Goal: Contribute content: Add original content to the website for others to see

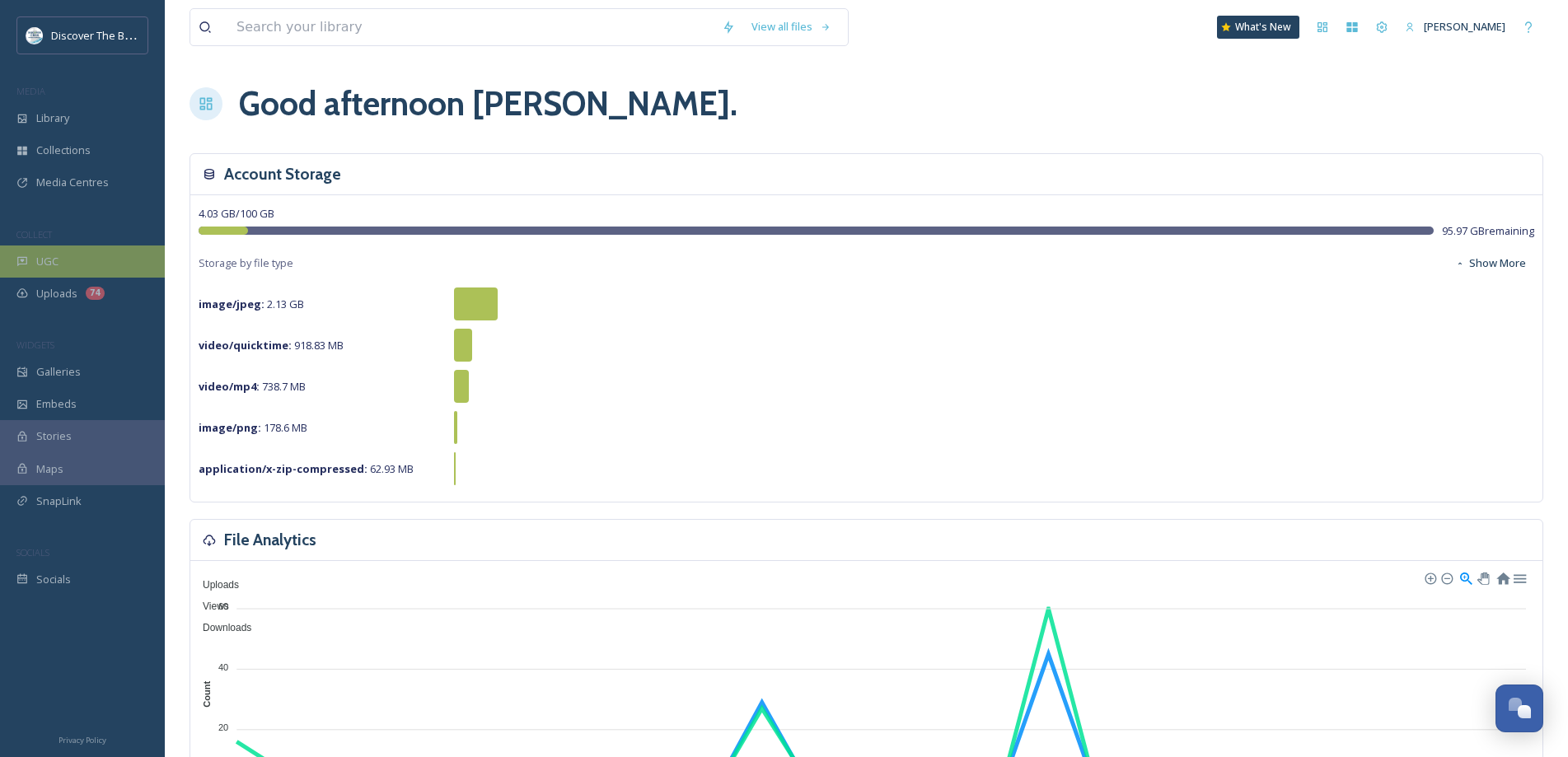
click at [97, 266] on div "UGC" at bounding box center [82, 261] width 164 height 32
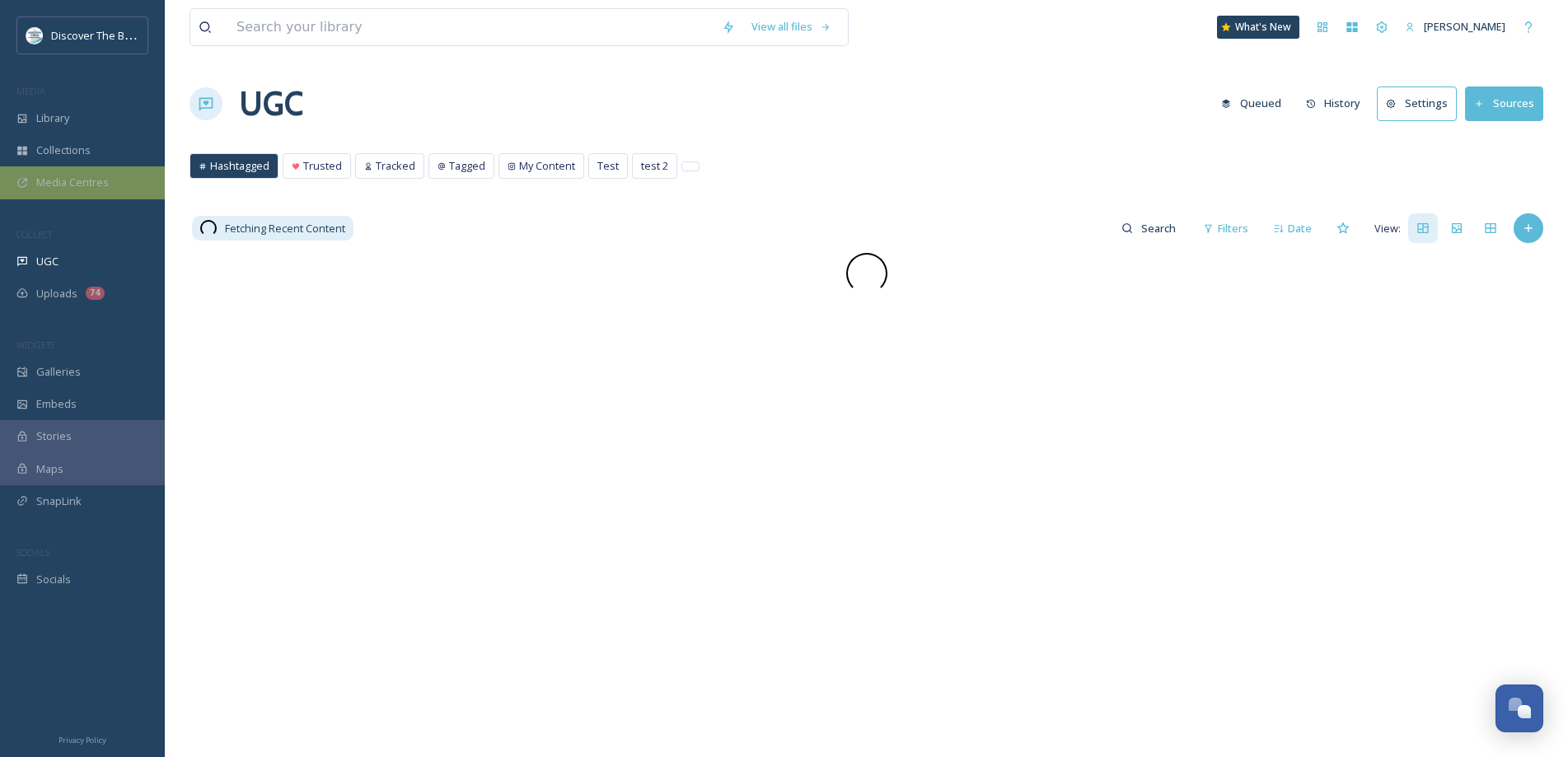
click at [107, 187] on span "Media Centres" at bounding box center [72, 183] width 73 height 15
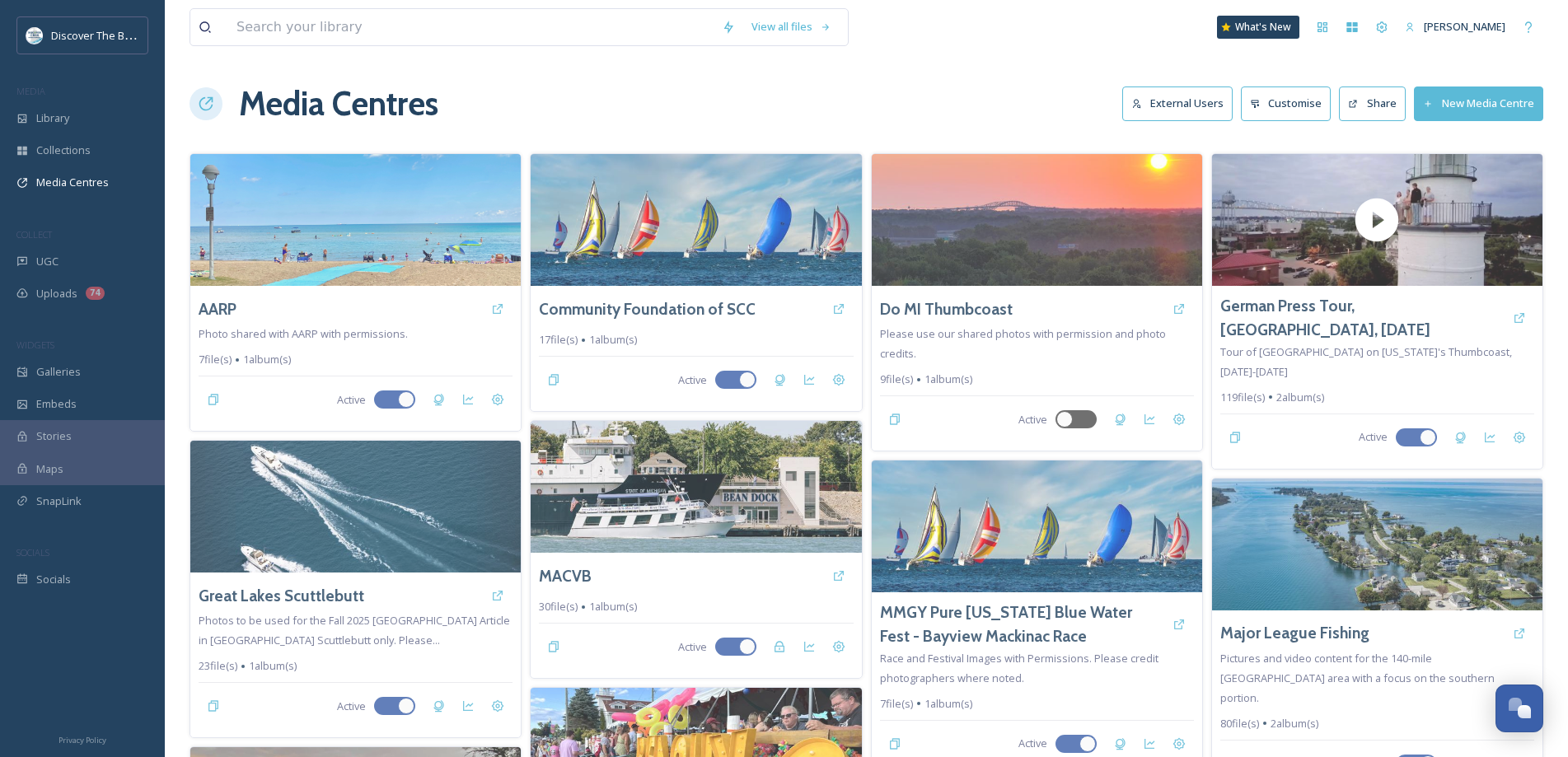
click at [1435, 99] on button "New Media Centre" at bounding box center [1478, 102] width 130 height 34
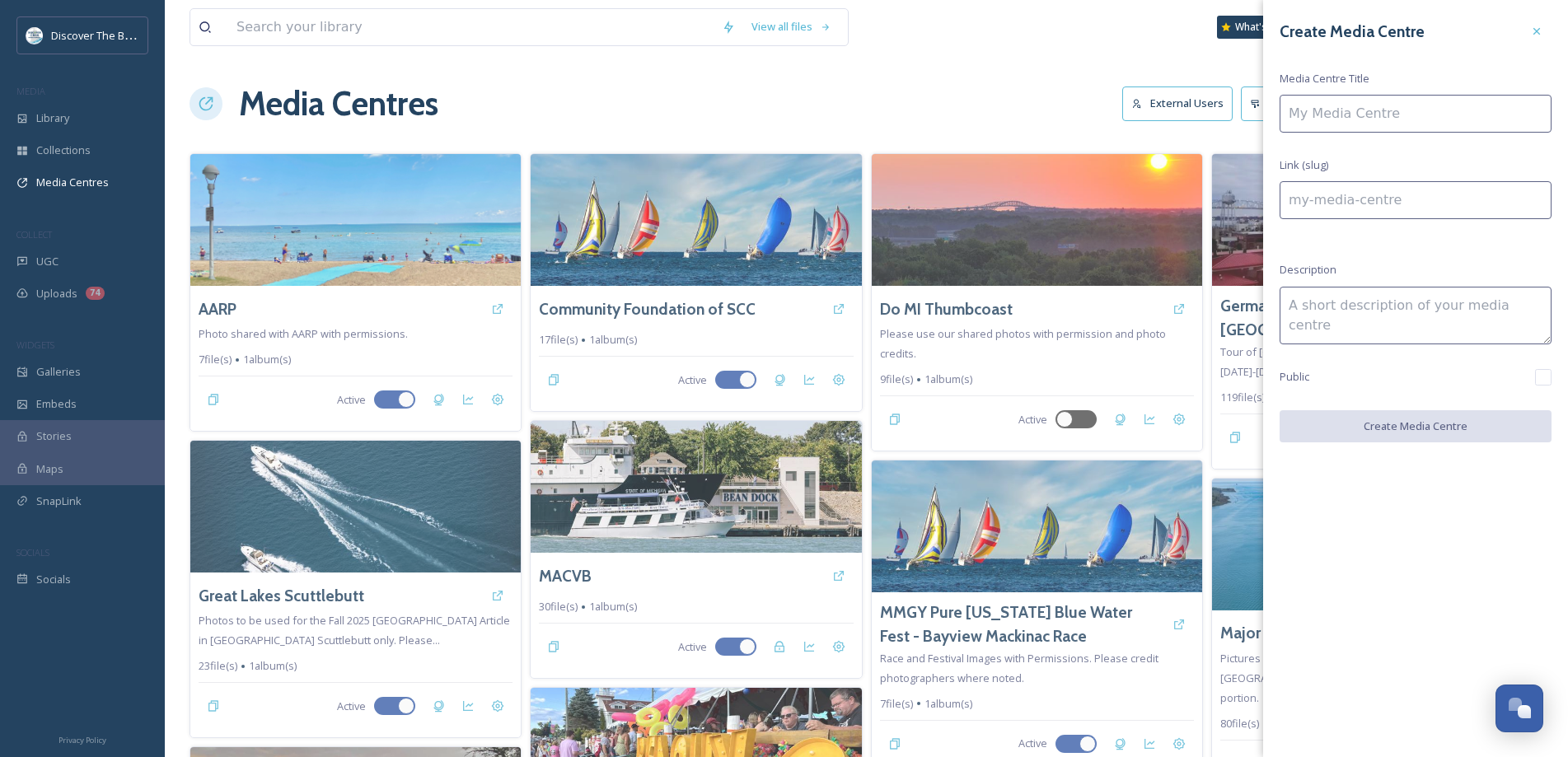
click at [1355, 114] on input at bounding box center [1414, 113] width 272 height 38
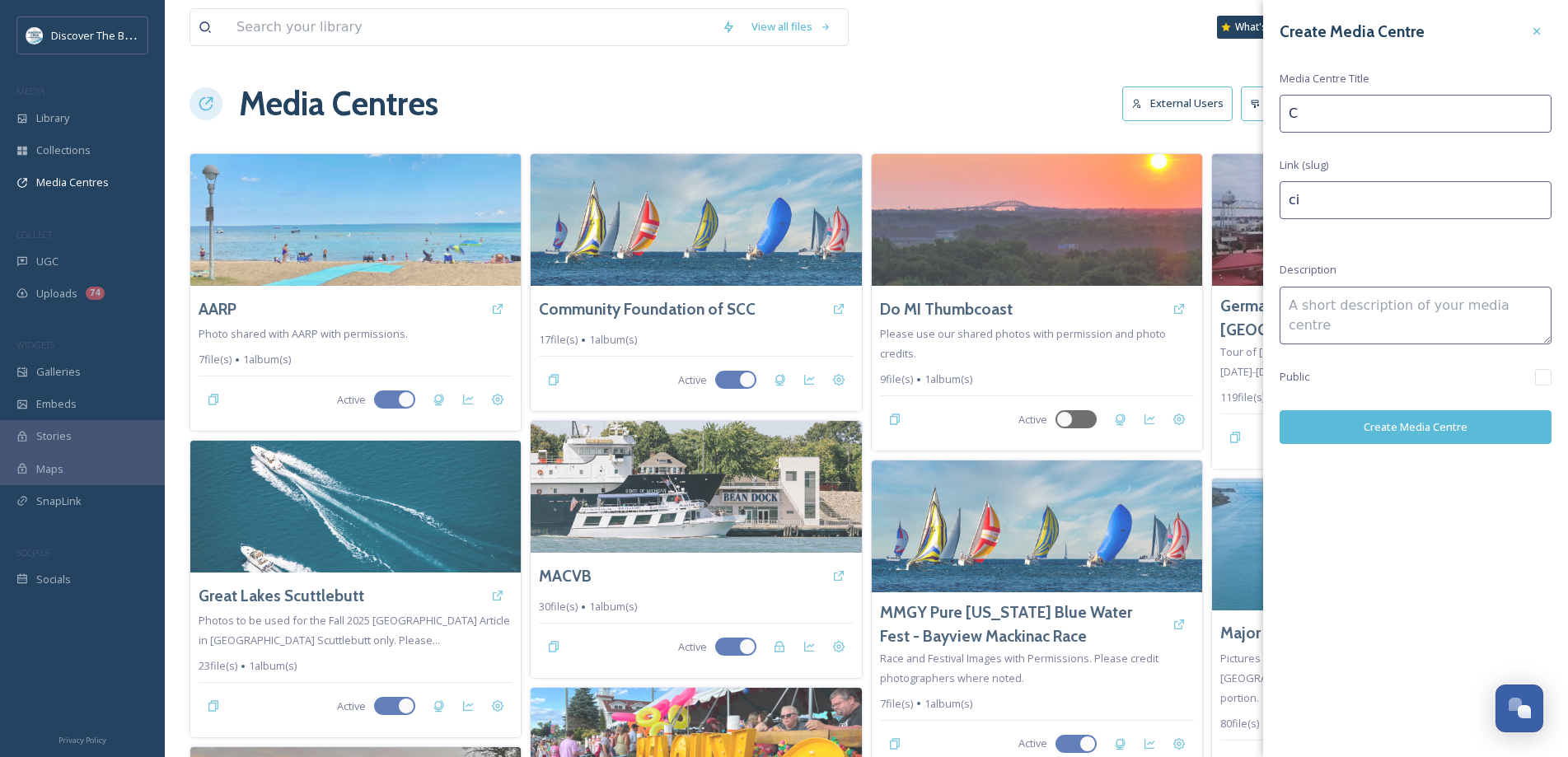
type input "Ci"
type input "ci"
type input "Cir"
type input "cir"
type input "Circ"
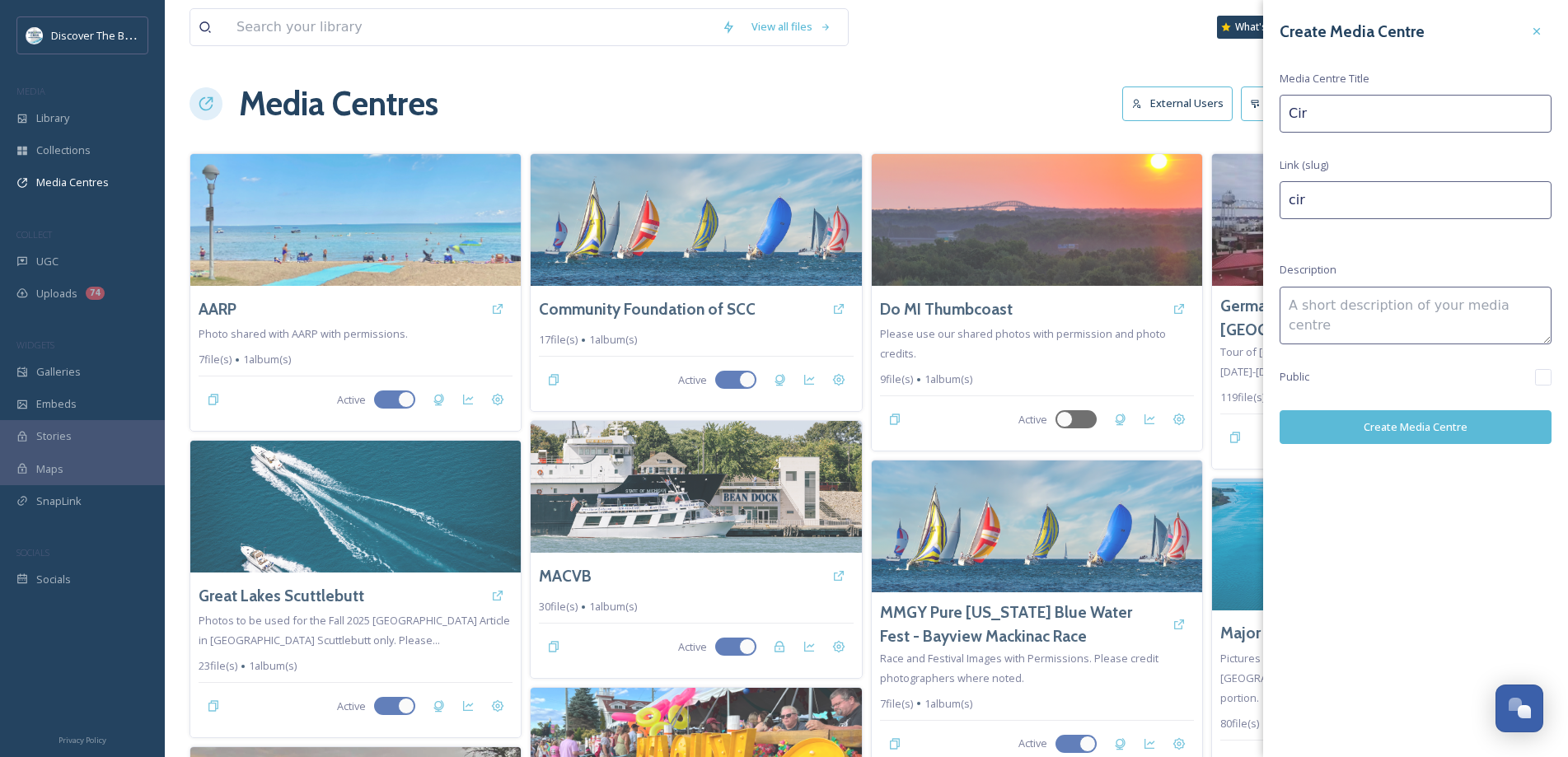
type input "circ"
type input "Circl"
type input "circl"
type input "Circle"
type input "circle"
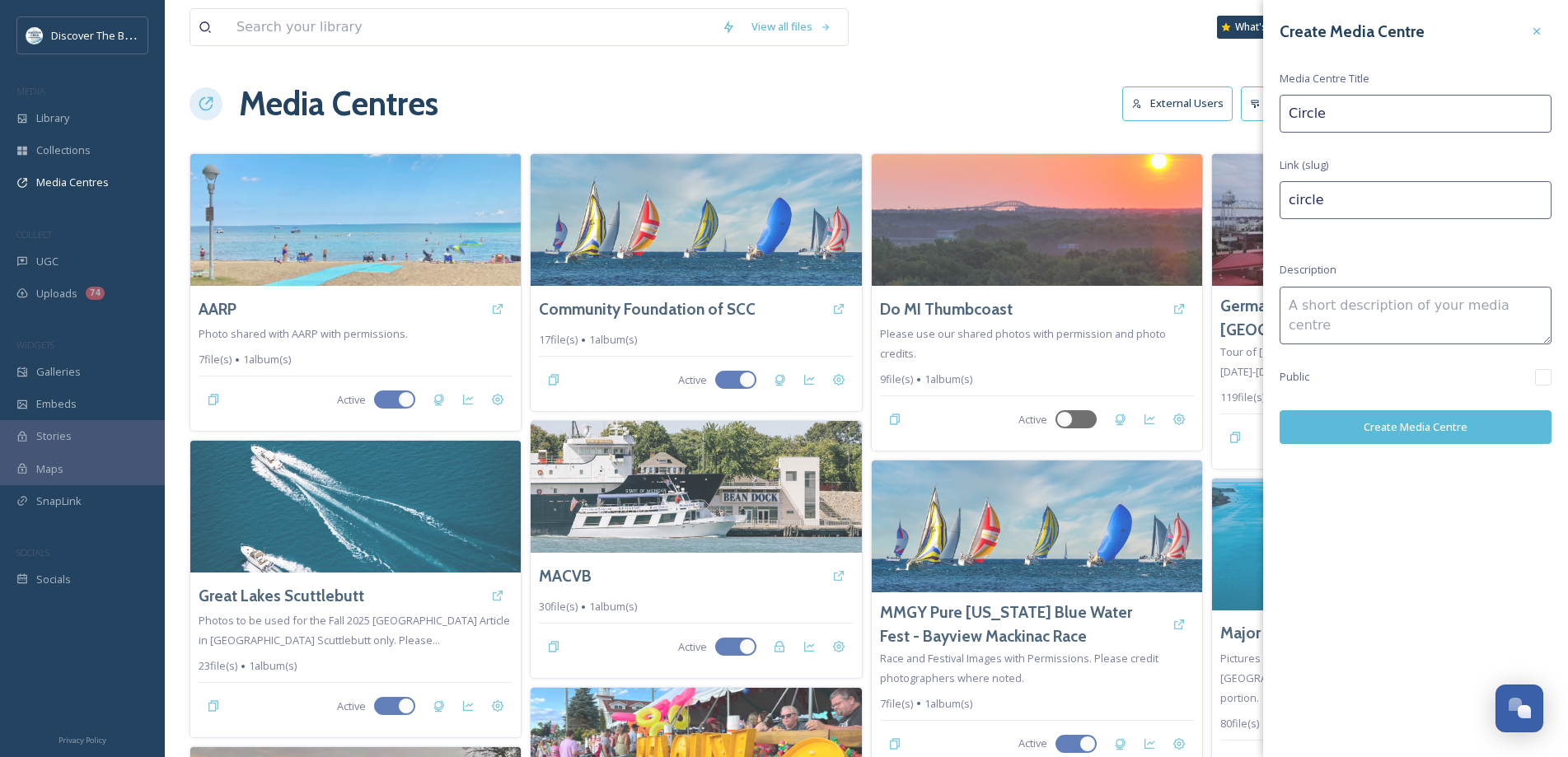
type input "Circle"
type input "circle-"
type input "Circle M"
type input "circle-m"
type input "Circle Mi"
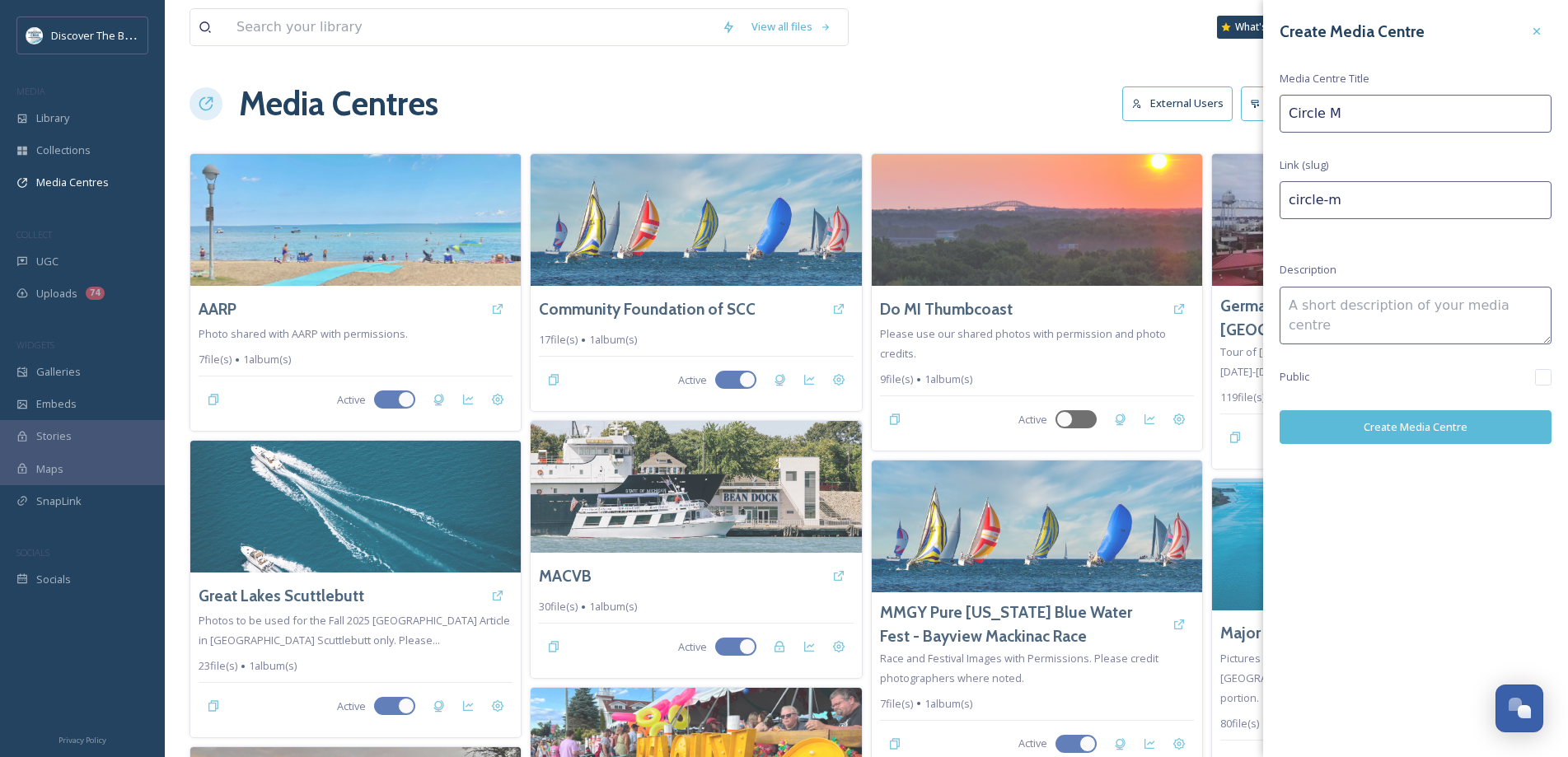
type input "circle-mi"
type input "Circle Mic"
type input "circle-mic"
type input "Circle Mich"
type input "circle-mich"
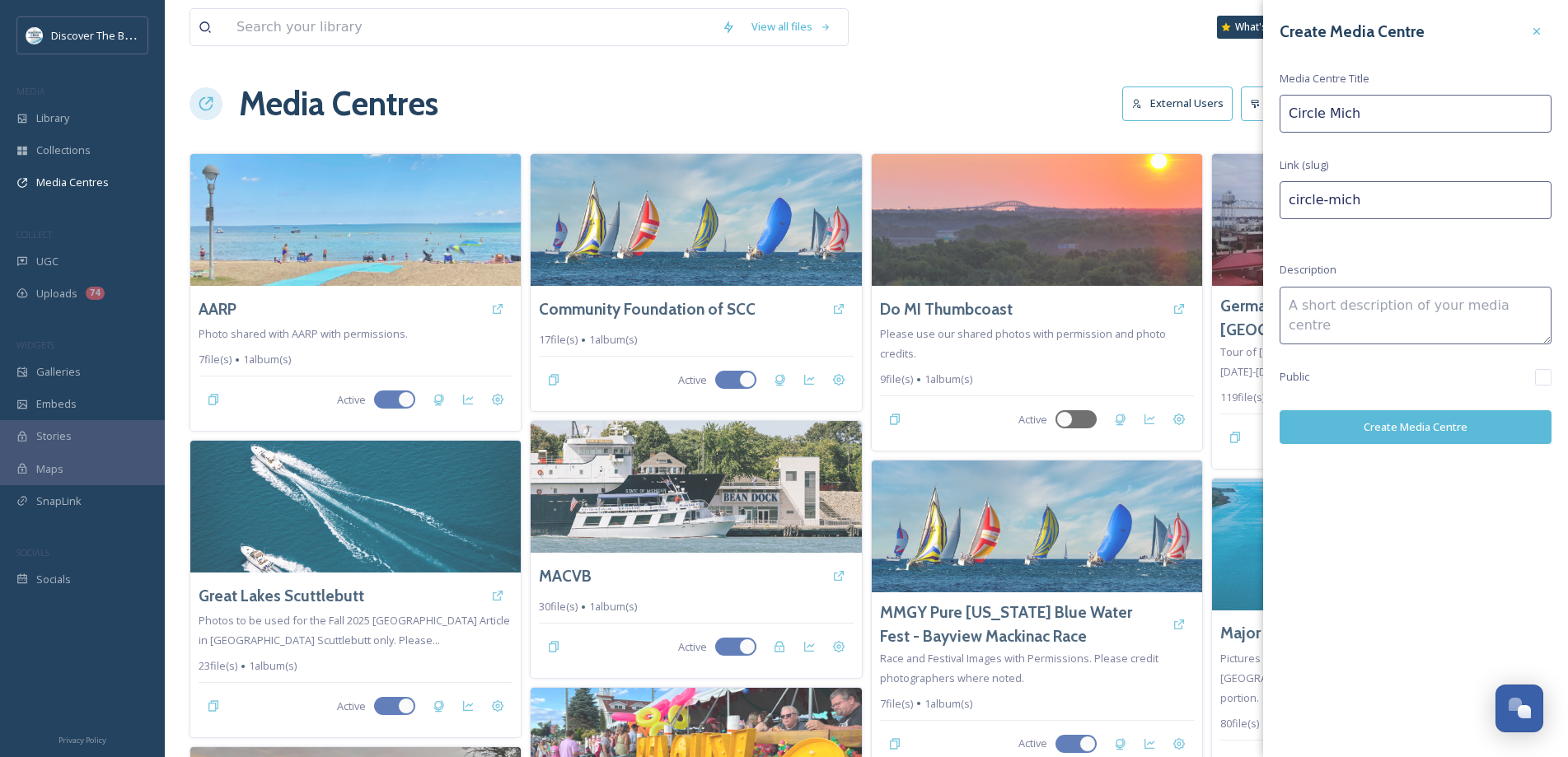
type input "Circle Michi"
type input "circle-michi"
type input "Circle Michig"
type input "circle-michig"
type input "Circle Michiga"
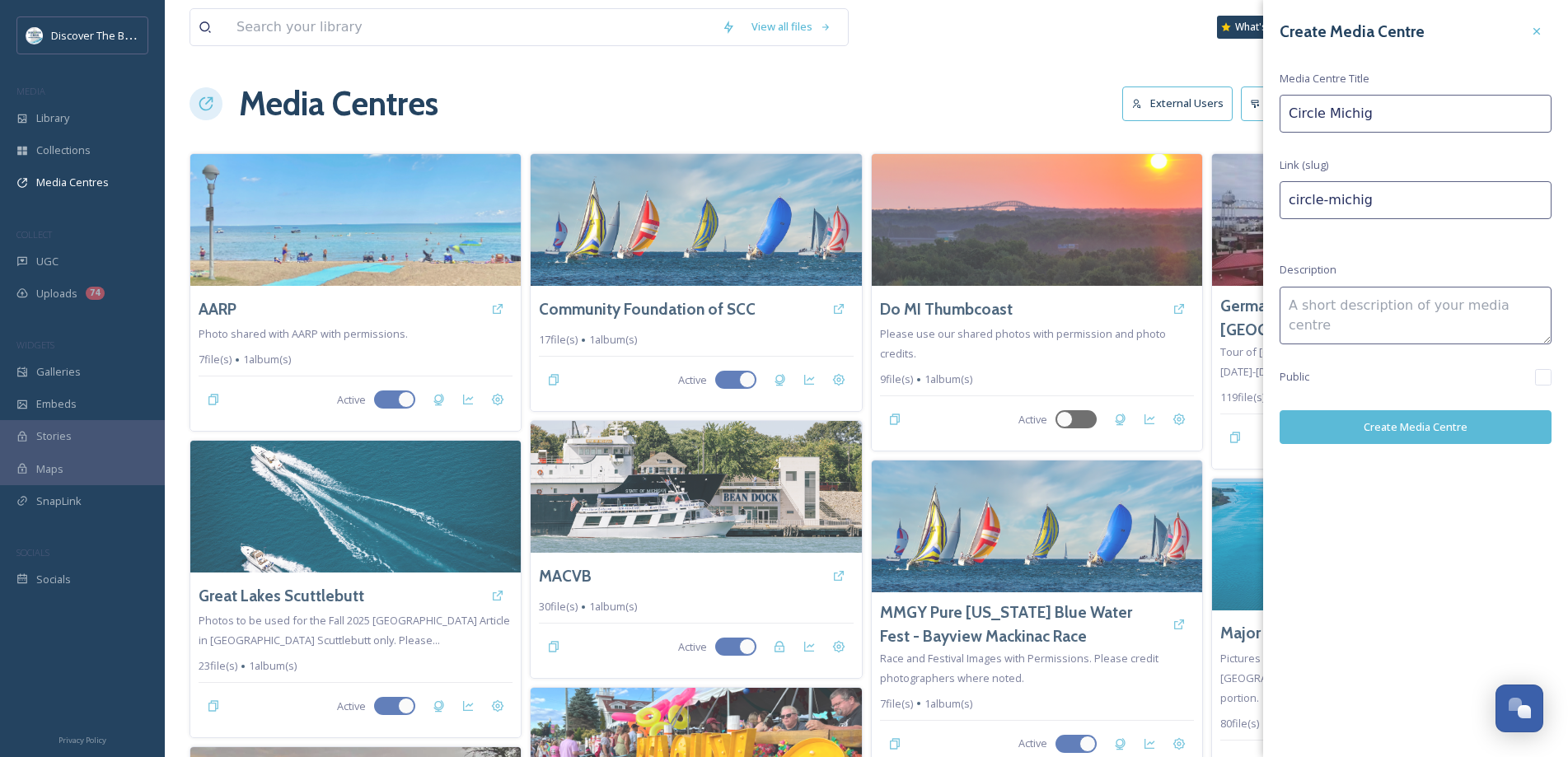
type input "circle-michiga"
type input "Circle Michigan"
type input "circle-michigan"
type input "Circle Michigan"
click at [1327, 310] on textarea at bounding box center [1414, 316] width 272 height 58
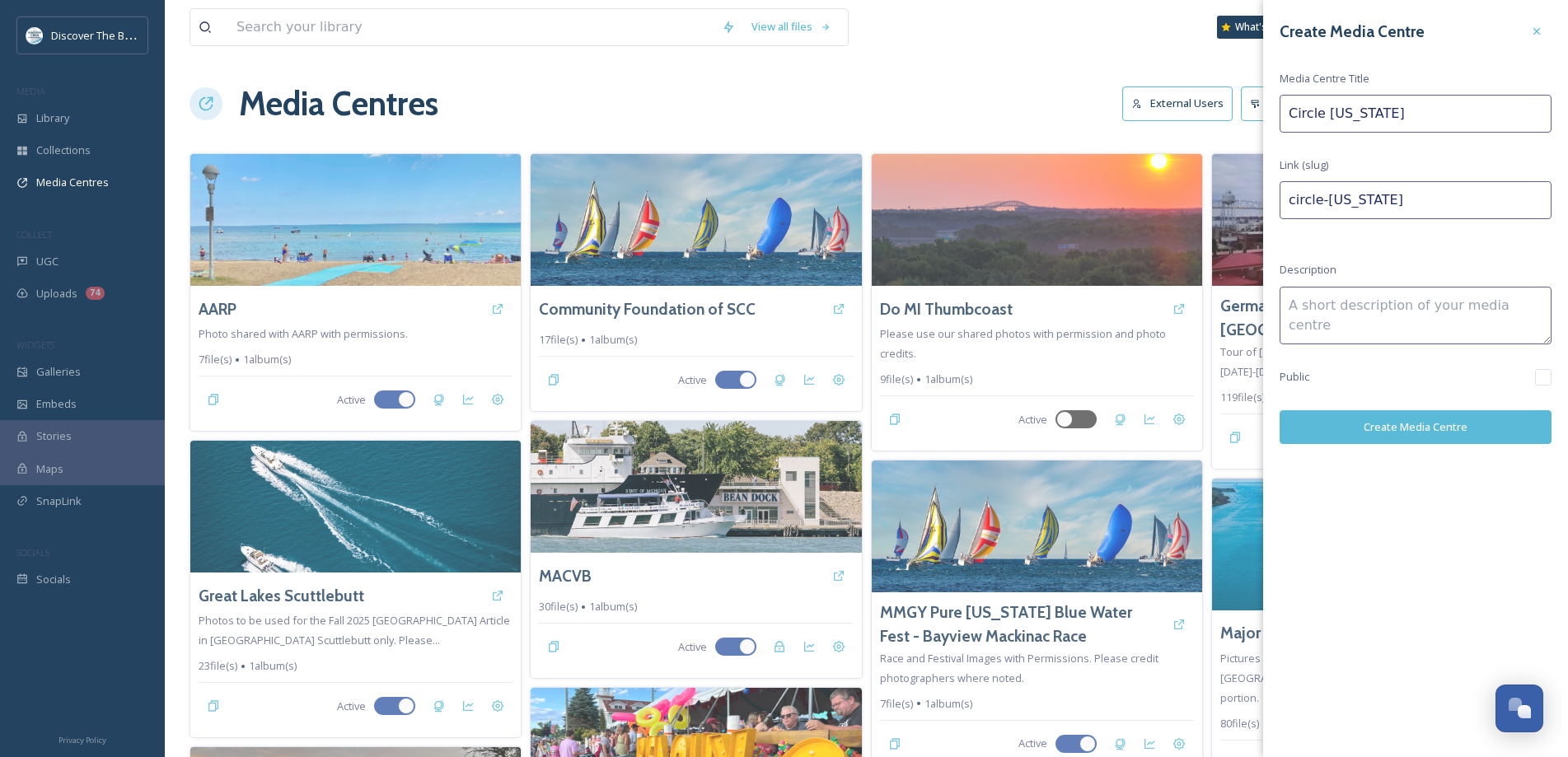
click at [1389, 423] on button "Create Media Centre" at bounding box center [1414, 426] width 272 height 34
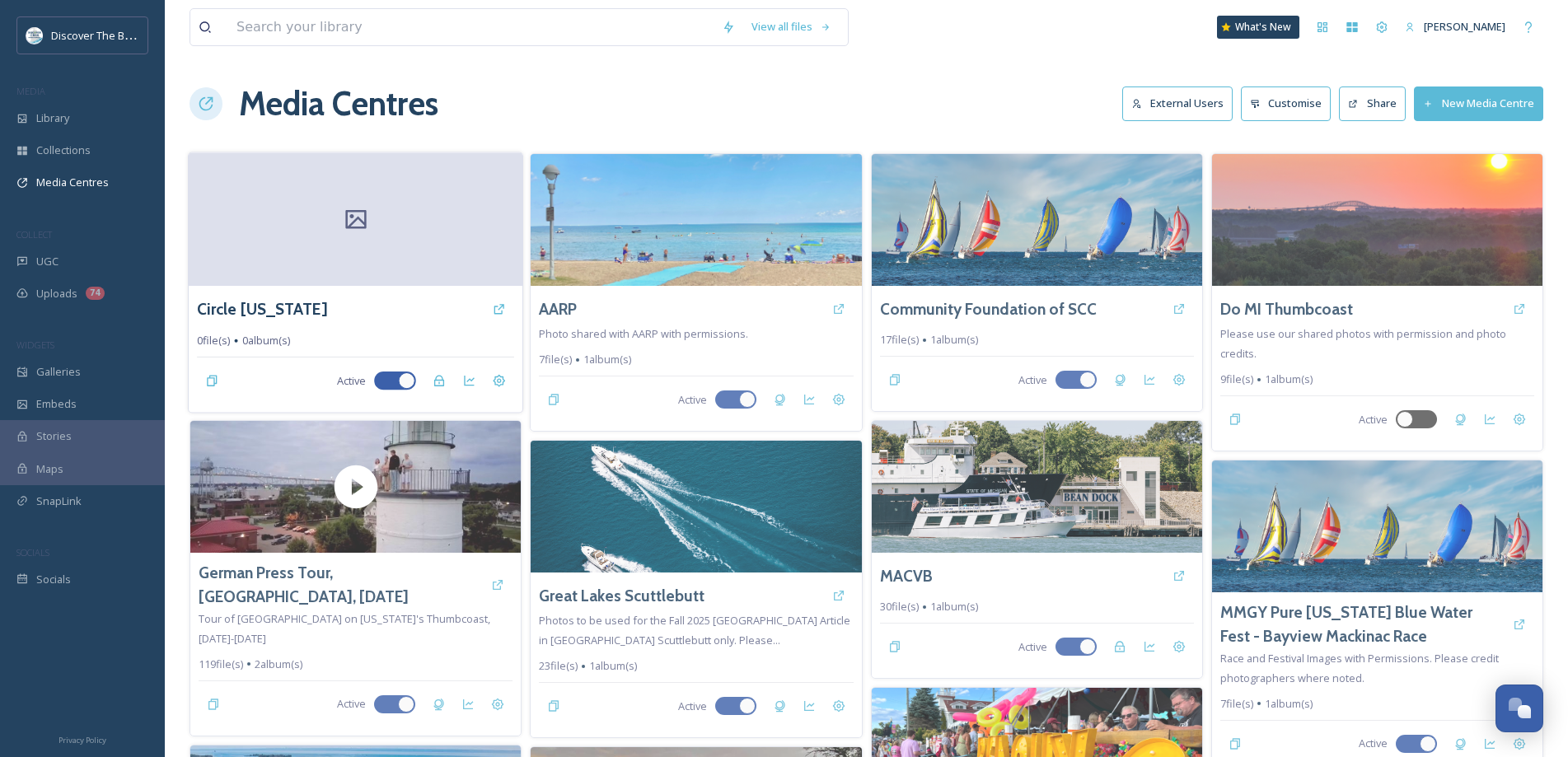
click at [423, 230] on div at bounding box center [355, 219] width 334 height 133
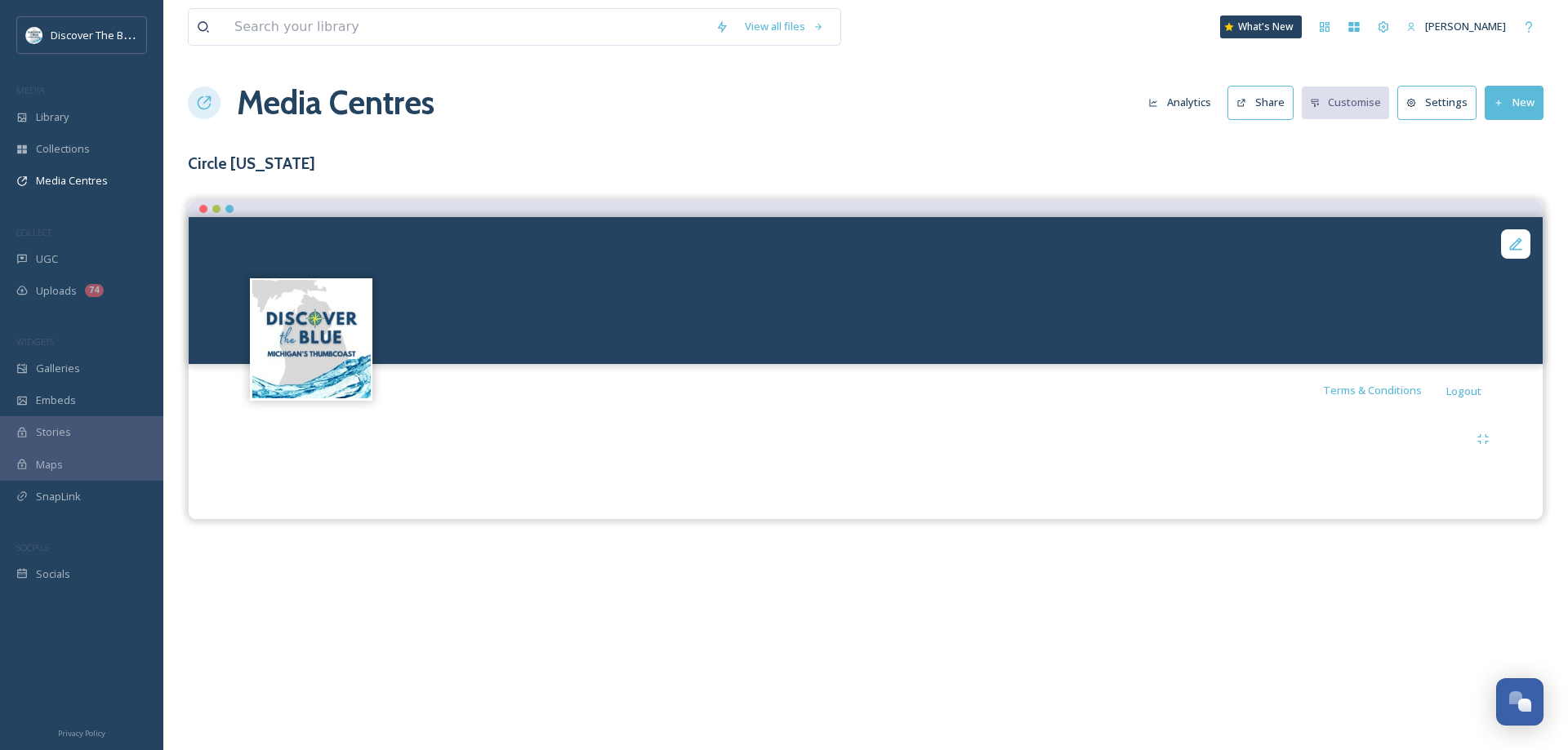
click at [1449, 106] on button "Settings" at bounding box center [1437, 102] width 80 height 34
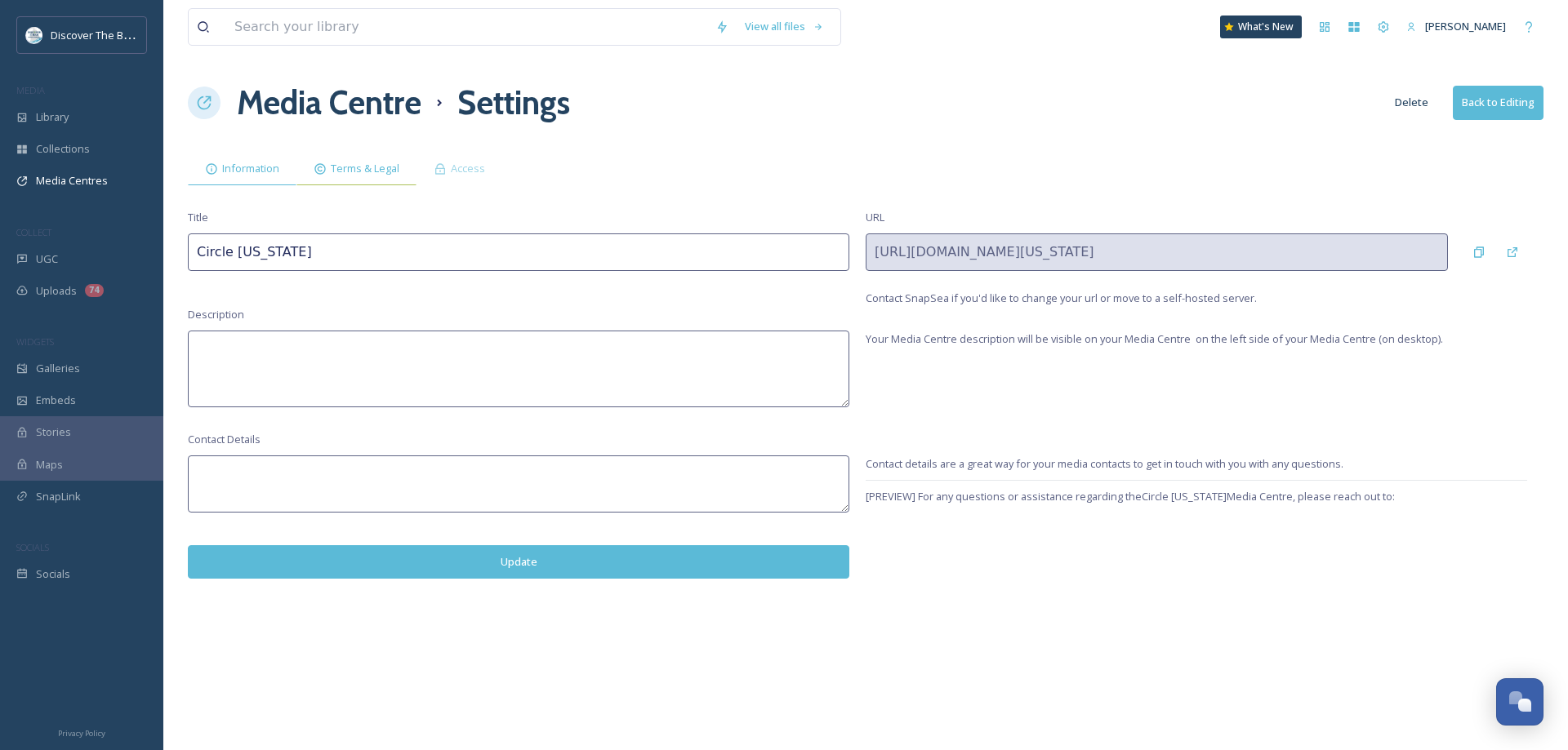
click at [373, 172] on span "Terms & Legal" at bounding box center [365, 169] width 69 height 15
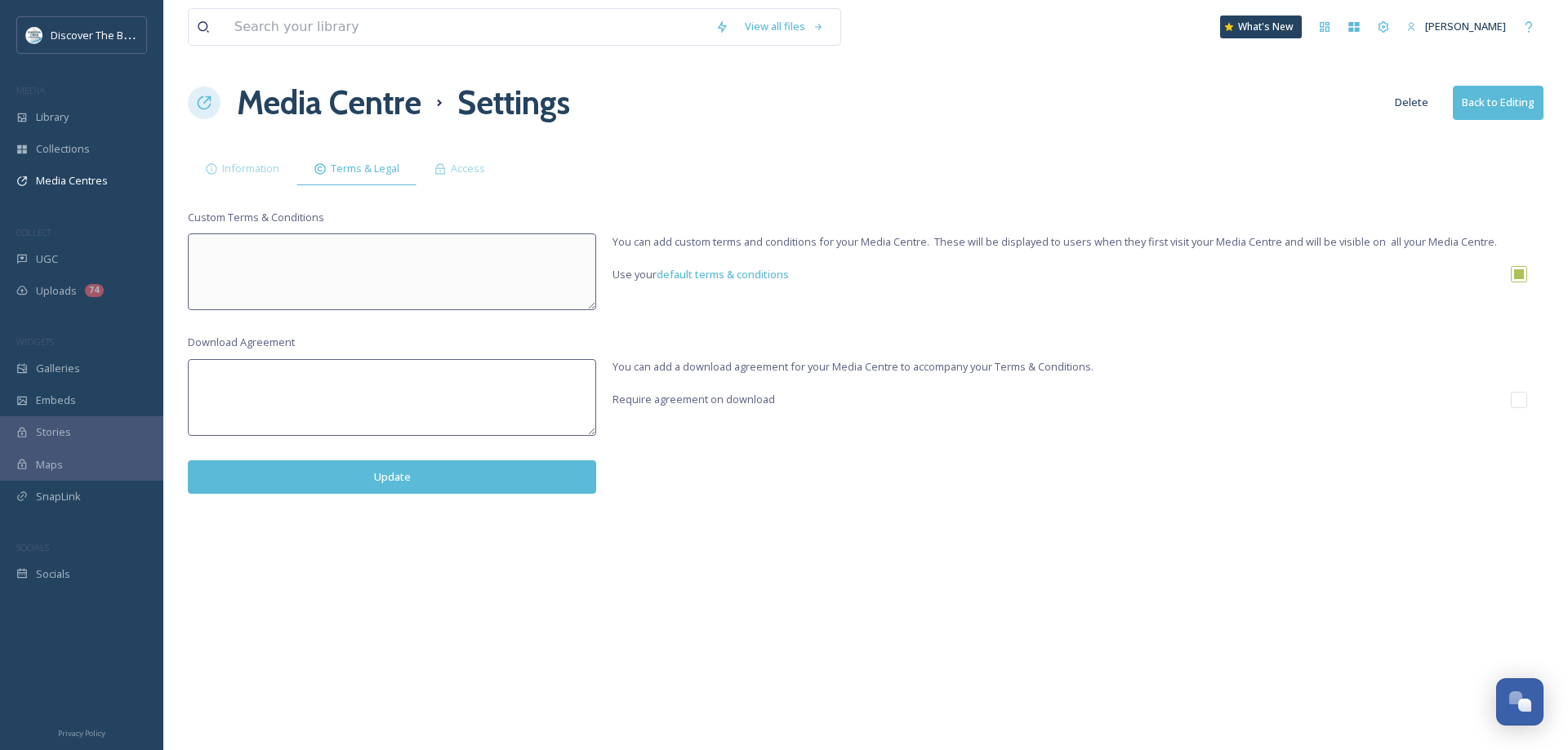
click at [336, 402] on textarea at bounding box center [392, 398] width 408 height 77
click at [336, 401] on textarea at bounding box center [392, 398] width 408 height 77
click at [295, 383] on textarea at bounding box center [392, 398] width 408 height 77
paste textarea "The photos and videos provided in this Media Center are for approved promotiona…"
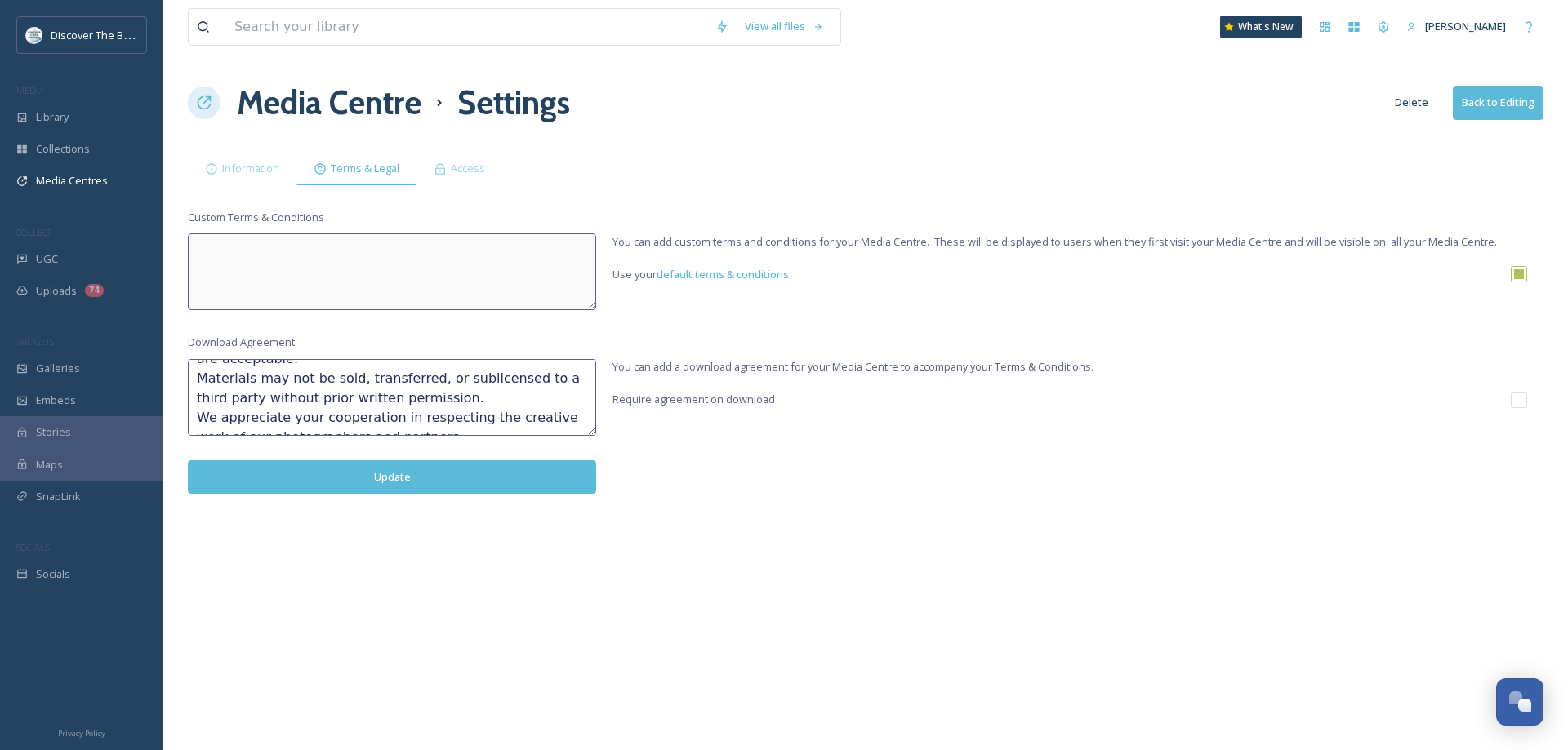
scroll to position [313, 0]
click at [436, 383] on textarea "The photos and videos provided in this Media Center are for approved promotiona…" at bounding box center [392, 398] width 408 height 77
click at [547, 427] on textarea "The photos and videos provided in this Media Center are for approved promotiona…" at bounding box center [392, 398] width 408 height 77
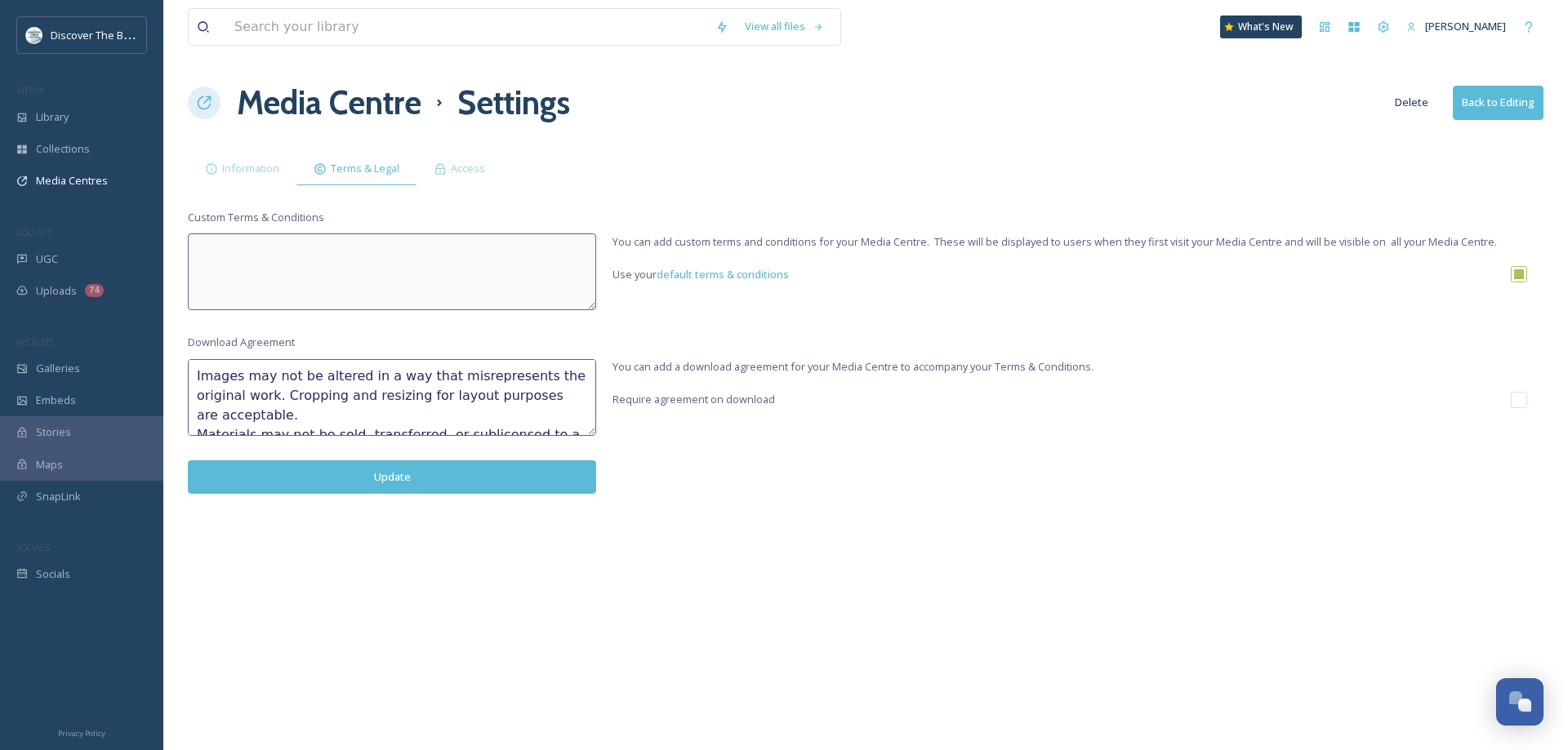
click at [403, 401] on textarea "The photos and videos provided in this Media Center are for approved promotiona…" at bounding box center [392, 398] width 408 height 77
type textarea "The photos and videos provided in this Media Center are for approved promotiona…"
click at [483, 479] on button "Update" at bounding box center [392, 477] width 408 height 34
click at [264, 164] on span "Information" at bounding box center [251, 169] width 58 height 15
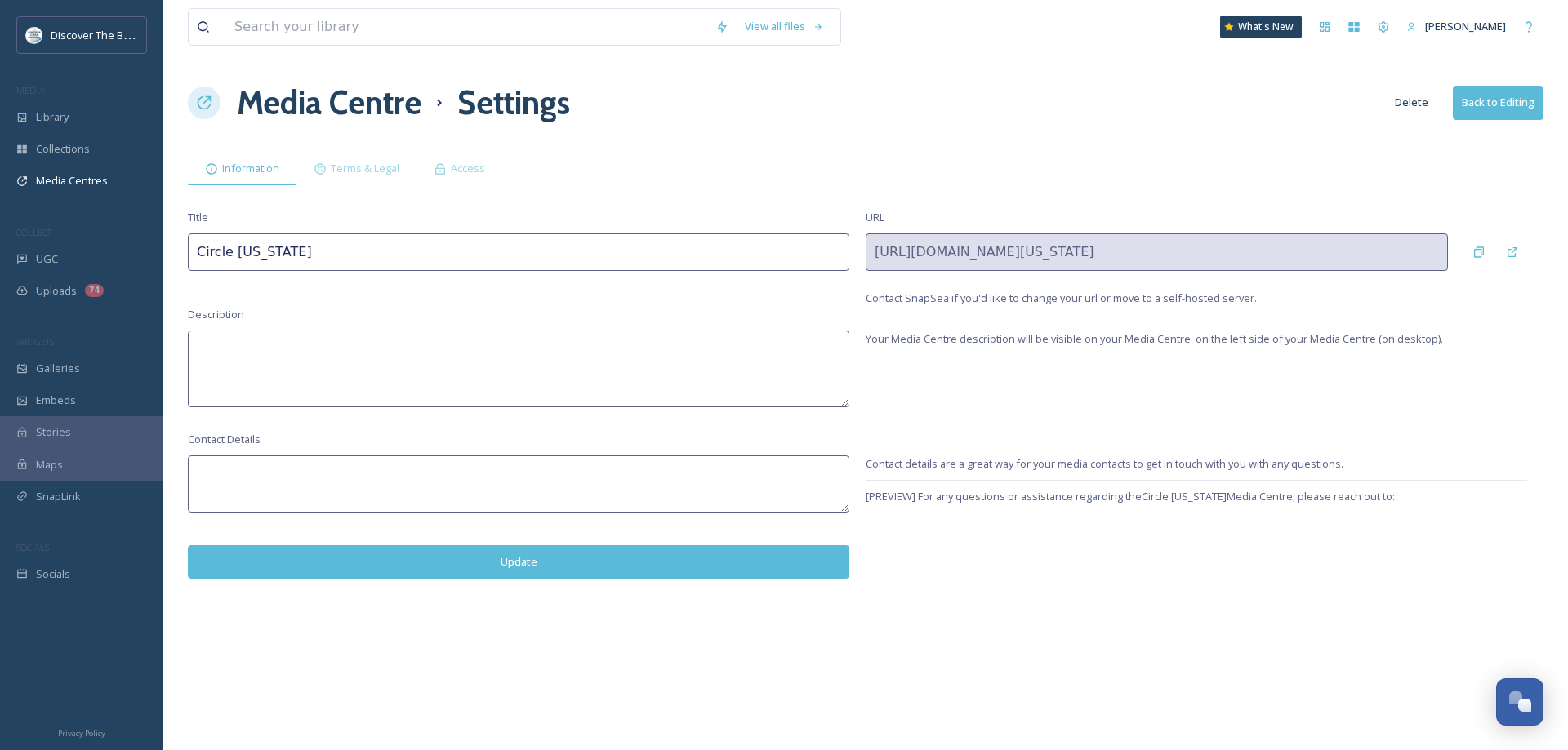
click at [473, 570] on button "Update" at bounding box center [519, 561] width 661 height 34
click at [91, 184] on span "Media Centres" at bounding box center [71, 181] width 72 height 15
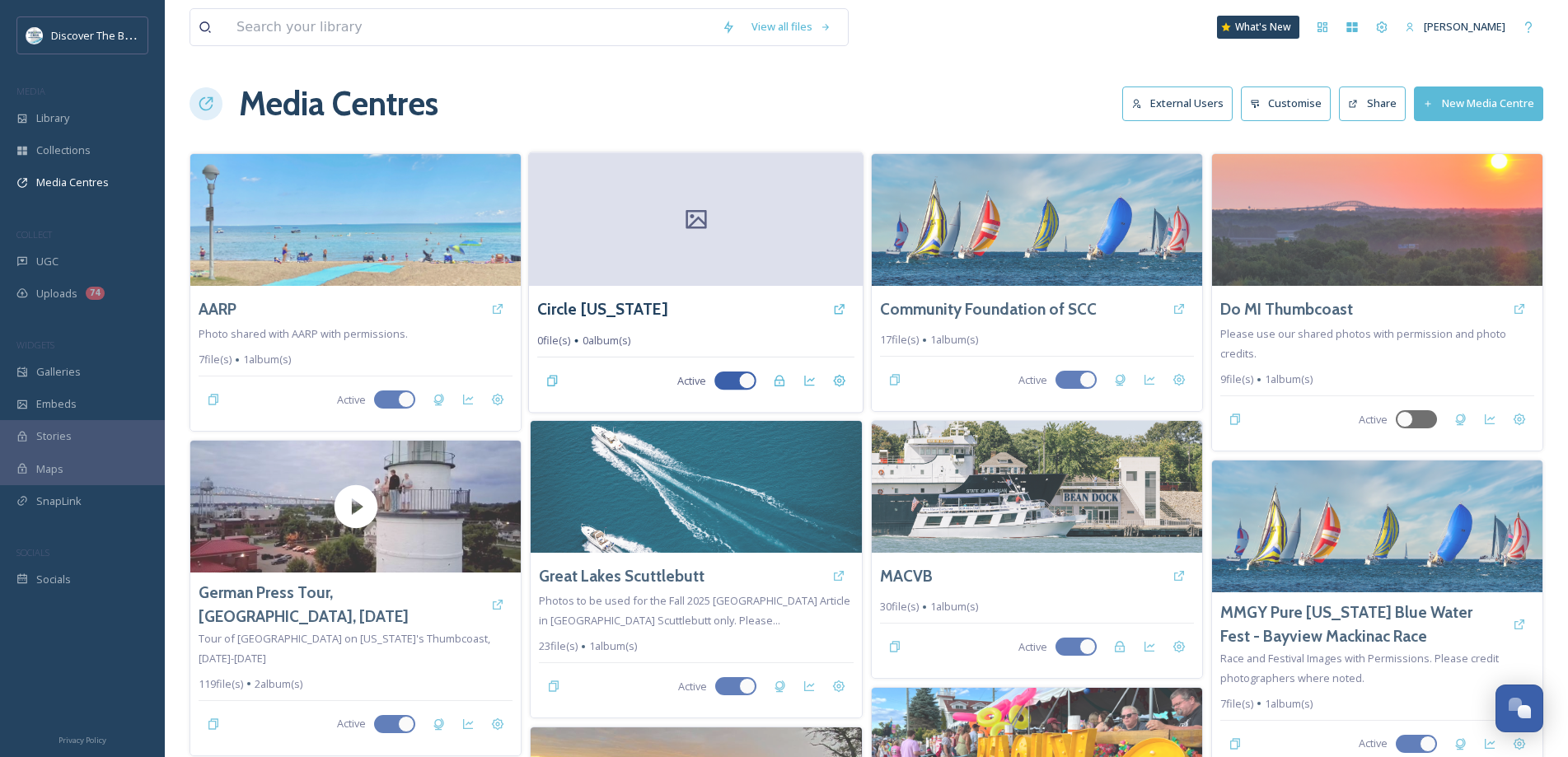
click at [614, 249] on div at bounding box center [695, 219] width 334 height 133
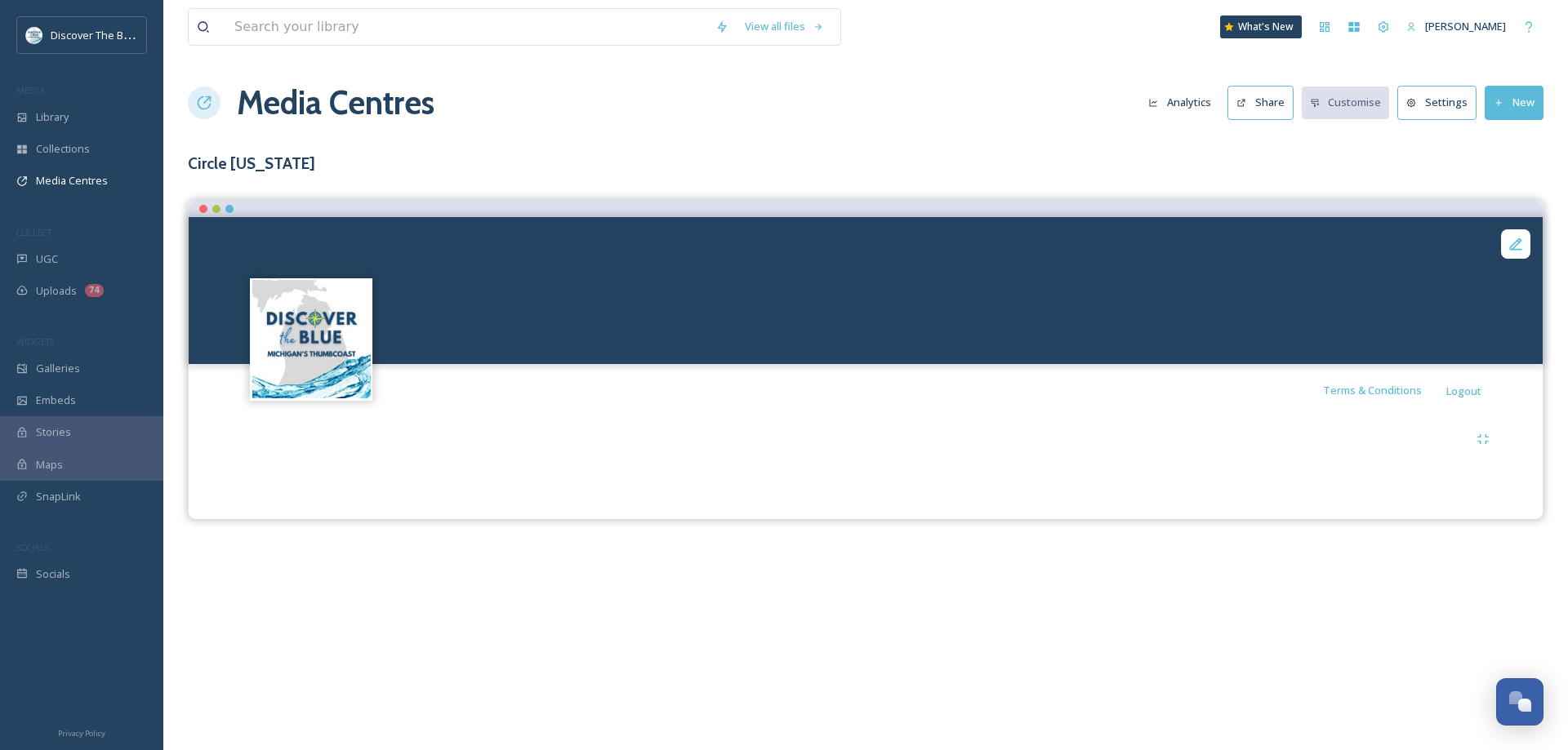
click at [1519, 104] on button "New" at bounding box center [1513, 102] width 58 height 34
click at [1505, 180] on div "Add Album" at bounding box center [1508, 172] width 69 height 32
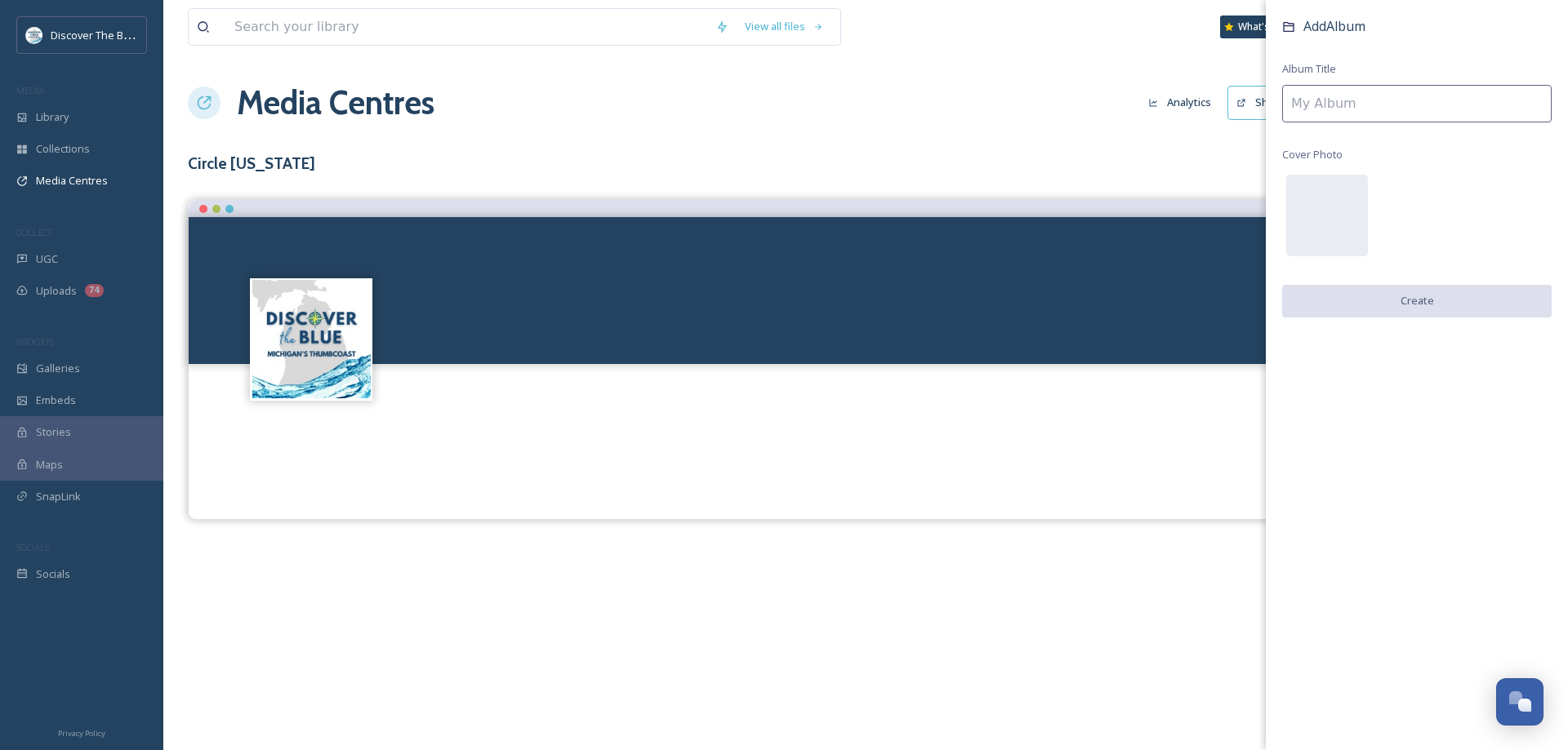
click at [1333, 100] on input at bounding box center [1417, 103] width 269 height 37
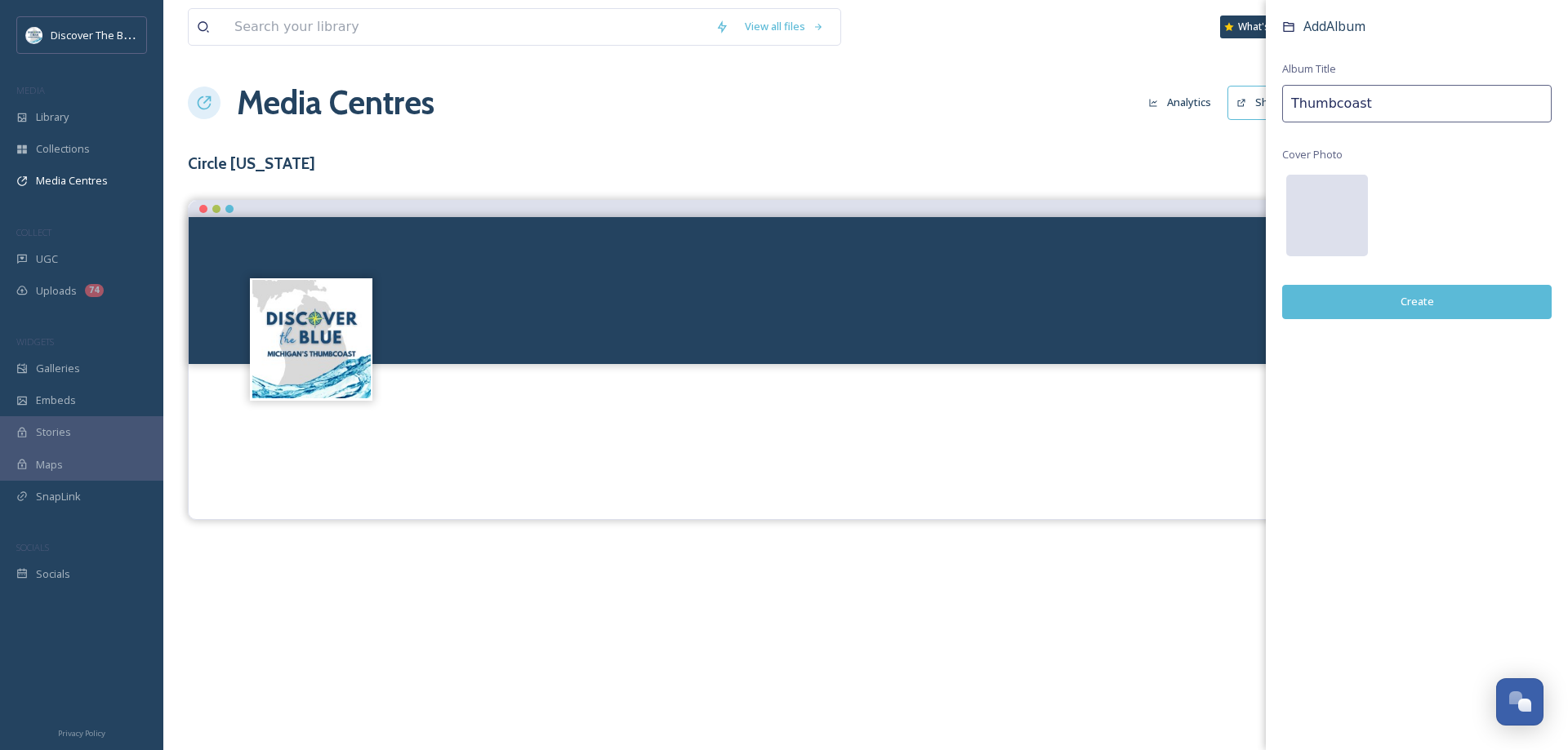
type input "Thumbcoast"
click at [1323, 238] on div at bounding box center [1326, 215] width 81 height 81
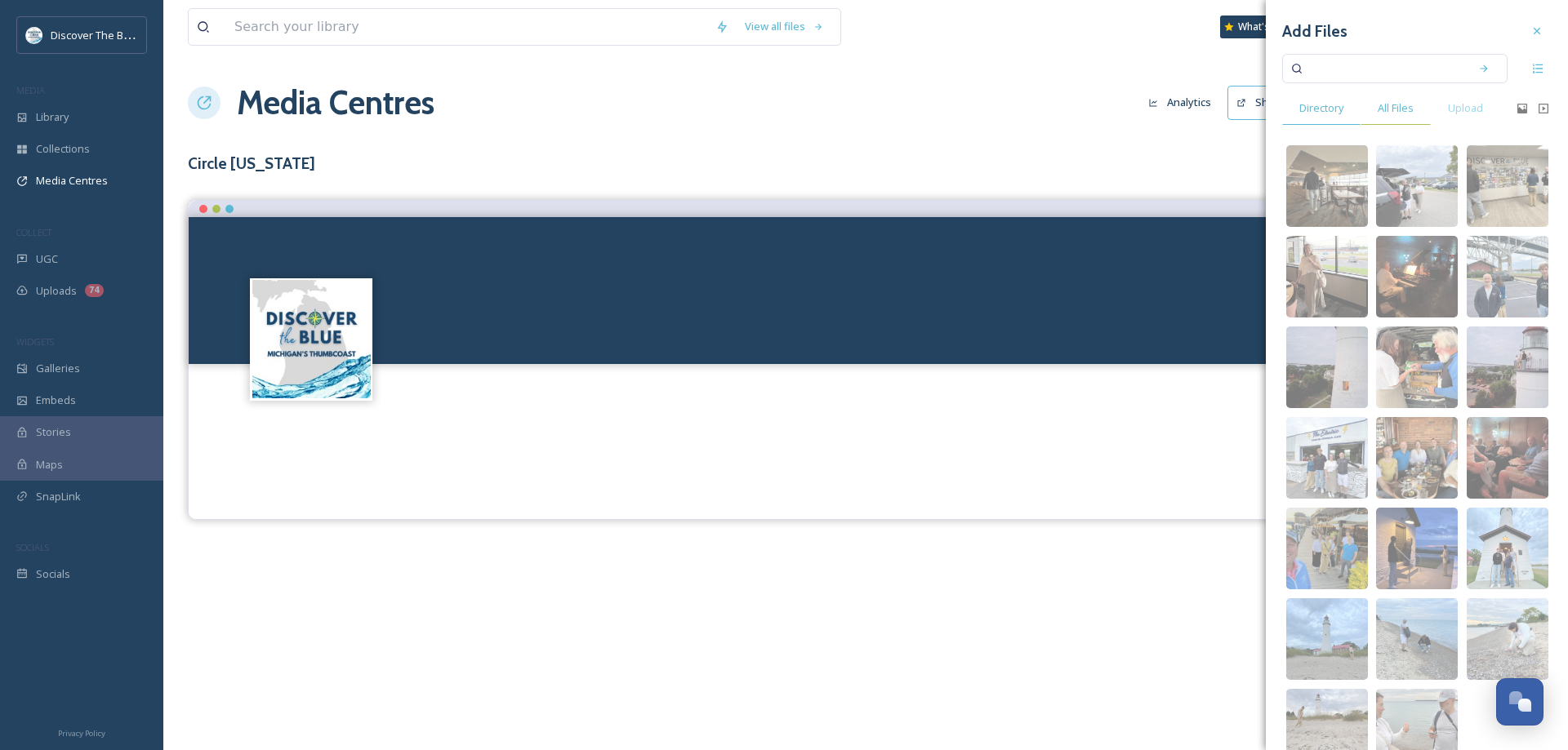
click at [1408, 113] on span "All Files" at bounding box center [1395, 108] width 35 height 15
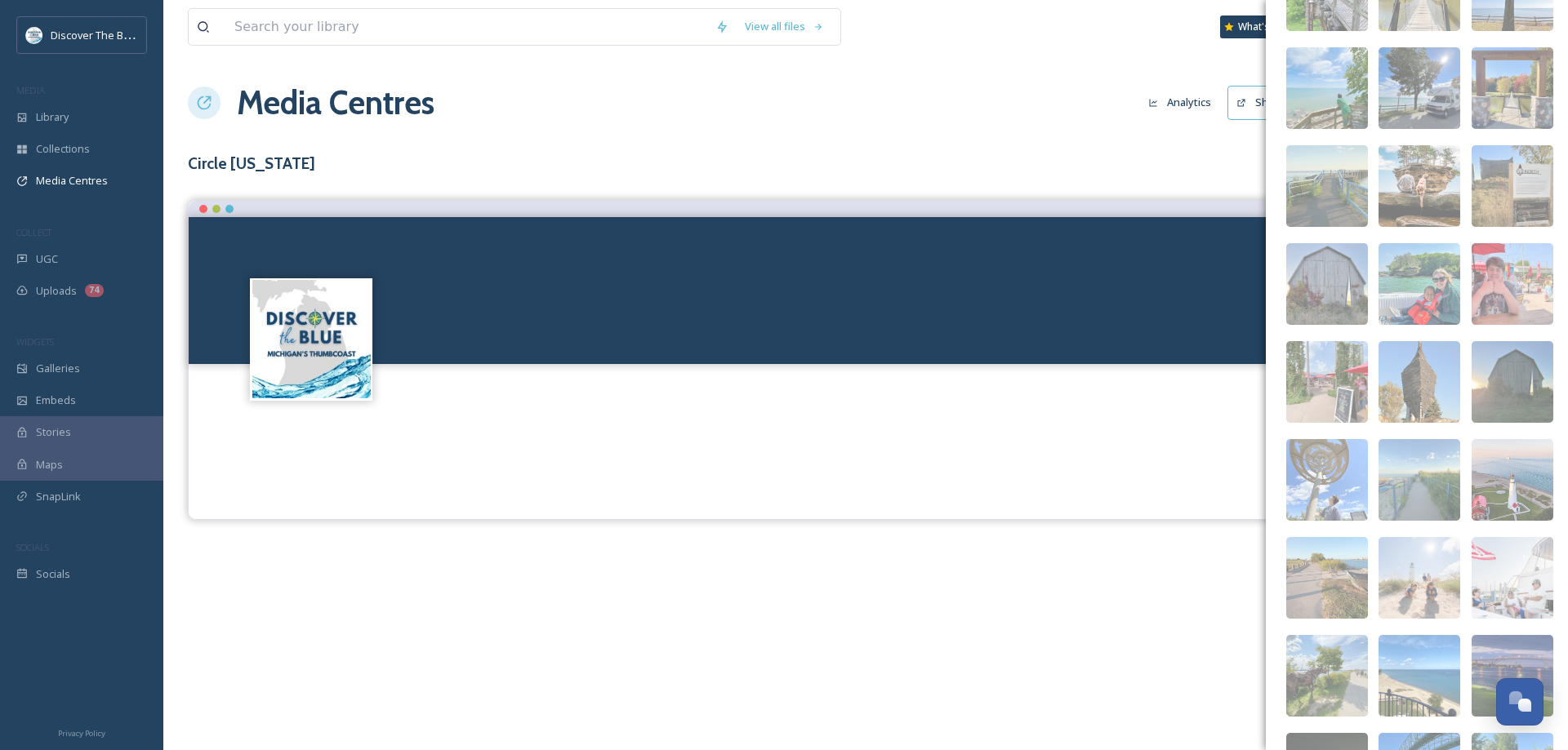
scroll to position [11830, 0]
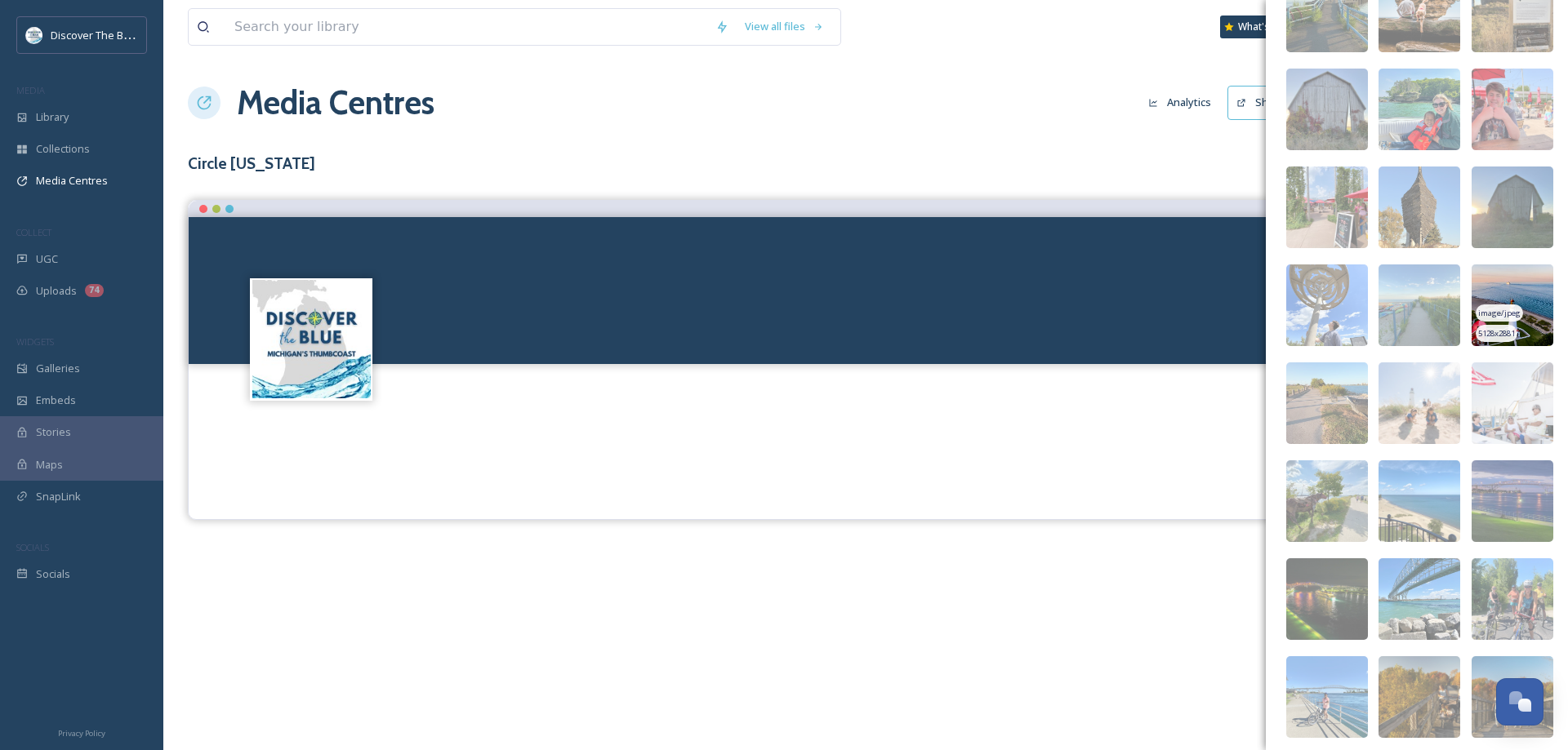
click at [1515, 284] on img at bounding box center [1511, 305] width 81 height 81
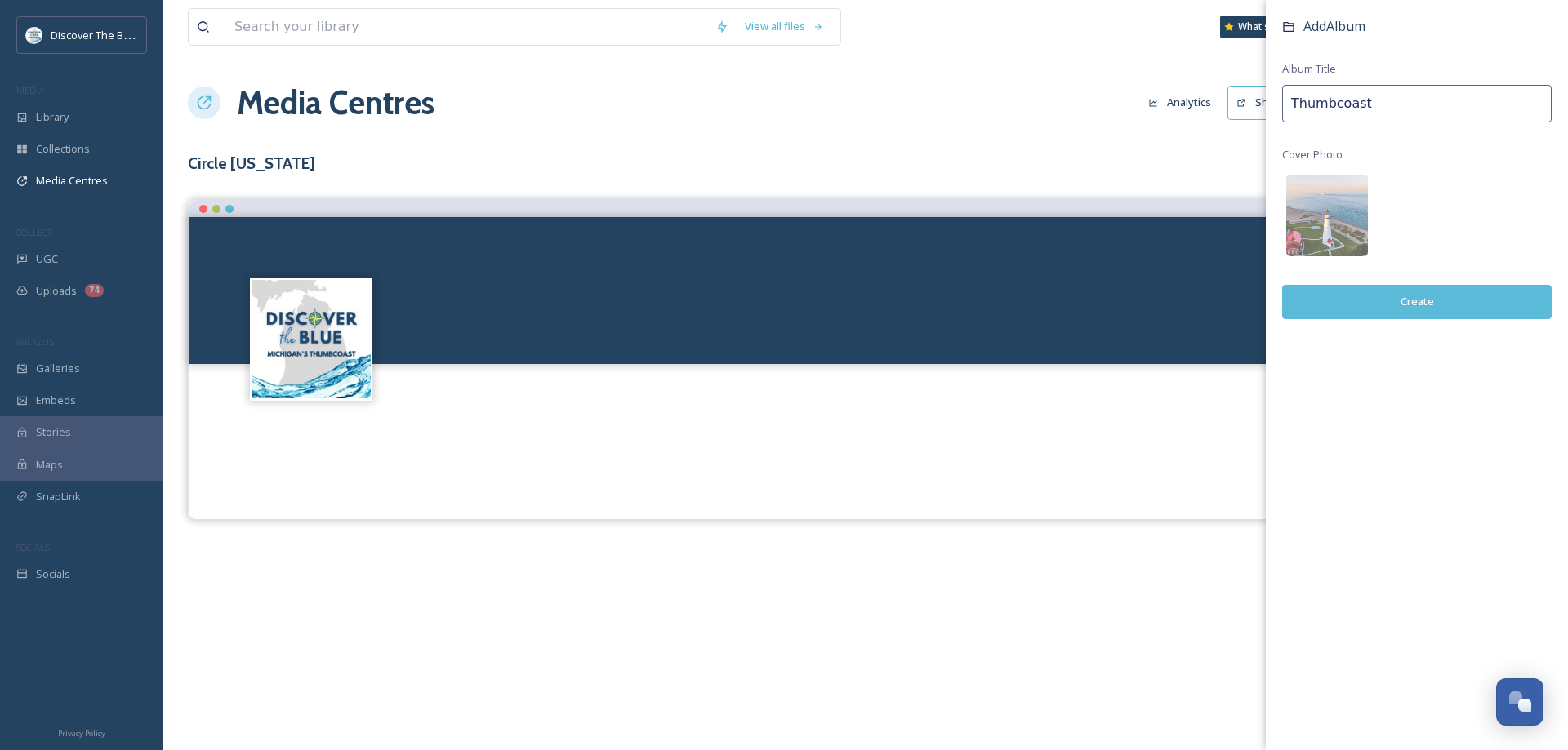
click at [1352, 294] on button "Create" at bounding box center [1417, 301] width 269 height 34
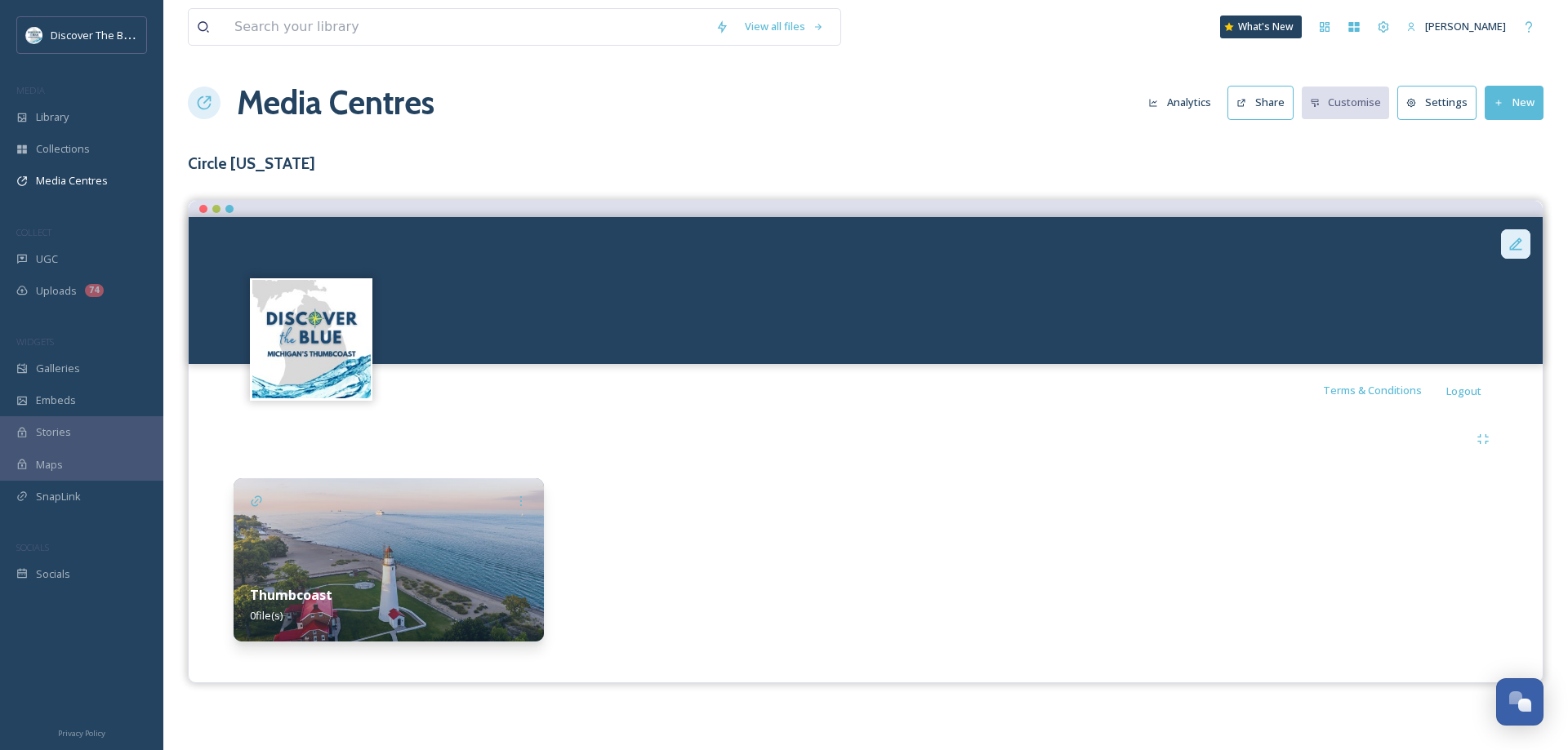
click at [1512, 245] on icon at bounding box center [1515, 243] width 12 height 12
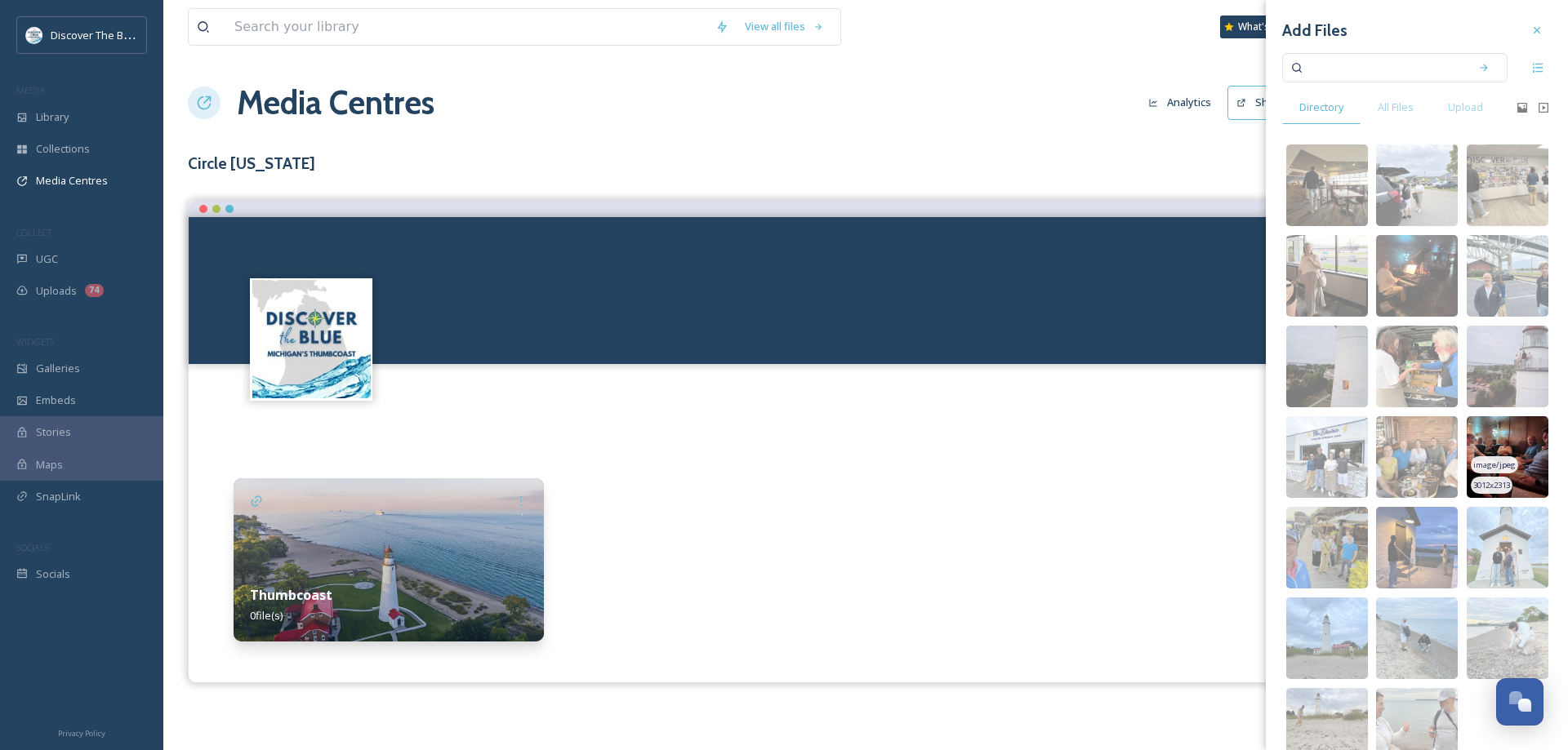
scroll to position [0, 0]
click at [1394, 108] on span "All Files" at bounding box center [1395, 108] width 35 height 15
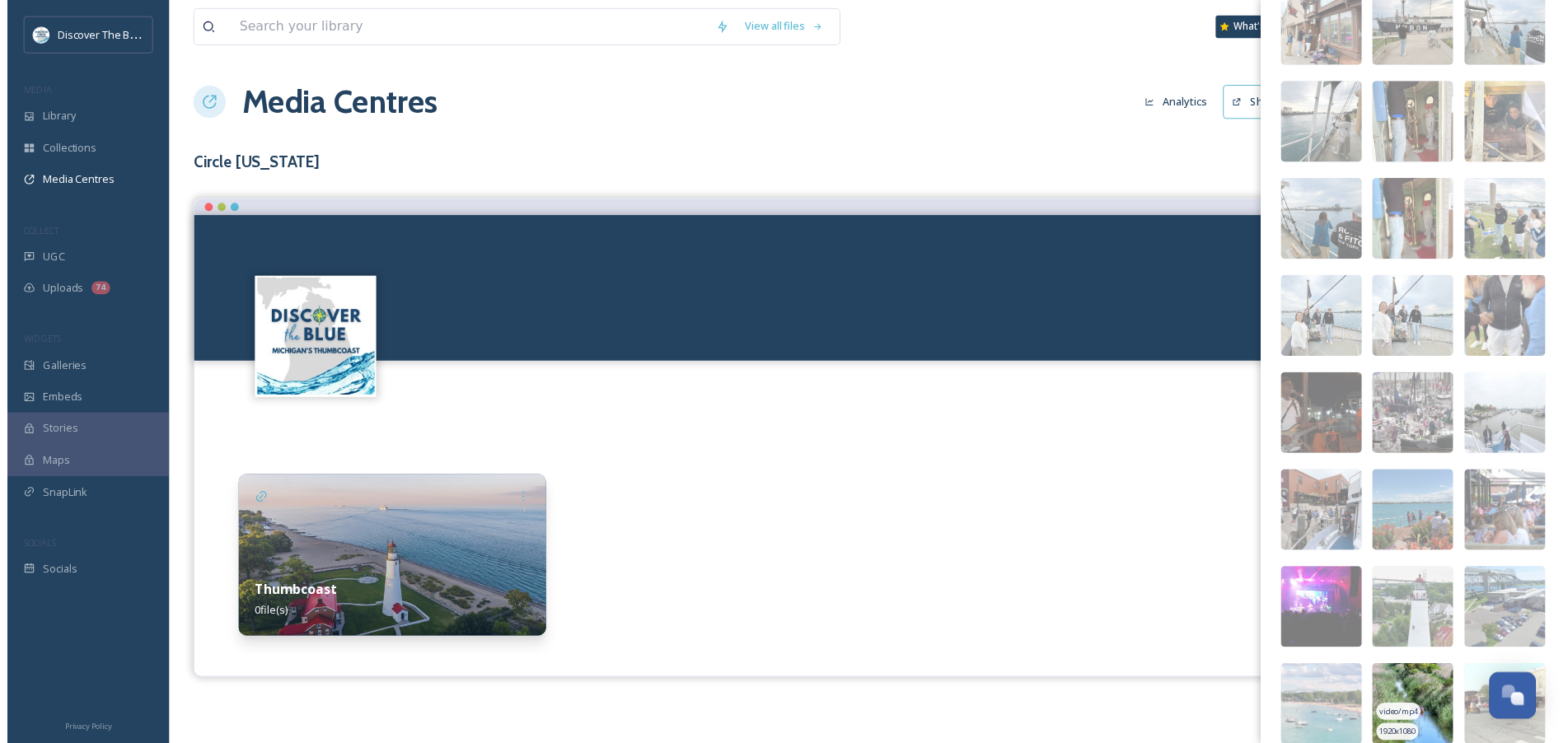
scroll to position [1411, 0]
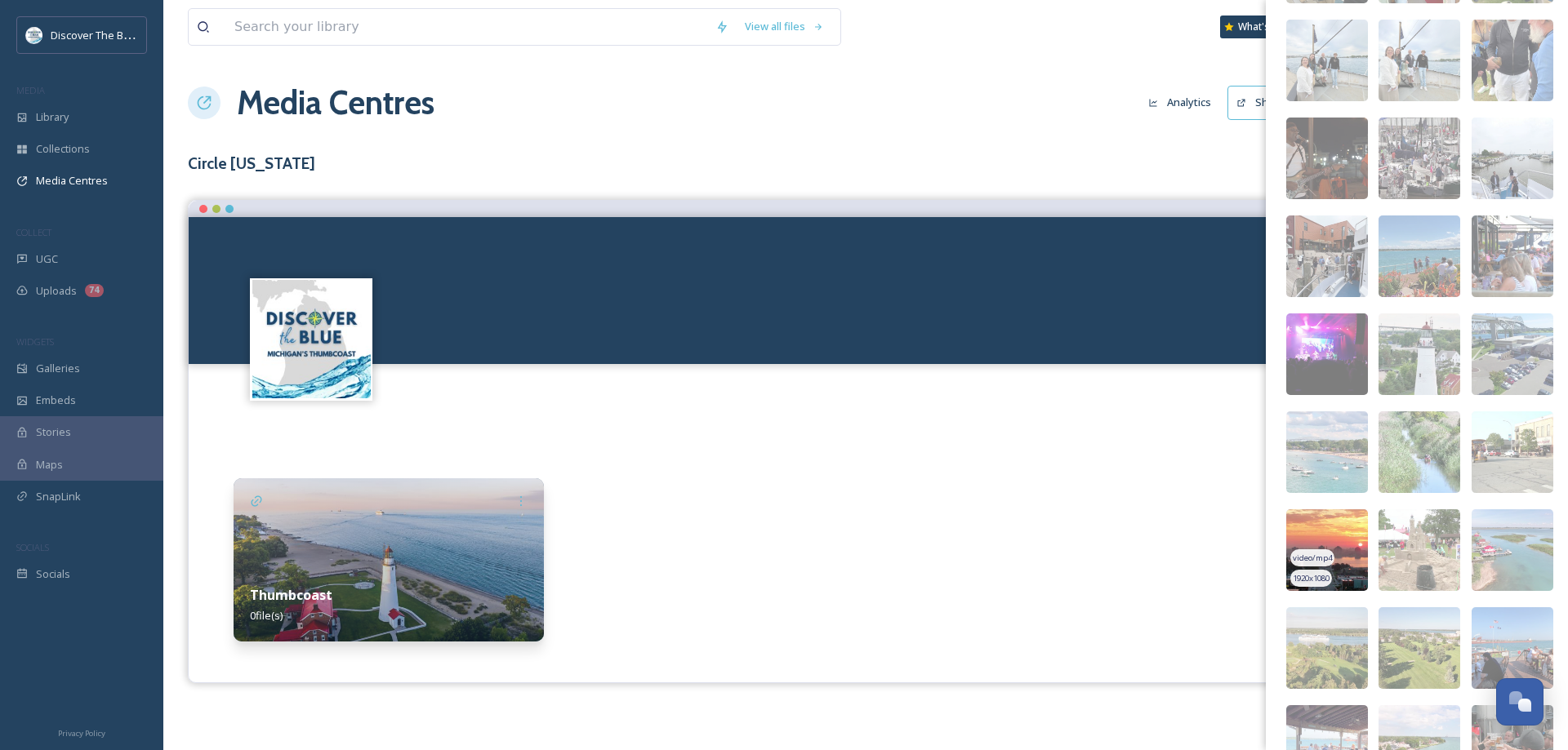
click at [1349, 542] on img at bounding box center [1326, 550] width 81 height 81
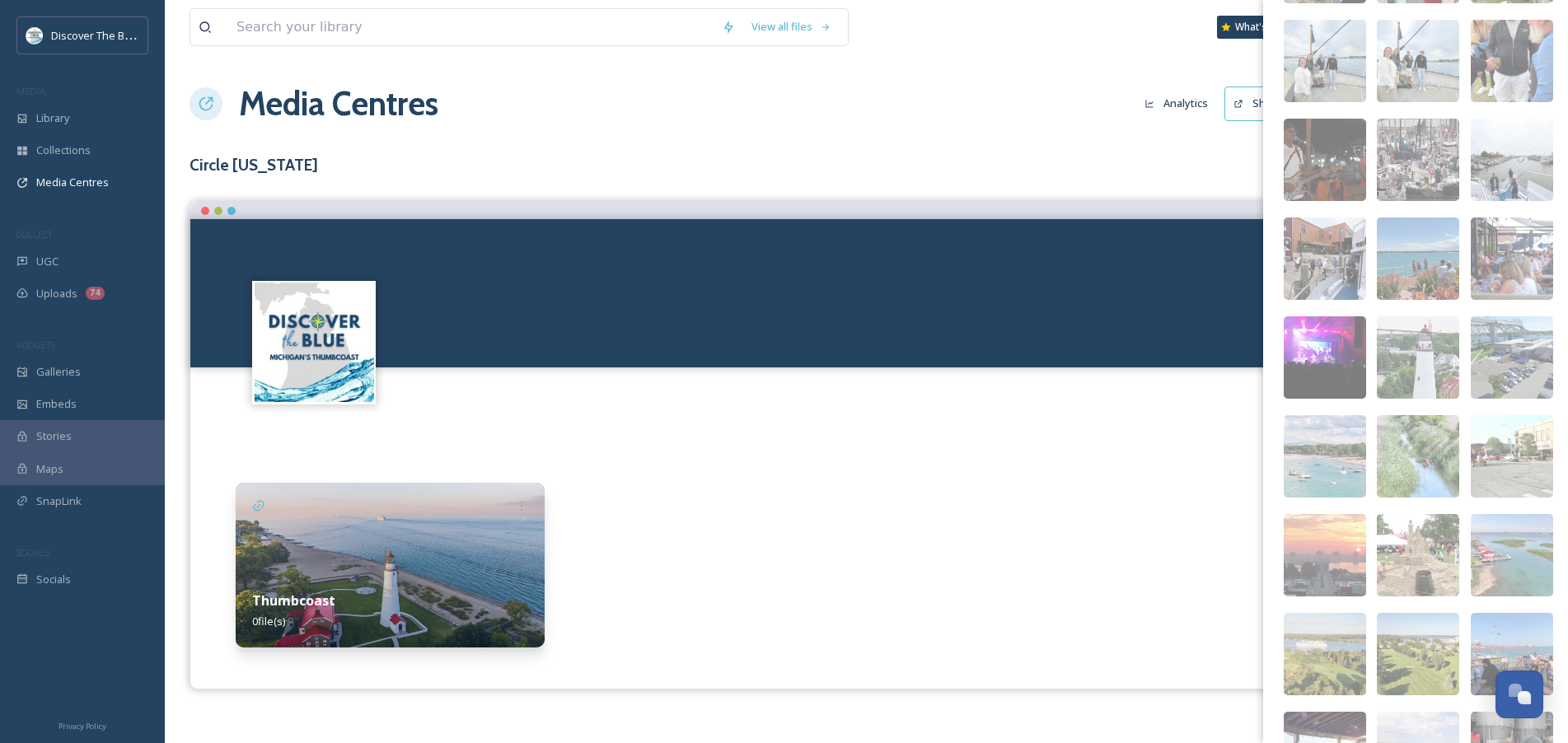
scroll to position [14, 0]
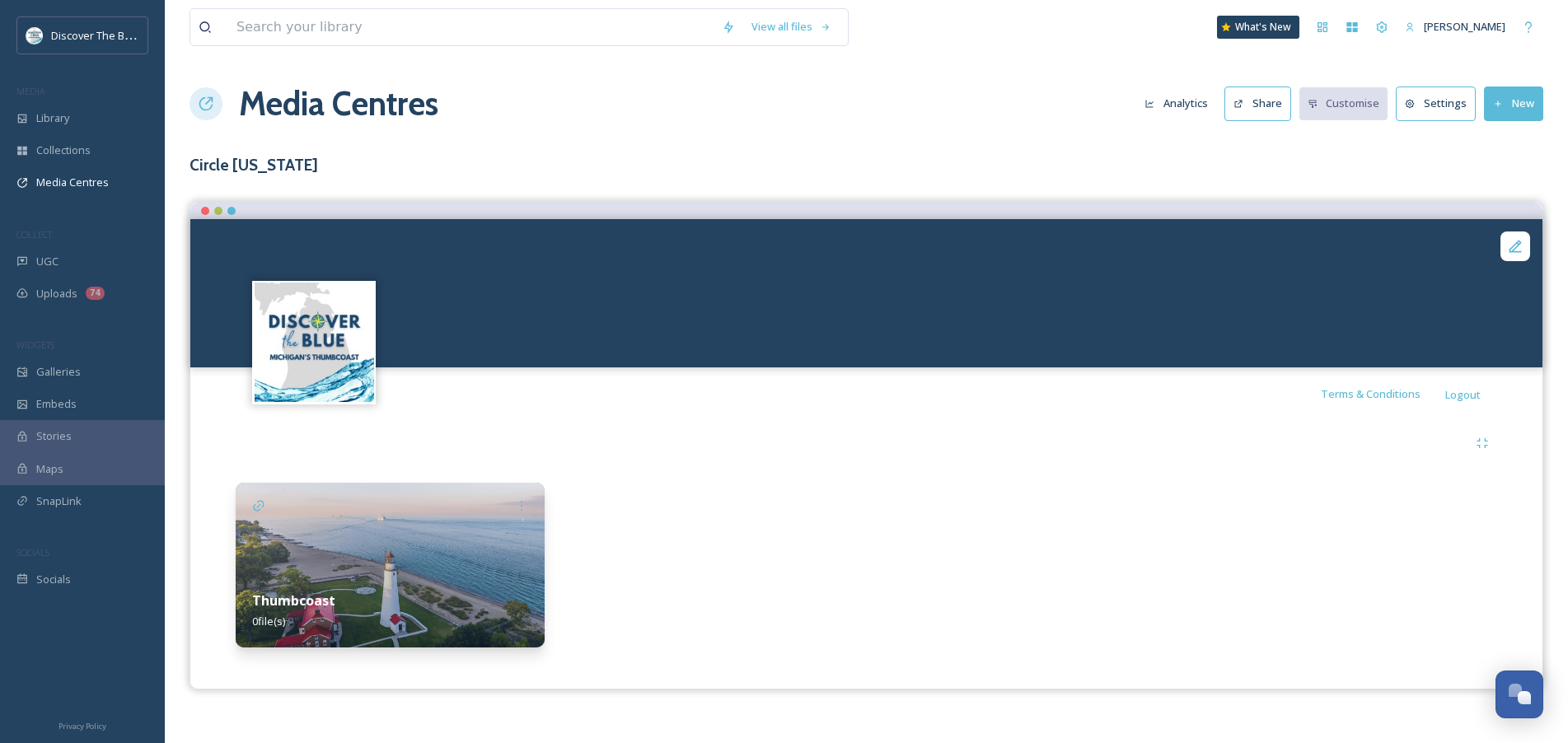
click at [509, 548] on img at bounding box center [391, 564] width 309 height 164
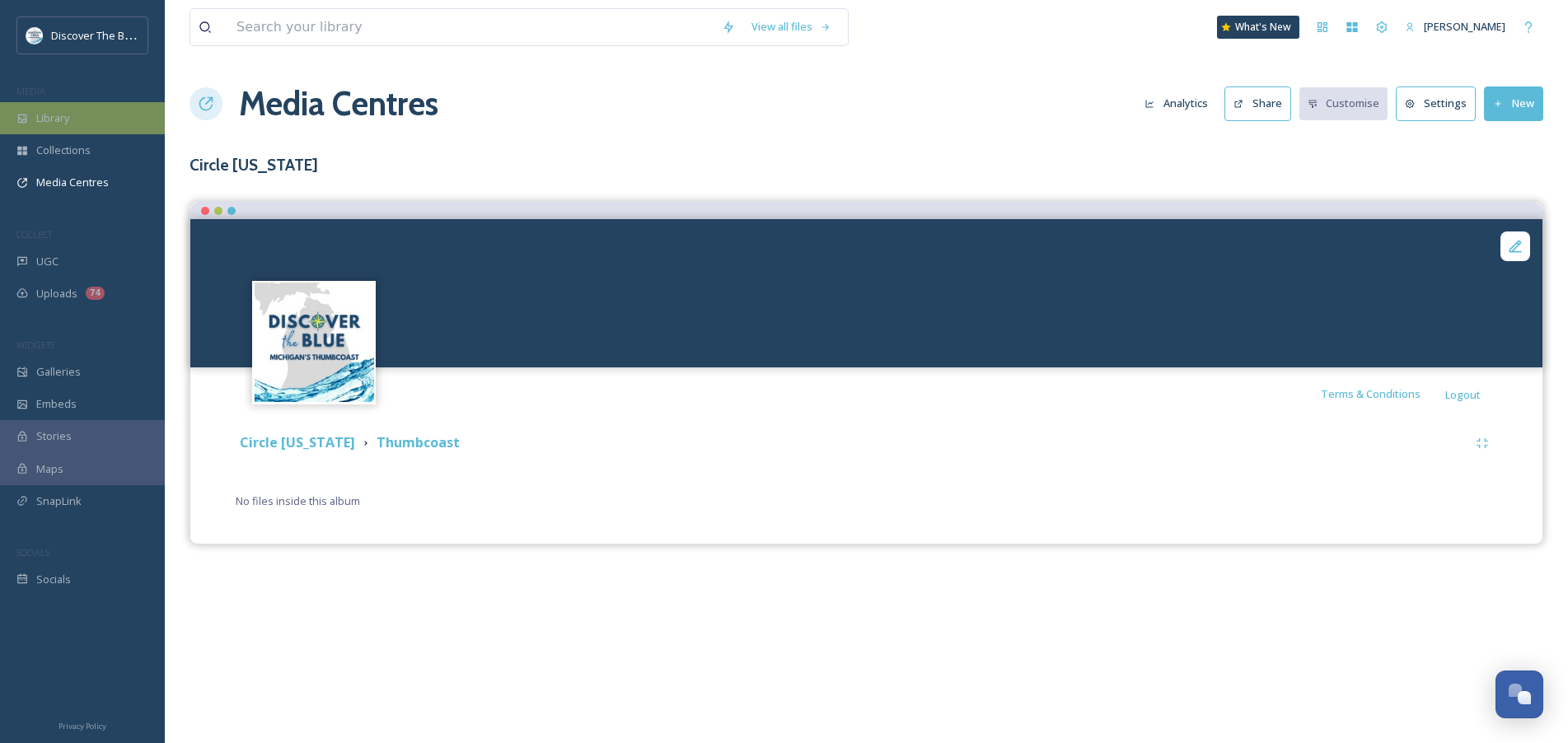
click at [47, 125] on span "Library" at bounding box center [52, 118] width 33 height 15
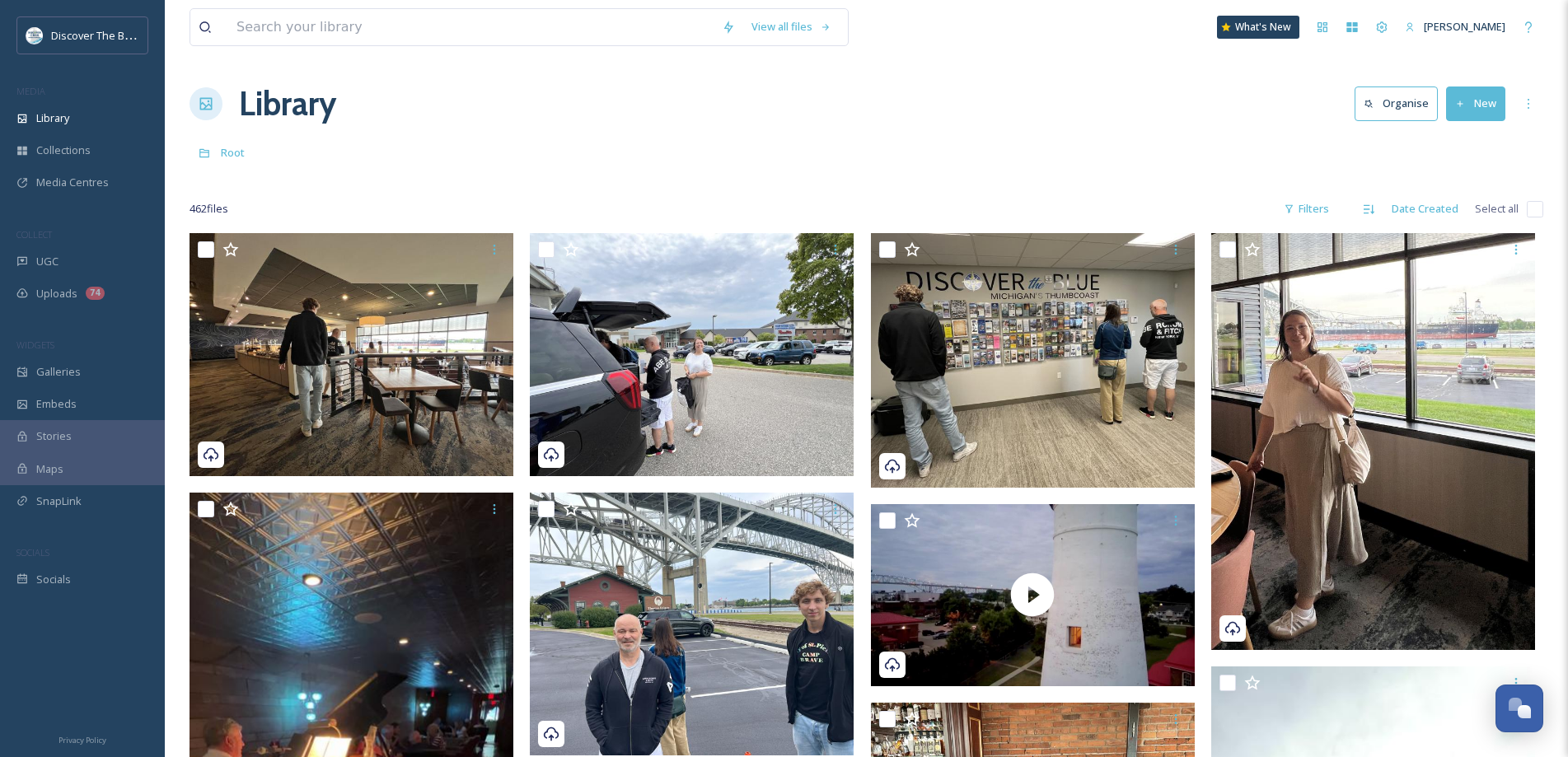
click at [1488, 96] on button "New" at bounding box center [1474, 102] width 59 height 34
click at [1467, 144] on span "File Upload" at bounding box center [1467, 142] width 54 height 15
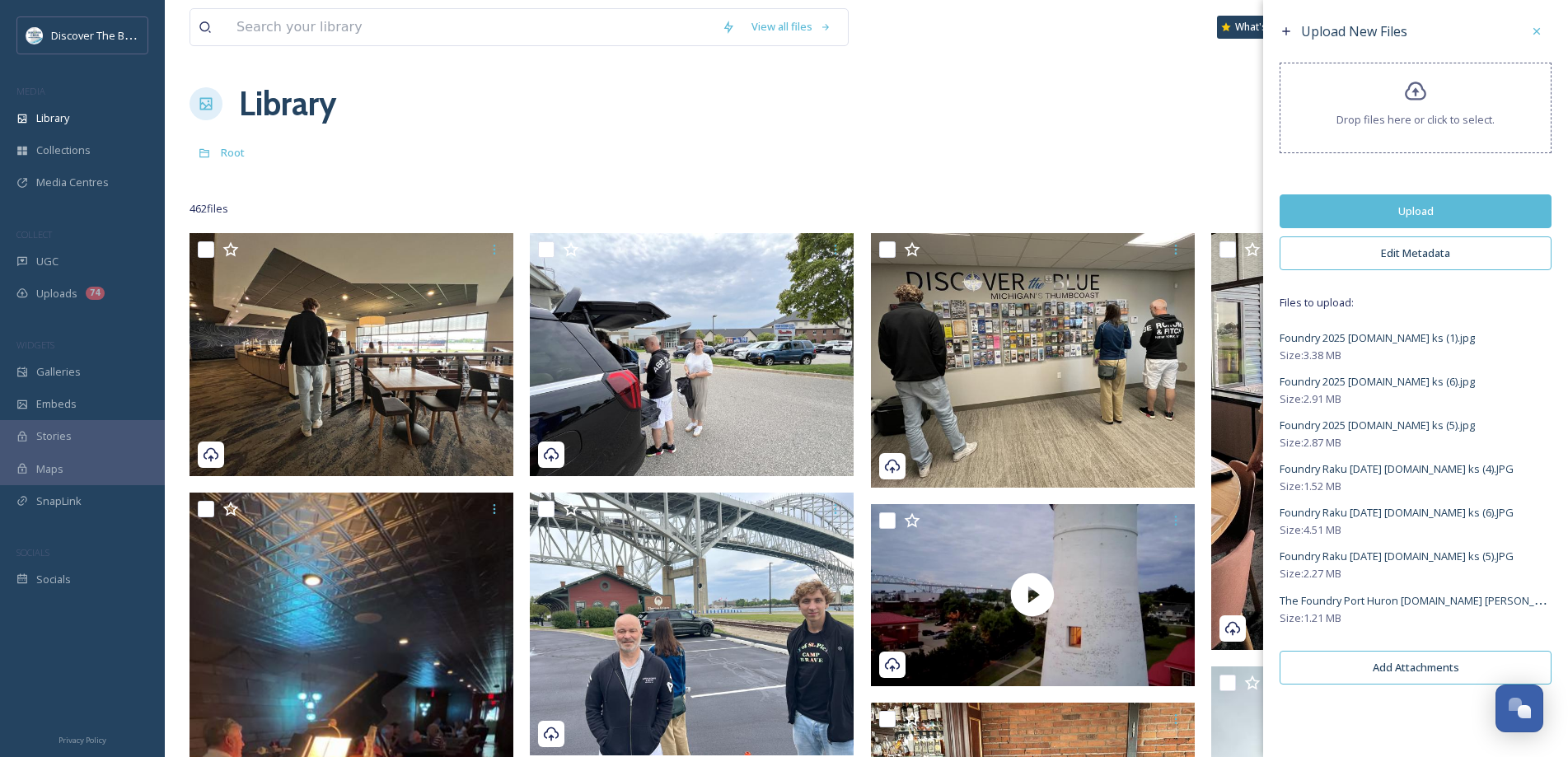
drag, startPoint x: 1401, startPoint y: 212, endPoint x: 1338, endPoint y: 194, distance: 65.5
click at [1401, 212] on button "Upload" at bounding box center [1414, 211] width 272 height 34
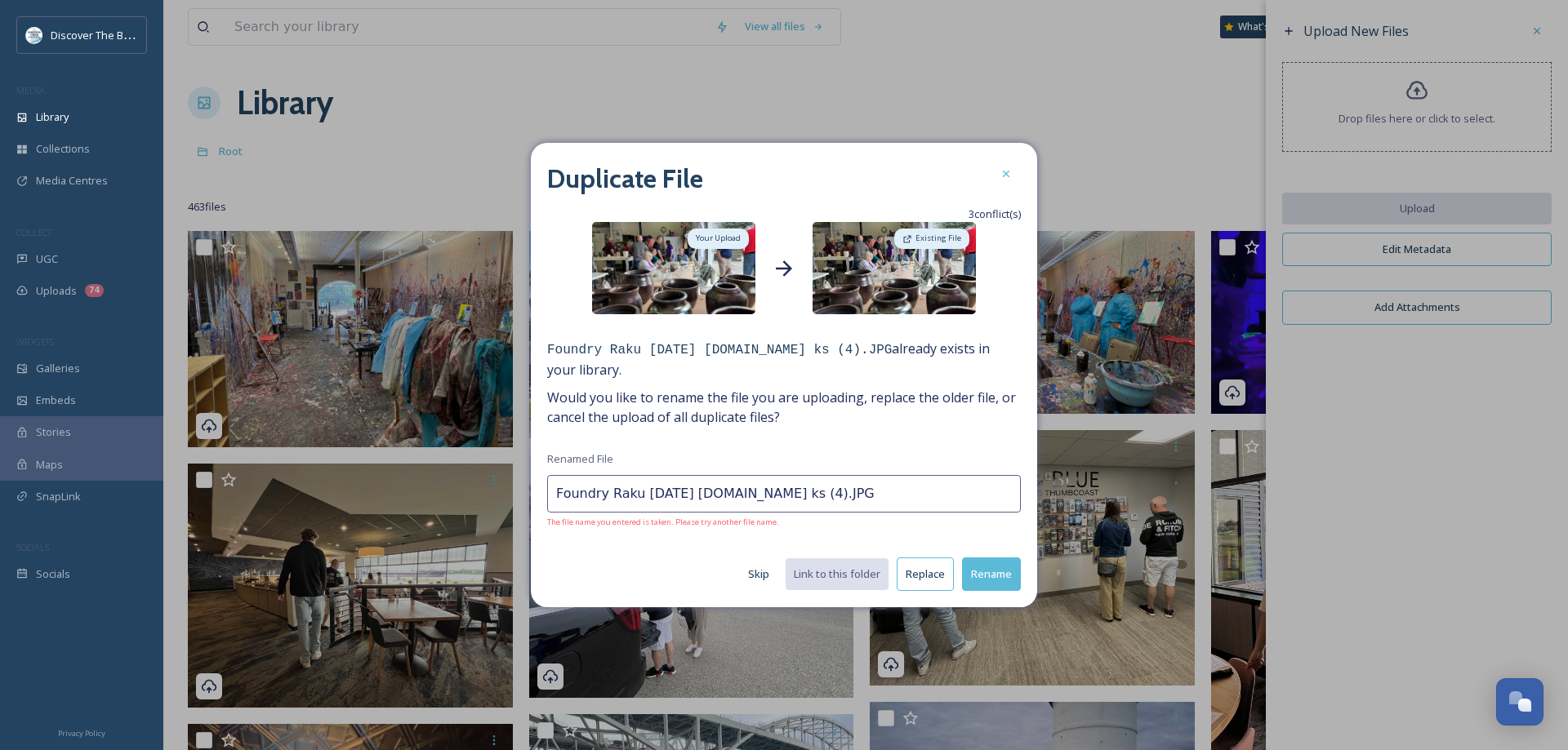
click at [938, 580] on button "Replace" at bounding box center [926, 574] width 58 height 34
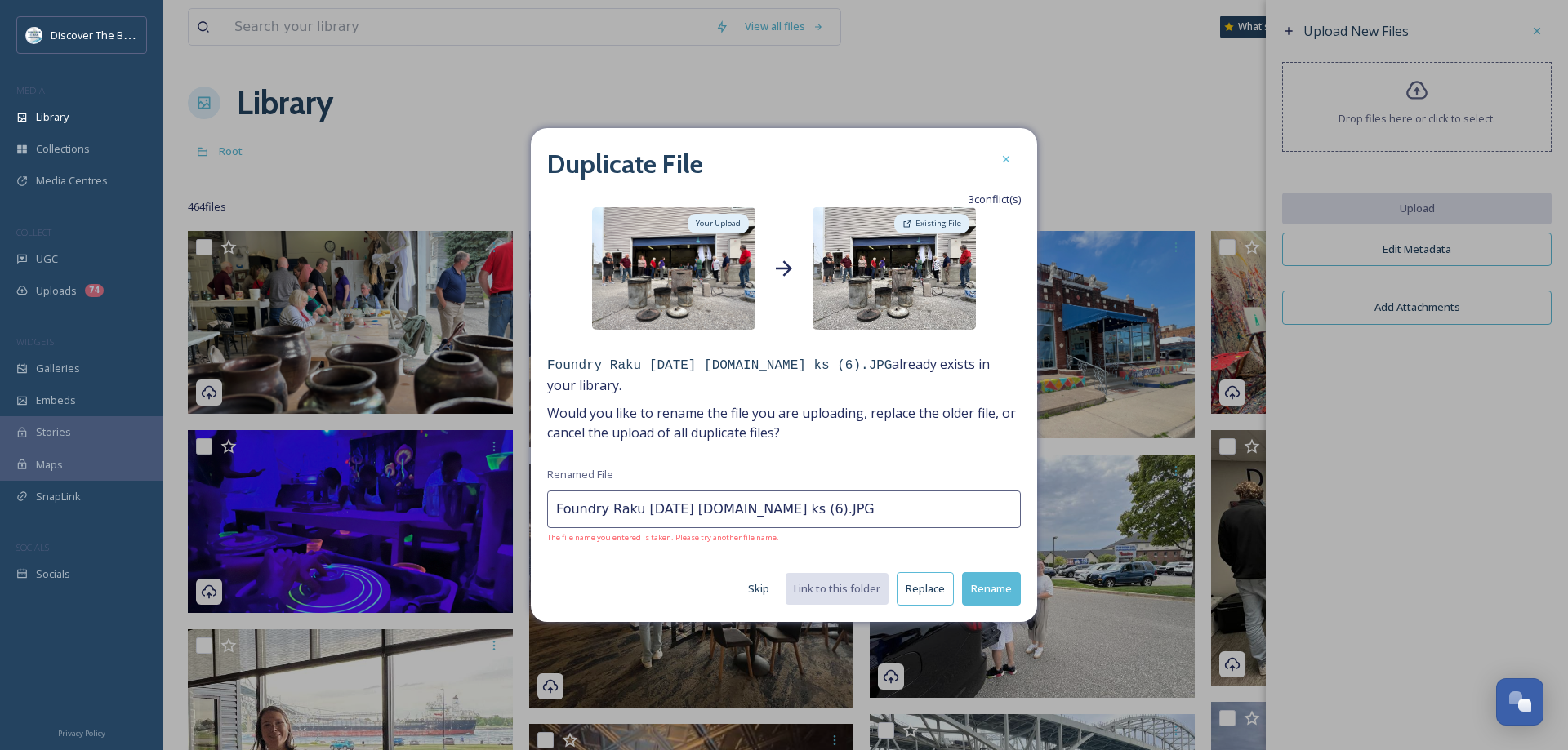
click at [939, 589] on button "Replace" at bounding box center [926, 588] width 58 height 34
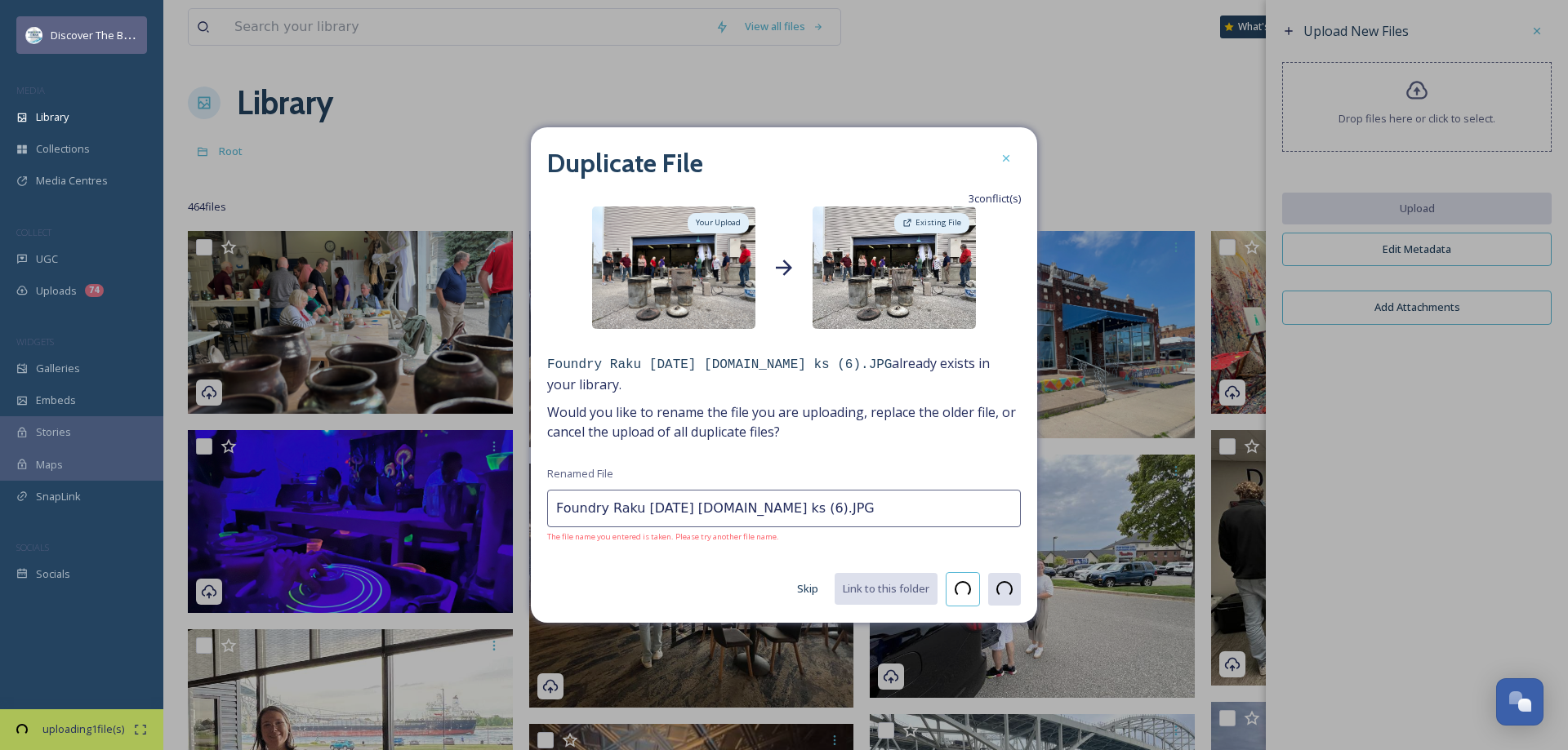
type input "Foundry Raku Oct. 2024 bluewater.org ks (5).JPG"
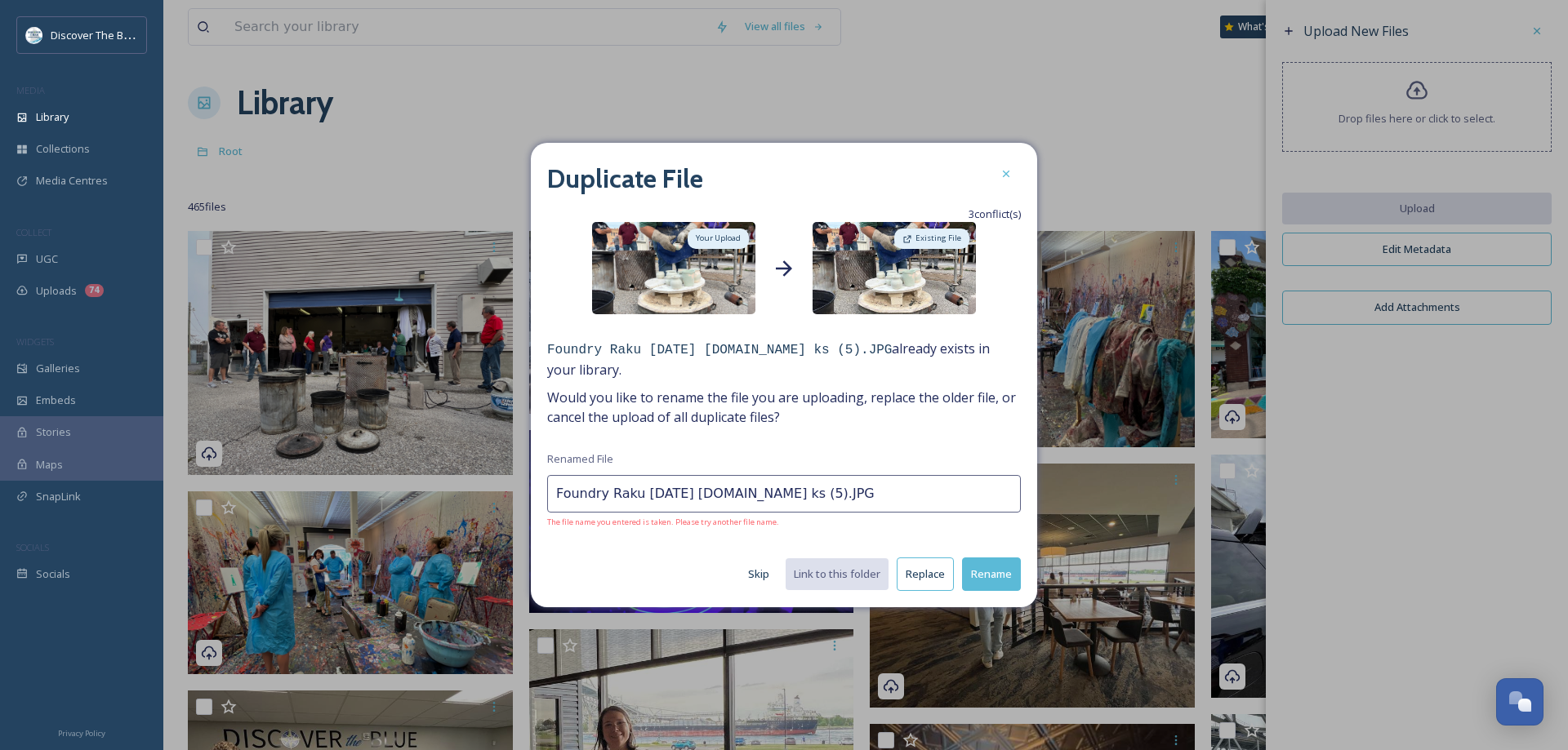
click at [927, 580] on button "Replace" at bounding box center [926, 574] width 58 height 34
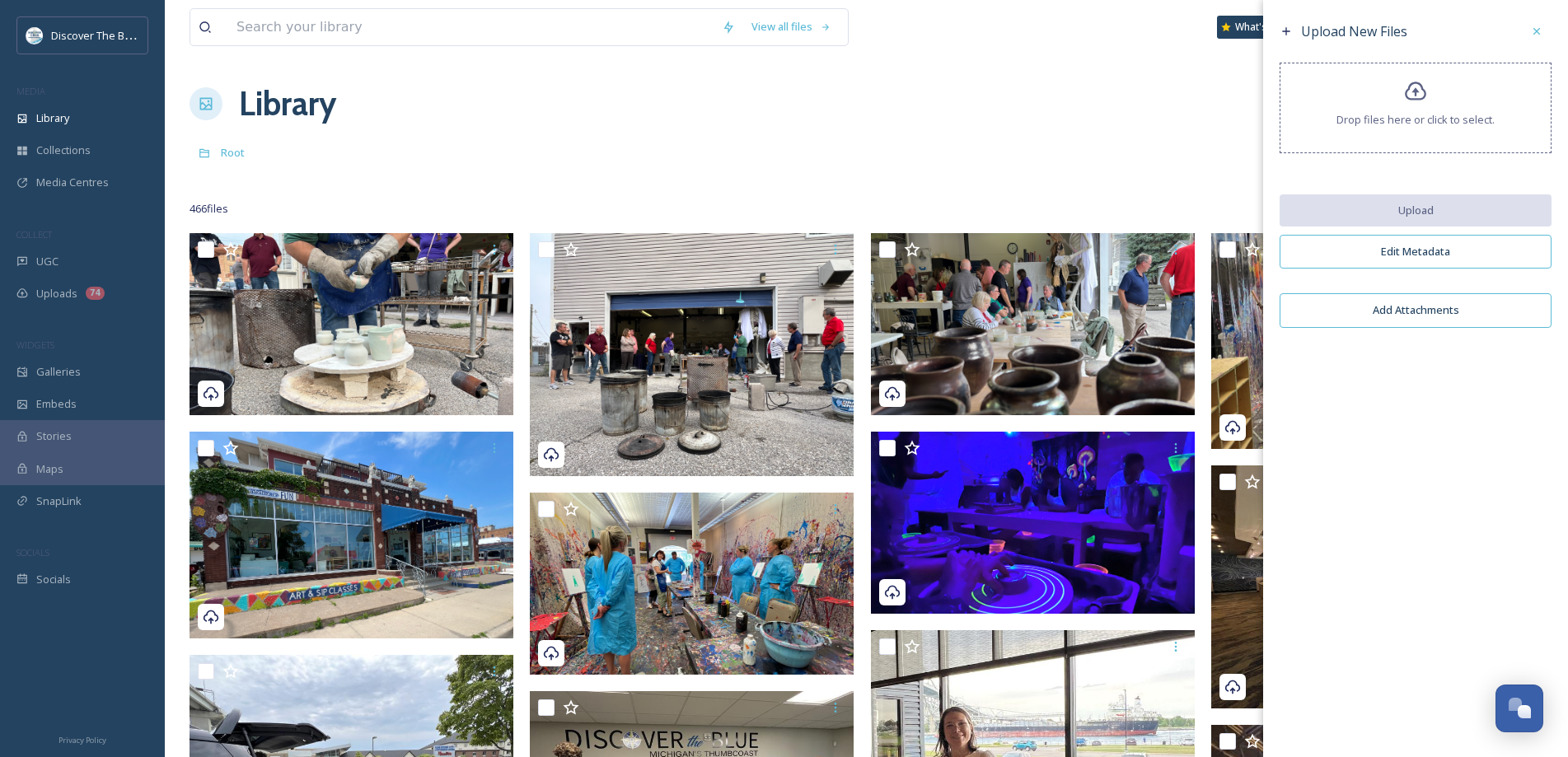
click at [1034, 146] on div "Root" at bounding box center [866, 152] width 1353 height 31
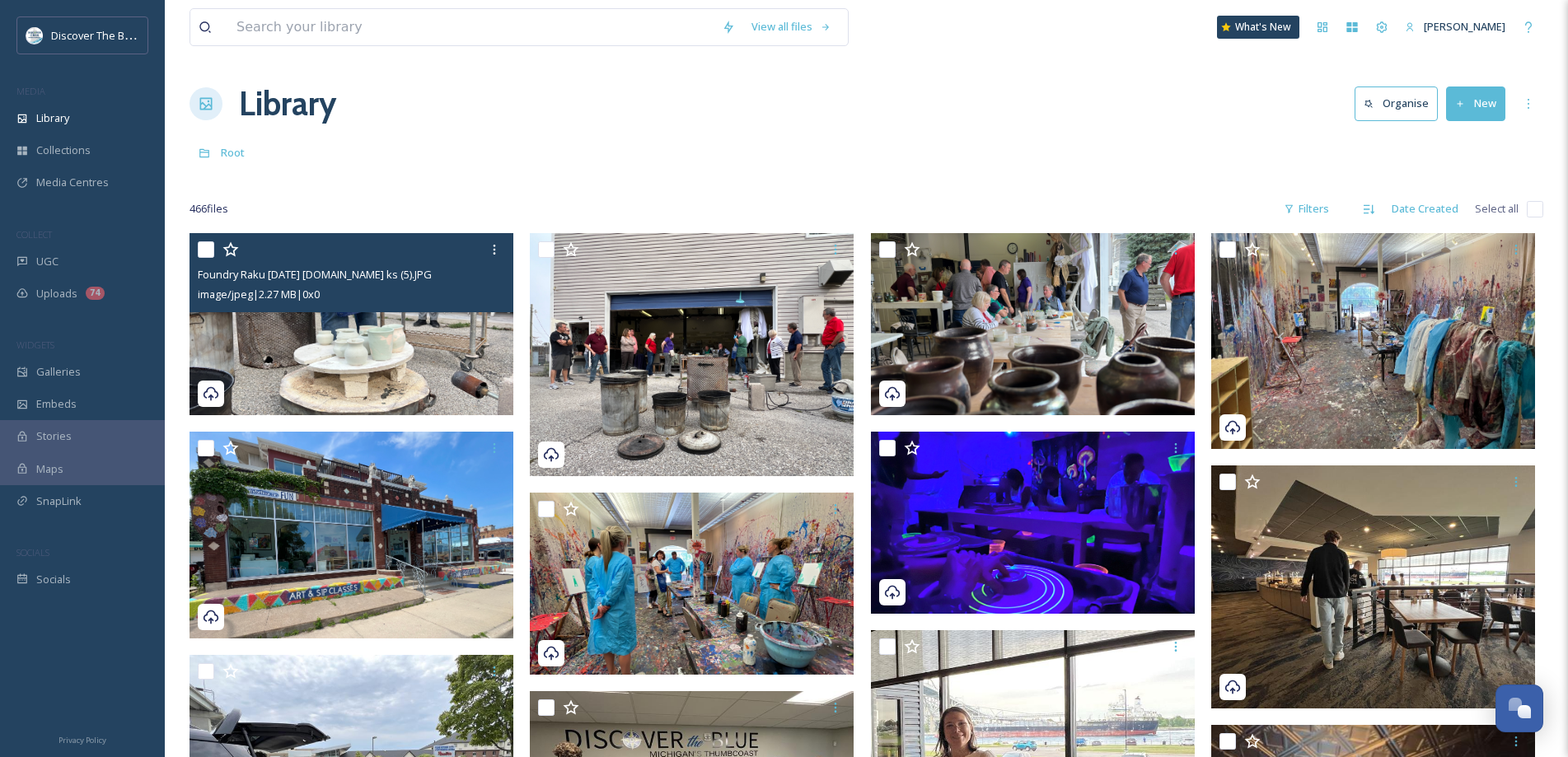
click at [208, 248] on input "checkbox" at bounding box center [205, 249] width 16 height 16
checkbox input "true"
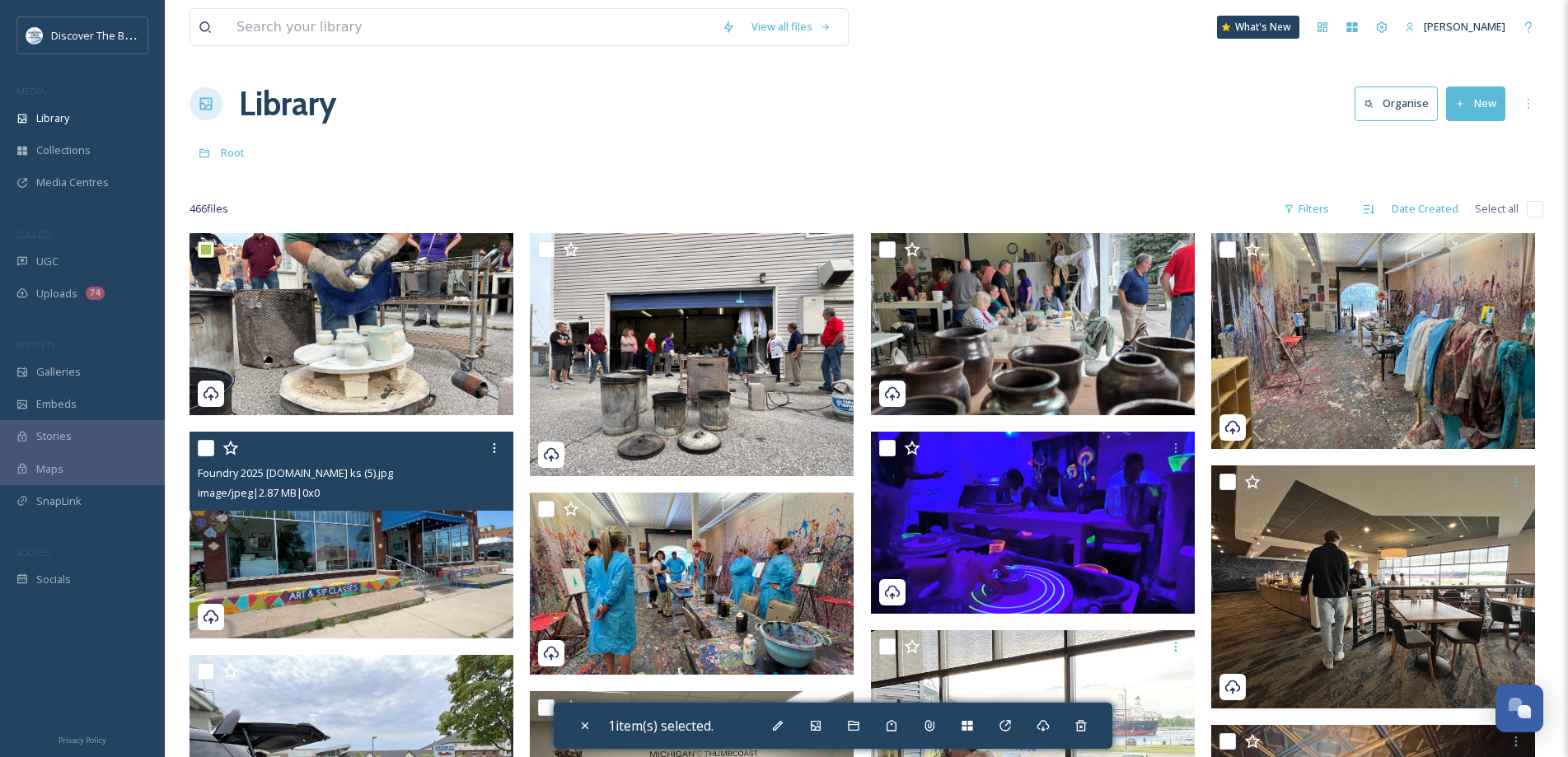
click at [203, 449] on input "checkbox" at bounding box center [205, 448] width 16 height 16
checkbox input "true"
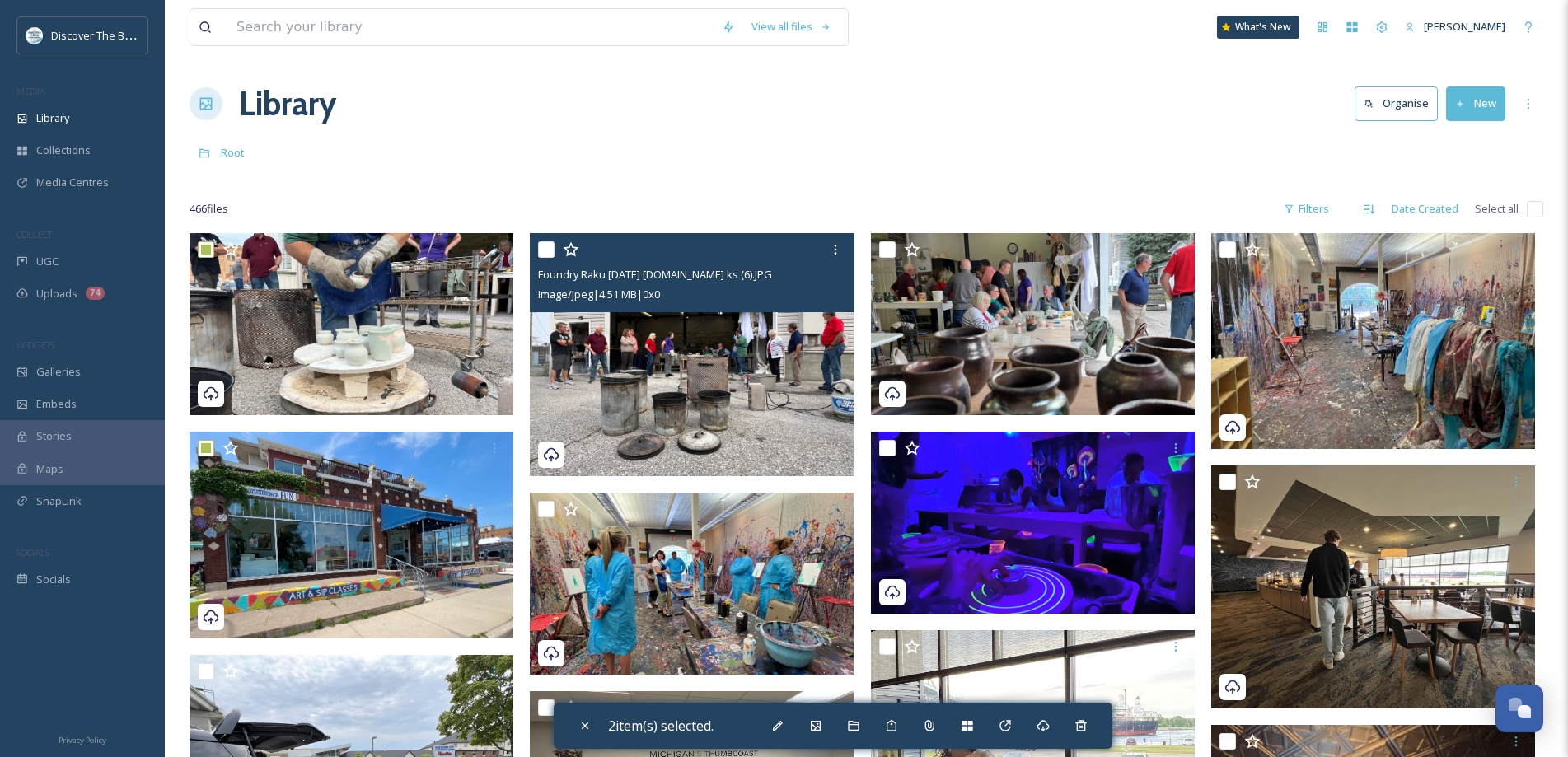
click at [552, 253] on input "checkbox" at bounding box center [545, 249] width 16 height 16
checkbox input "true"
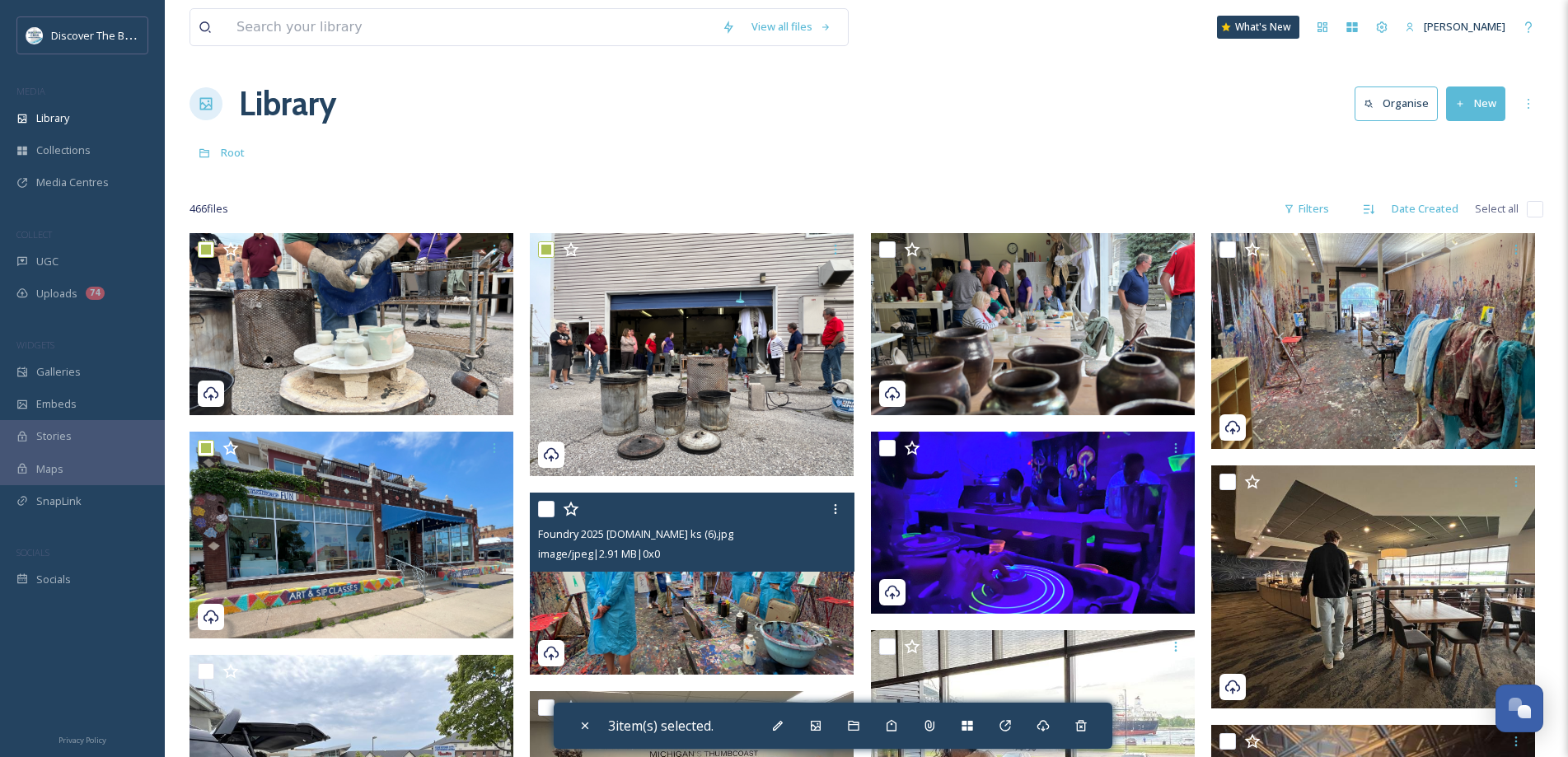
drag, startPoint x: 543, startPoint y: 511, endPoint x: 882, endPoint y: 442, distance: 346.0
click at [549, 510] on input "checkbox" at bounding box center [545, 509] width 16 height 16
checkbox input "true"
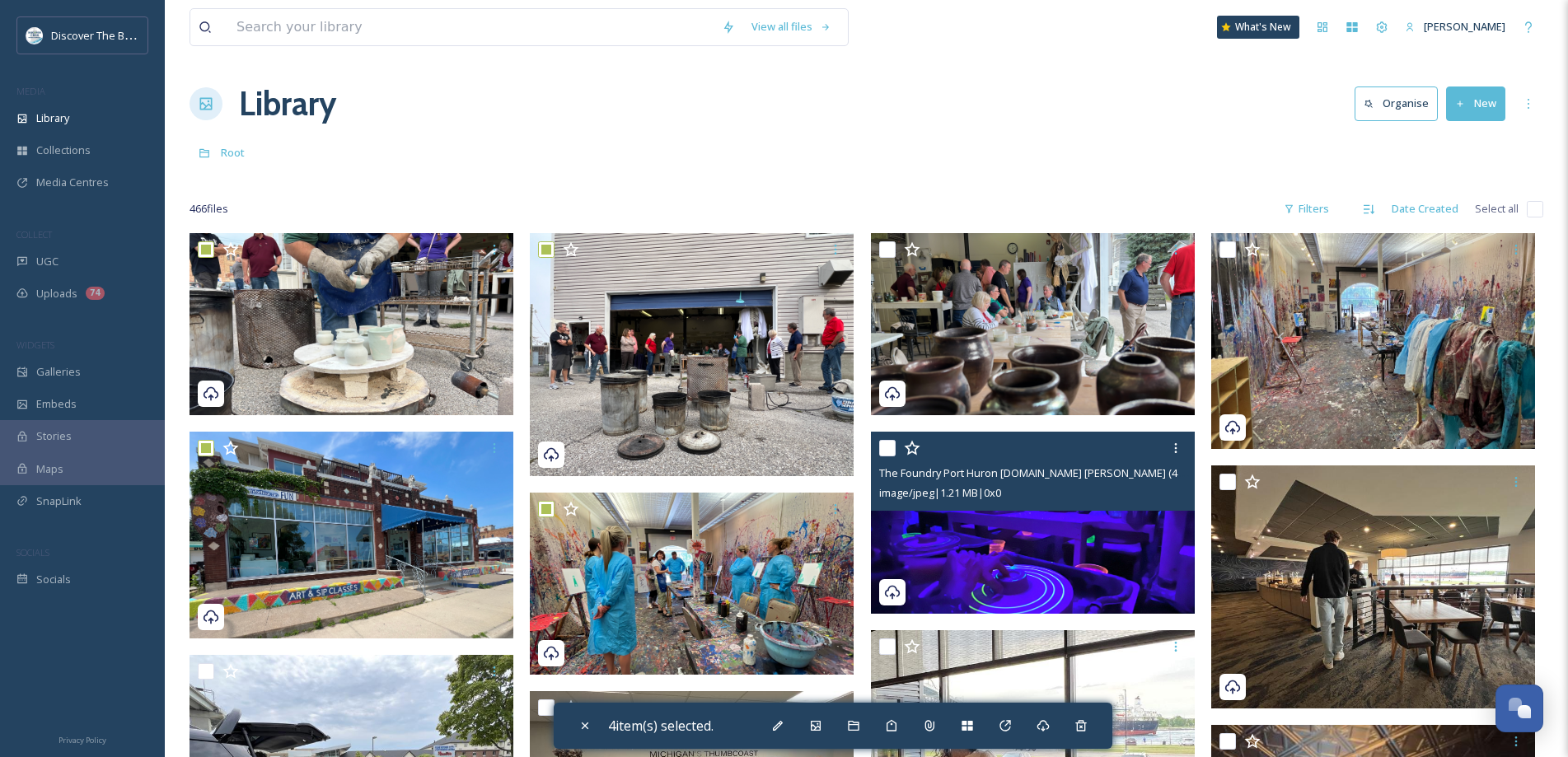
drag, startPoint x: 882, startPoint y: 443, endPoint x: 897, endPoint y: 416, distance: 30.9
click at [883, 443] on input "checkbox" at bounding box center [886, 448] width 16 height 16
checkbox input "true"
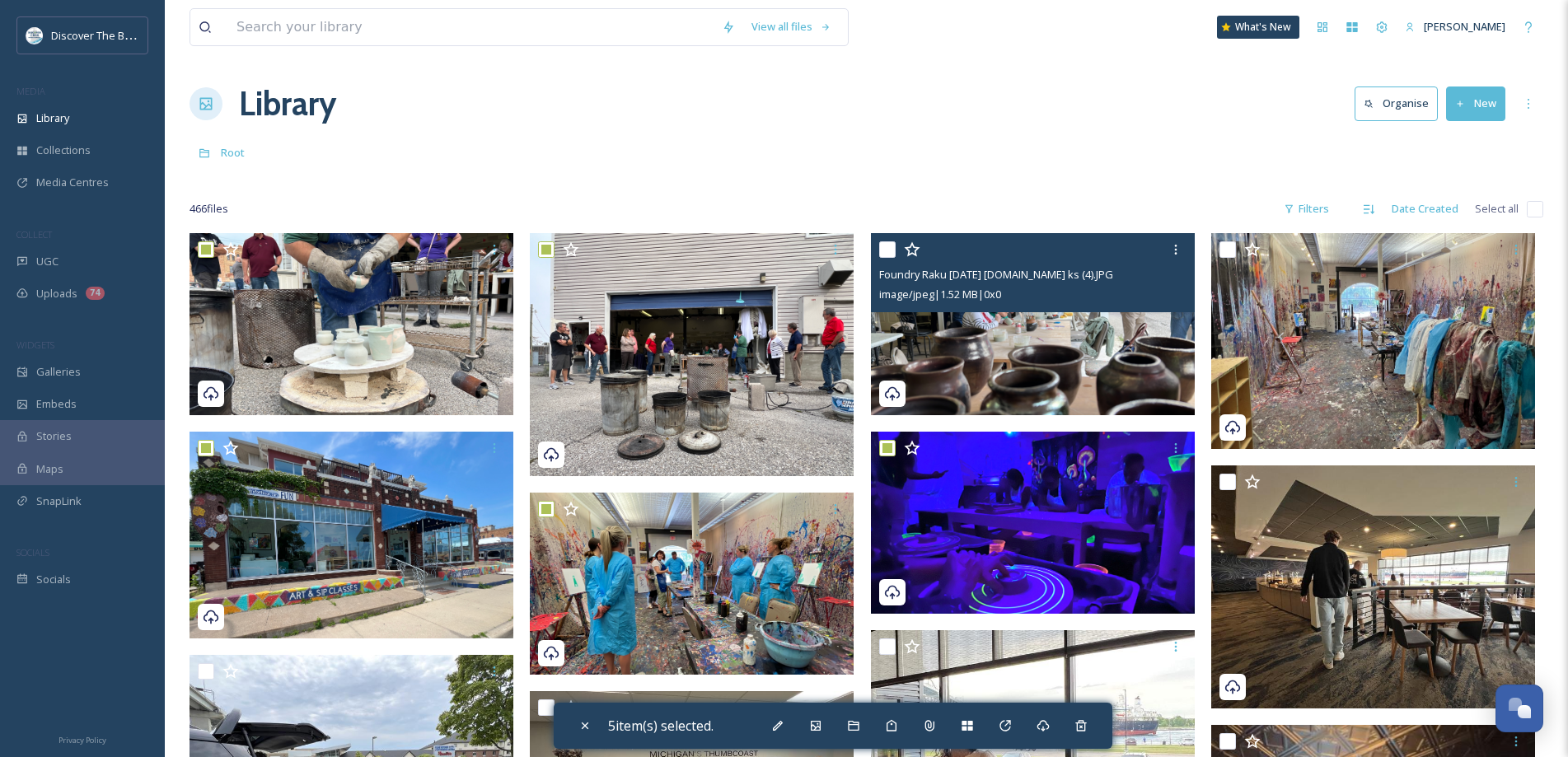
drag, startPoint x: 890, startPoint y: 253, endPoint x: 911, endPoint y: 250, distance: 21.2
click at [890, 253] on input "checkbox" at bounding box center [886, 249] width 16 height 16
checkbox input "true"
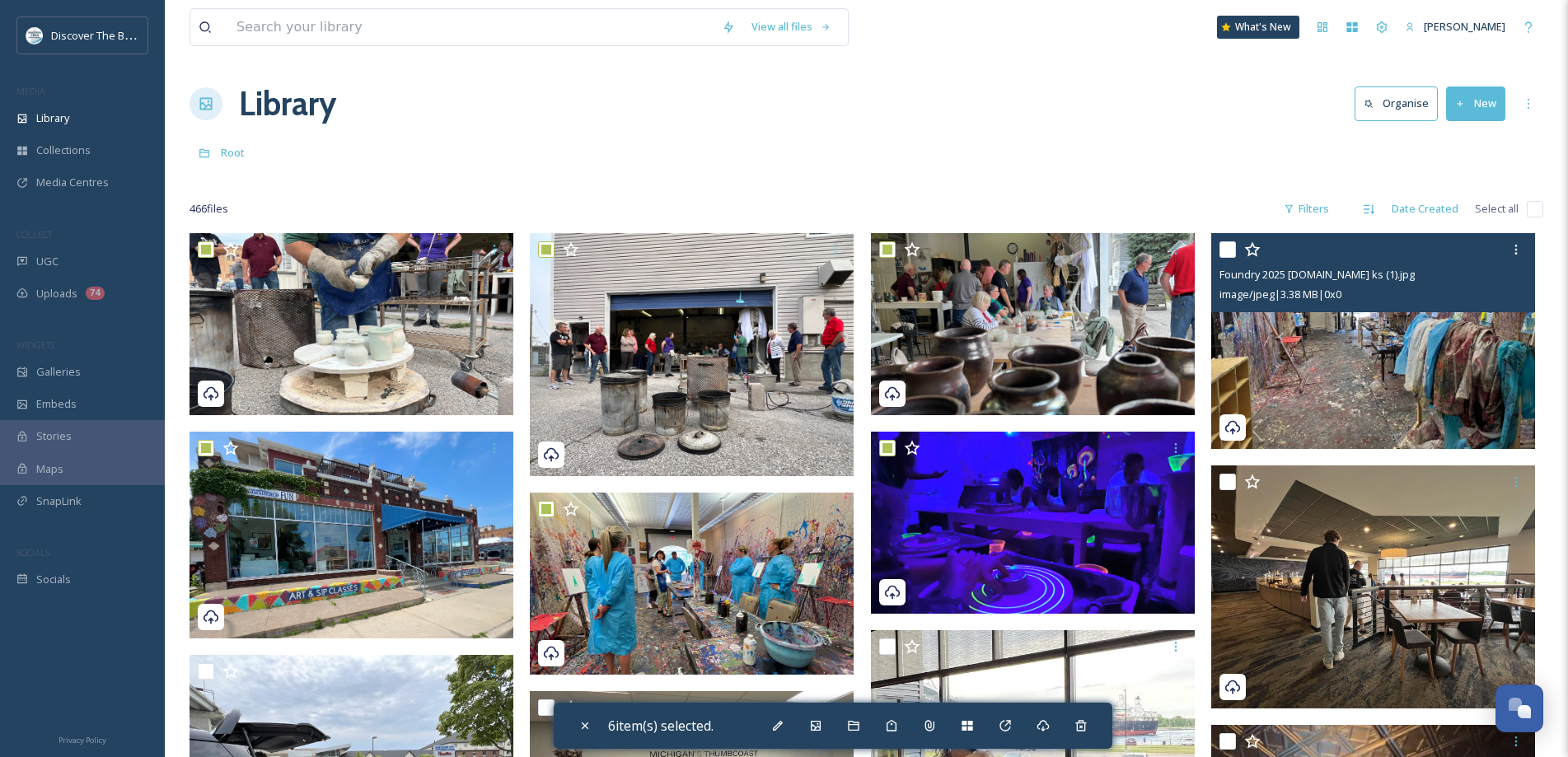
click at [1228, 247] on input "checkbox" at bounding box center [1227, 249] width 16 height 16
checkbox input "true"
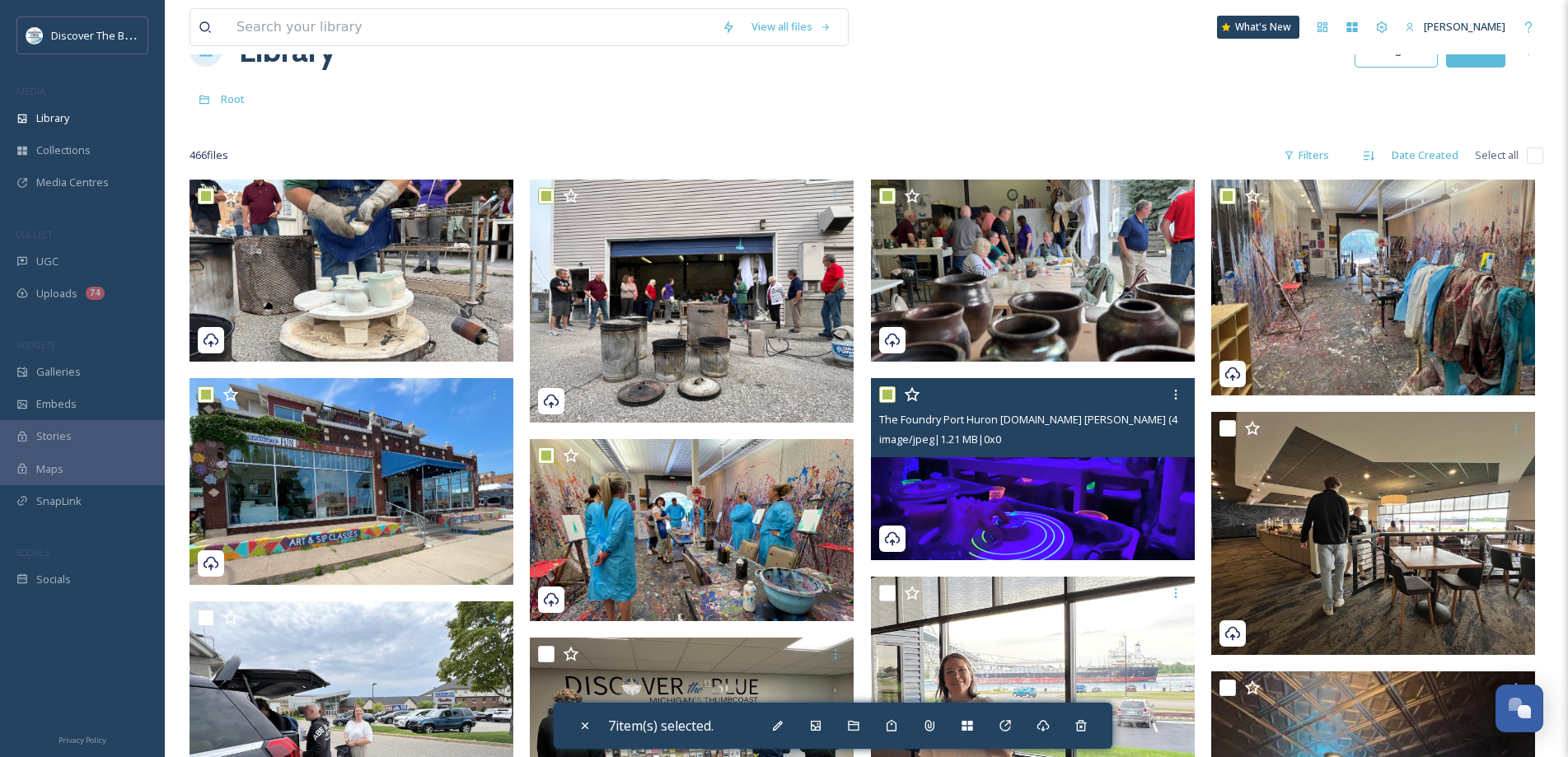
scroll to position [82, 0]
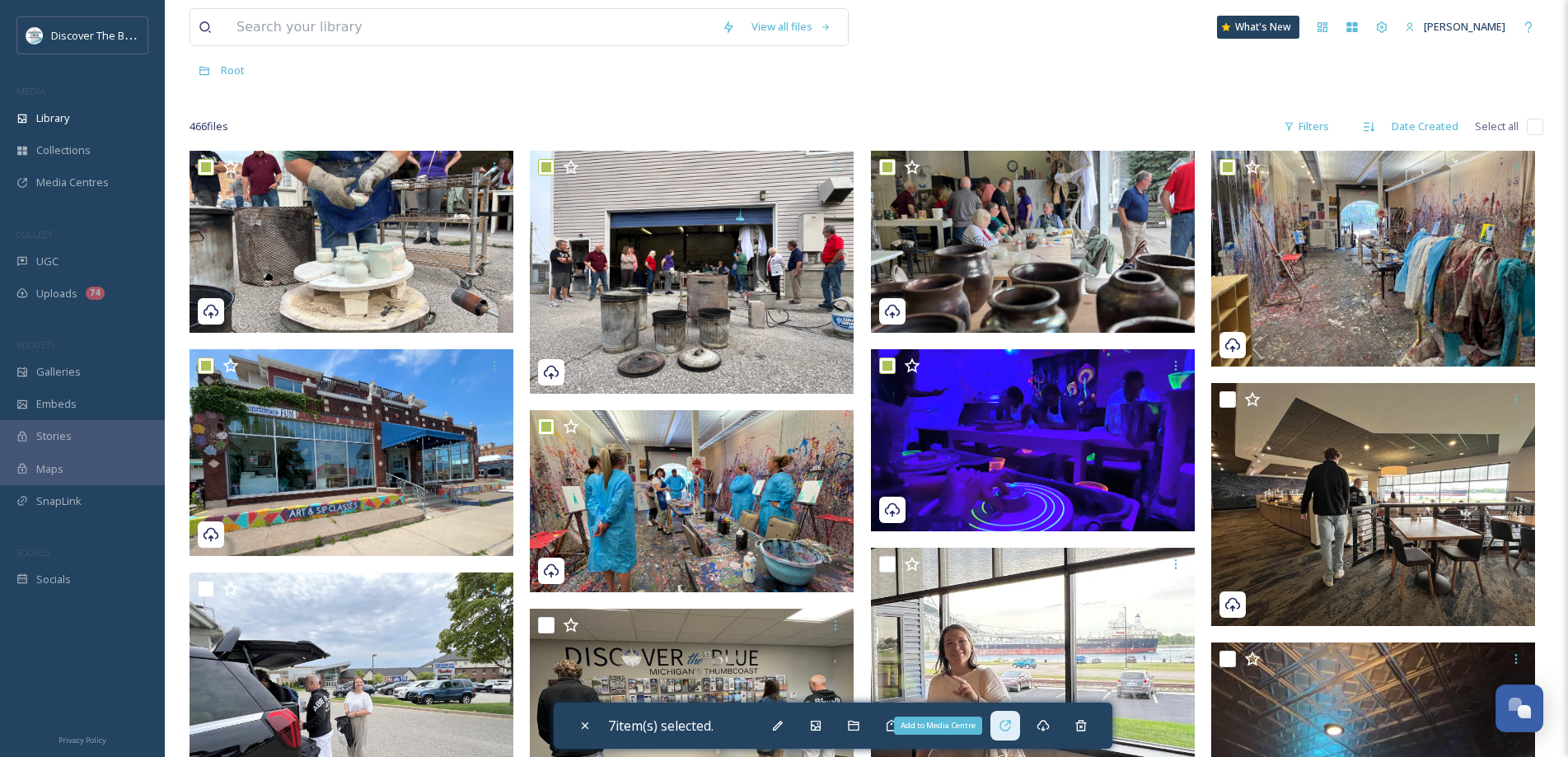
click at [1003, 733] on div "Add to Media Centre" at bounding box center [1004, 725] width 30 height 30
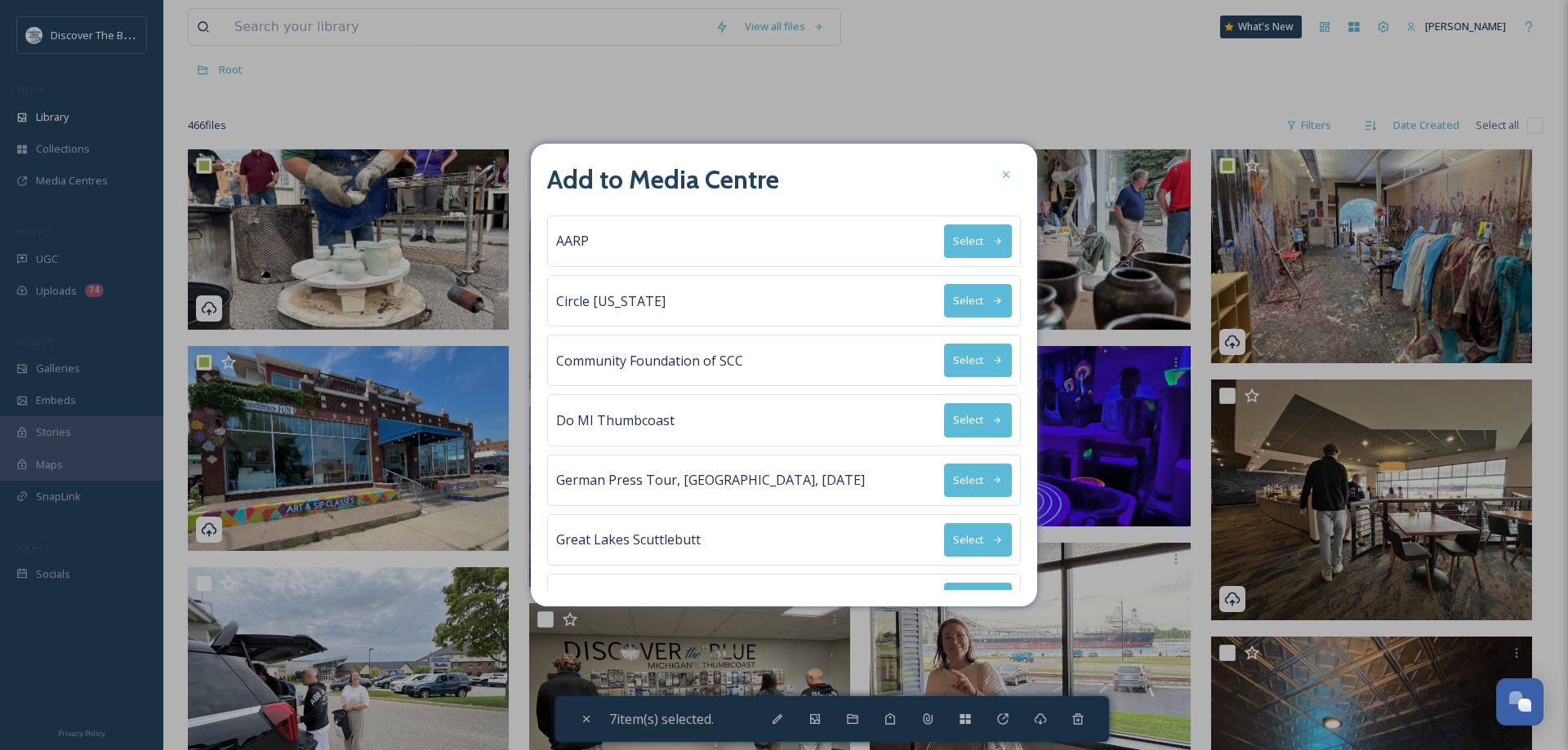
click at [975, 298] on button "Select" at bounding box center [978, 301] width 68 height 34
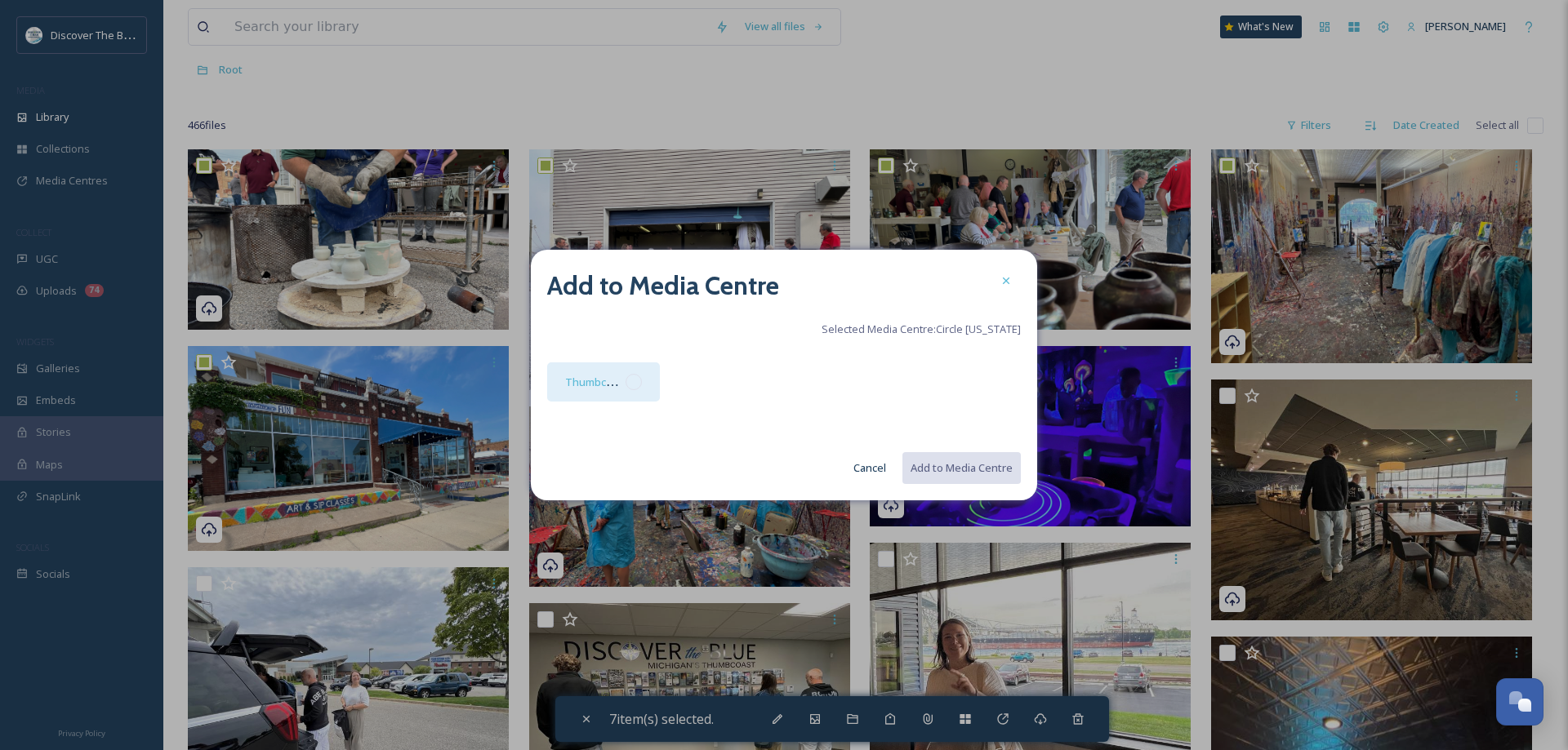
click at [637, 382] on div at bounding box center [634, 381] width 16 height 16
click at [956, 473] on button "Add to Media Centre" at bounding box center [960, 467] width 120 height 34
checkbox input "false"
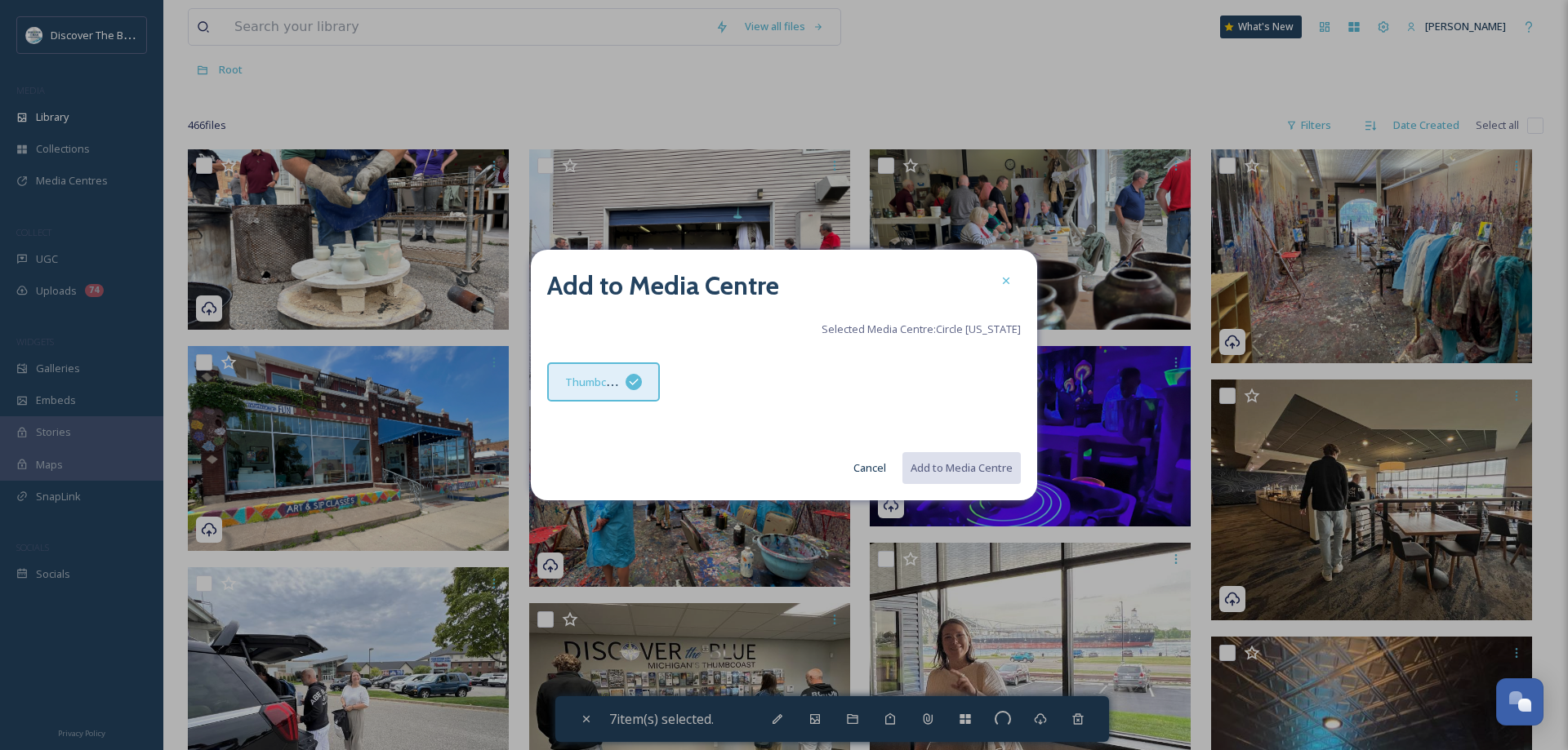
checkbox input "false"
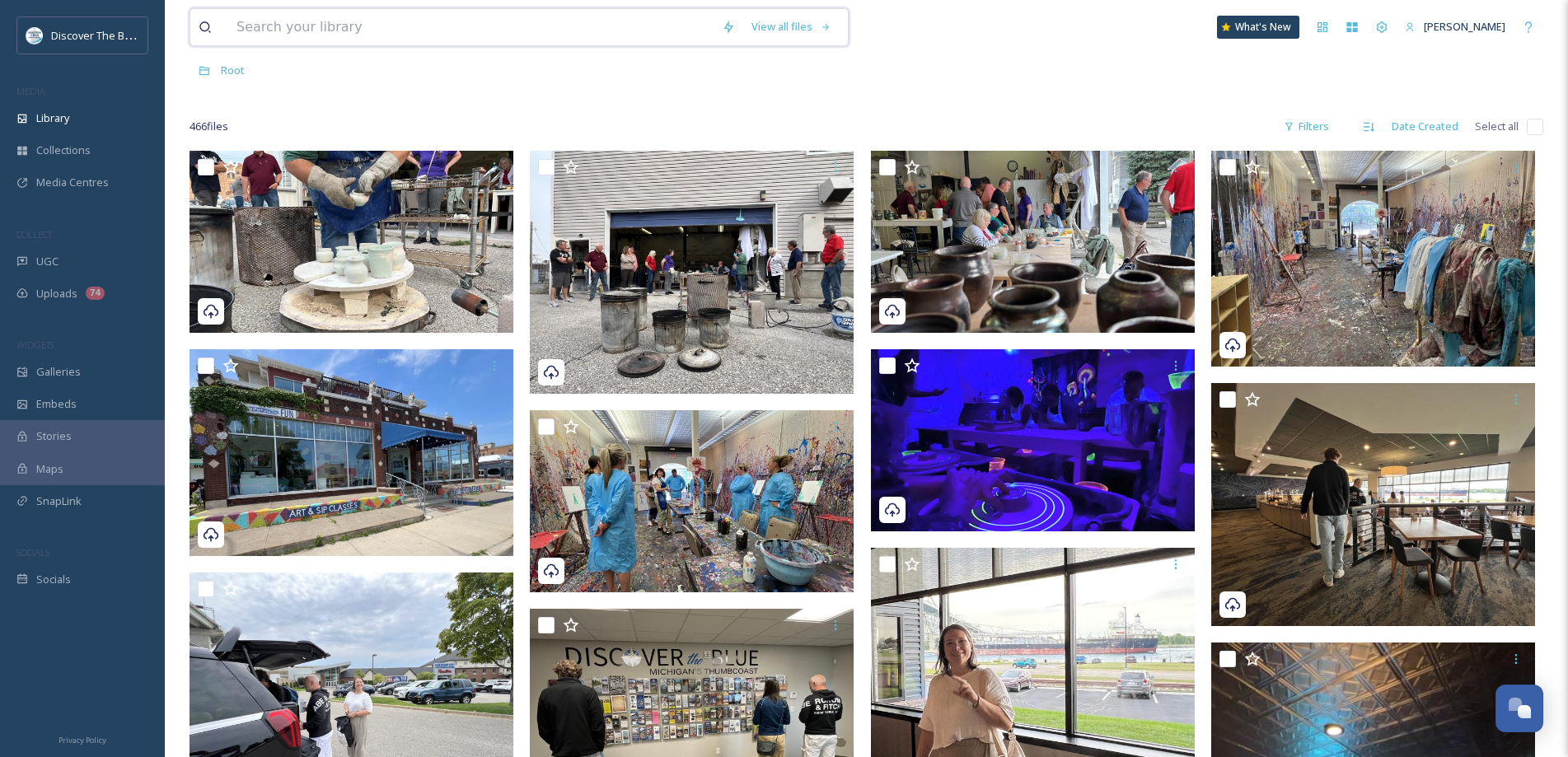
click at [476, 35] on input at bounding box center [471, 26] width 485 height 36
type input "huron lady"
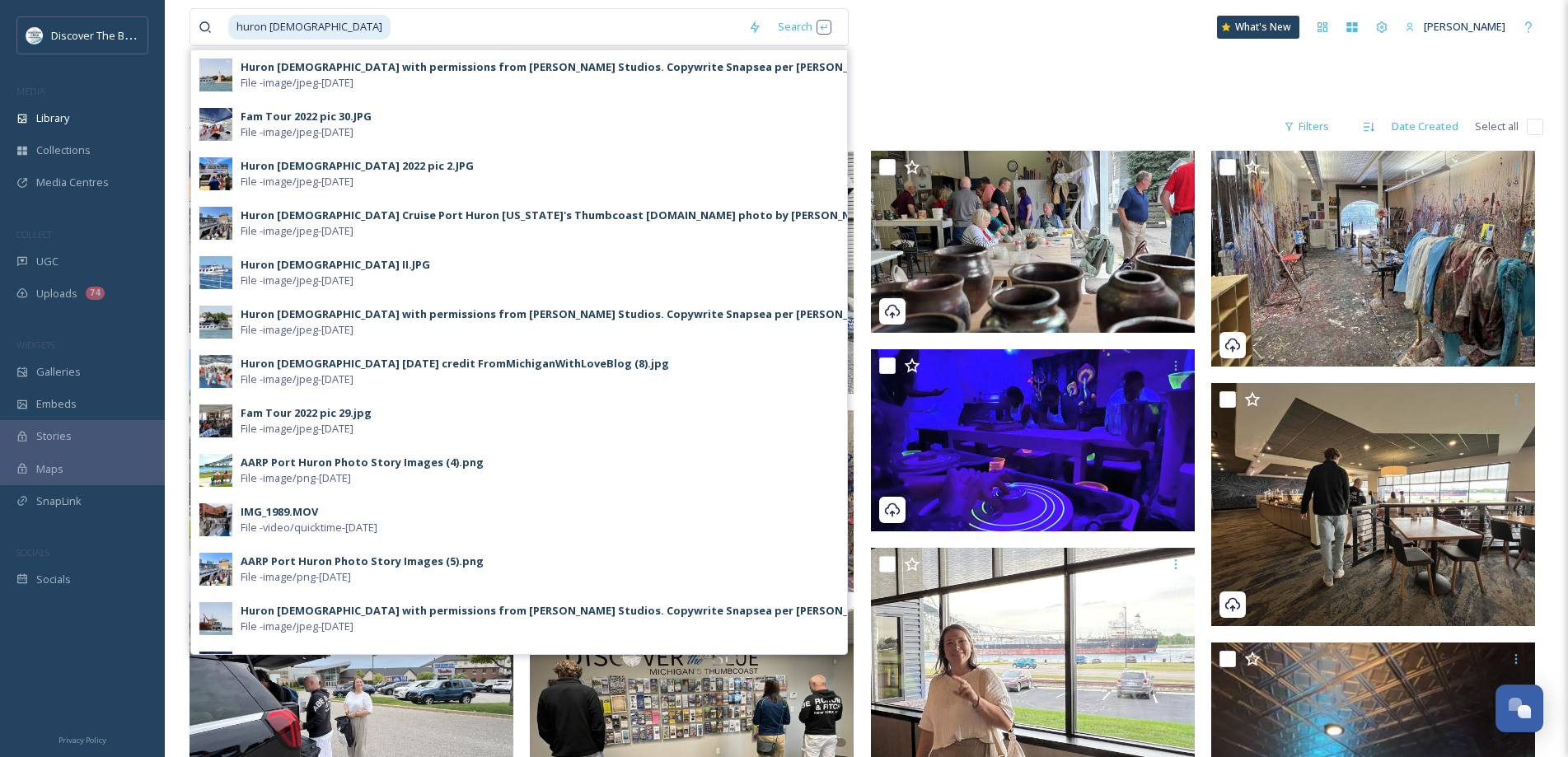
click at [966, 60] on div "Root" at bounding box center [866, 70] width 1353 height 31
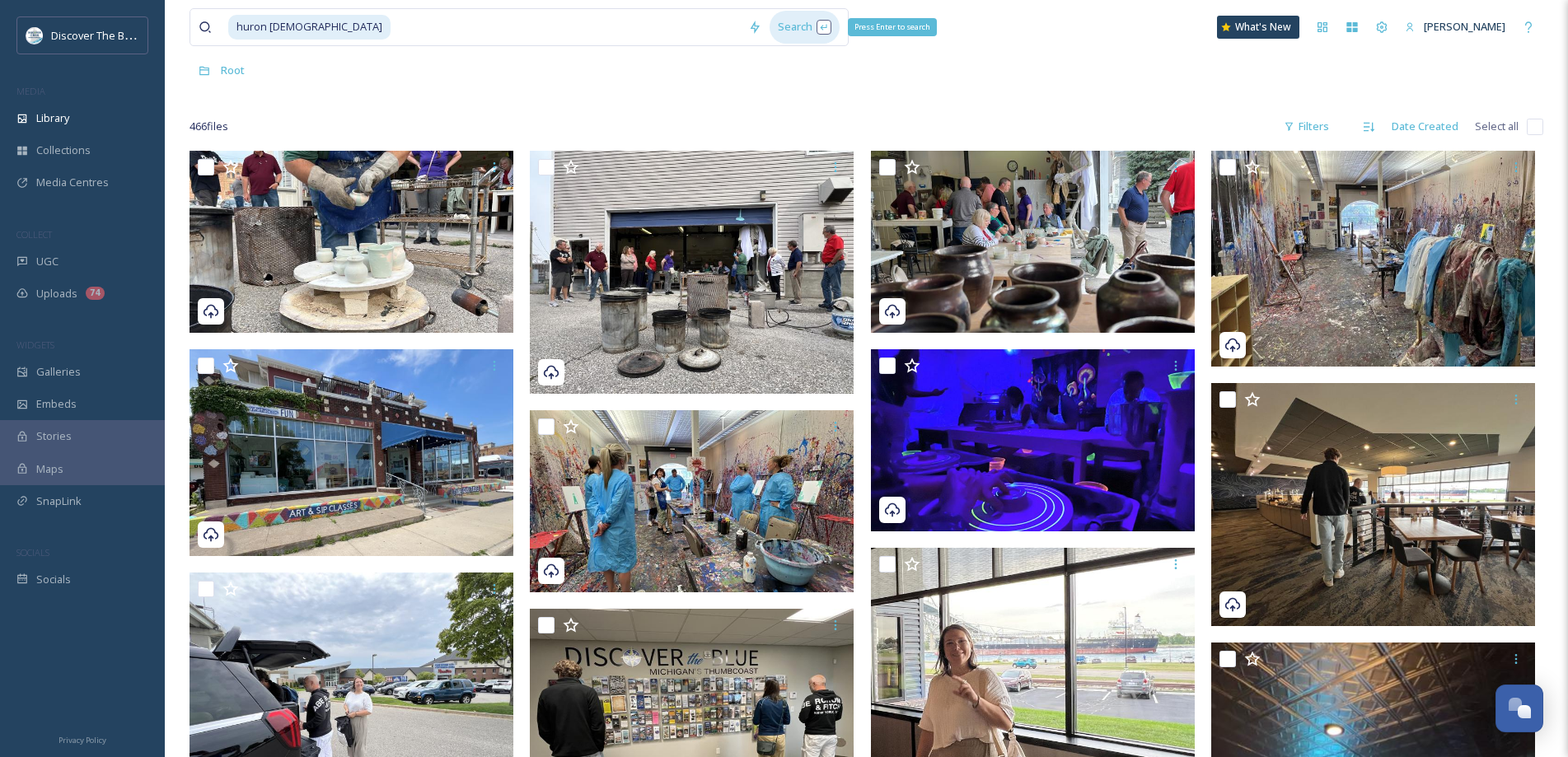
click at [793, 18] on div "Search Press Enter to search" at bounding box center [804, 26] width 70 height 32
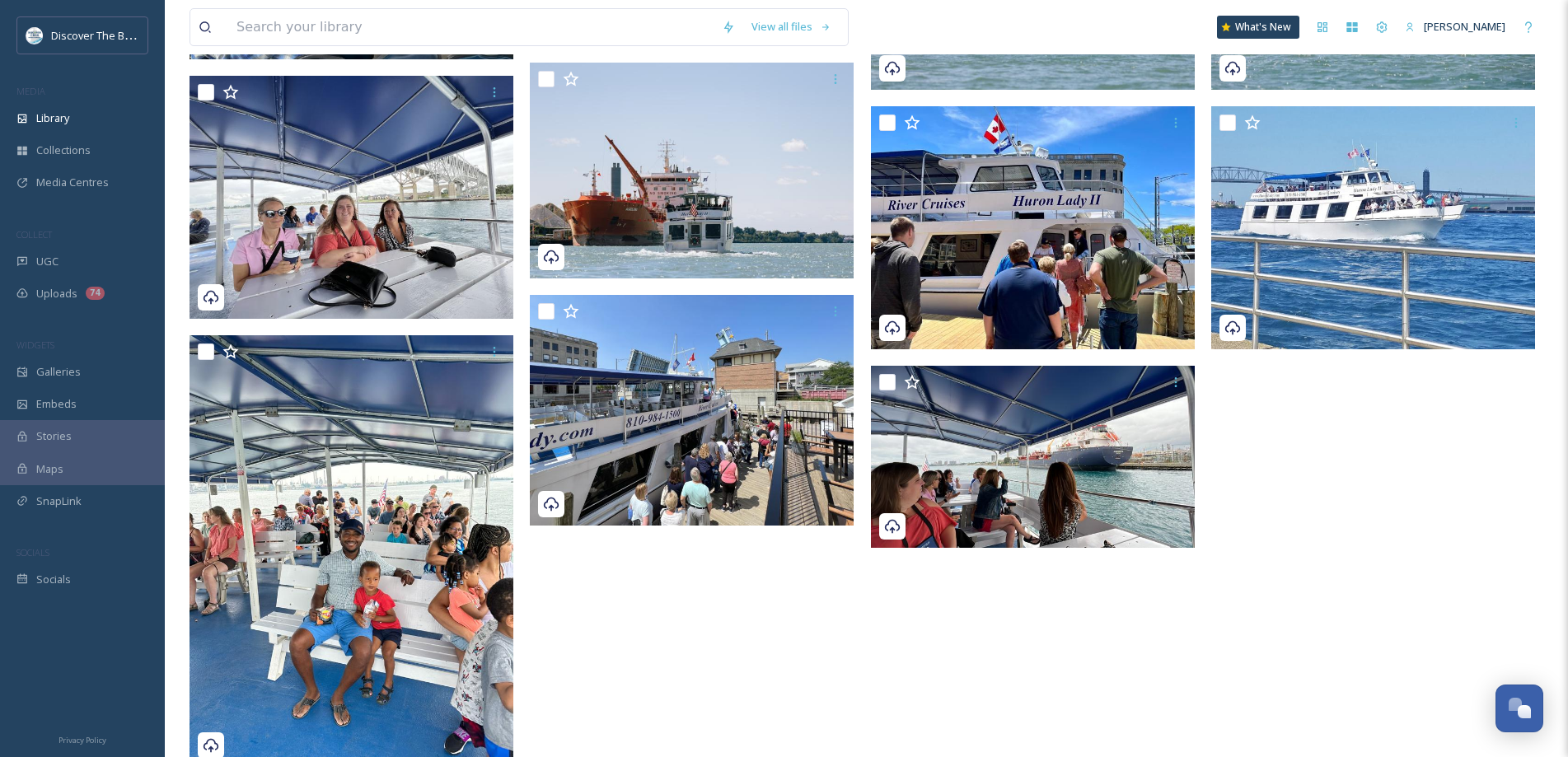
scroll to position [576, 0]
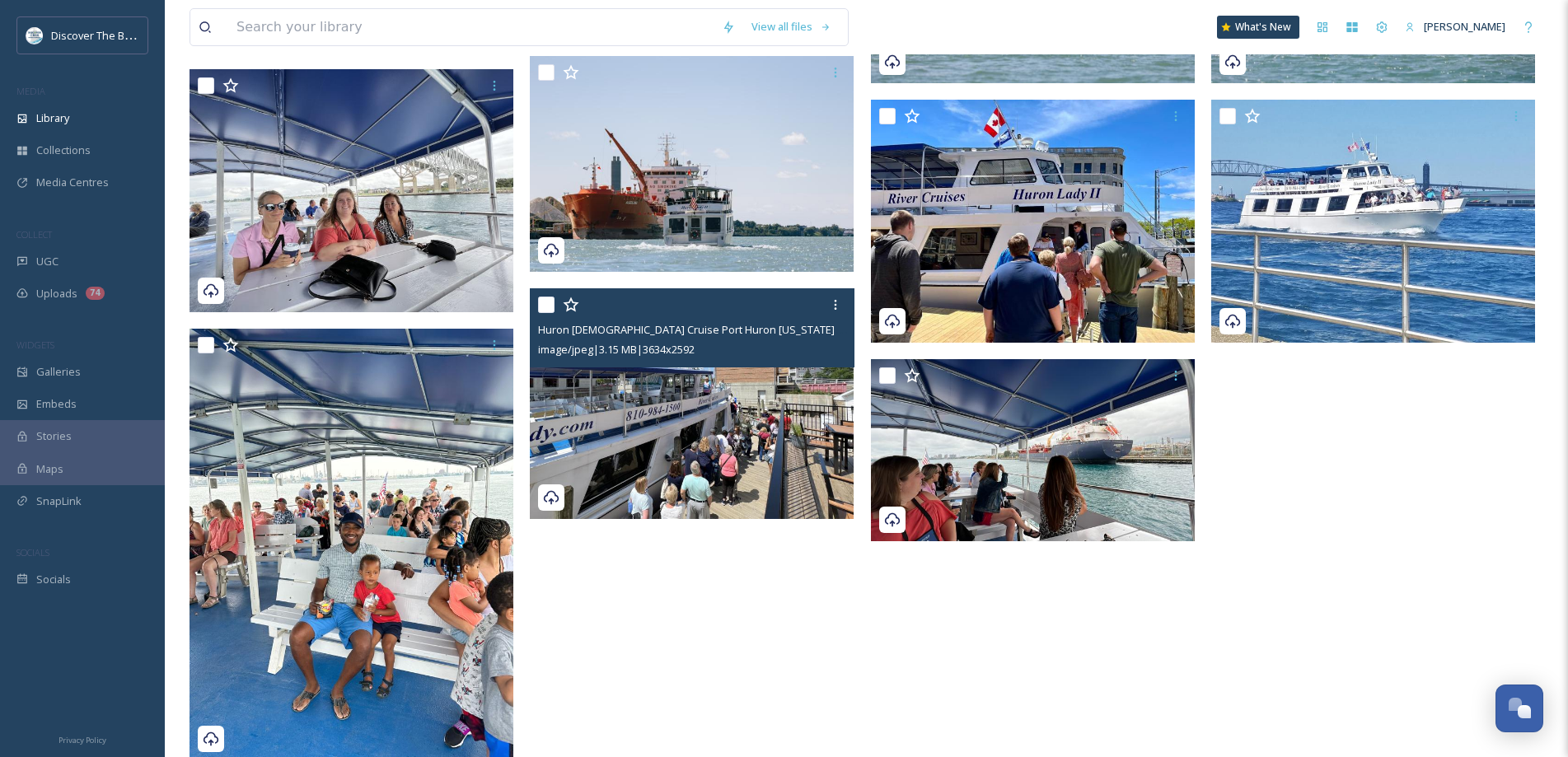
click at [550, 300] on input "checkbox" at bounding box center [545, 305] width 16 height 16
checkbox input "true"
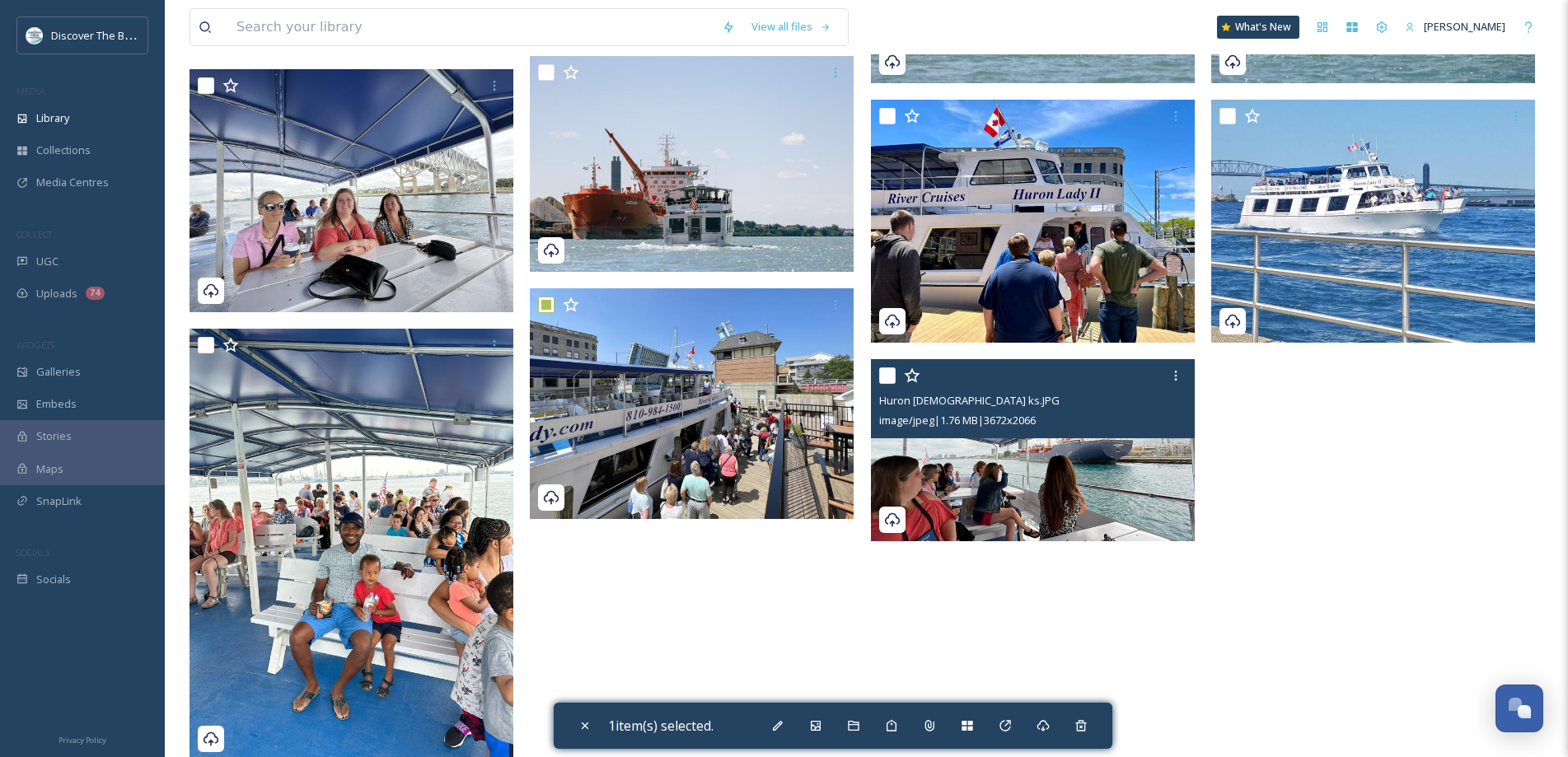
click at [891, 369] on input "checkbox" at bounding box center [886, 375] width 16 height 16
checkbox input "true"
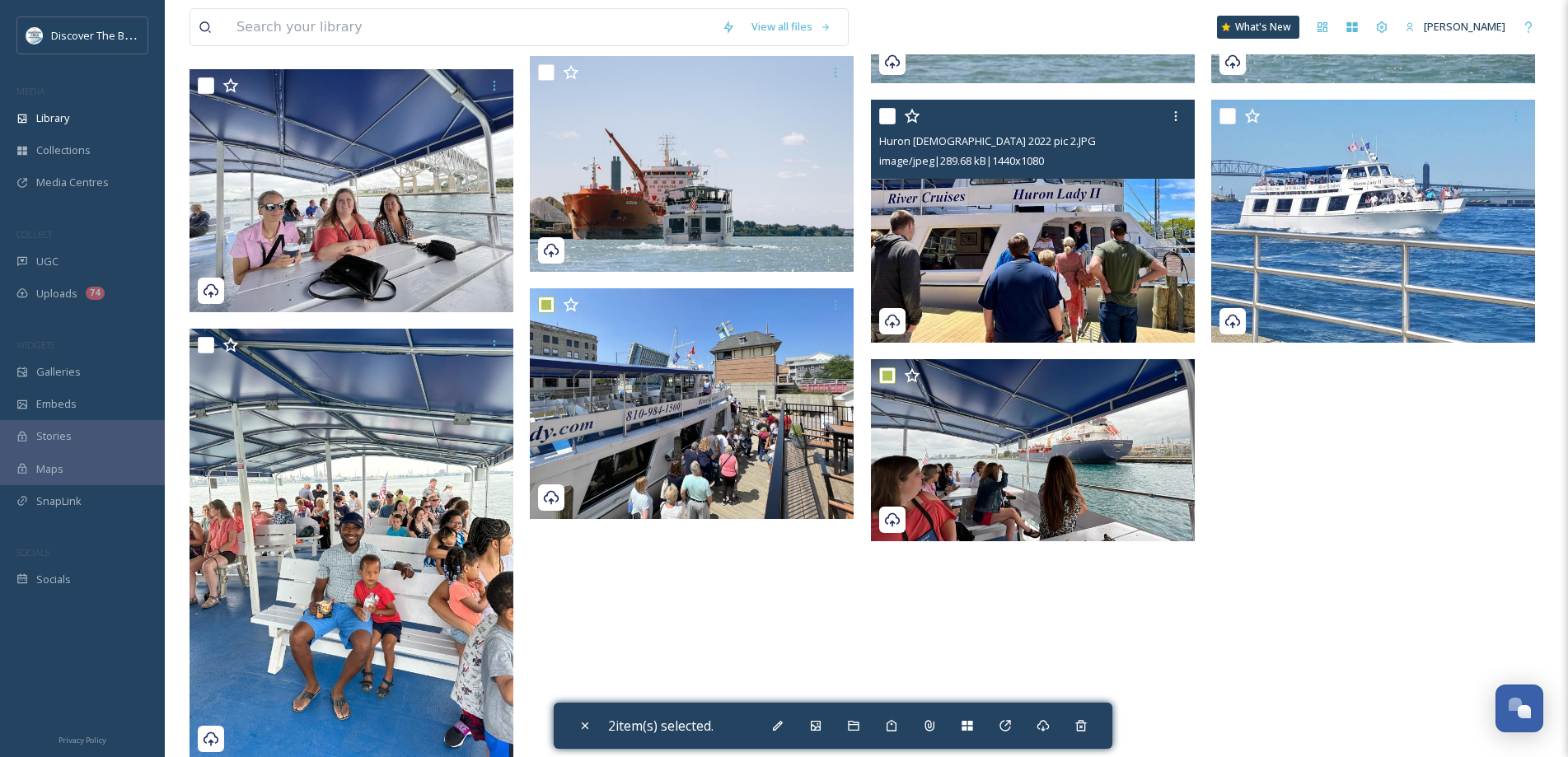
click at [885, 114] on input "checkbox" at bounding box center [886, 116] width 16 height 16
checkbox input "true"
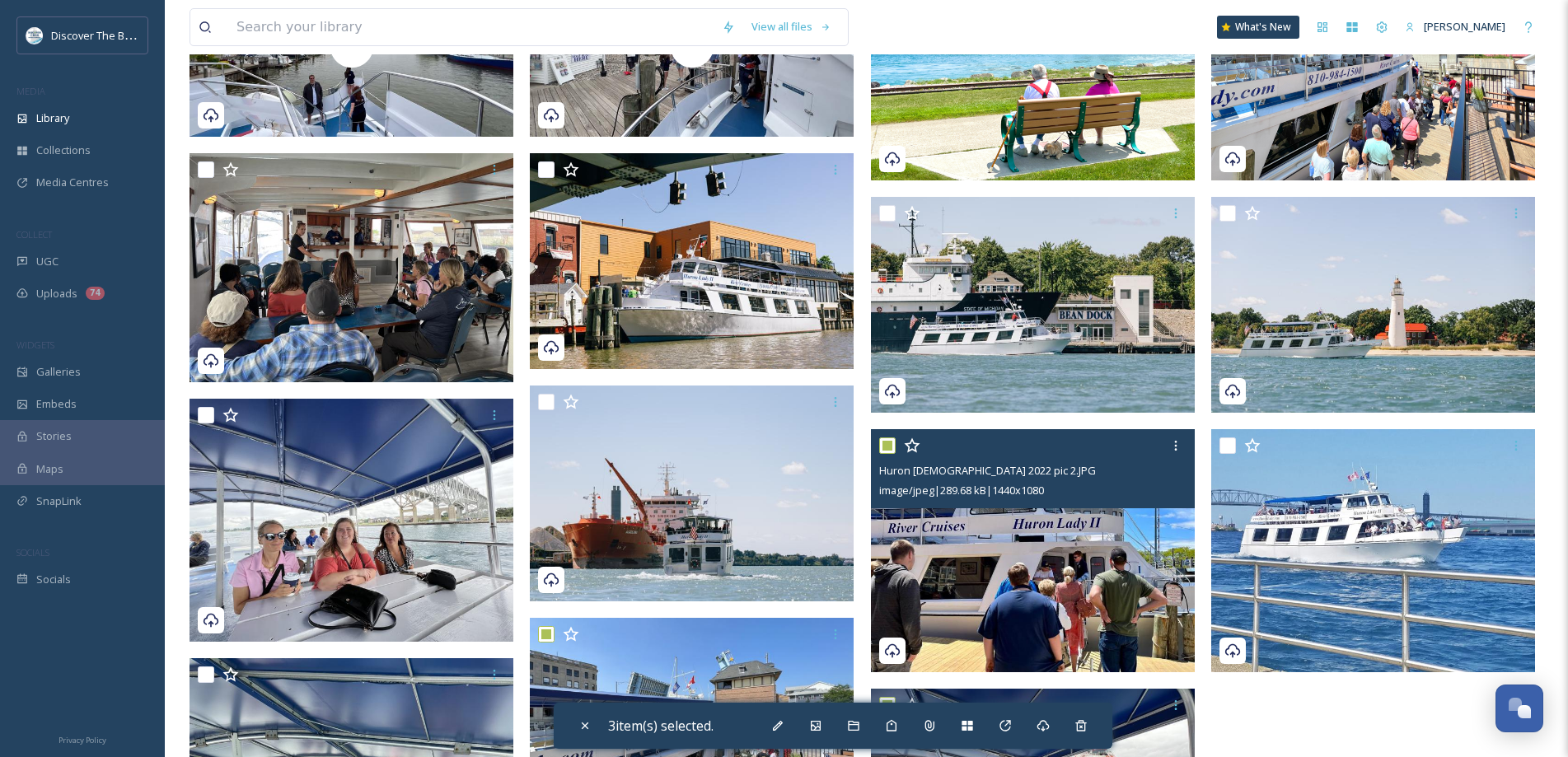
scroll to position [330, 0]
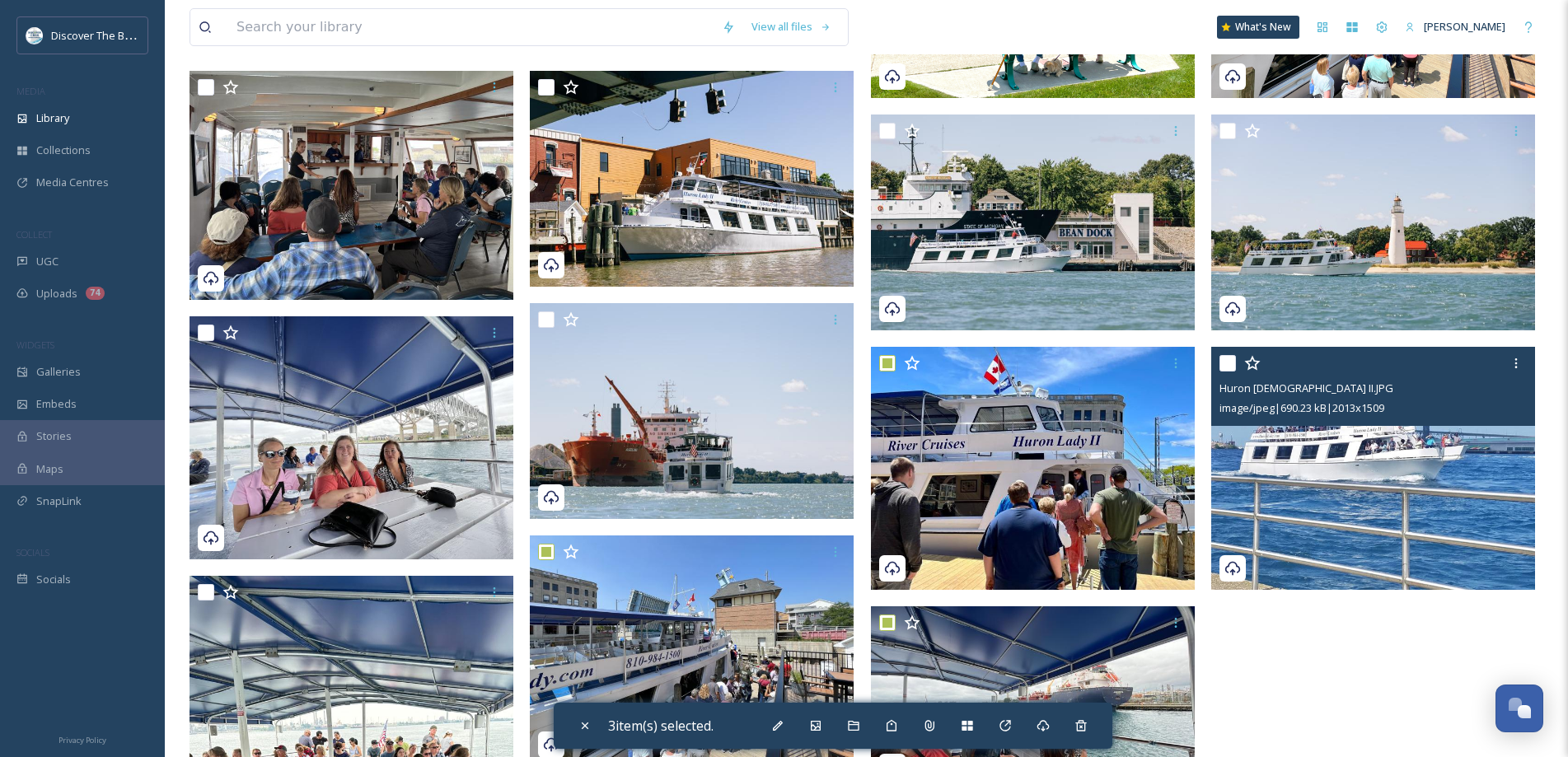
click at [1222, 364] on input "checkbox" at bounding box center [1227, 363] width 16 height 16
checkbox input "true"
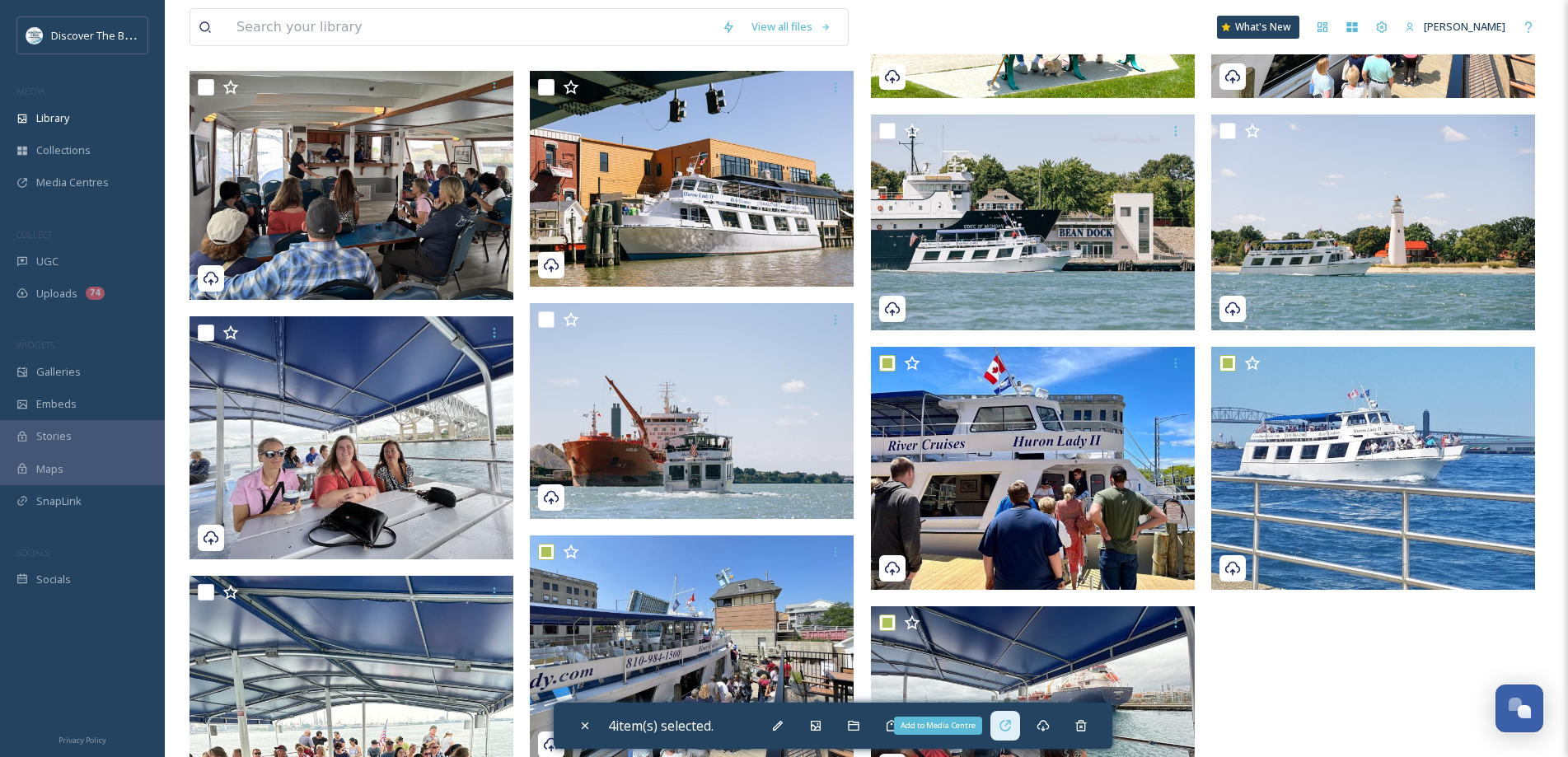
click at [1010, 721] on icon at bounding box center [1004, 725] width 11 height 11
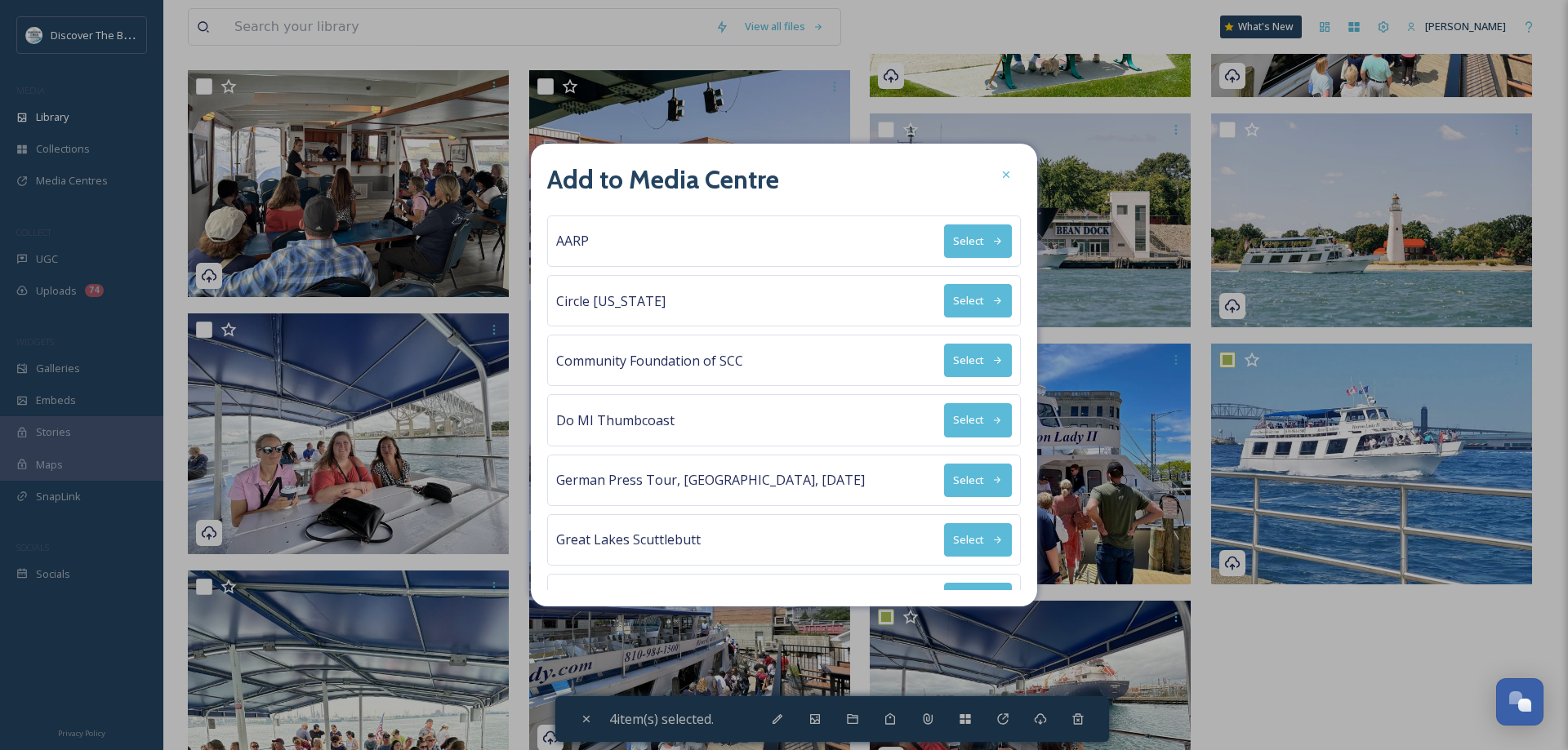
click at [967, 297] on button "Select" at bounding box center [978, 301] width 68 height 34
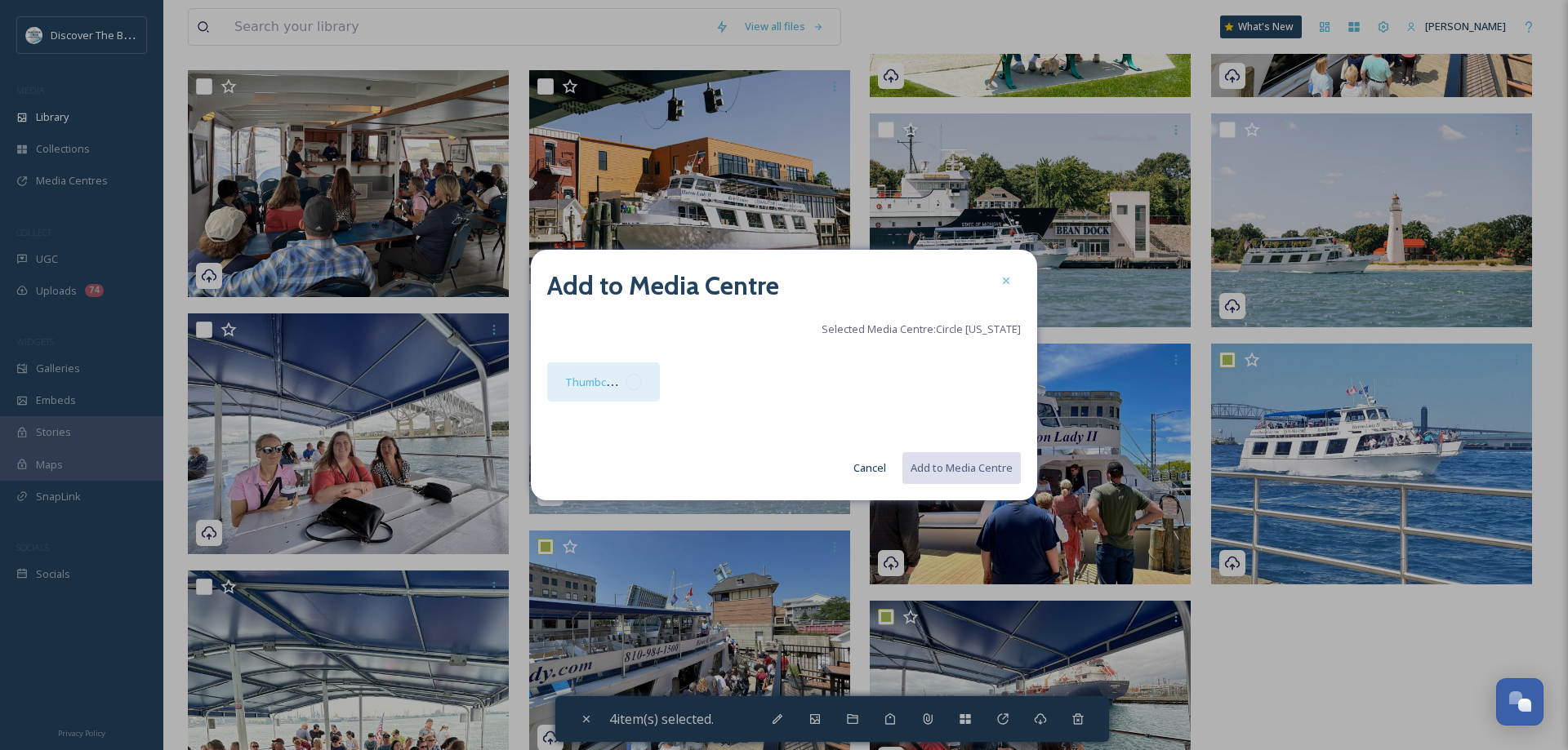
click at [637, 382] on div at bounding box center [634, 381] width 16 height 16
click at [967, 466] on button "Add to Media Centre" at bounding box center [960, 467] width 120 height 34
checkbox input "false"
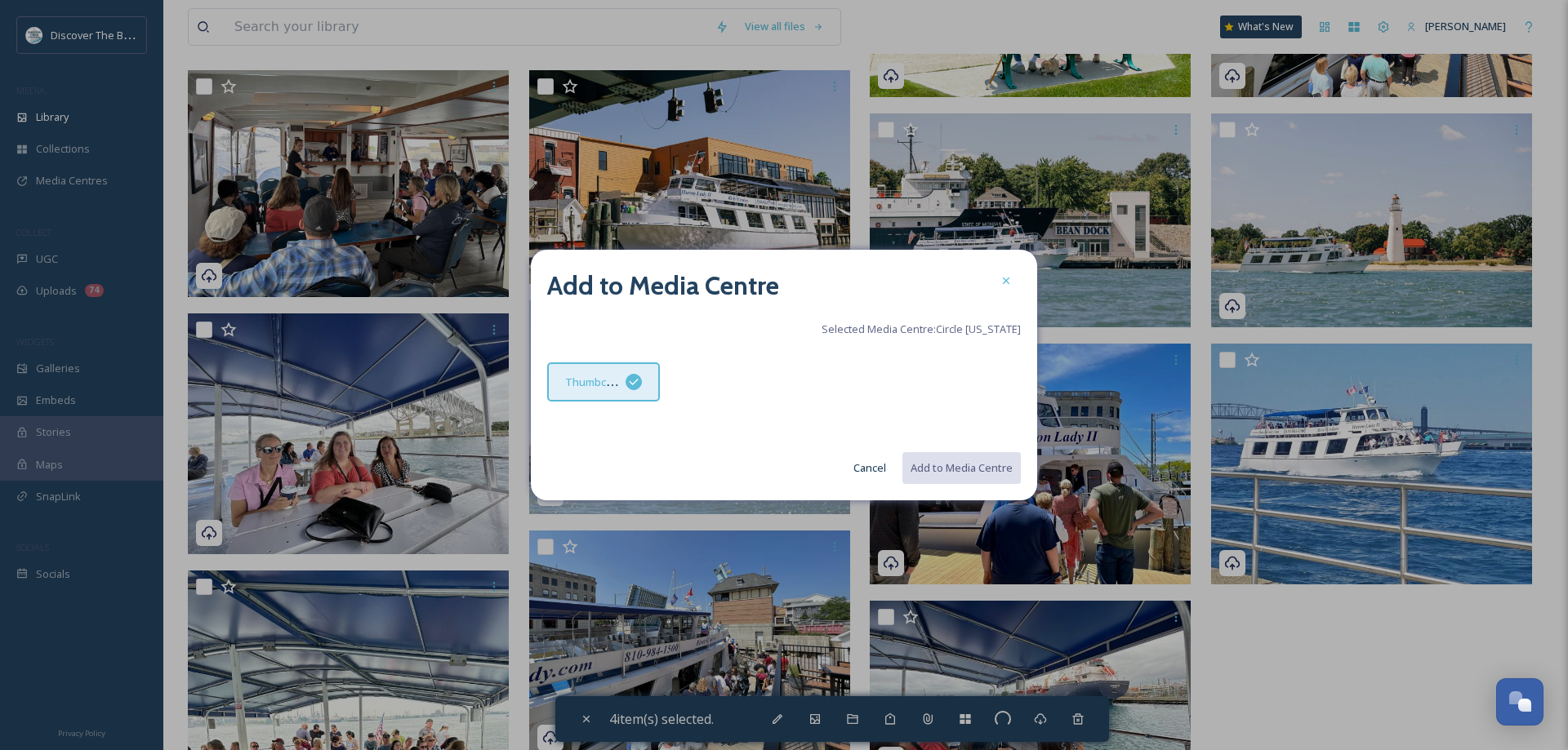
checkbox input "false"
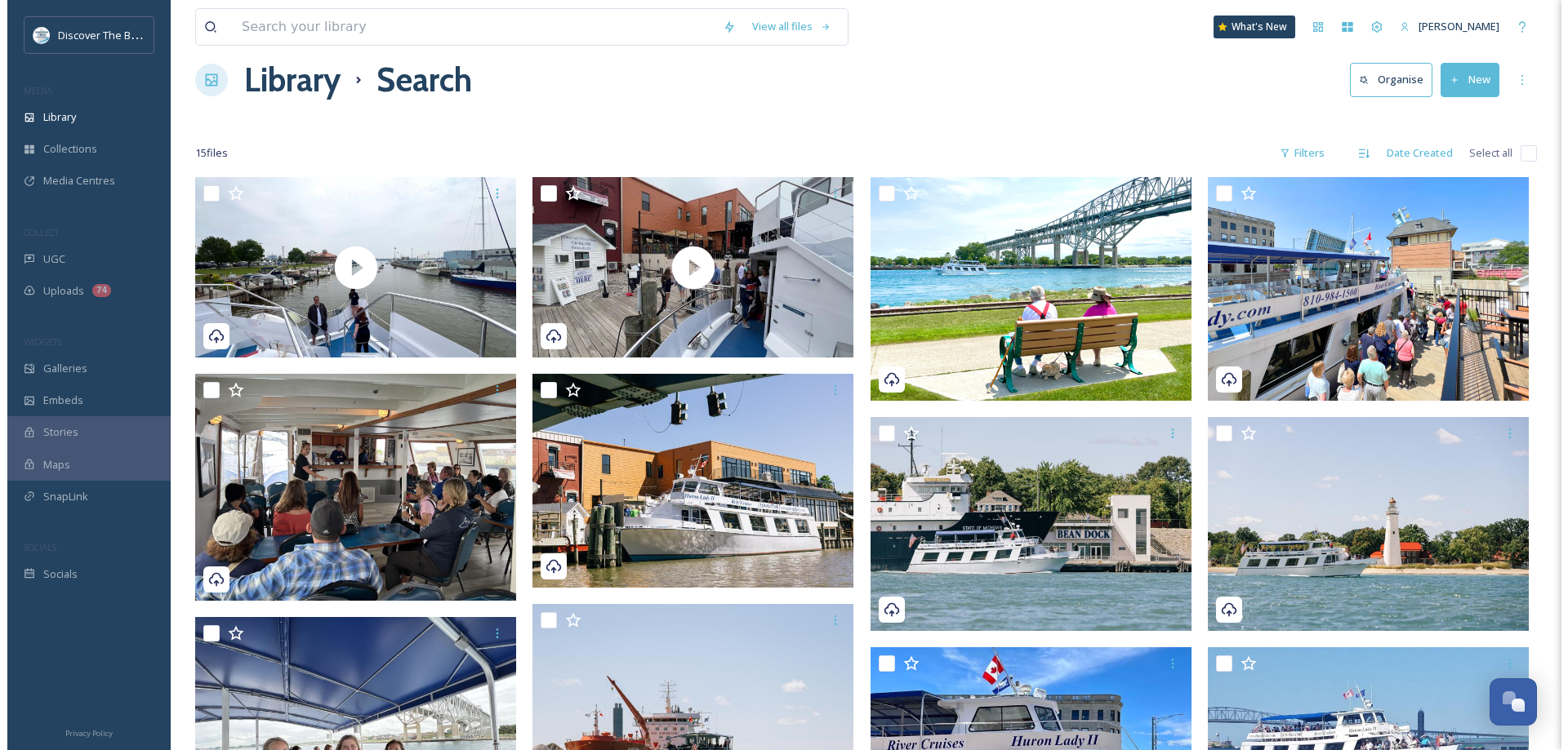
scroll to position [0, 0]
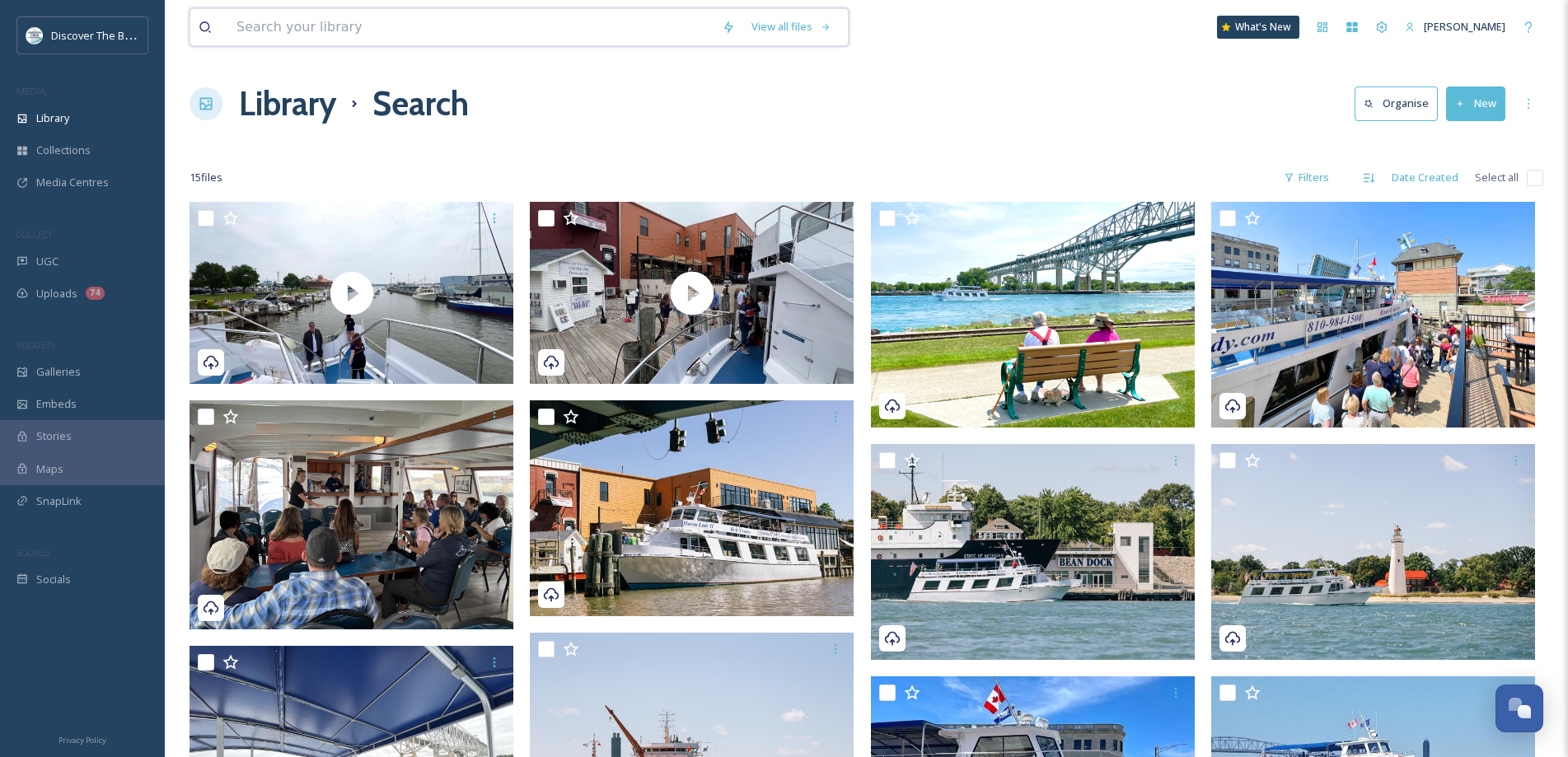
click at [323, 31] on input at bounding box center [471, 26] width 485 height 36
type input "wrigley"
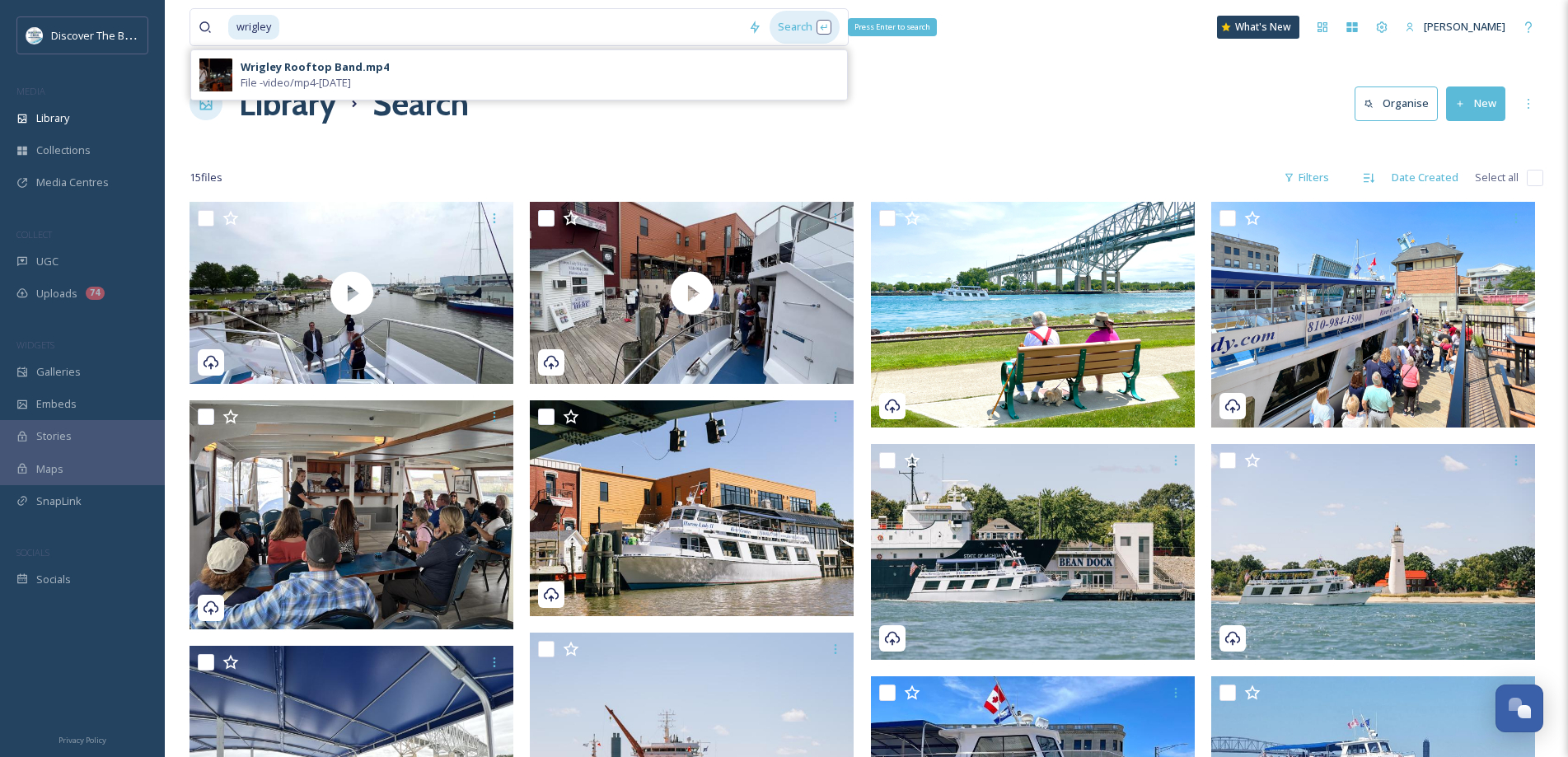
click at [791, 25] on div "Search Press Enter to search" at bounding box center [804, 26] width 70 height 32
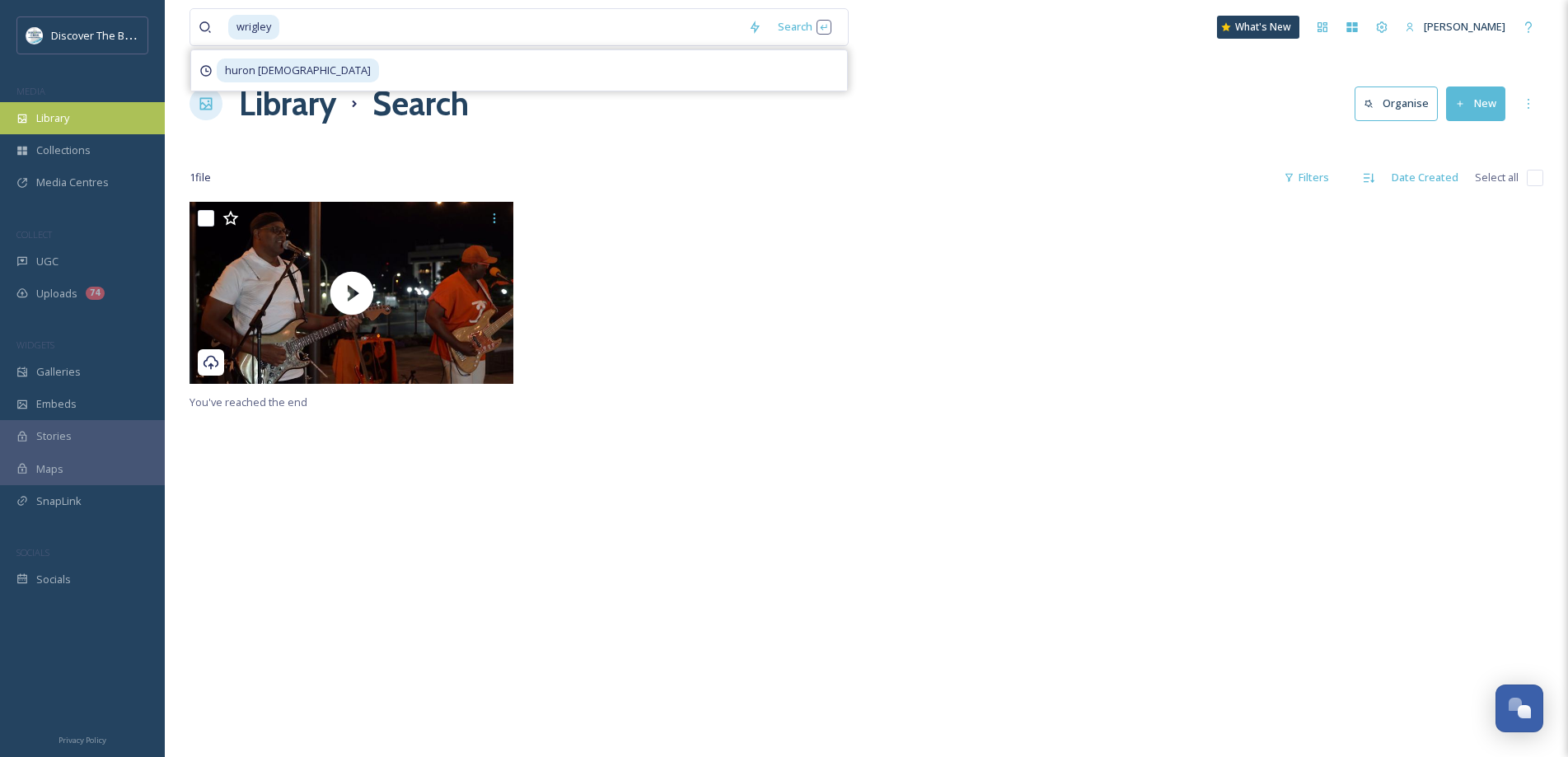
click at [58, 126] on span "Library" at bounding box center [52, 118] width 33 height 15
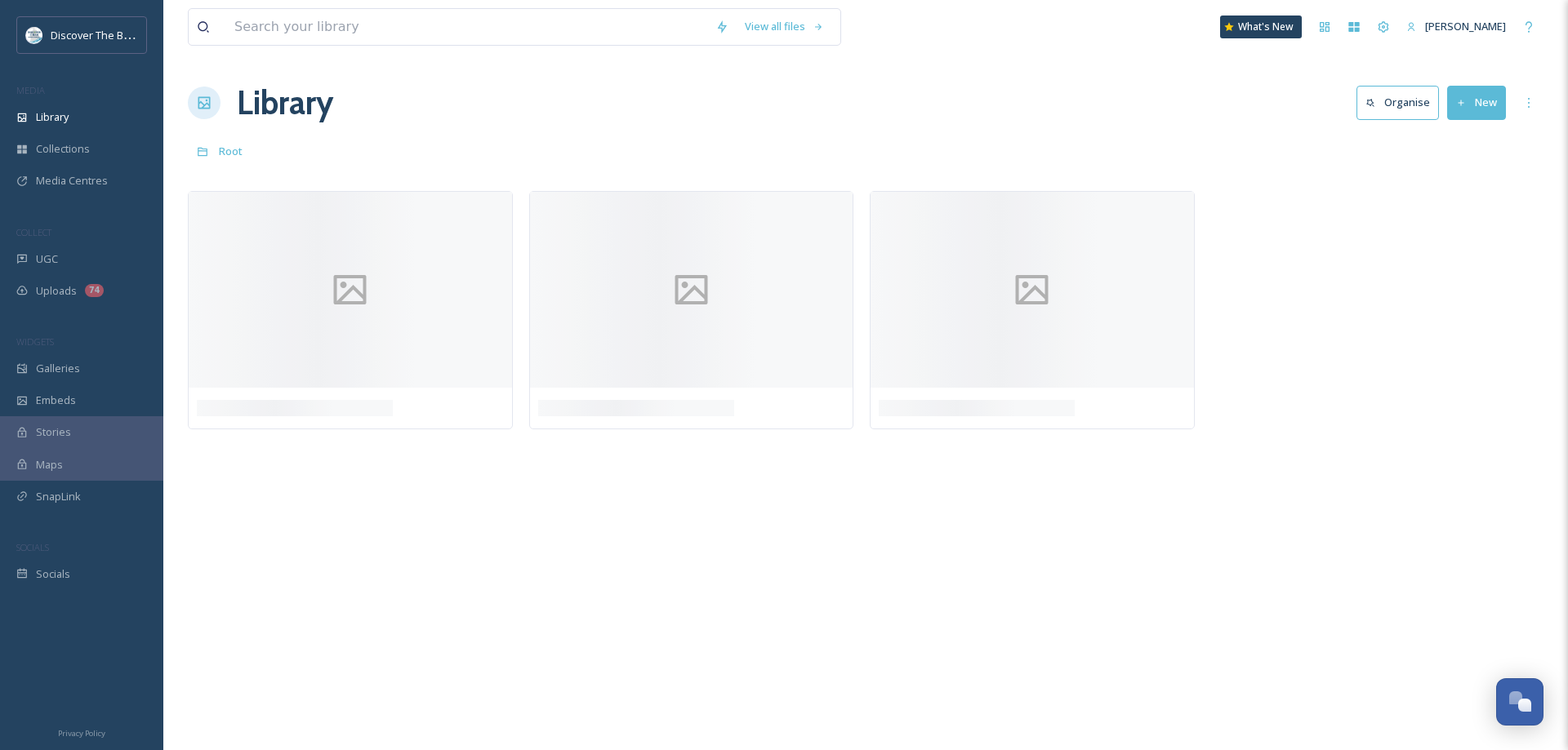
click at [1480, 91] on button "New" at bounding box center [1476, 102] width 58 height 34
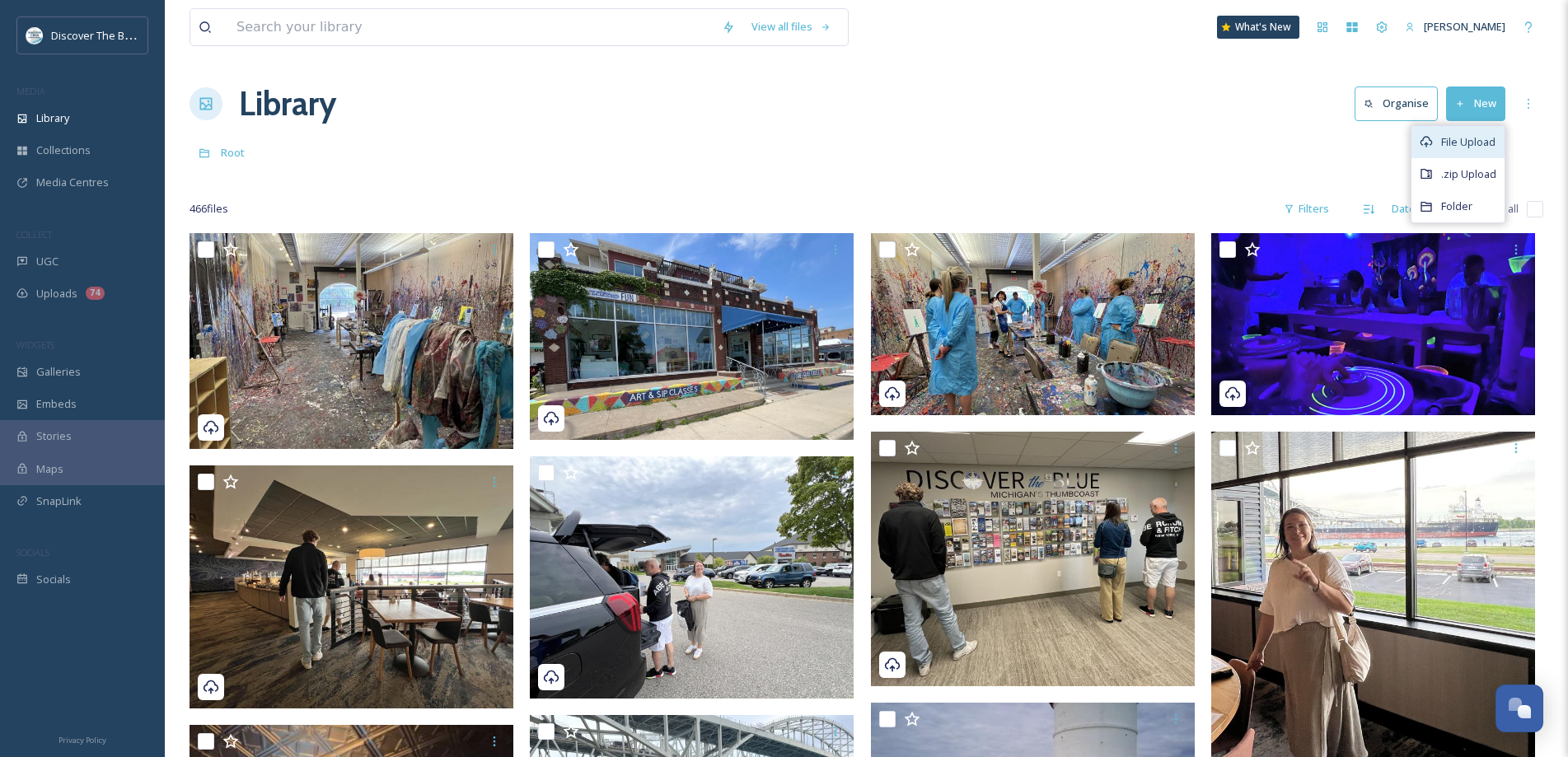
click at [1463, 149] on span "File Upload" at bounding box center [1467, 142] width 54 height 15
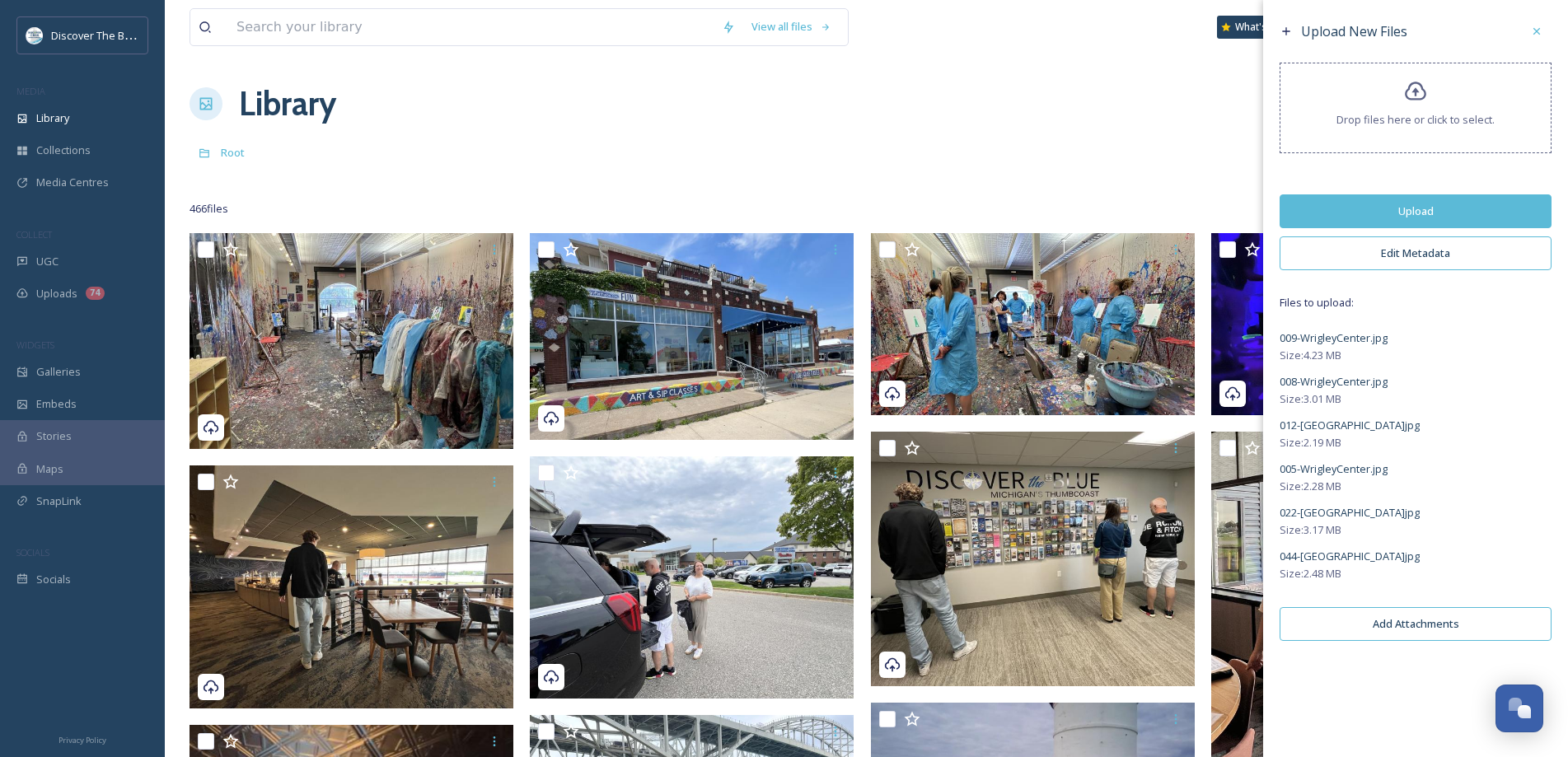
drag, startPoint x: 1361, startPoint y: 206, endPoint x: 1241, endPoint y: 170, distance: 125.3
click at [1345, 197] on button "Upload" at bounding box center [1414, 211] width 272 height 34
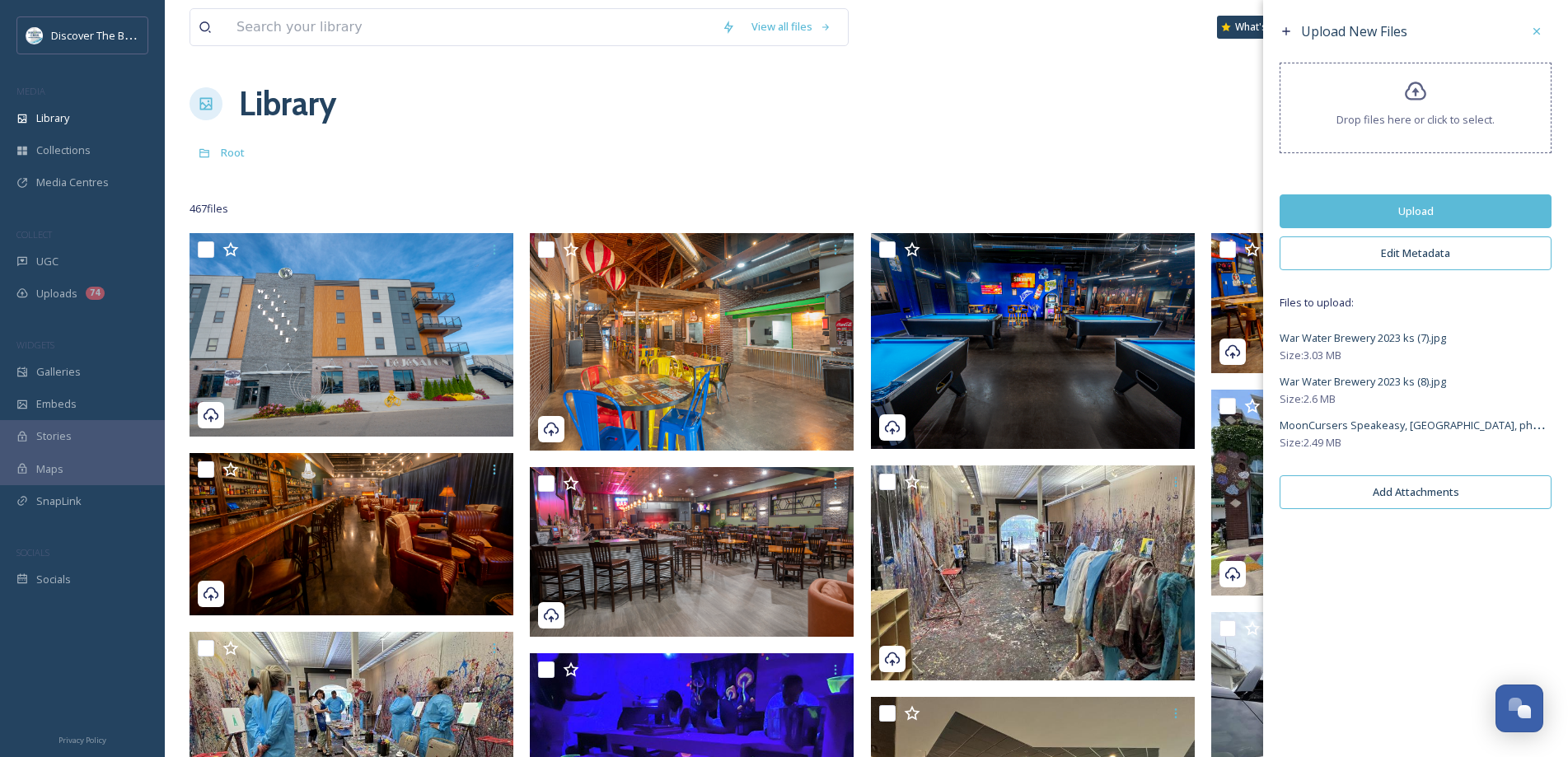
click at [1422, 213] on button "Upload" at bounding box center [1414, 211] width 272 height 34
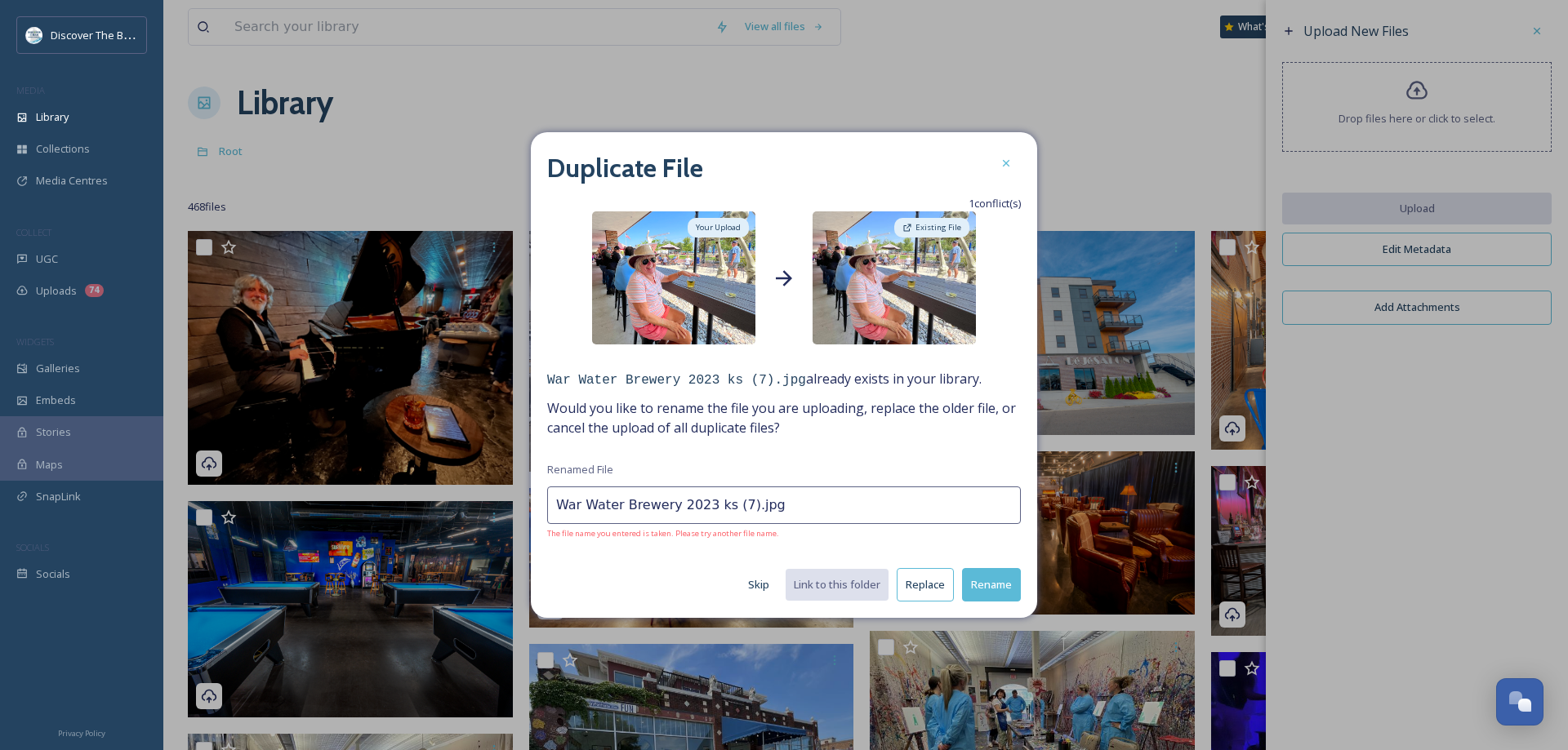
click at [925, 591] on button "Replace" at bounding box center [926, 584] width 58 height 34
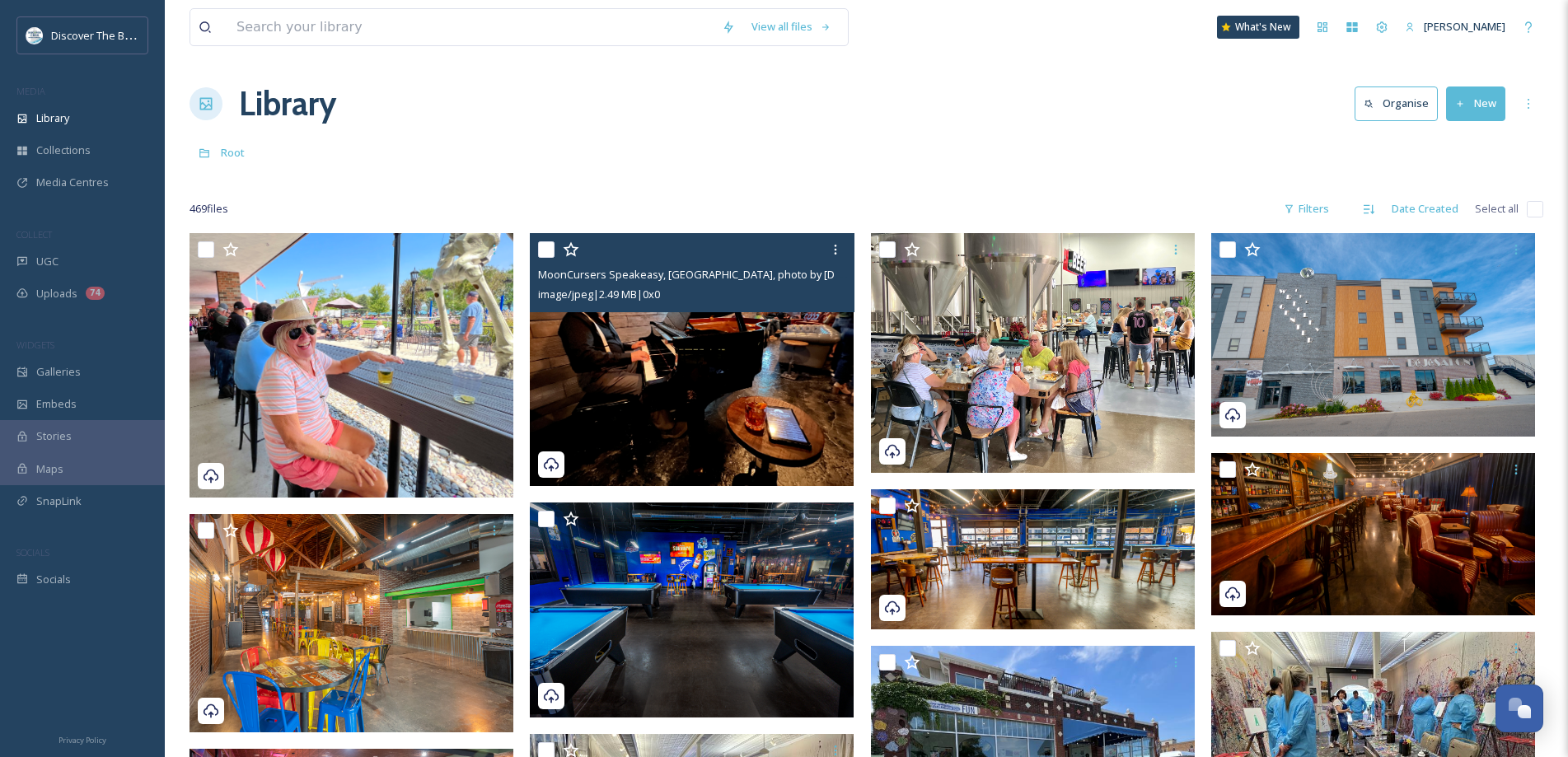
click at [652, 372] on img at bounding box center [691, 360] width 324 height 253
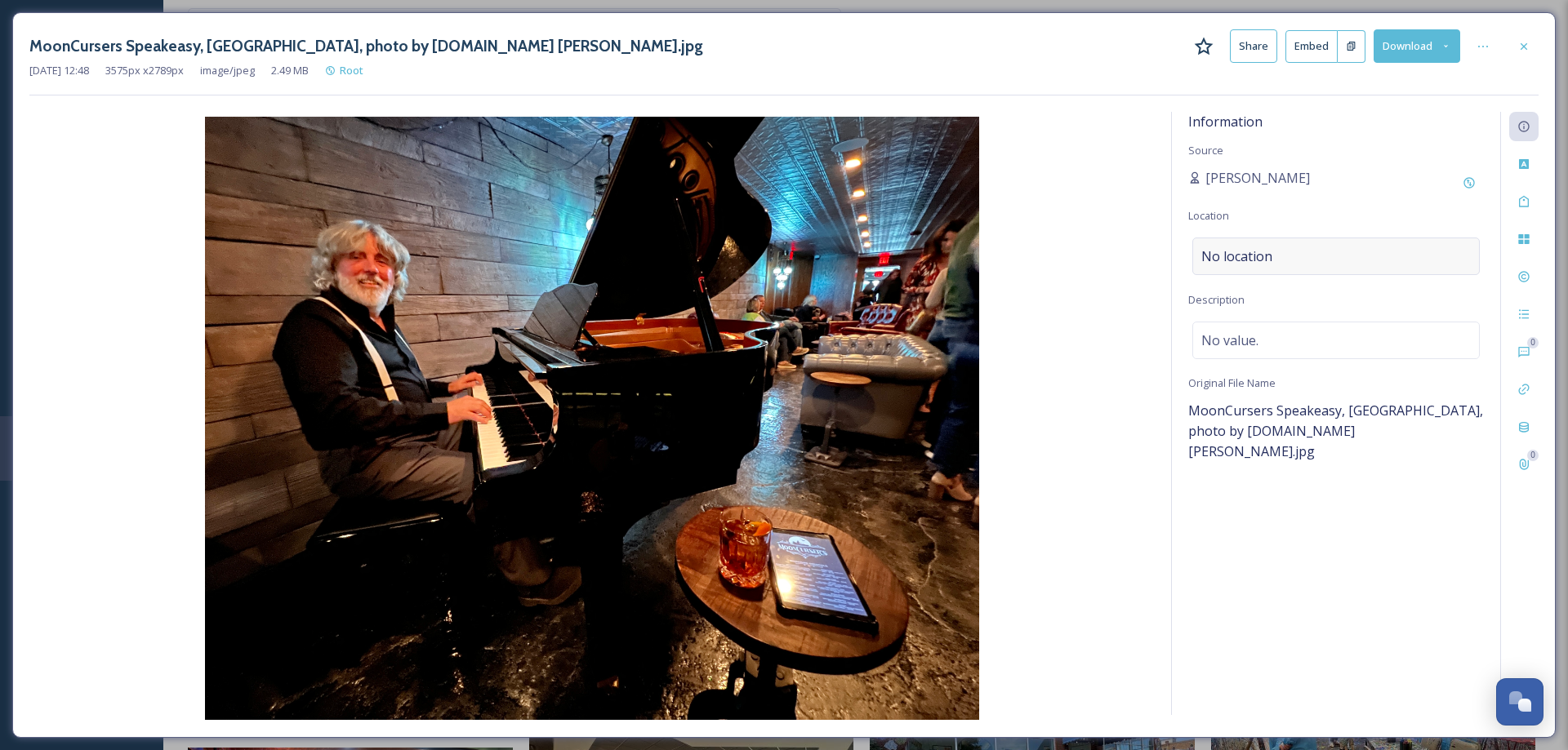
click at [1234, 259] on span "No location" at bounding box center [1236, 256] width 71 height 19
click at [1233, 259] on input at bounding box center [1336, 256] width 286 height 35
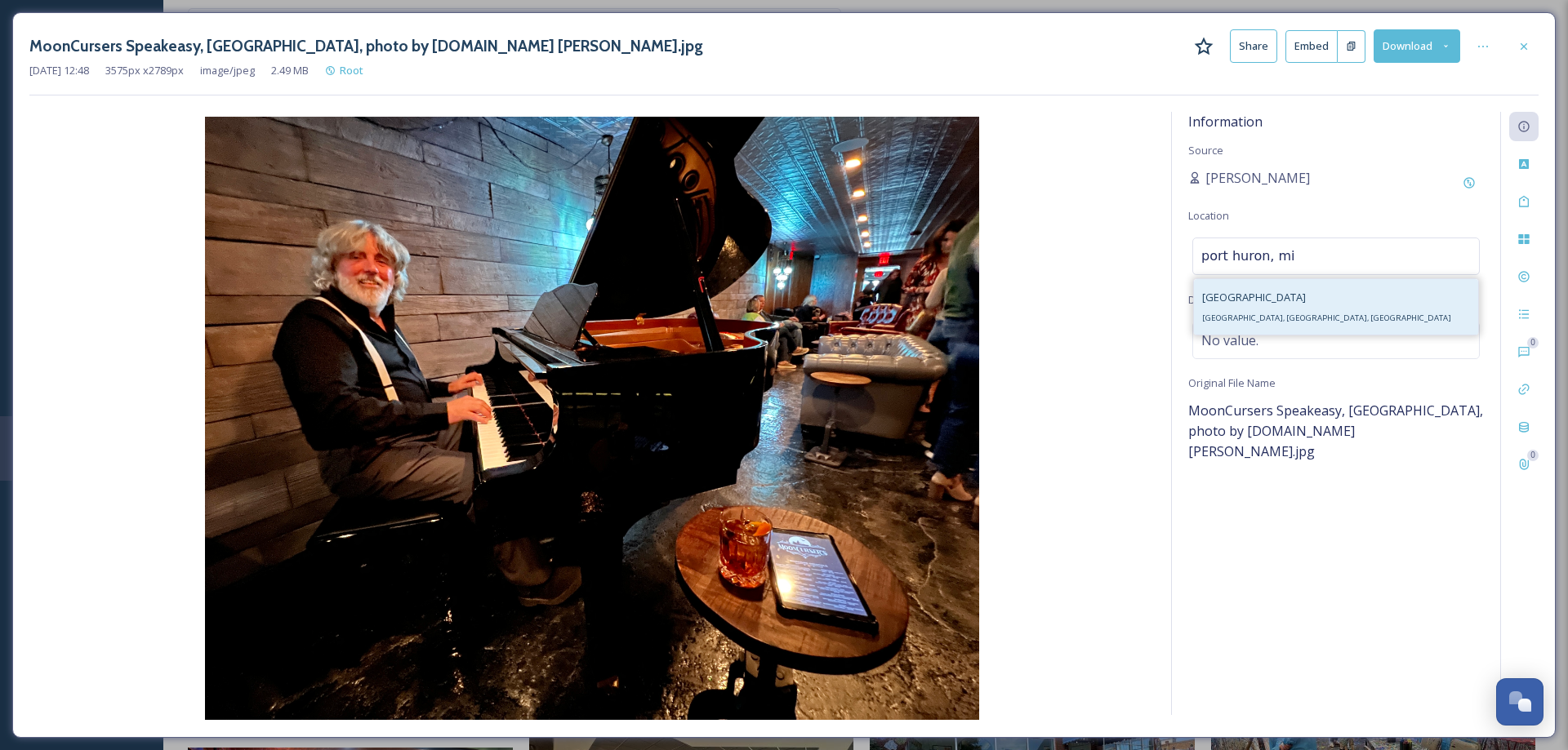
type input "port huron, mi"
click at [1272, 313] on span "Port Huron, MI, USA" at bounding box center [1326, 317] width 249 height 11
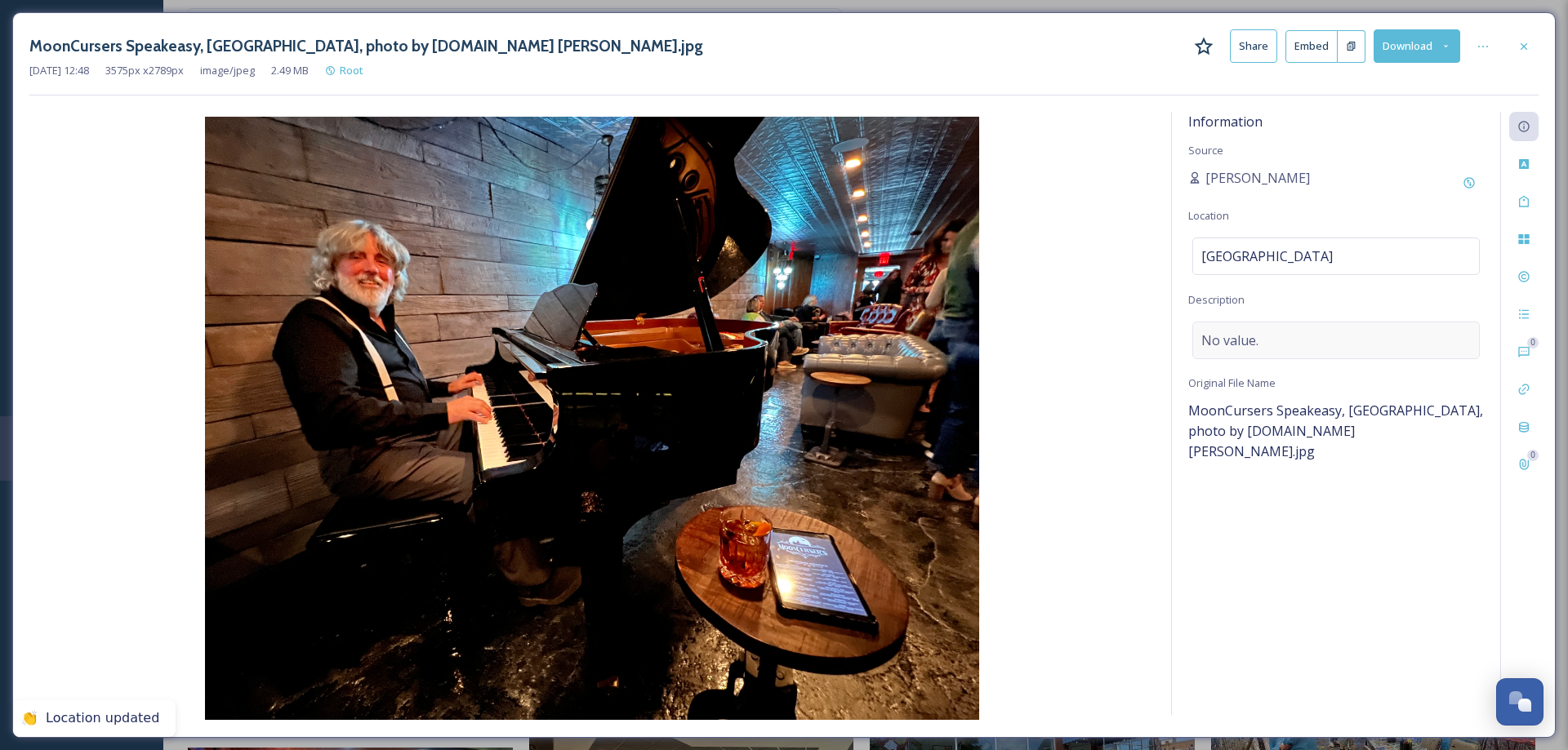
click at [1251, 343] on span "No value." at bounding box center [1230, 340] width 58 height 19
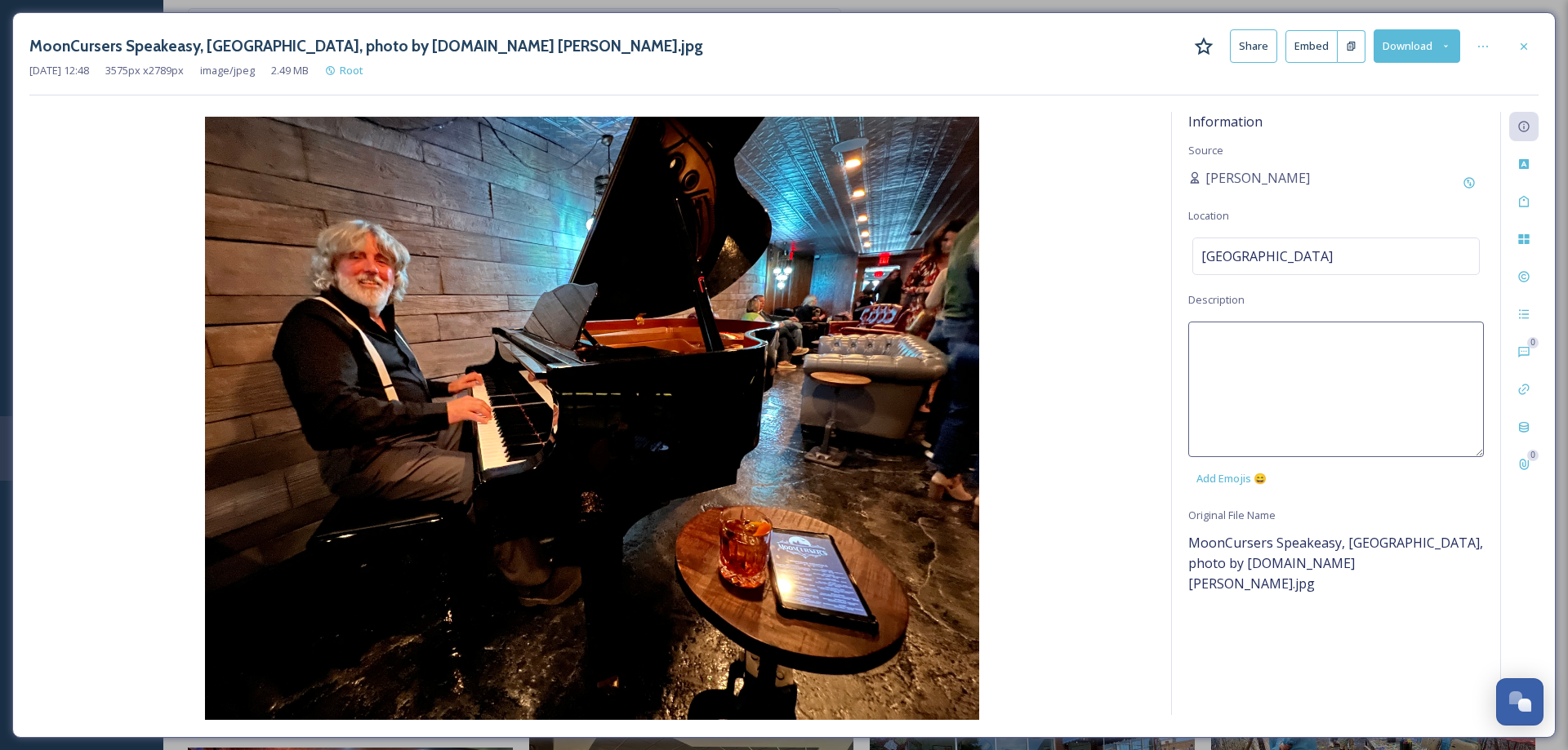
click at [1085, 289] on img at bounding box center [592, 419] width 1125 height 603
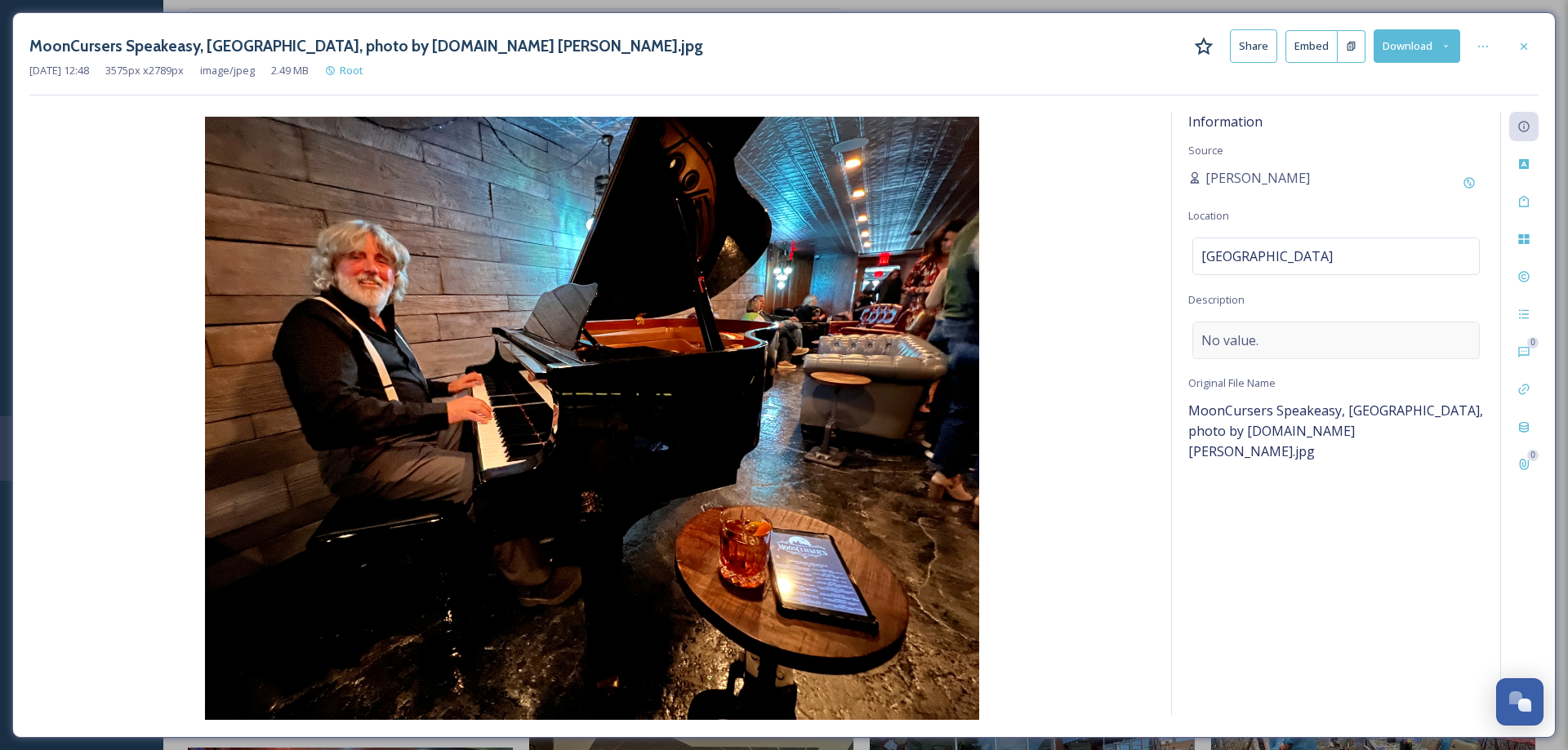
click at [1226, 334] on span "No value." at bounding box center [1230, 340] width 58 height 19
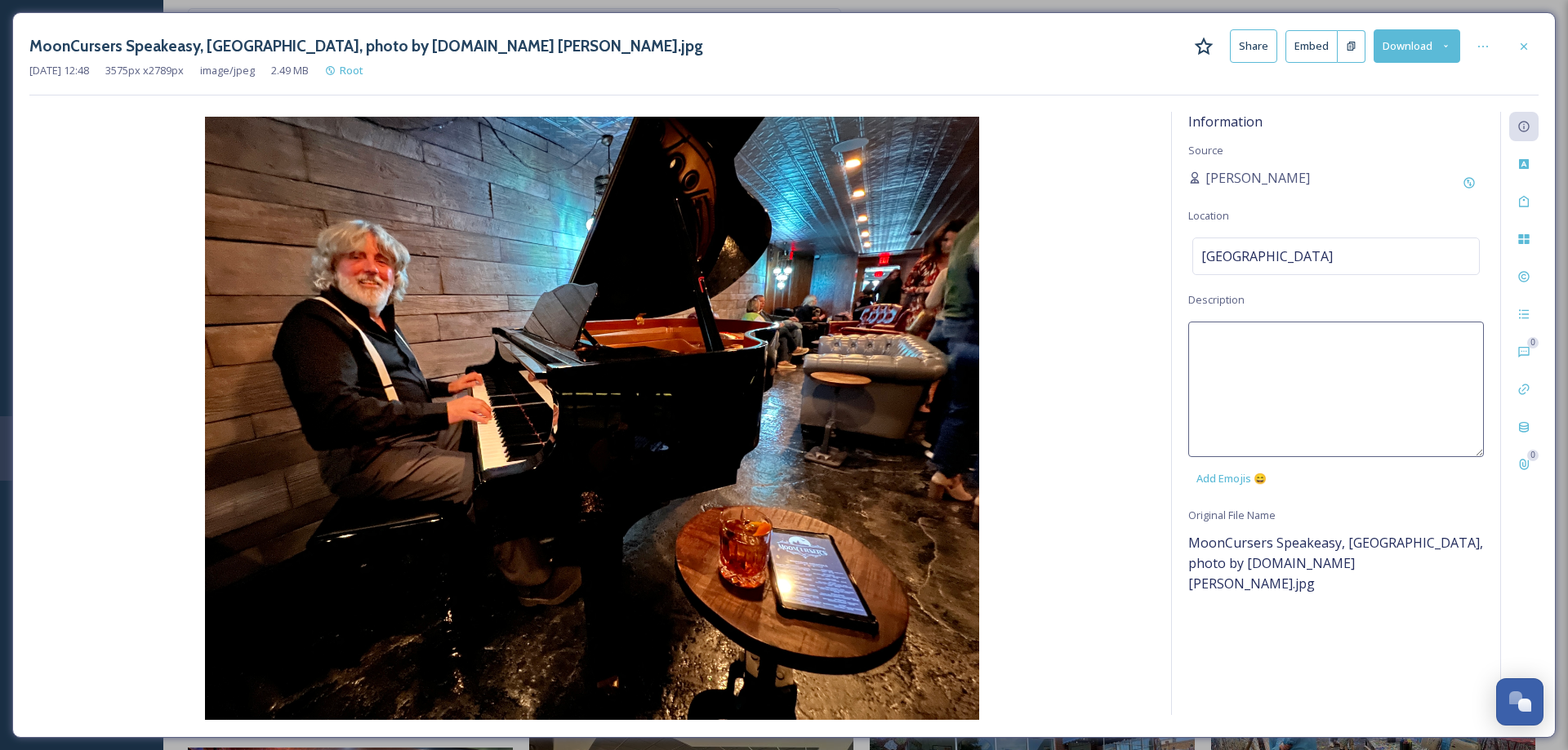
click at [1226, 334] on textarea at bounding box center [1336, 389] width 295 height 135
type textarea "MoonCurser's Speakeasy below Bootlegger's Axe Throwing Co."
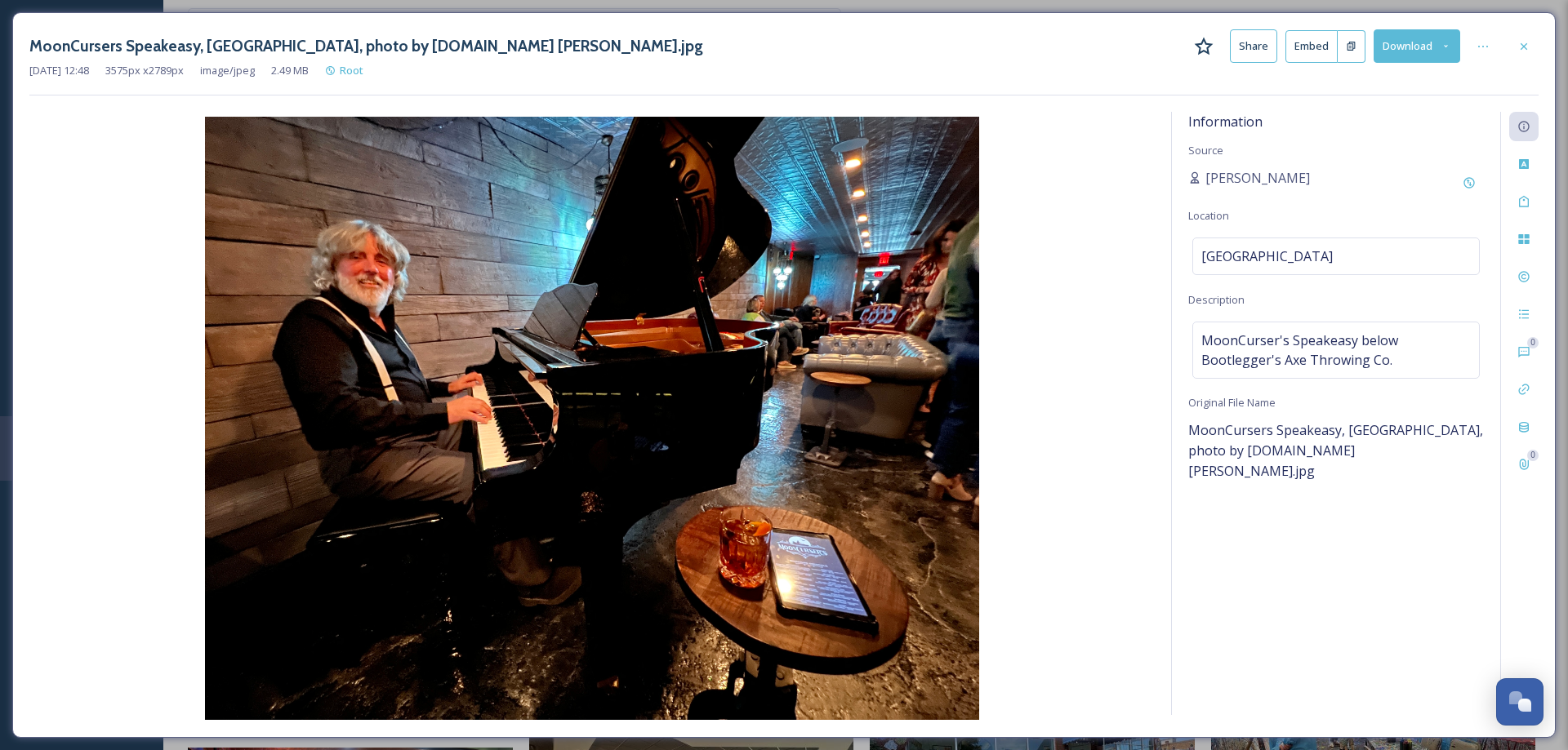
click at [1105, 418] on img at bounding box center [592, 419] width 1125 height 603
click at [1533, 38] on div at bounding box center [1524, 46] width 30 height 30
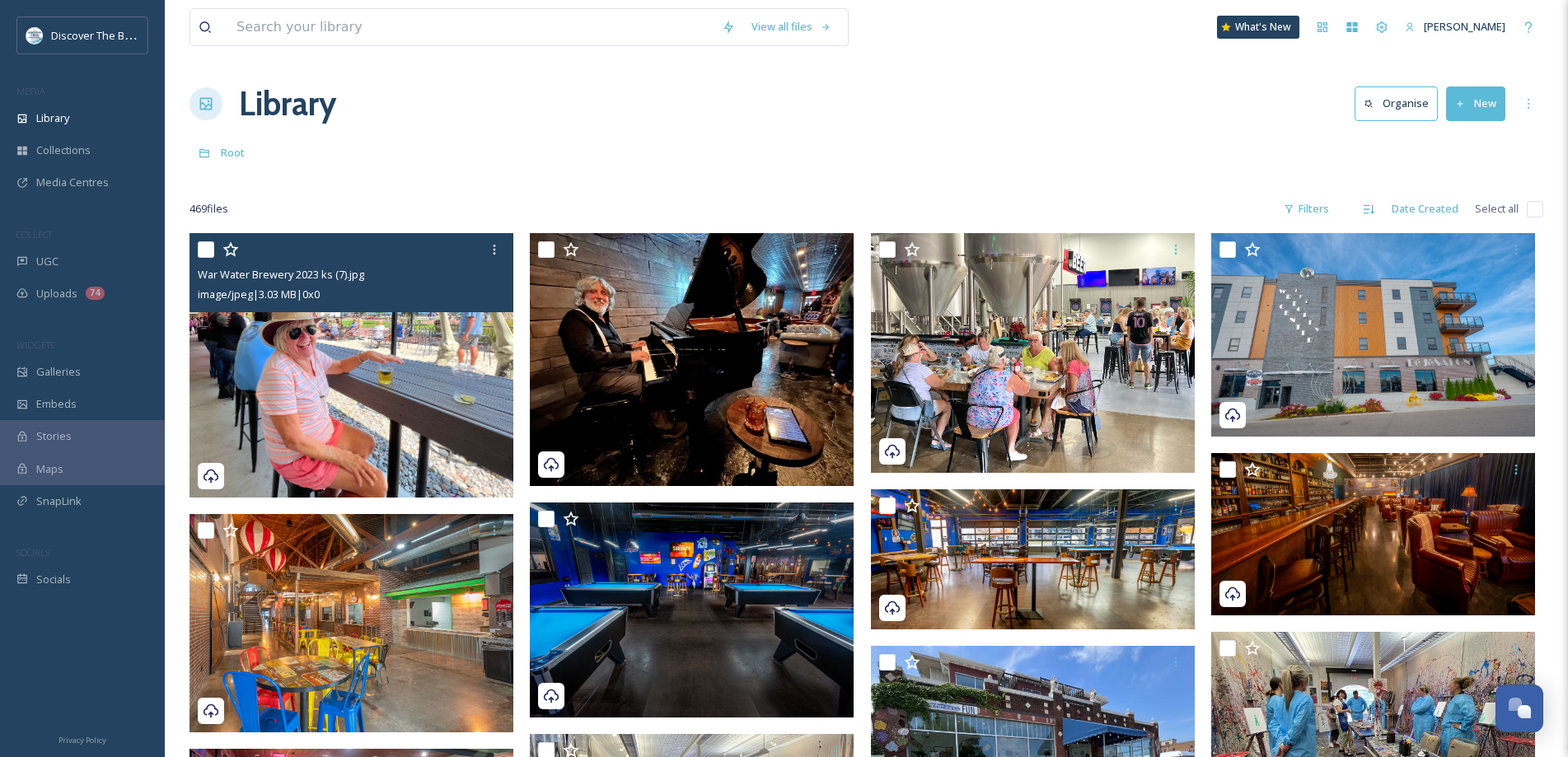
click at [208, 253] on input "checkbox" at bounding box center [205, 249] width 16 height 16
checkbox input "true"
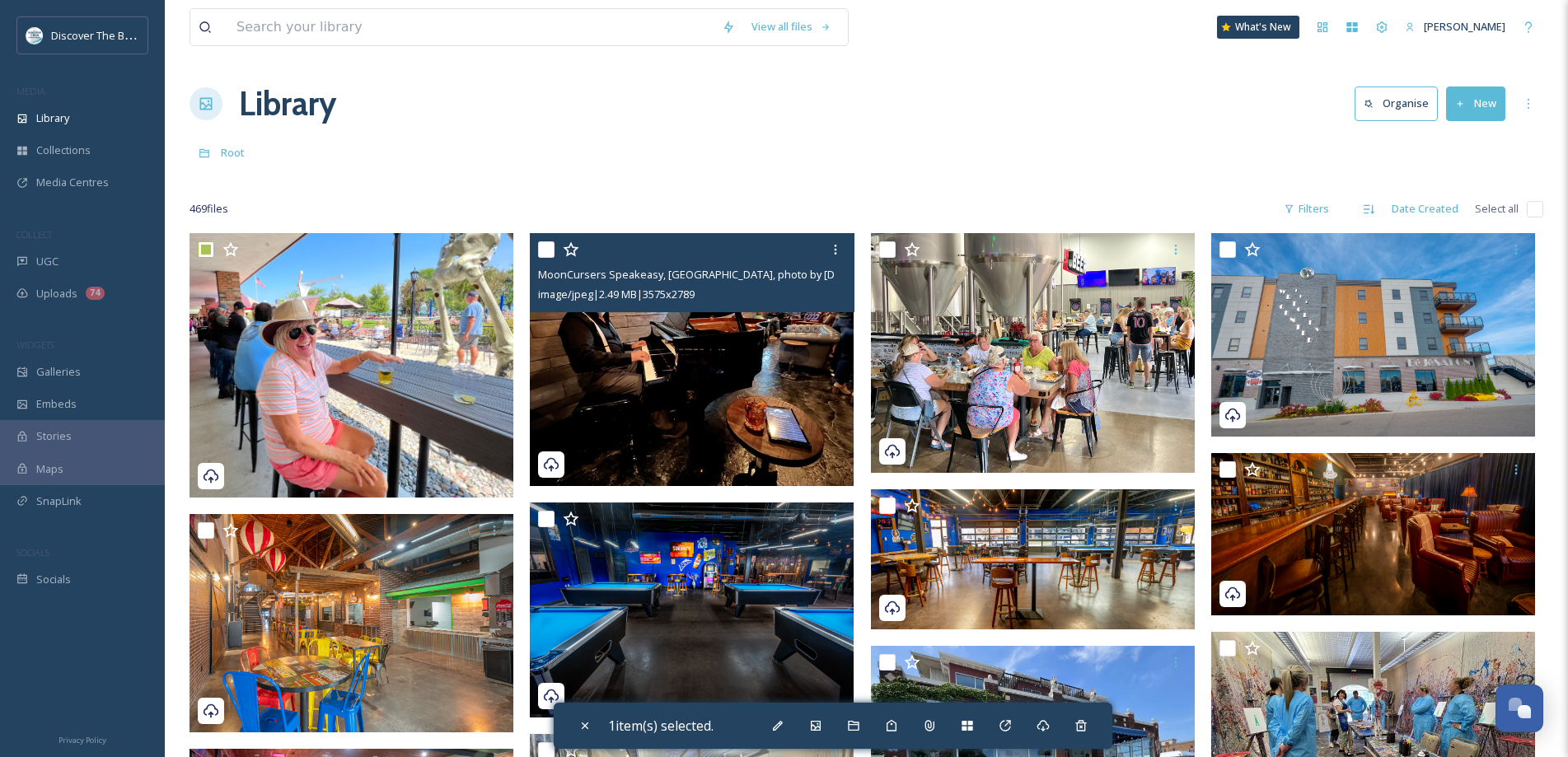
click at [546, 256] on input "checkbox" at bounding box center [545, 249] width 16 height 16
checkbox input "true"
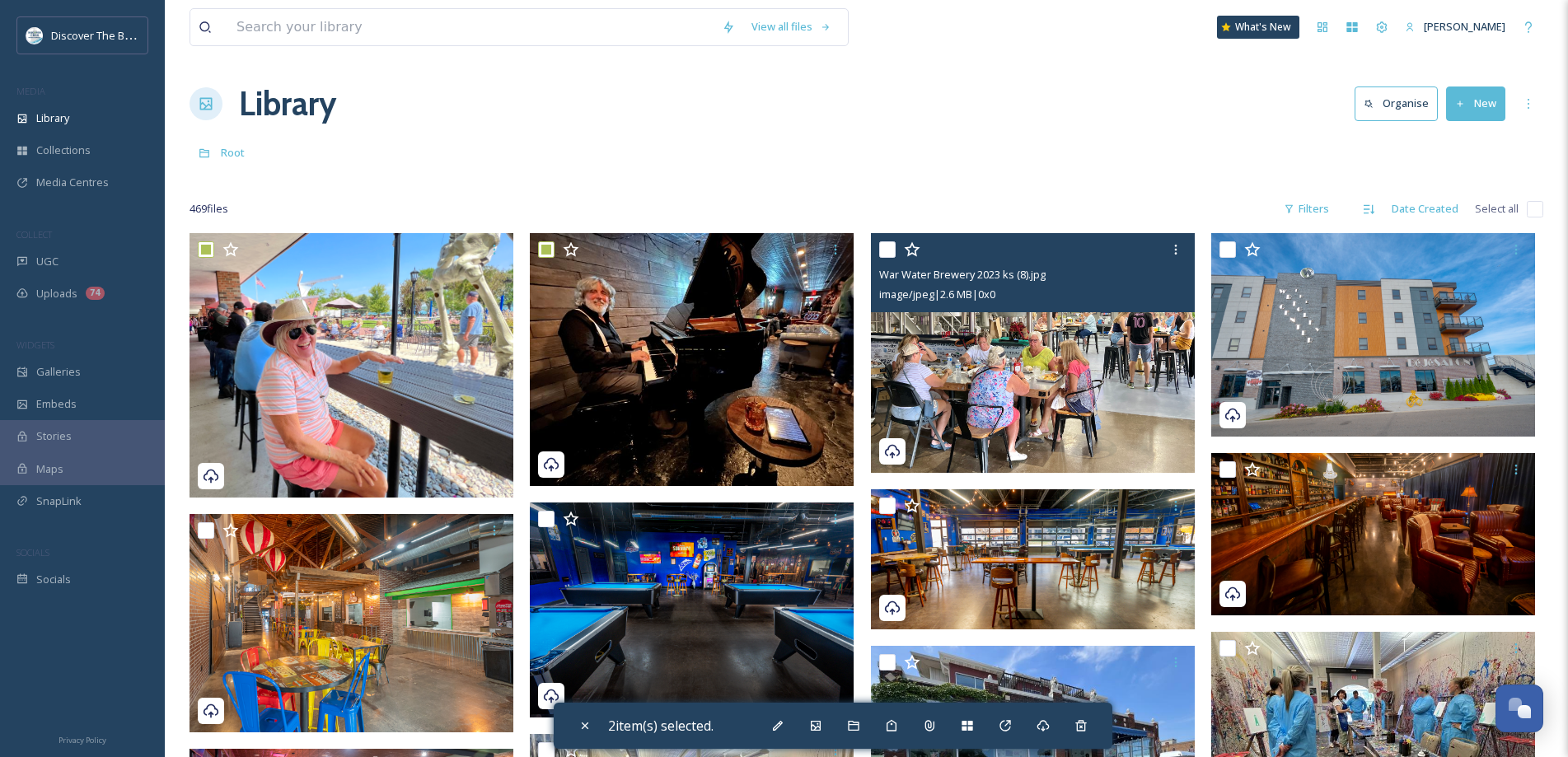
click at [893, 247] on input "checkbox" at bounding box center [886, 249] width 16 height 16
checkbox input "true"
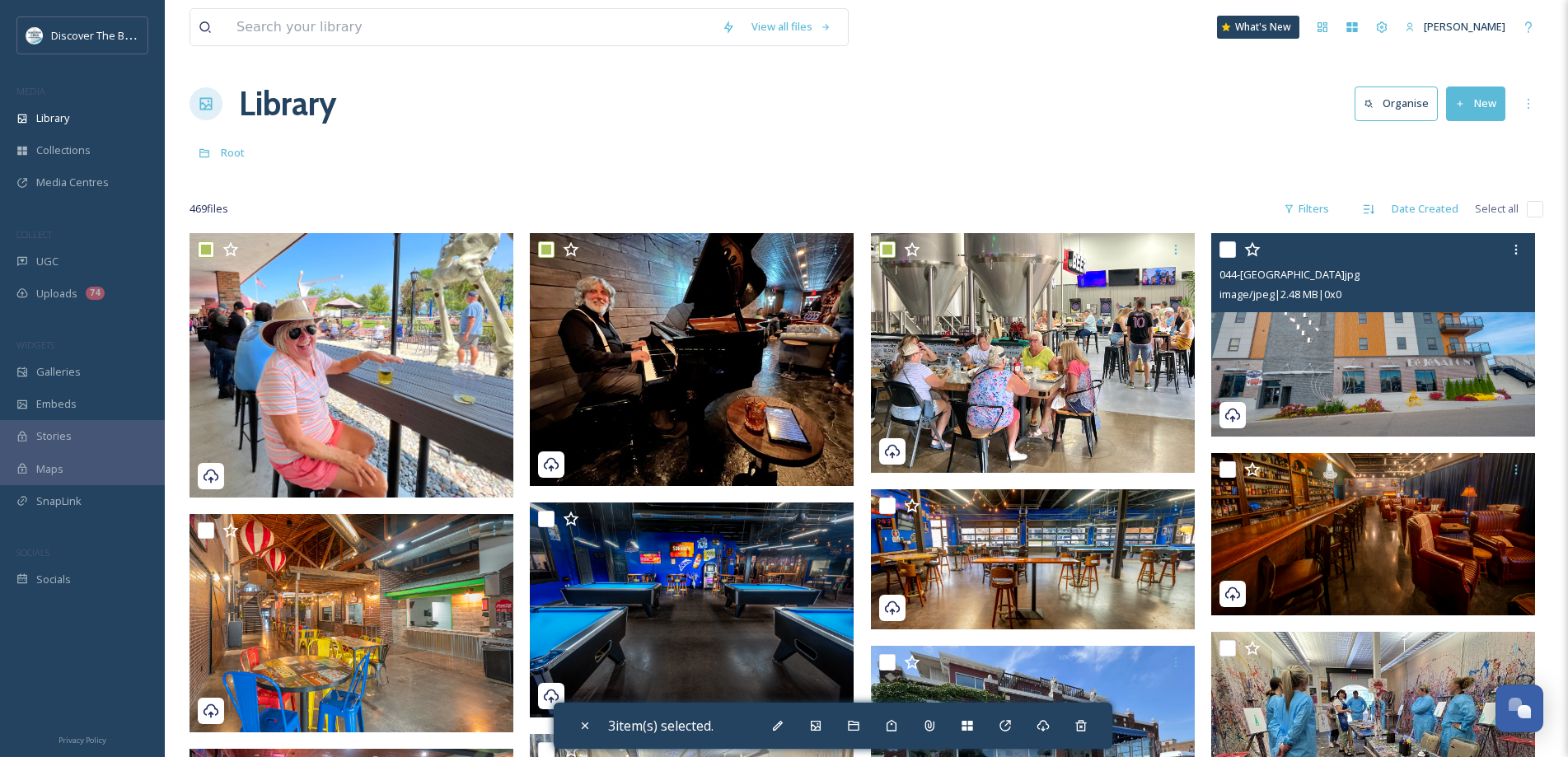
click at [1228, 252] on input "checkbox" at bounding box center [1227, 249] width 16 height 16
checkbox input "true"
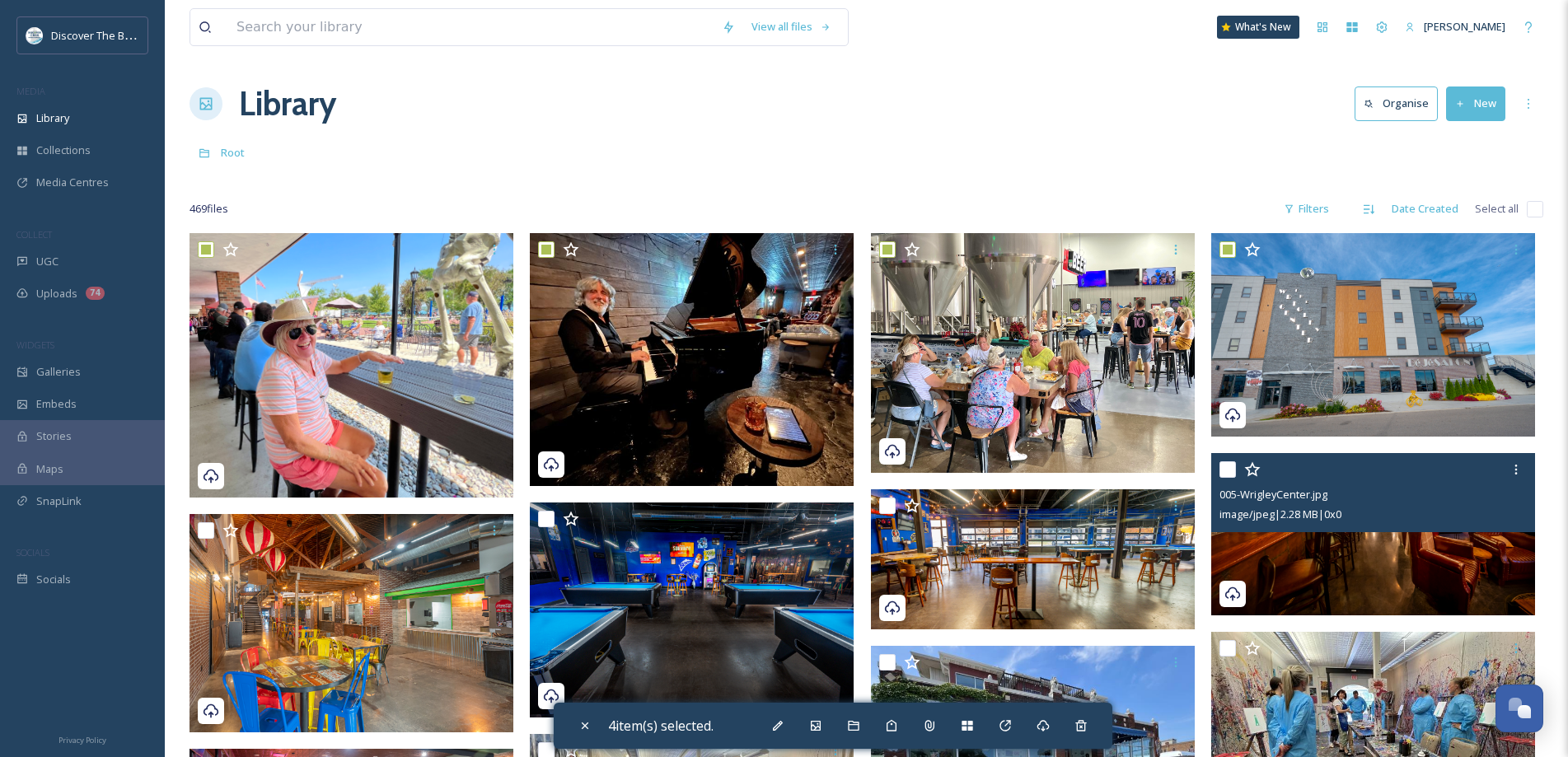
click at [1232, 467] on input "checkbox" at bounding box center [1227, 469] width 16 height 16
checkbox input "true"
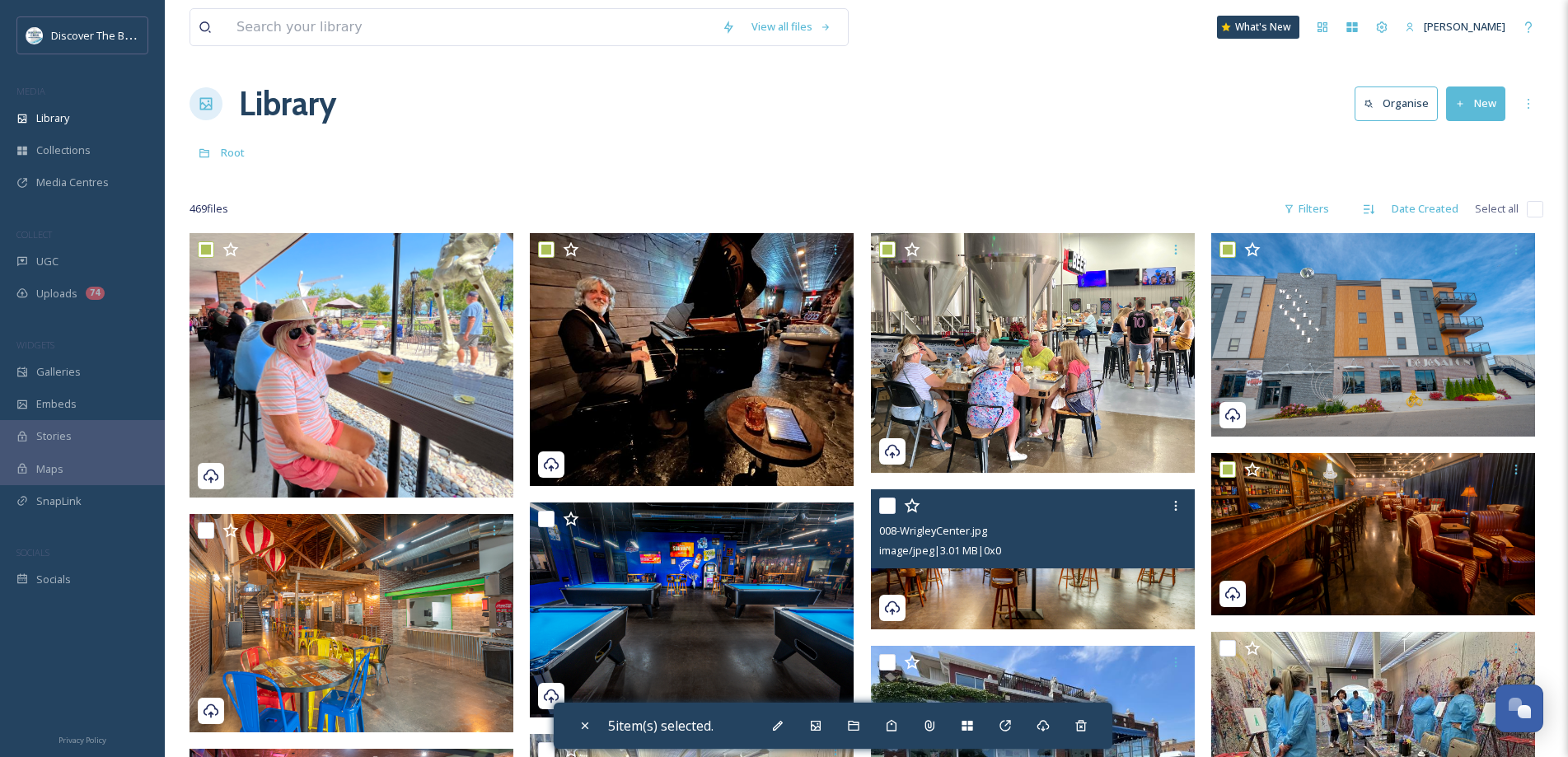
drag, startPoint x: 881, startPoint y: 504, endPoint x: 786, endPoint y: 522, distance: 96.7
click at [880, 503] on input "checkbox" at bounding box center [886, 506] width 16 height 16
checkbox input "true"
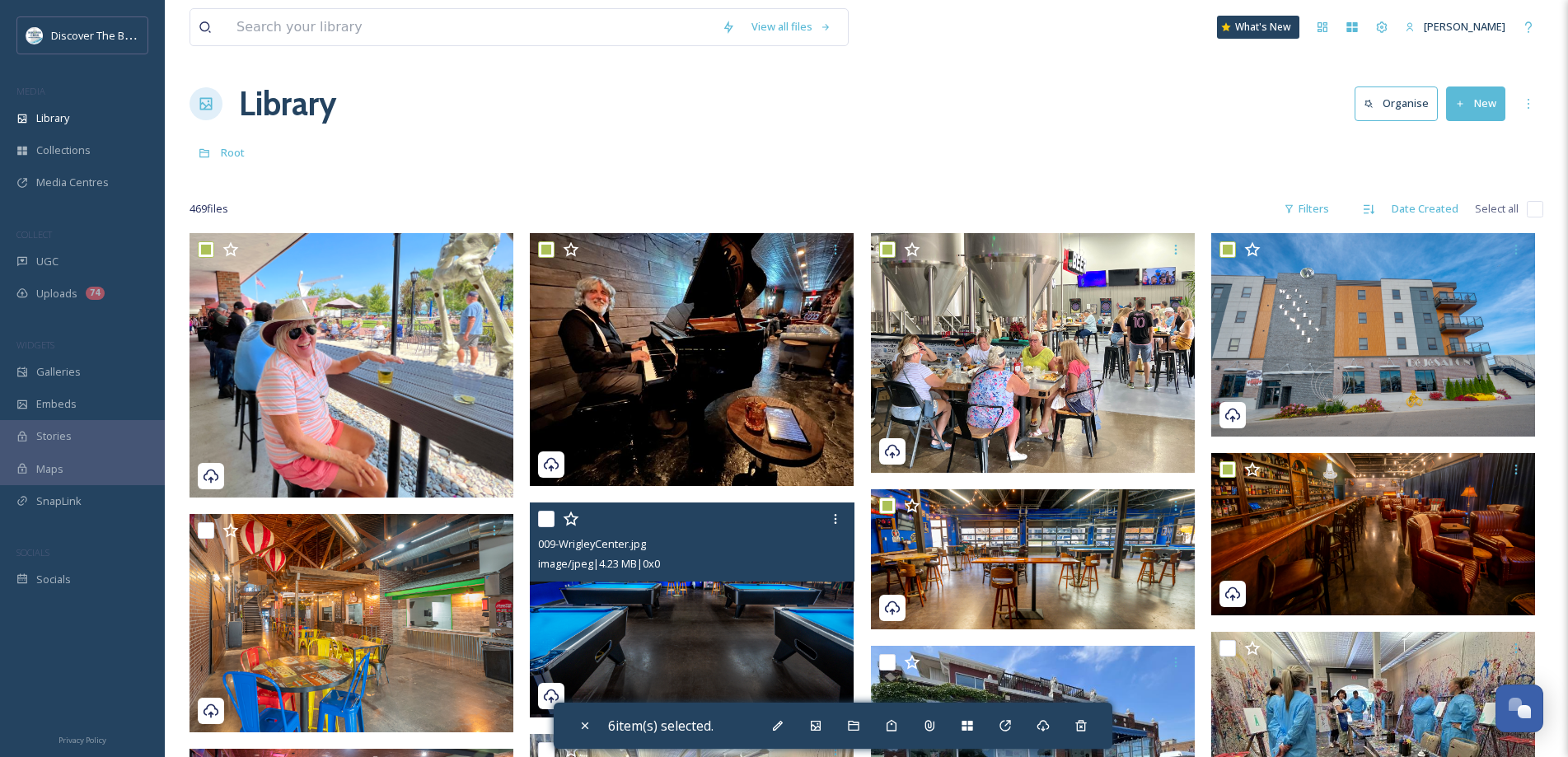
click at [550, 520] on input "checkbox" at bounding box center [545, 518] width 16 height 16
checkbox input "true"
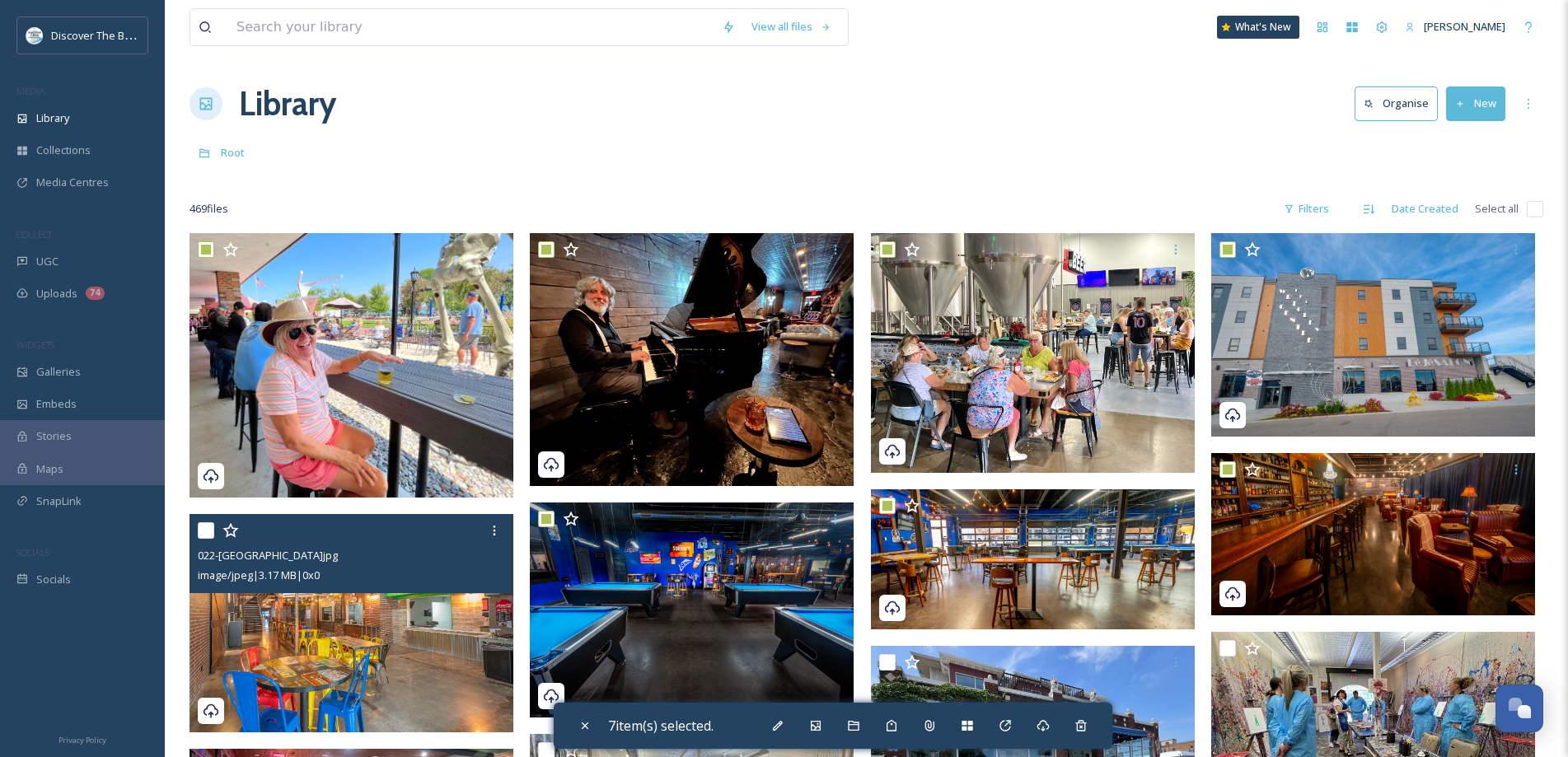
click at [189, 533] on div "022-WrigleyCenter.jpg image/jpeg | 3.17 MB | 0 x 0" at bounding box center [351, 554] width 324 height 79
click at [209, 534] on input "checkbox" at bounding box center [205, 530] width 16 height 16
checkbox input "true"
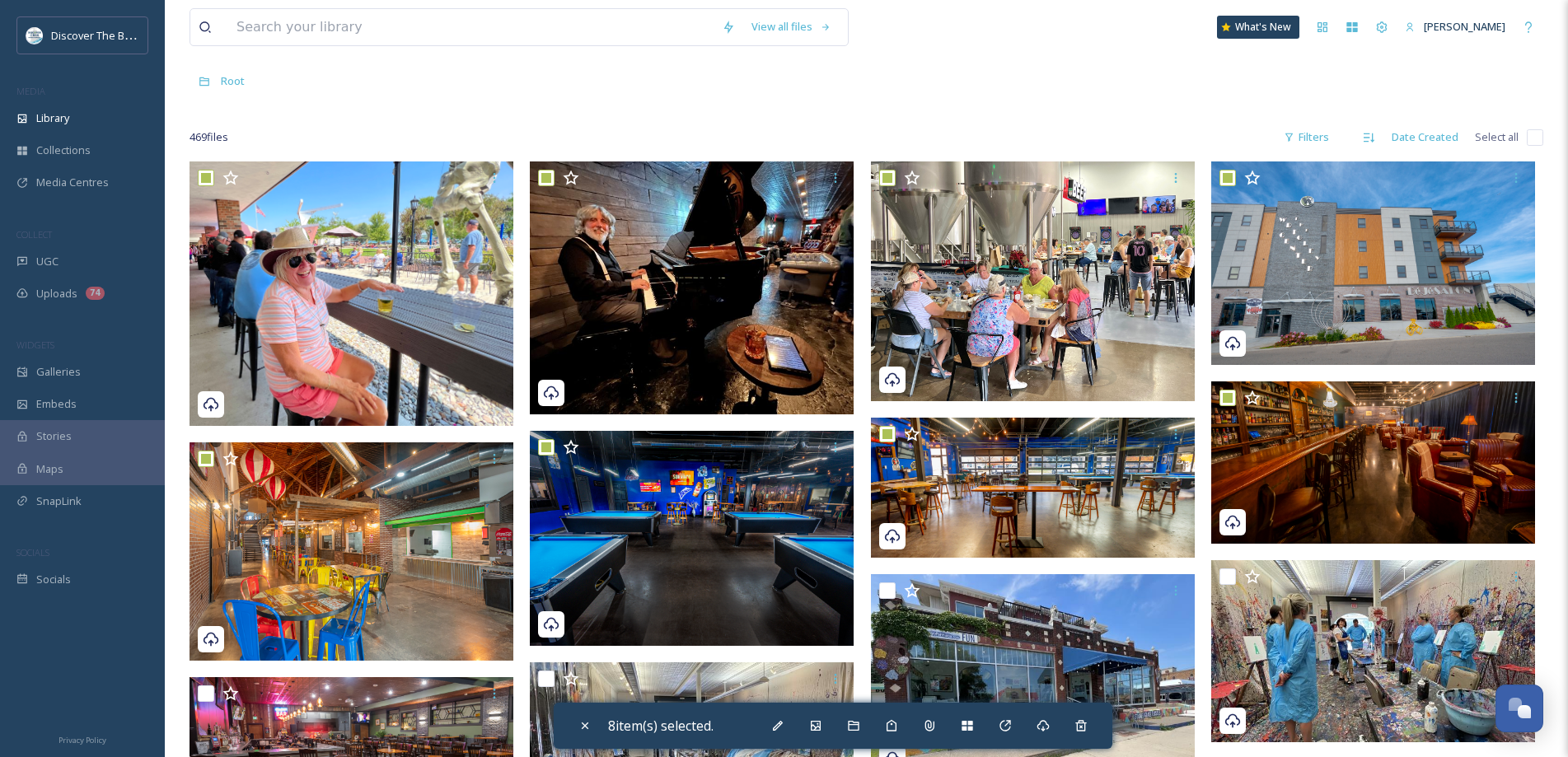
scroll to position [164, 0]
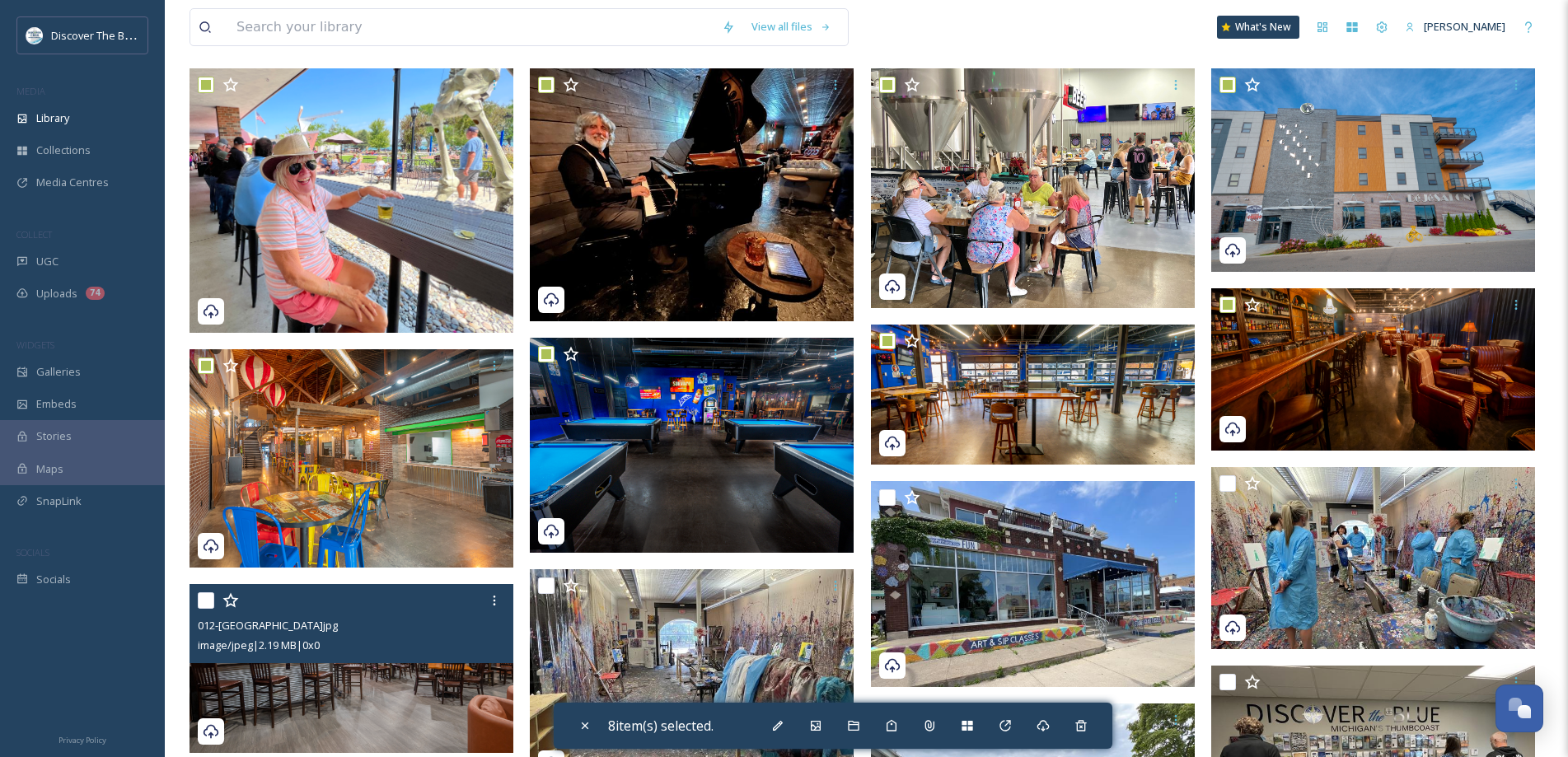
click at [205, 610] on div at bounding box center [353, 600] width 311 height 30
click at [203, 604] on input "checkbox" at bounding box center [205, 600] width 16 height 16
checkbox input "true"
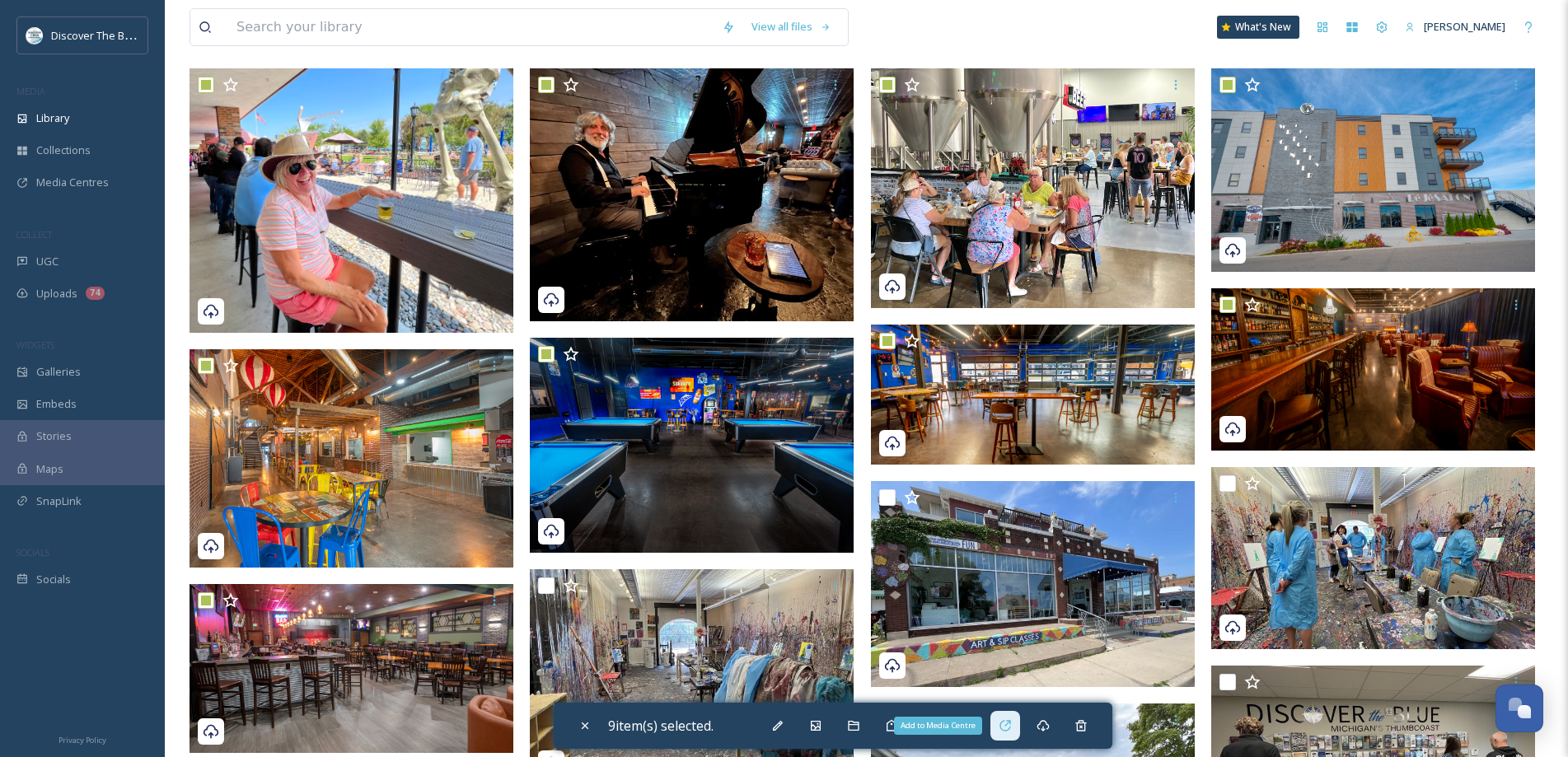
click at [1010, 731] on icon at bounding box center [1004, 725] width 11 height 11
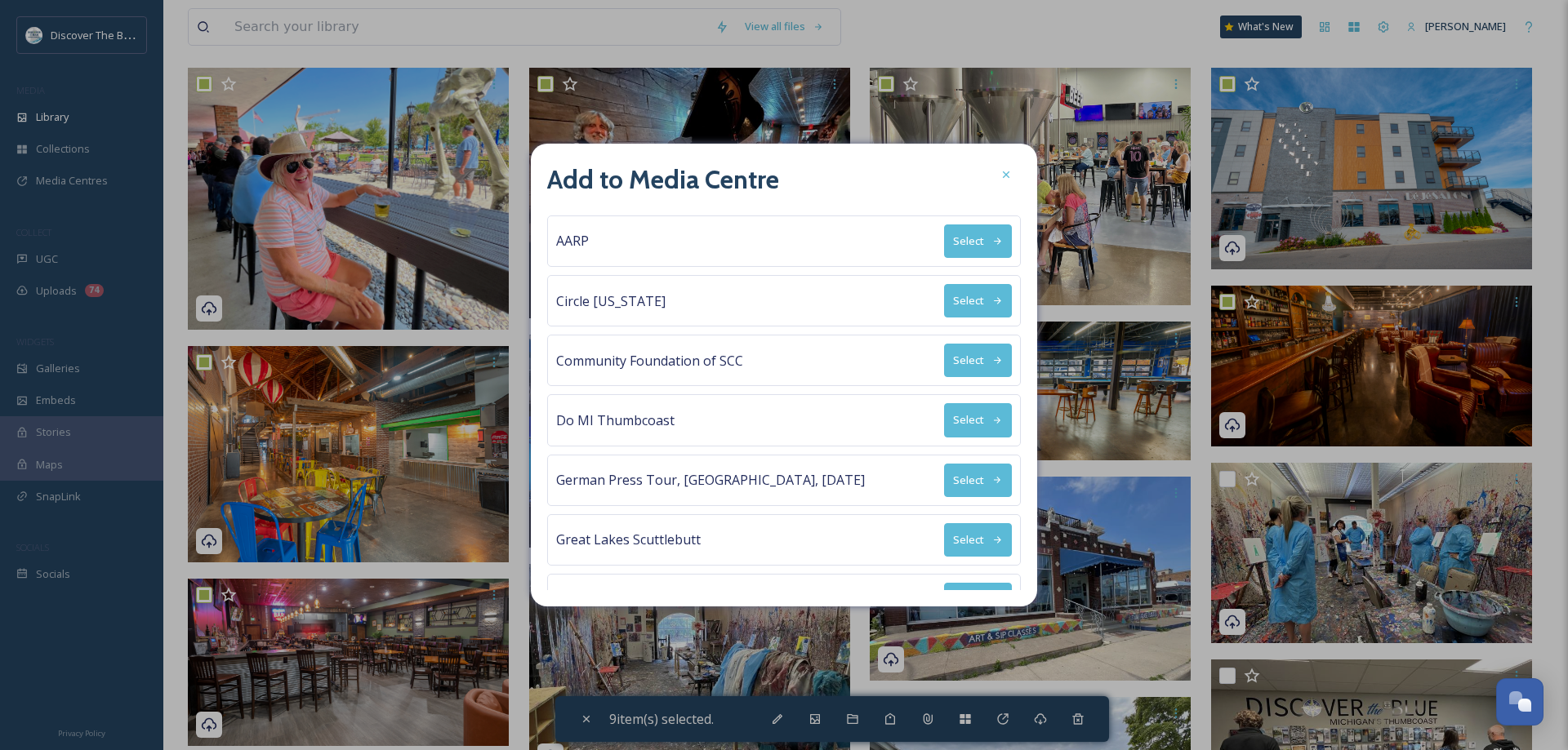
click at [968, 308] on button "Select" at bounding box center [978, 301] width 68 height 34
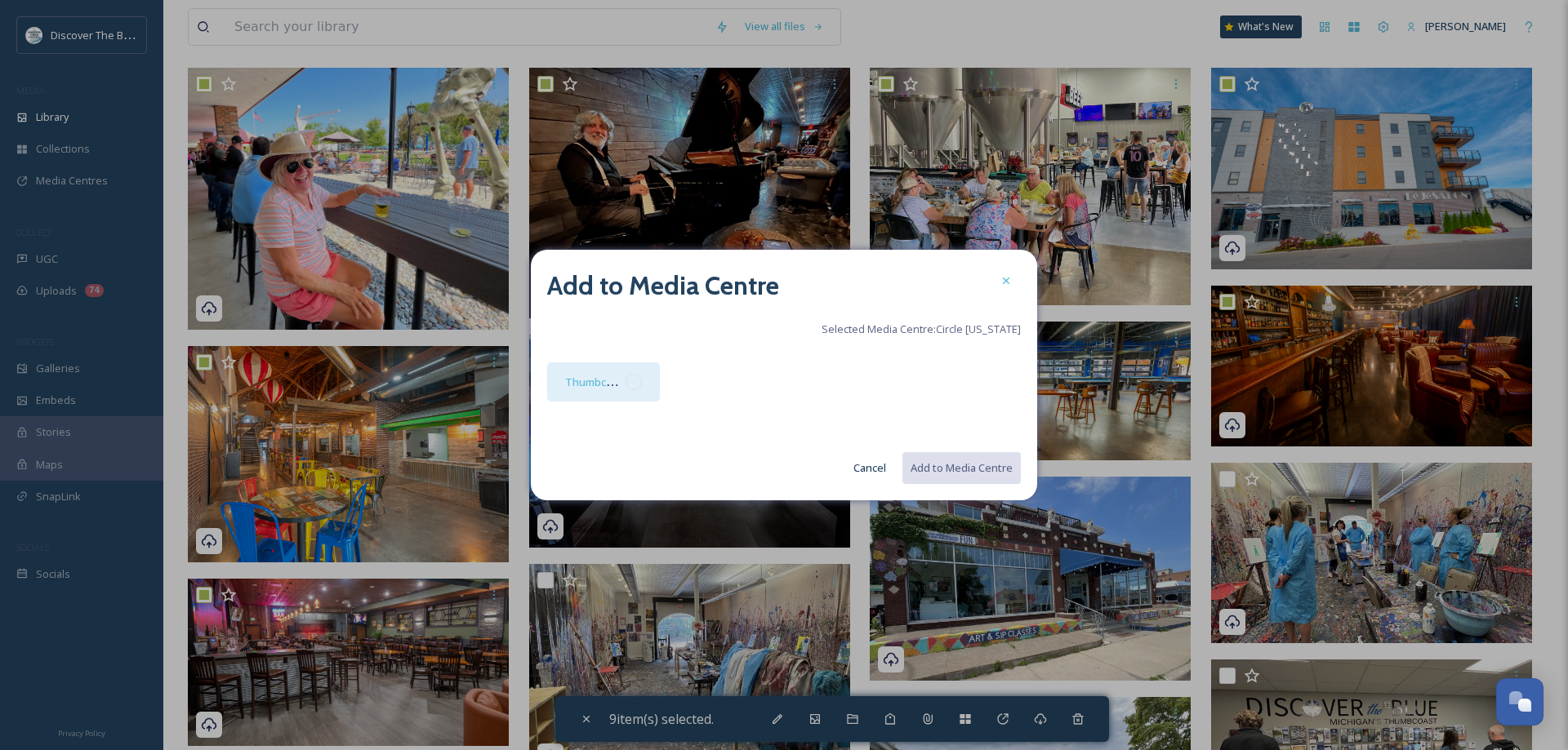
click at [634, 383] on div at bounding box center [634, 381] width 16 height 16
click at [923, 466] on button "Add to Media Centre" at bounding box center [960, 467] width 120 height 34
checkbox input "false"
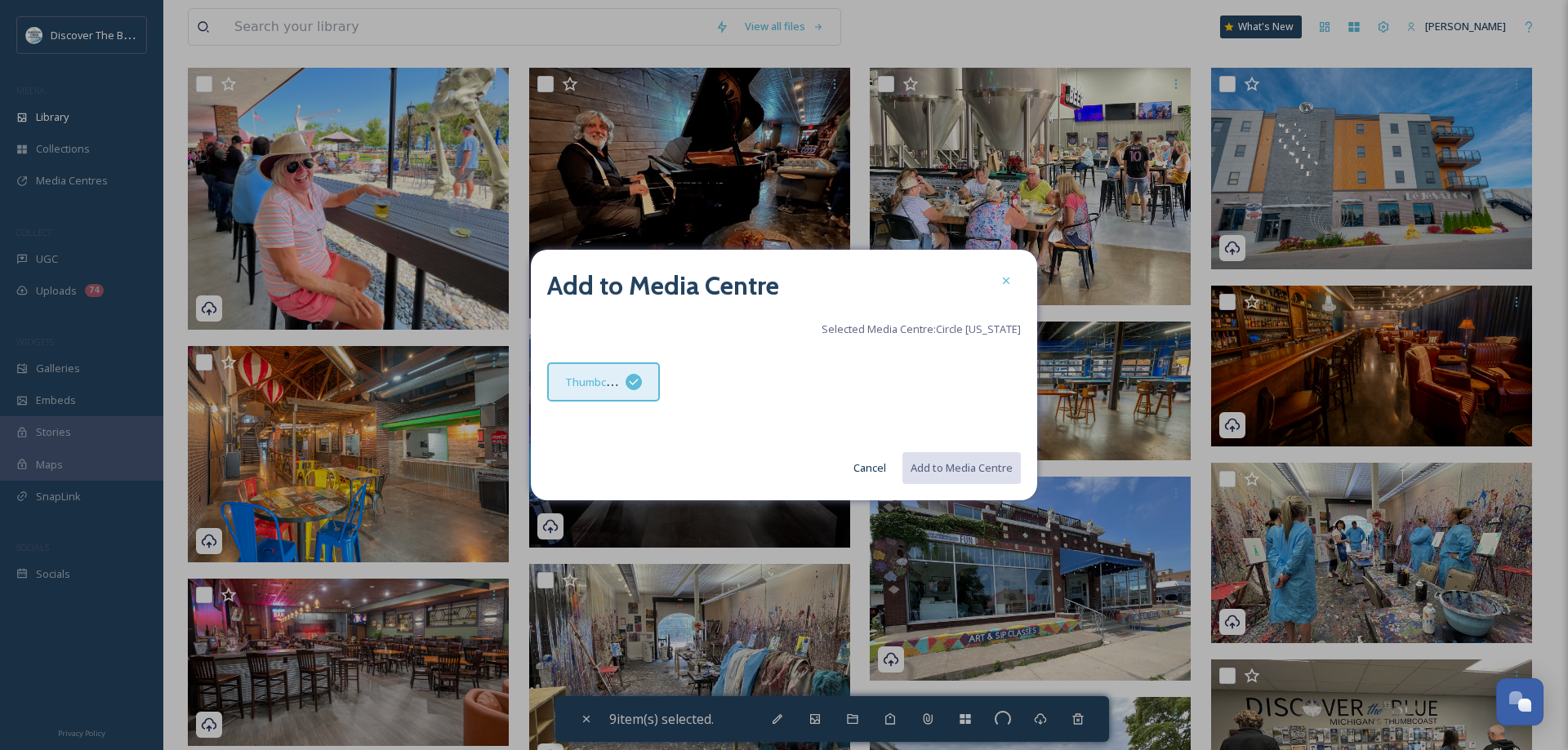
checkbox input "false"
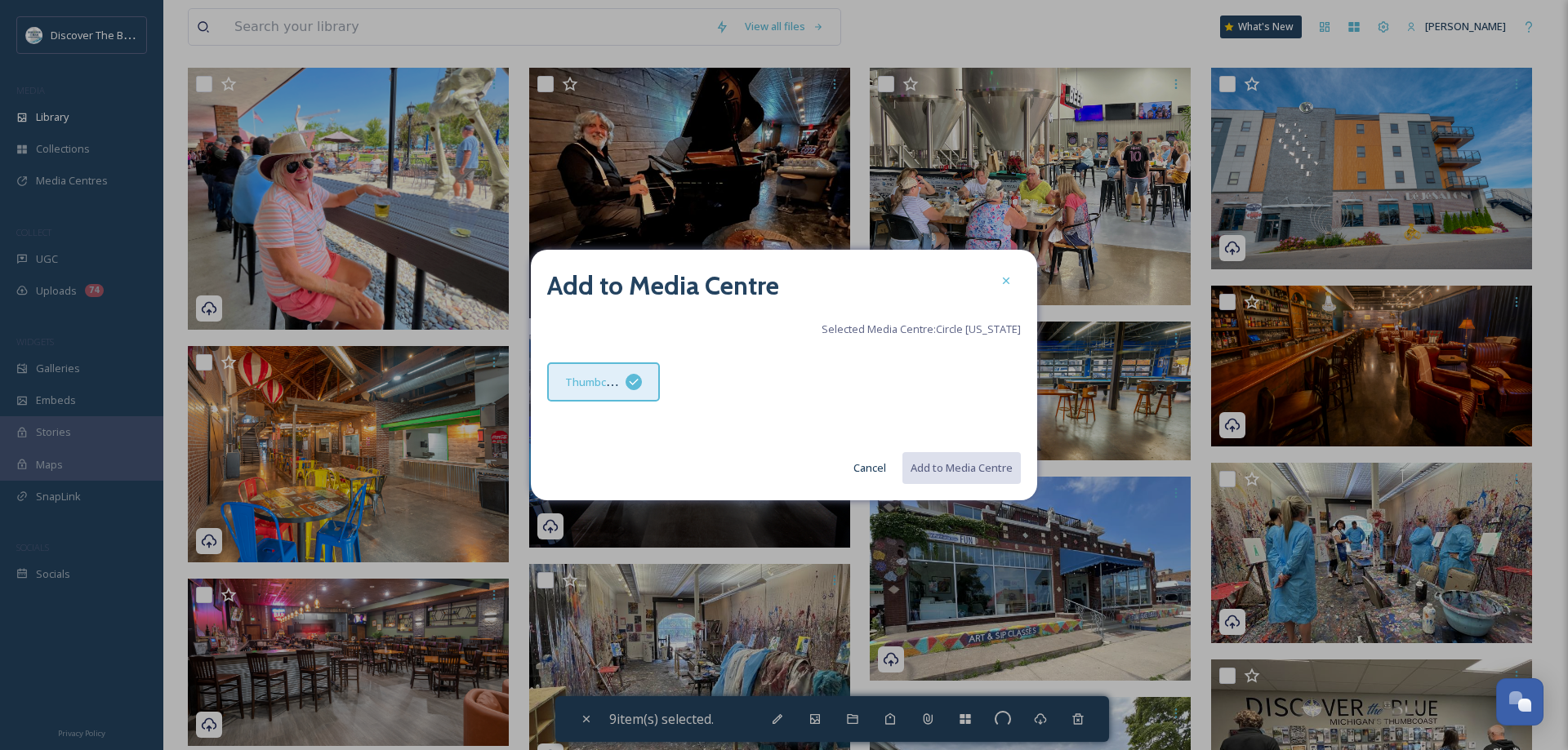
checkbox input "false"
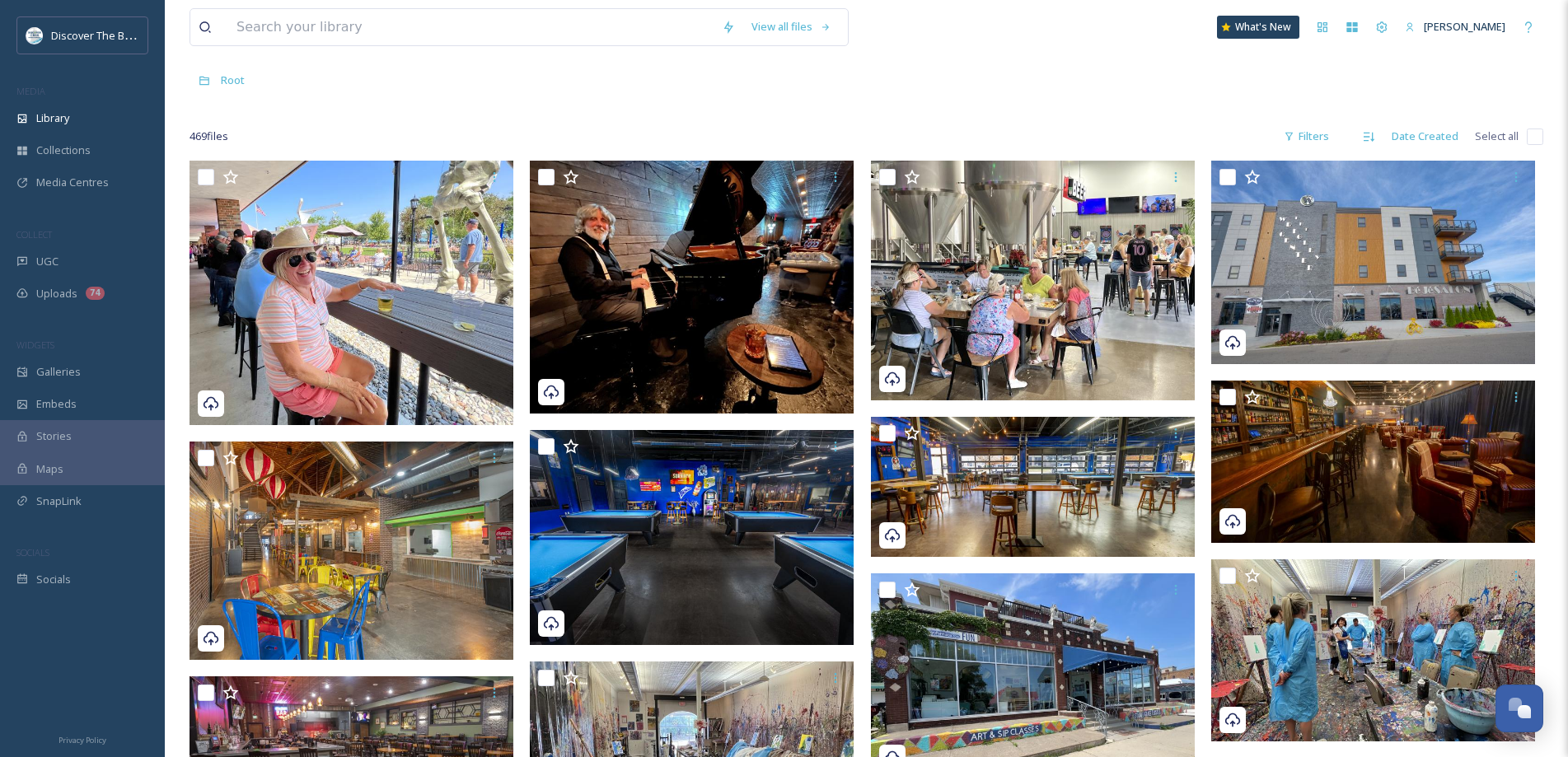
scroll to position [0, 0]
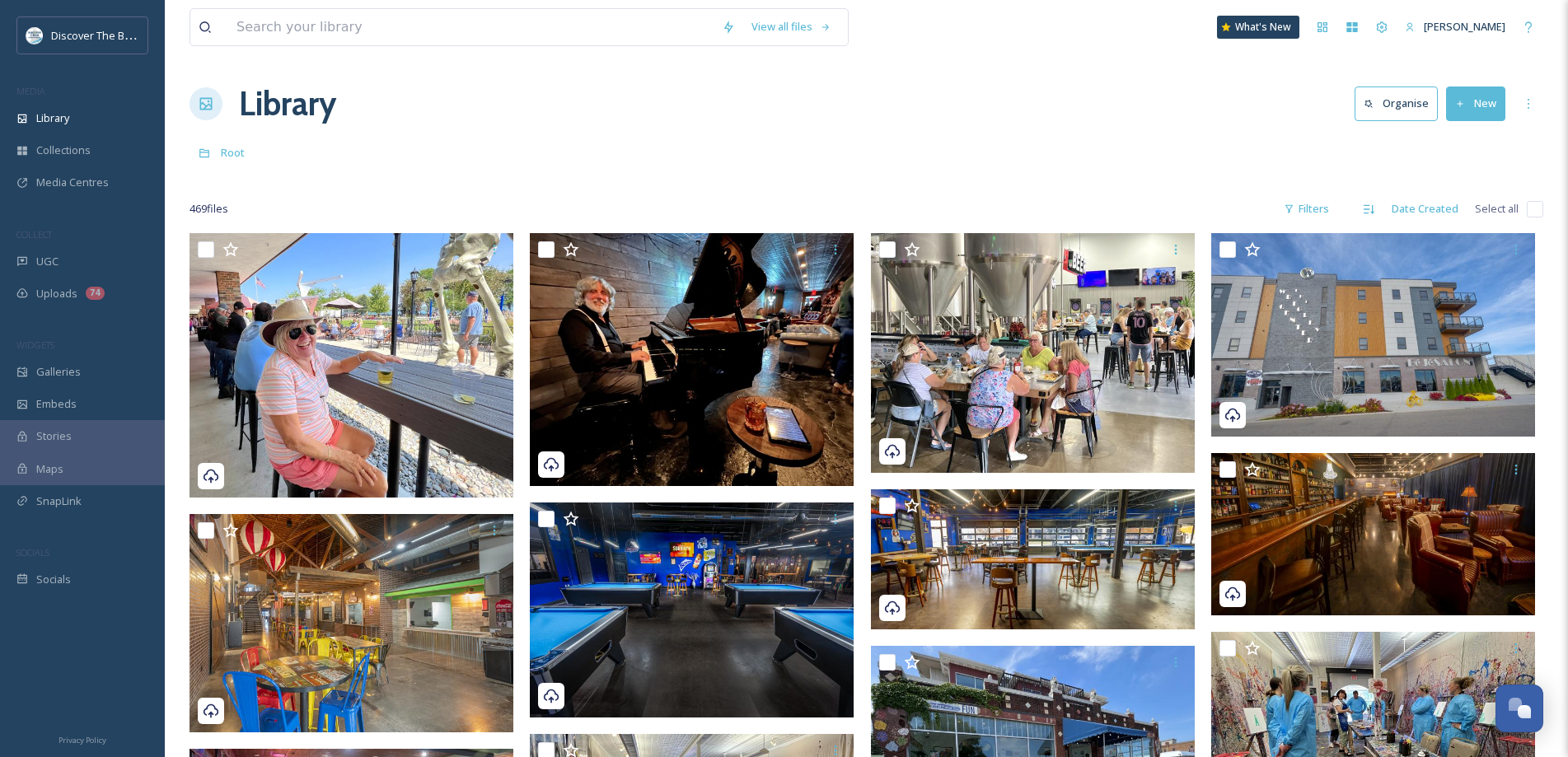
click at [1455, 103] on icon at bounding box center [1460, 103] width 11 height 11
drag, startPoint x: 1467, startPoint y: 140, endPoint x: 891, endPoint y: 159, distance: 576.3
click at [1451, 131] on div "File Upload" at bounding box center [1458, 141] width 93 height 32
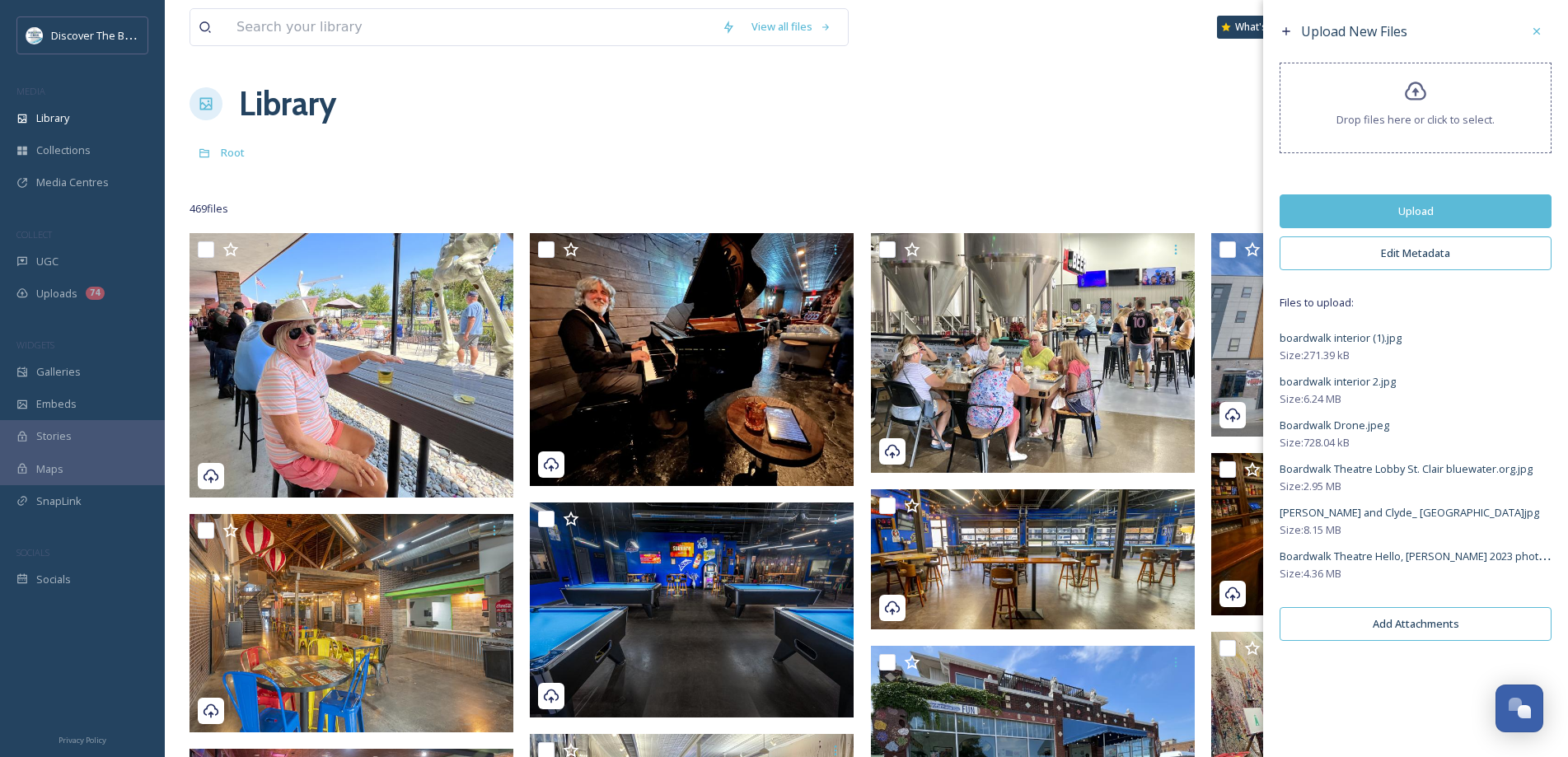
drag, startPoint x: 1339, startPoint y: 222, endPoint x: 1158, endPoint y: 134, distance: 201.3
click at [1337, 221] on button "Upload" at bounding box center [1414, 211] width 272 height 34
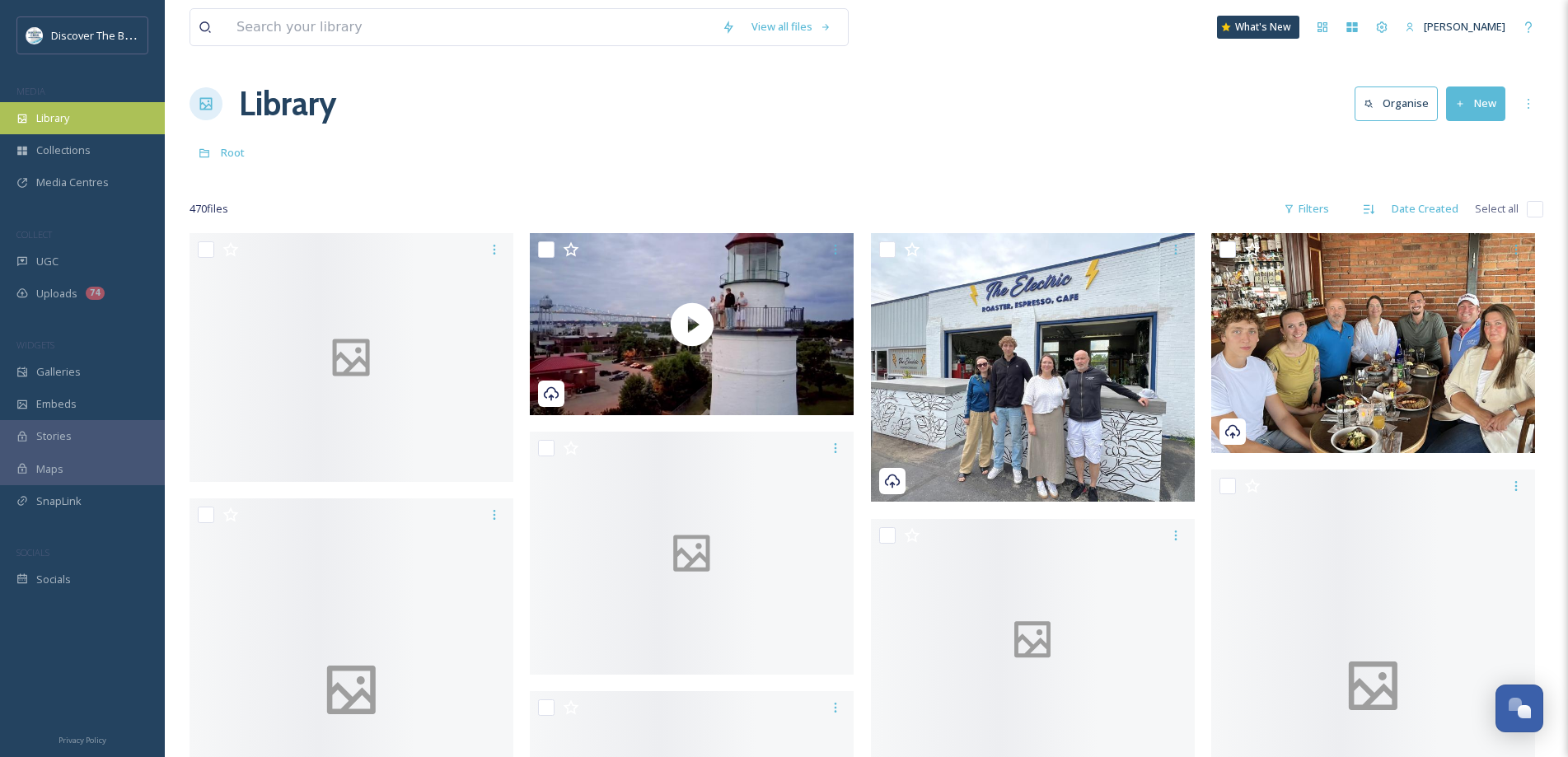
click at [91, 117] on div "Library" at bounding box center [82, 118] width 164 height 32
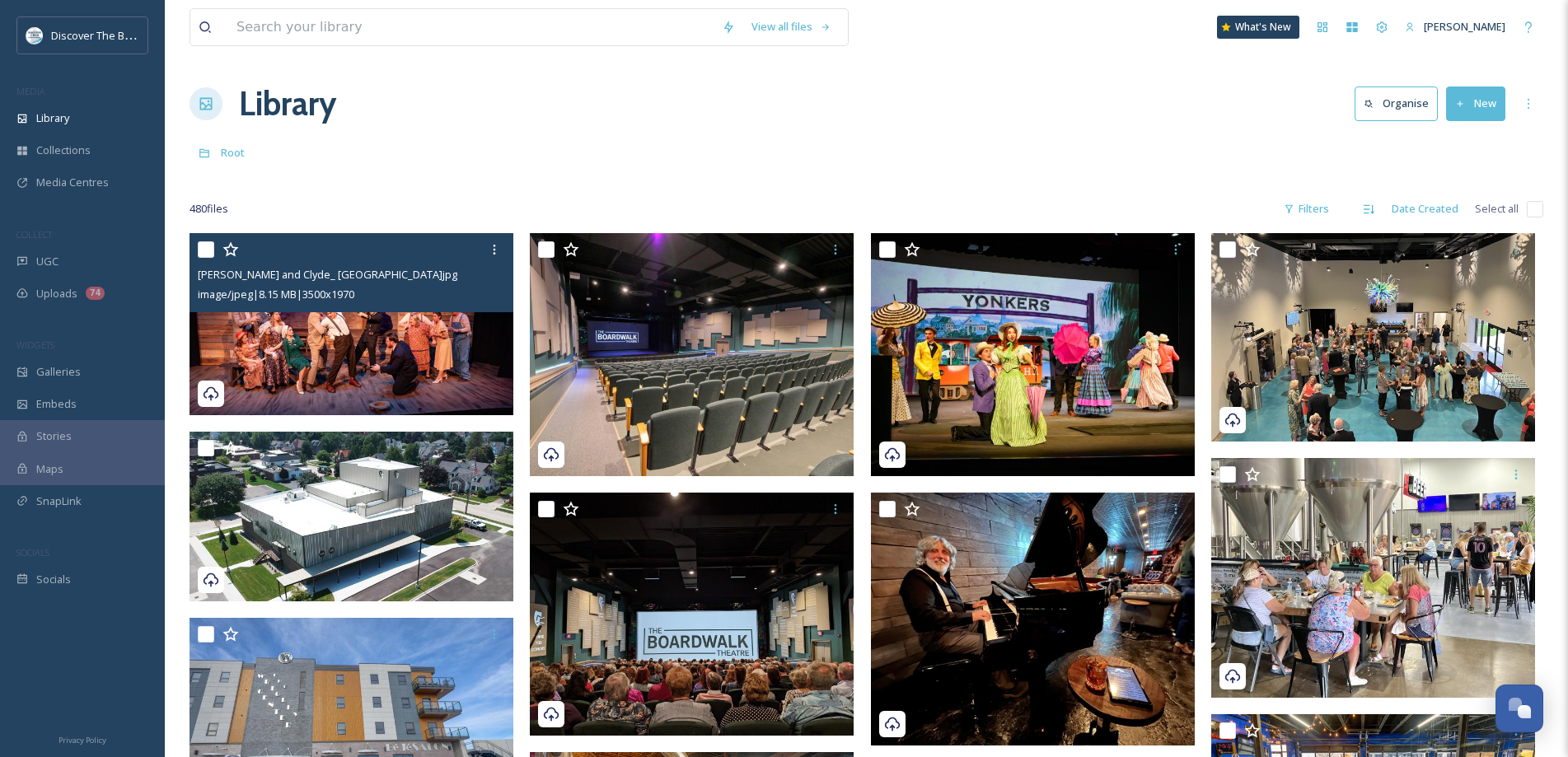
click at [205, 247] on input "checkbox" at bounding box center [205, 249] width 16 height 16
checkbox input "true"
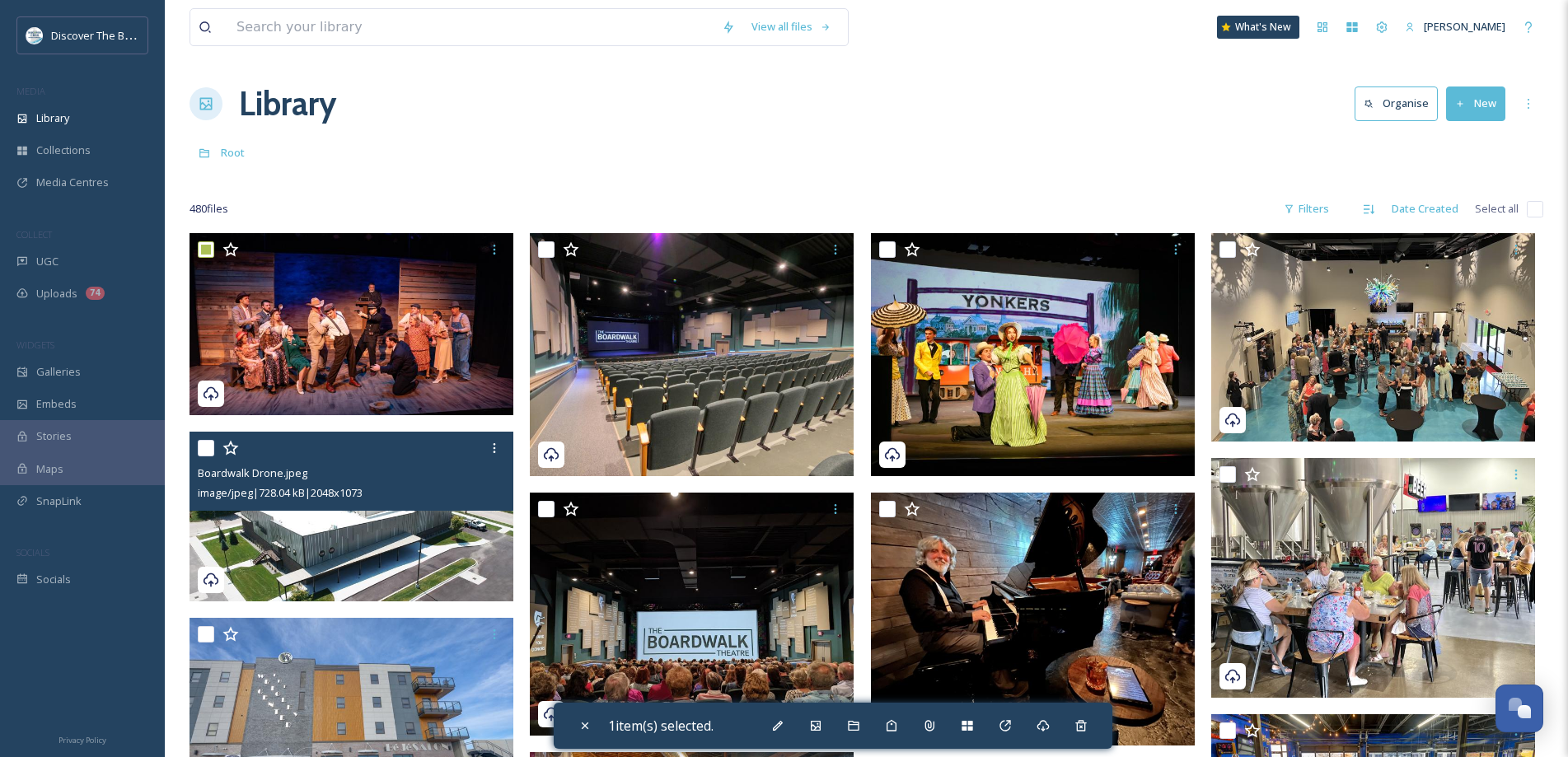
click at [203, 451] on input "checkbox" at bounding box center [205, 448] width 16 height 16
checkbox input "true"
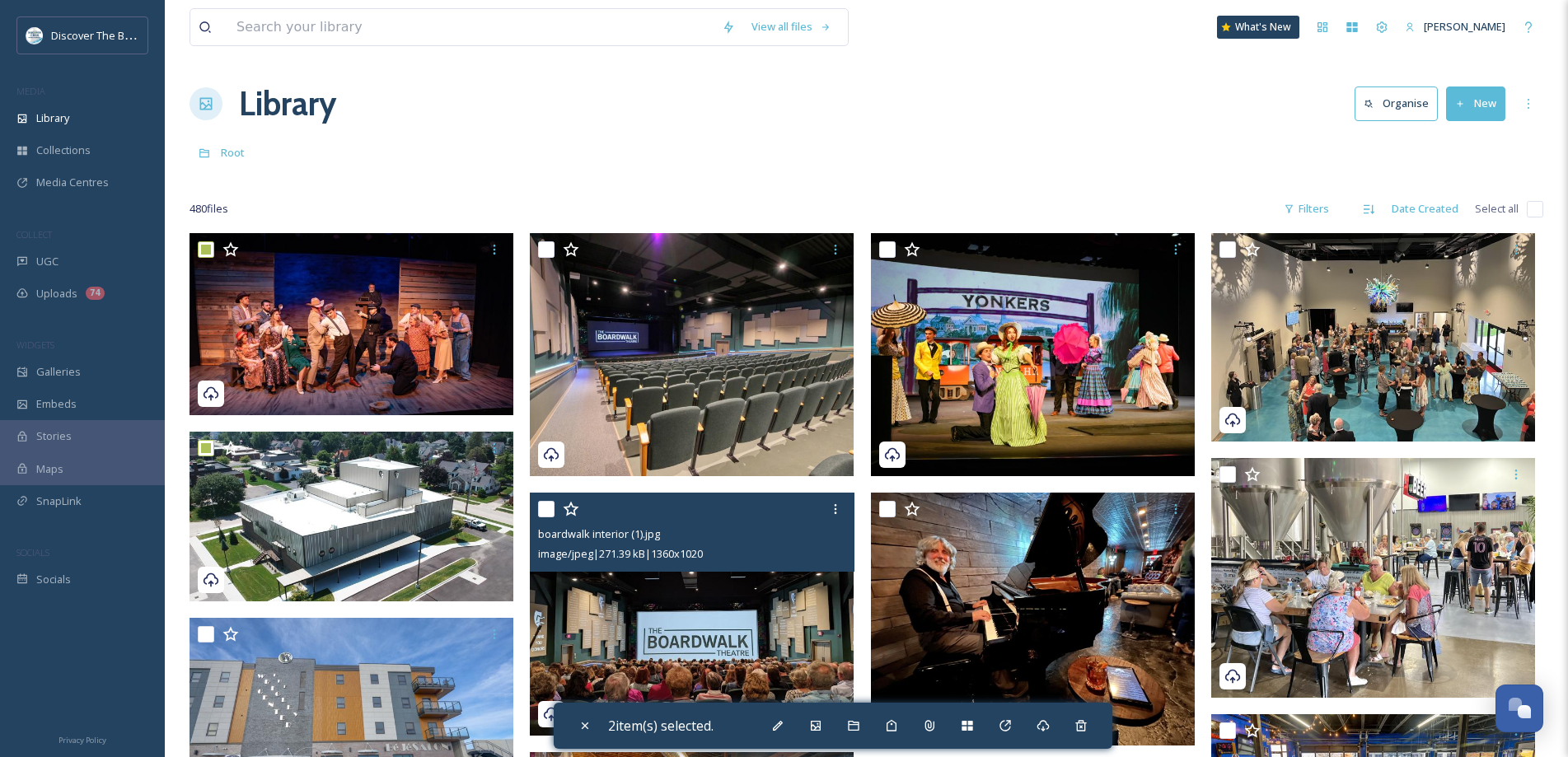
click at [554, 506] on div at bounding box center [693, 509] width 311 height 30
click at [545, 508] on input "checkbox" at bounding box center [545, 509] width 16 height 16
checkbox input "true"
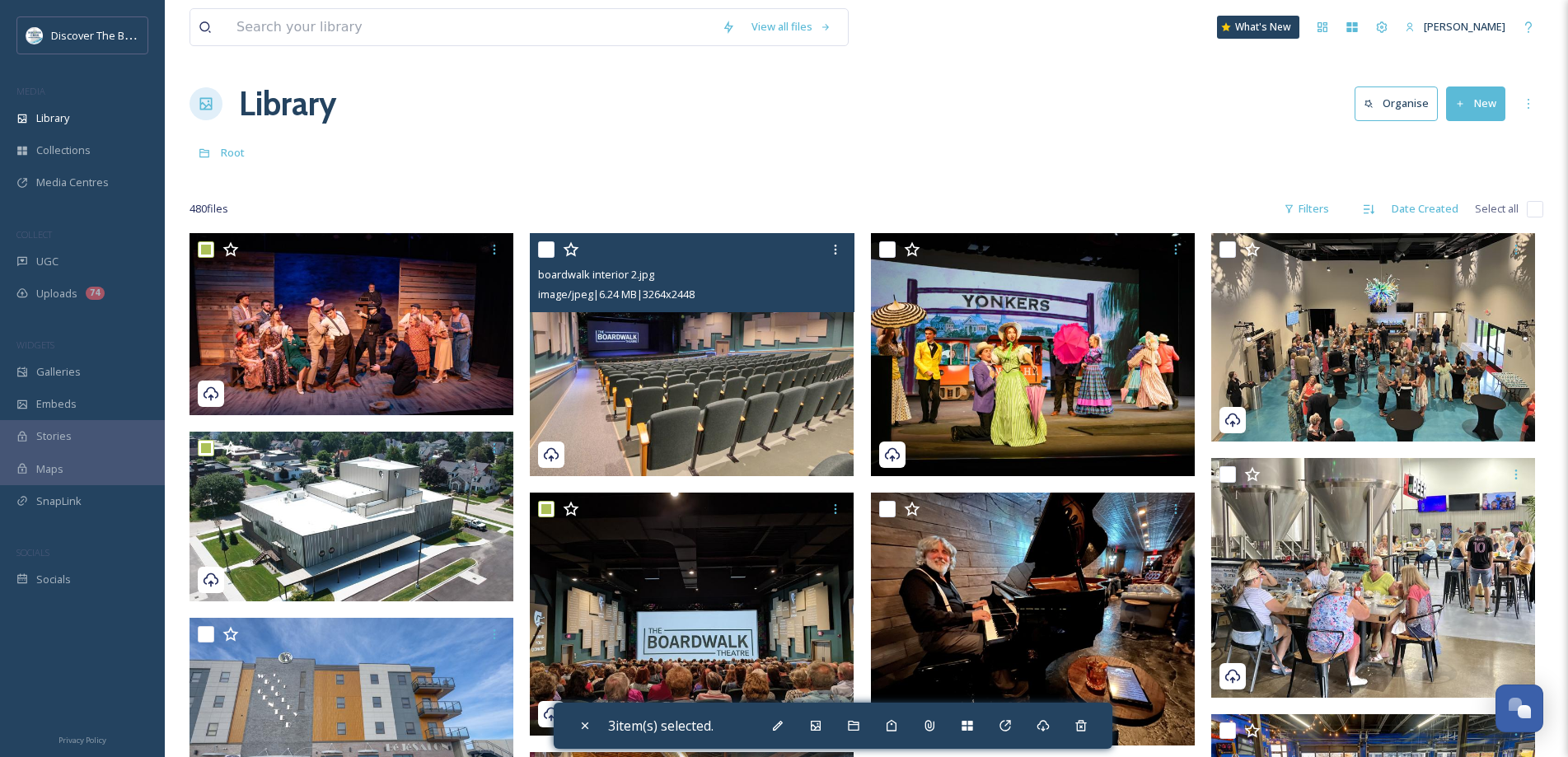
click at [544, 251] on input "checkbox" at bounding box center [545, 249] width 16 height 16
checkbox input "true"
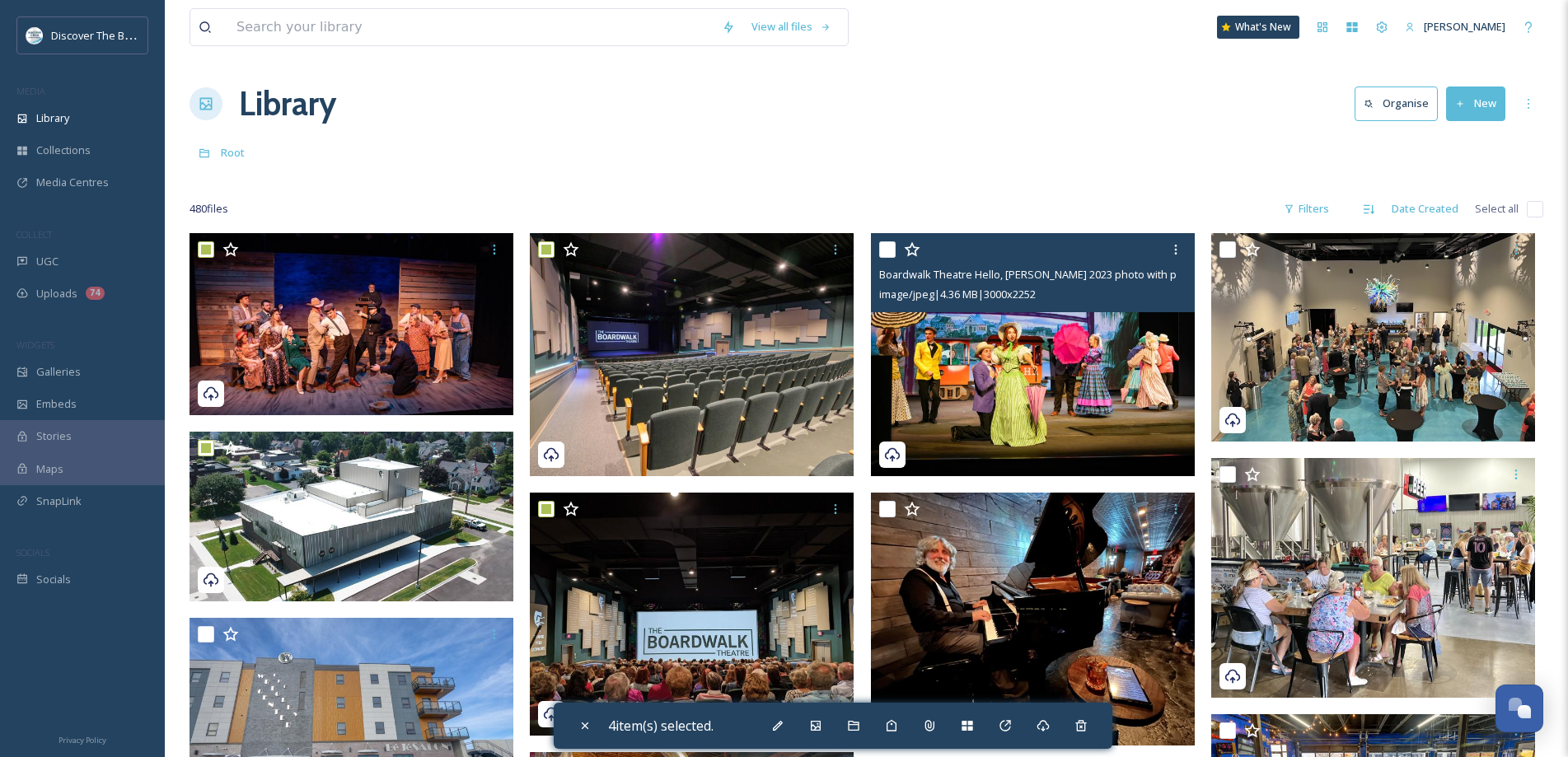
drag, startPoint x: 888, startPoint y: 249, endPoint x: 902, endPoint y: 339, distance: 91.1
click at [888, 251] on input "checkbox" at bounding box center [886, 249] width 16 height 16
checkbox input "true"
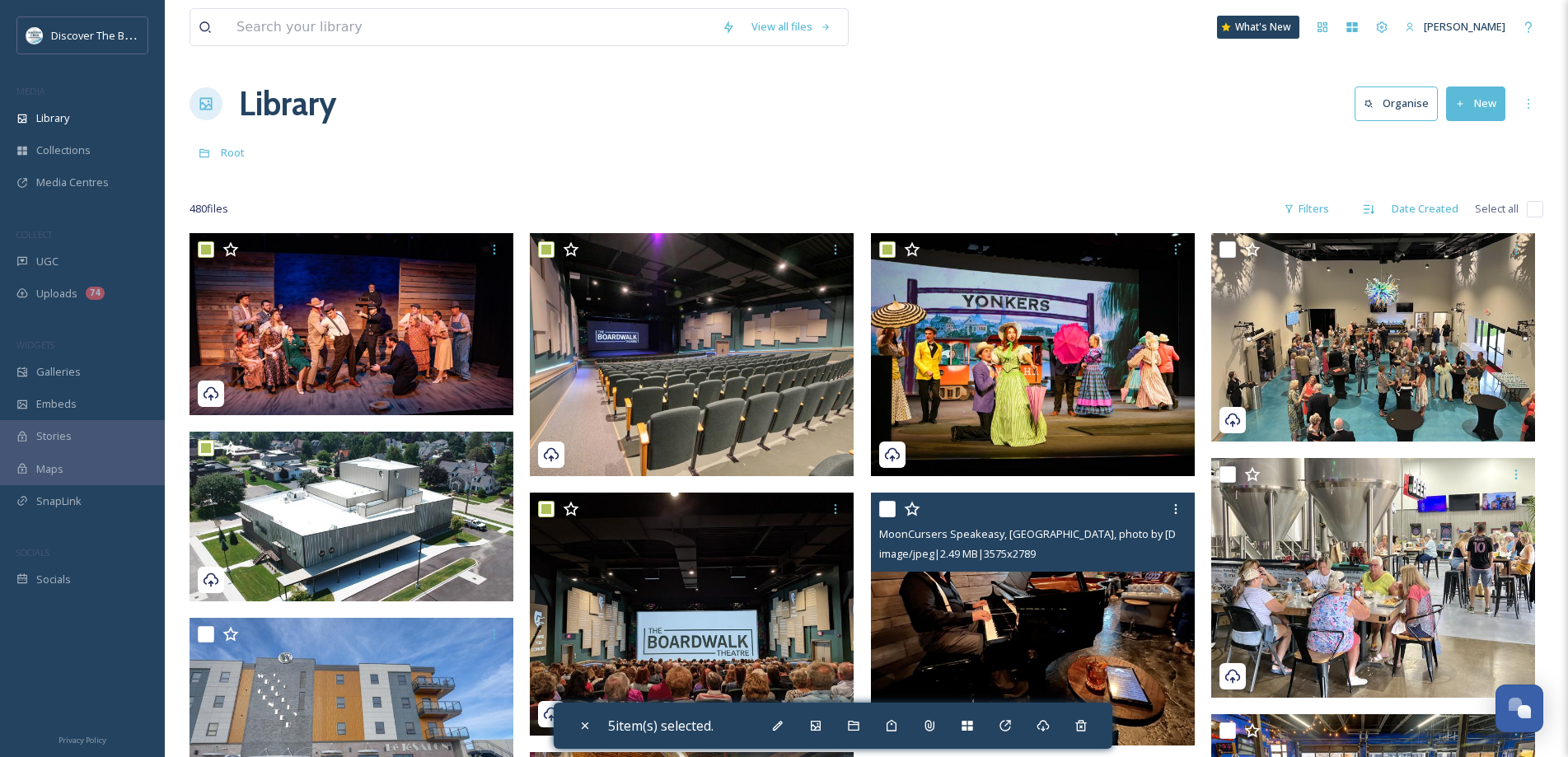
click at [885, 510] on input "checkbox" at bounding box center [886, 509] width 16 height 16
checkbox input "true"
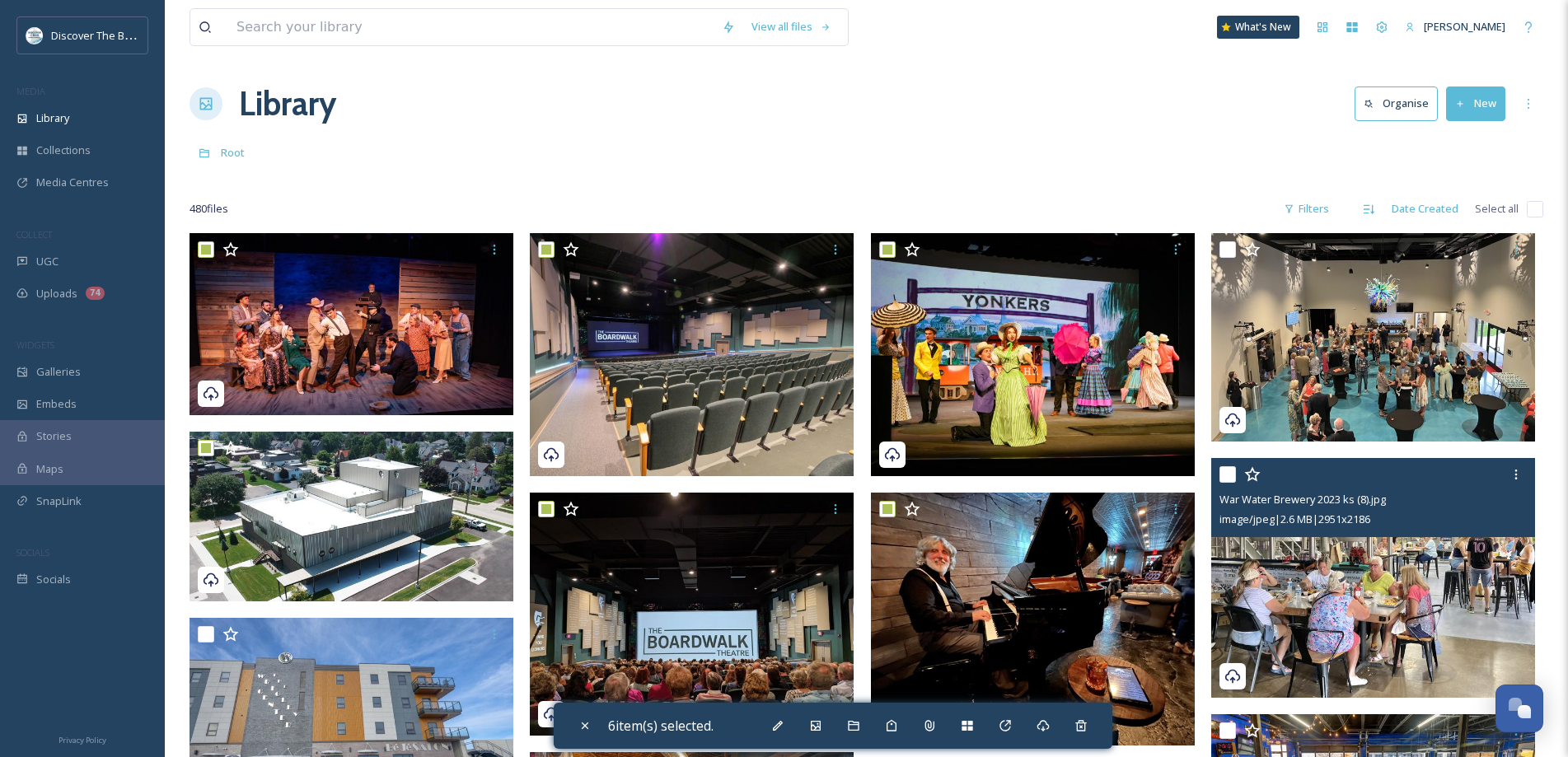
click at [1223, 477] on input "checkbox" at bounding box center [1227, 474] width 16 height 16
checkbox input "true"
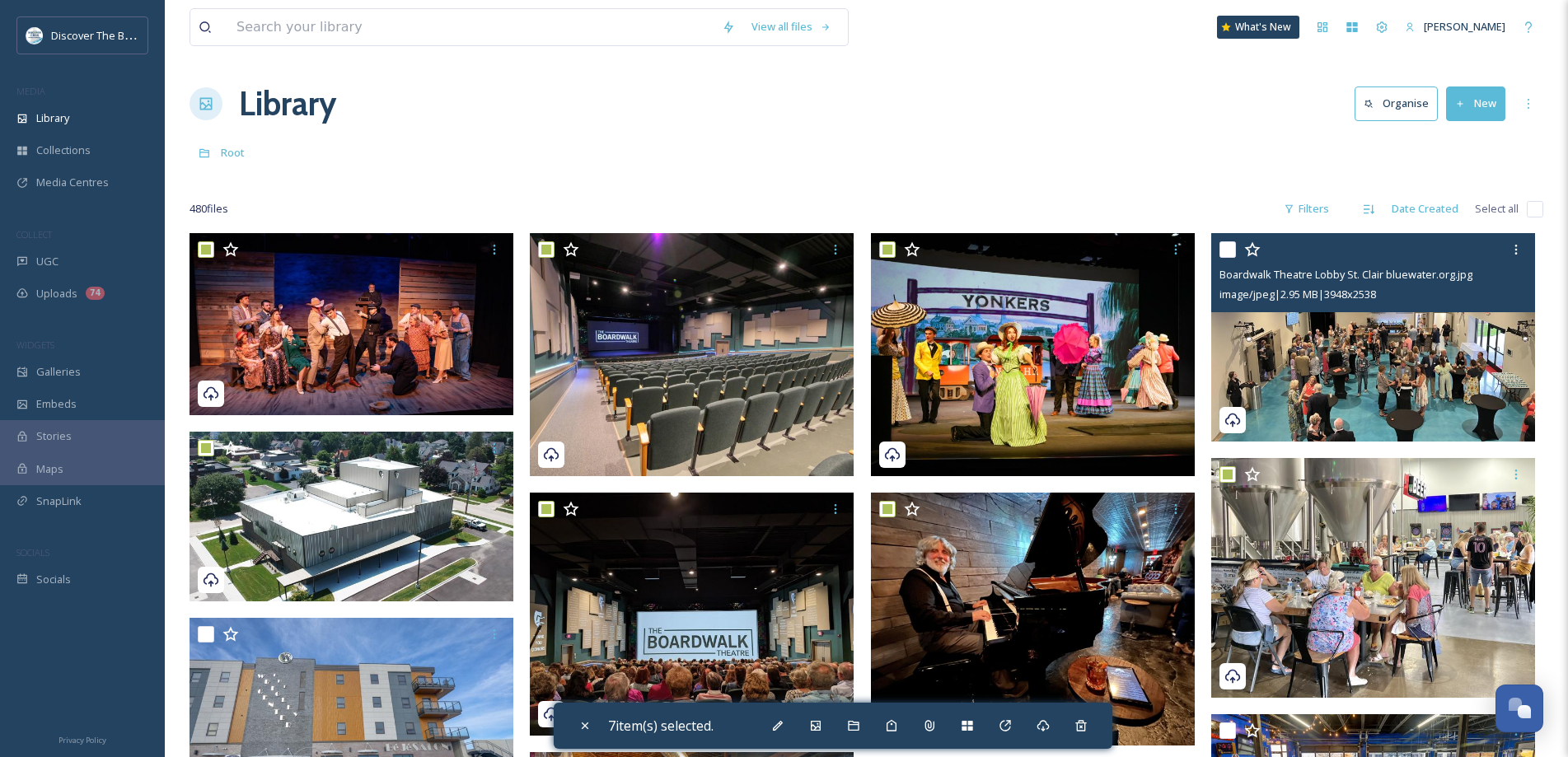
click at [1226, 247] on input "checkbox" at bounding box center [1227, 249] width 16 height 16
checkbox input "true"
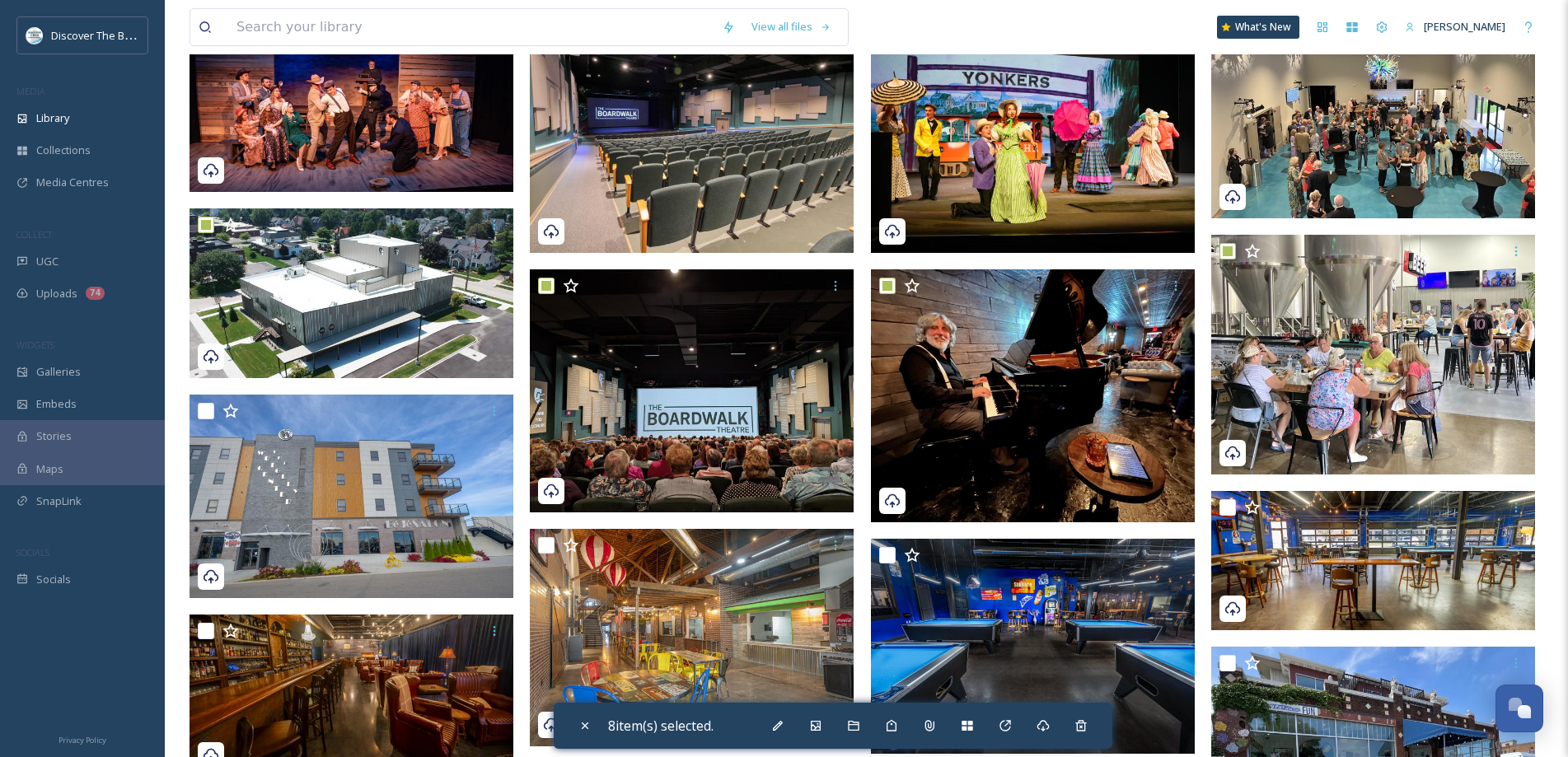
scroll to position [247, 0]
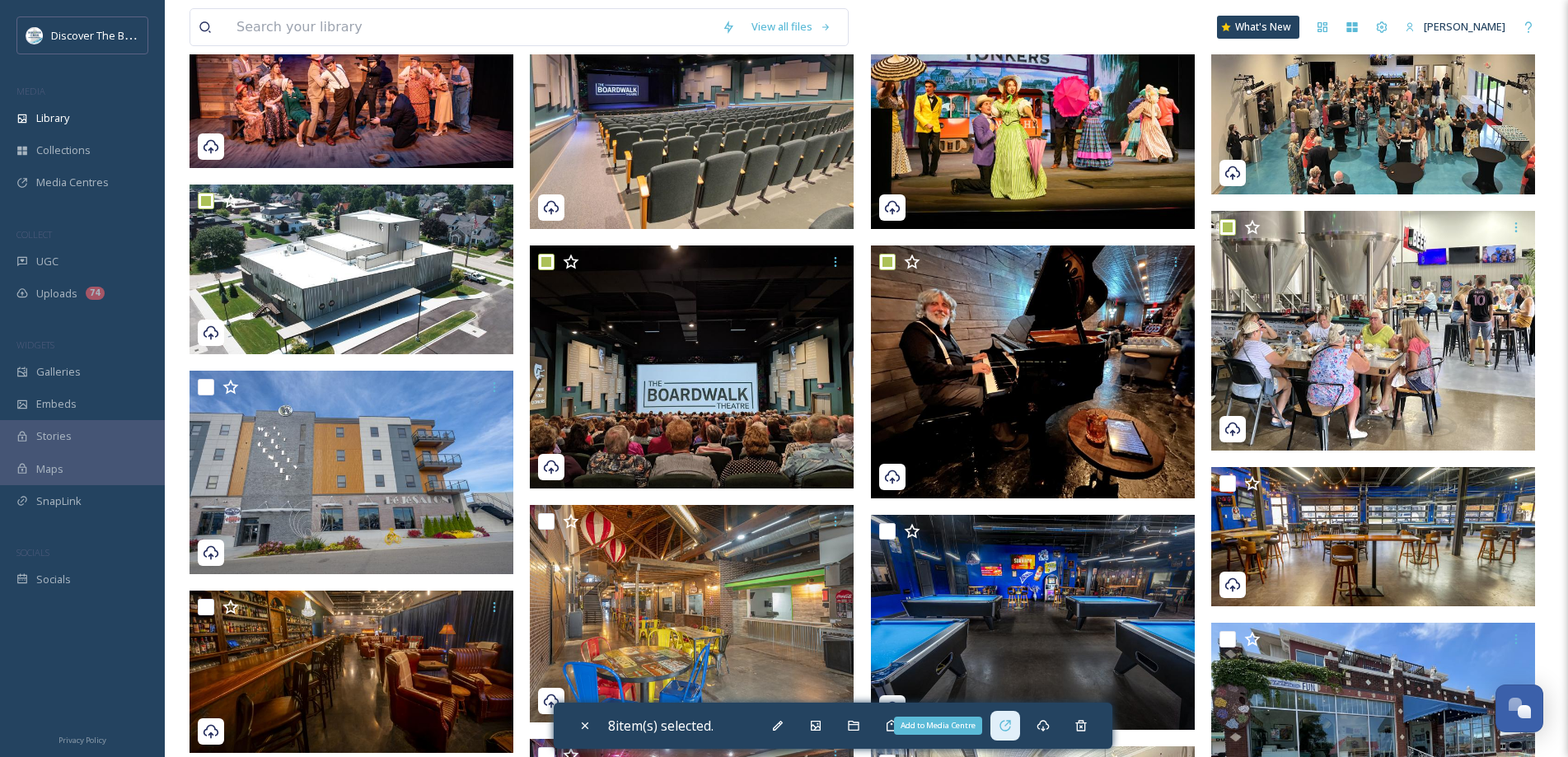
click at [998, 729] on div "Add to Media Centre" at bounding box center [1004, 725] width 30 height 30
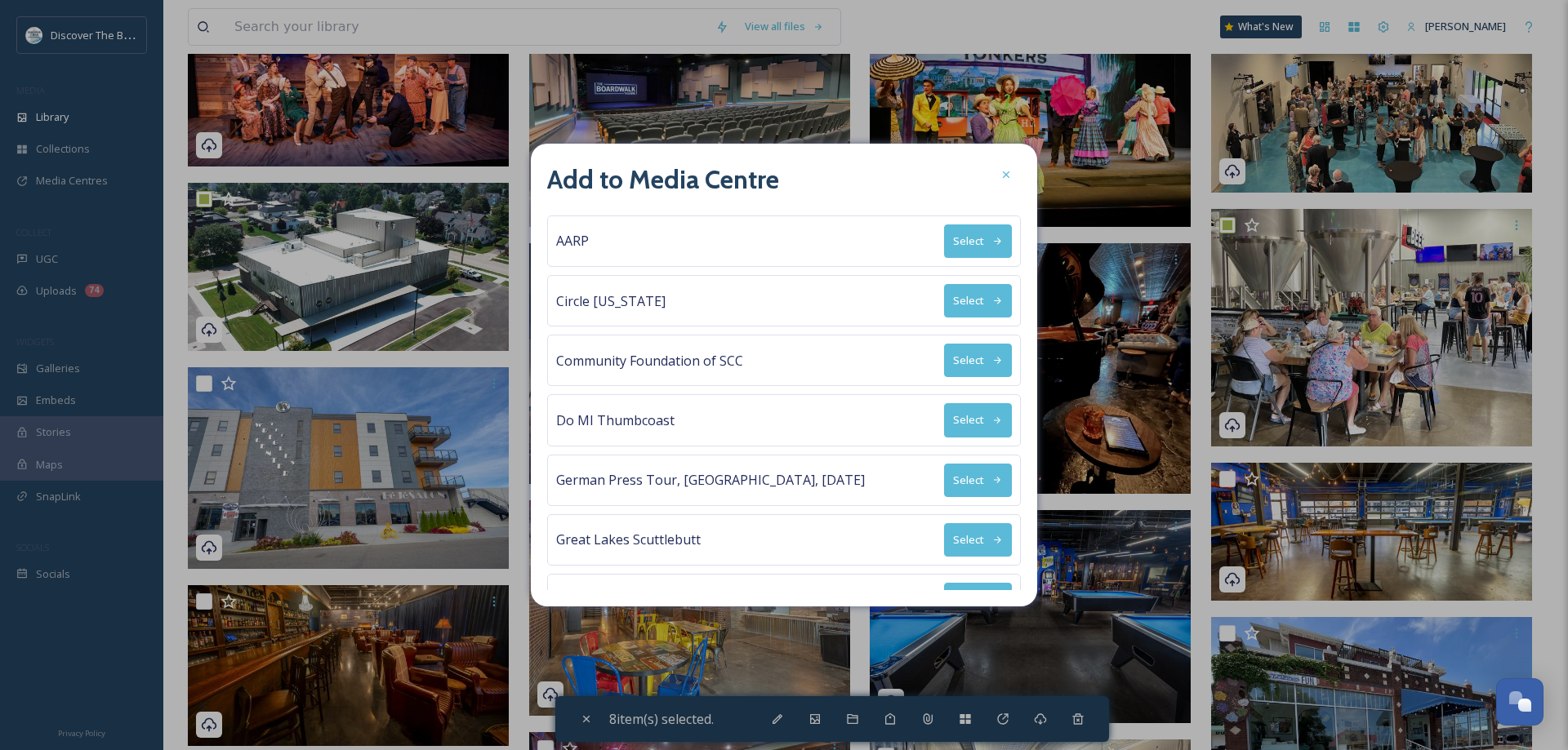
click at [978, 304] on button "Select" at bounding box center [978, 301] width 68 height 34
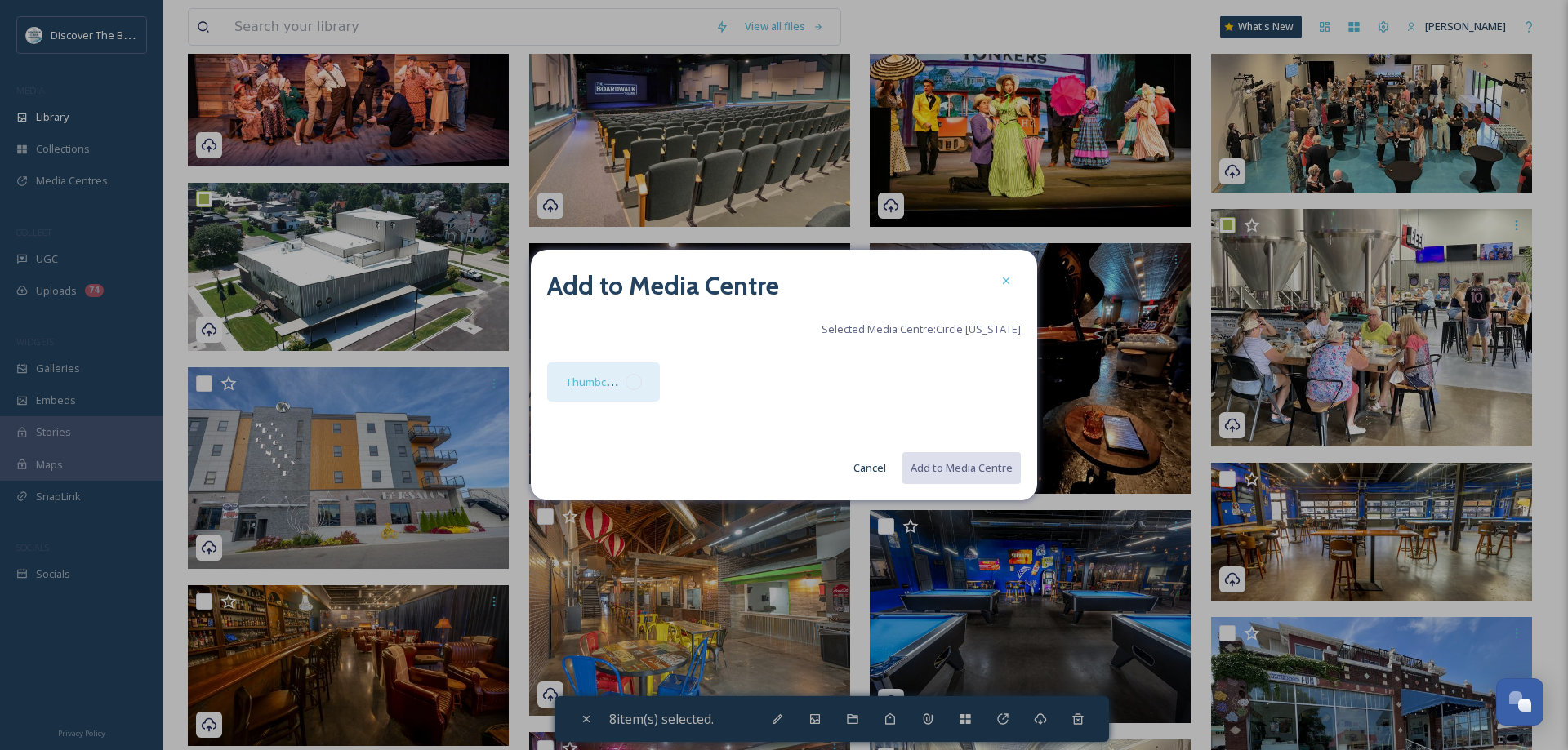
click at [639, 385] on div at bounding box center [634, 381] width 16 height 16
click at [941, 471] on button "Add to Media Centre" at bounding box center [960, 467] width 120 height 34
checkbox input "false"
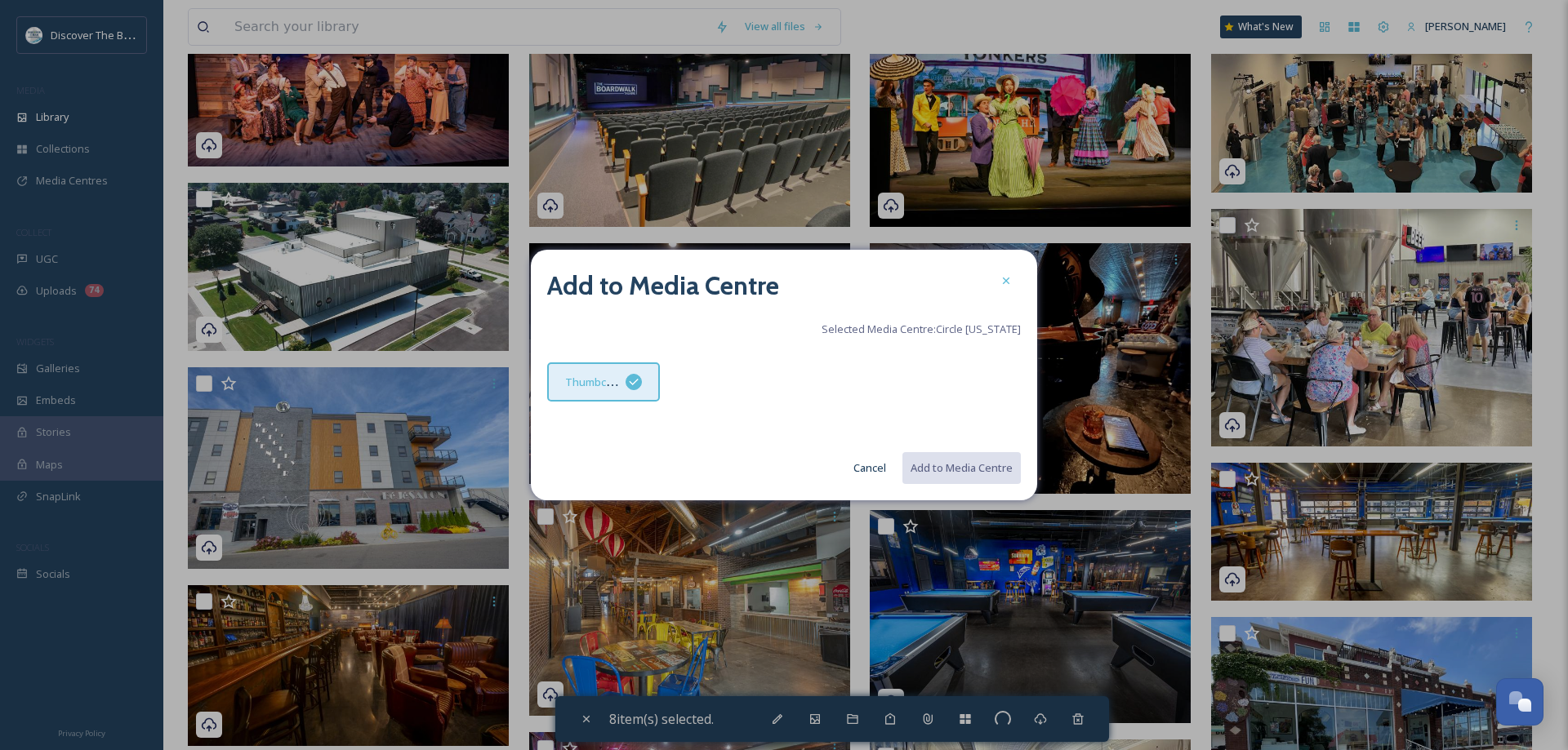
checkbox input "false"
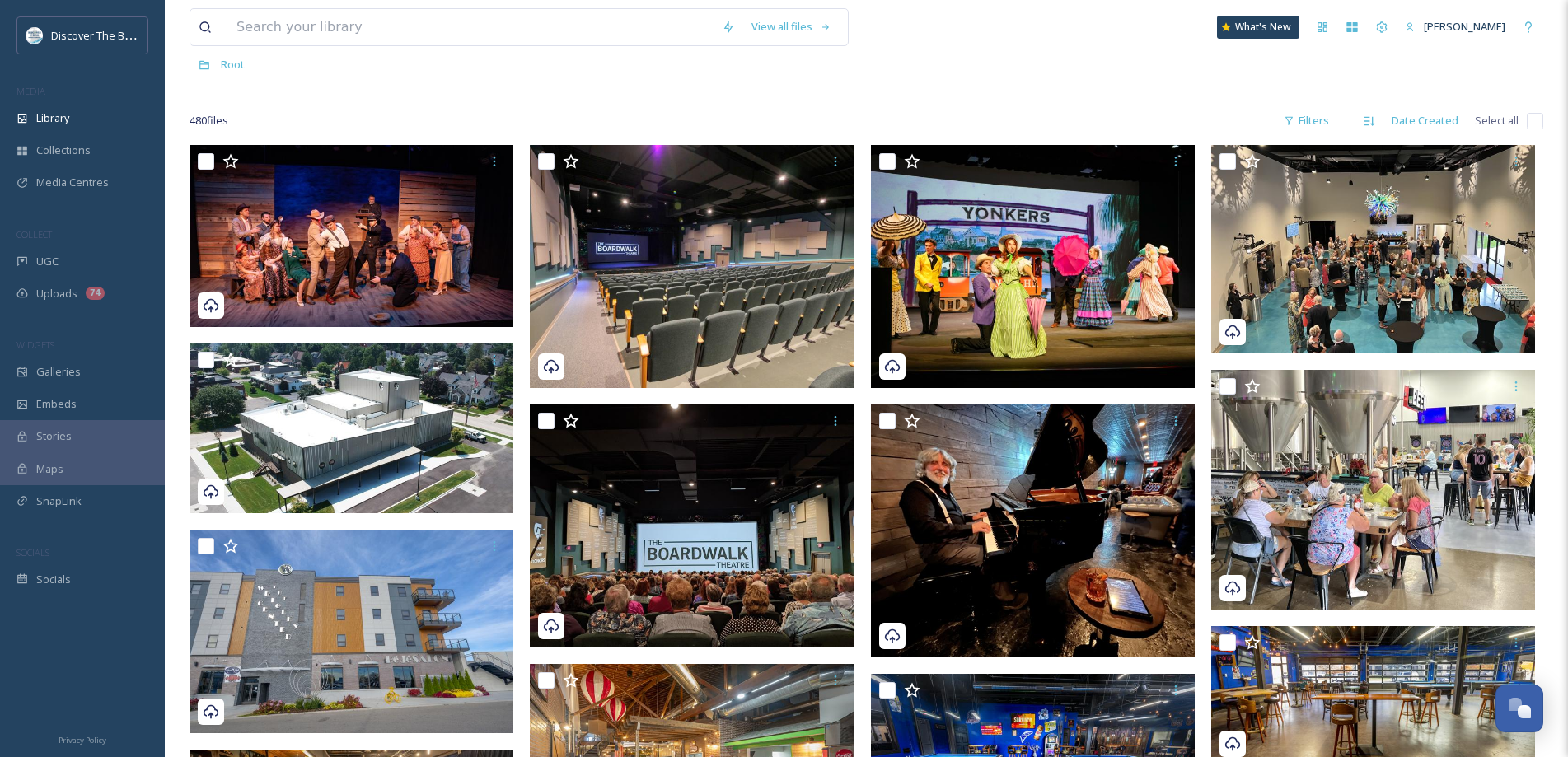
scroll to position [0, 0]
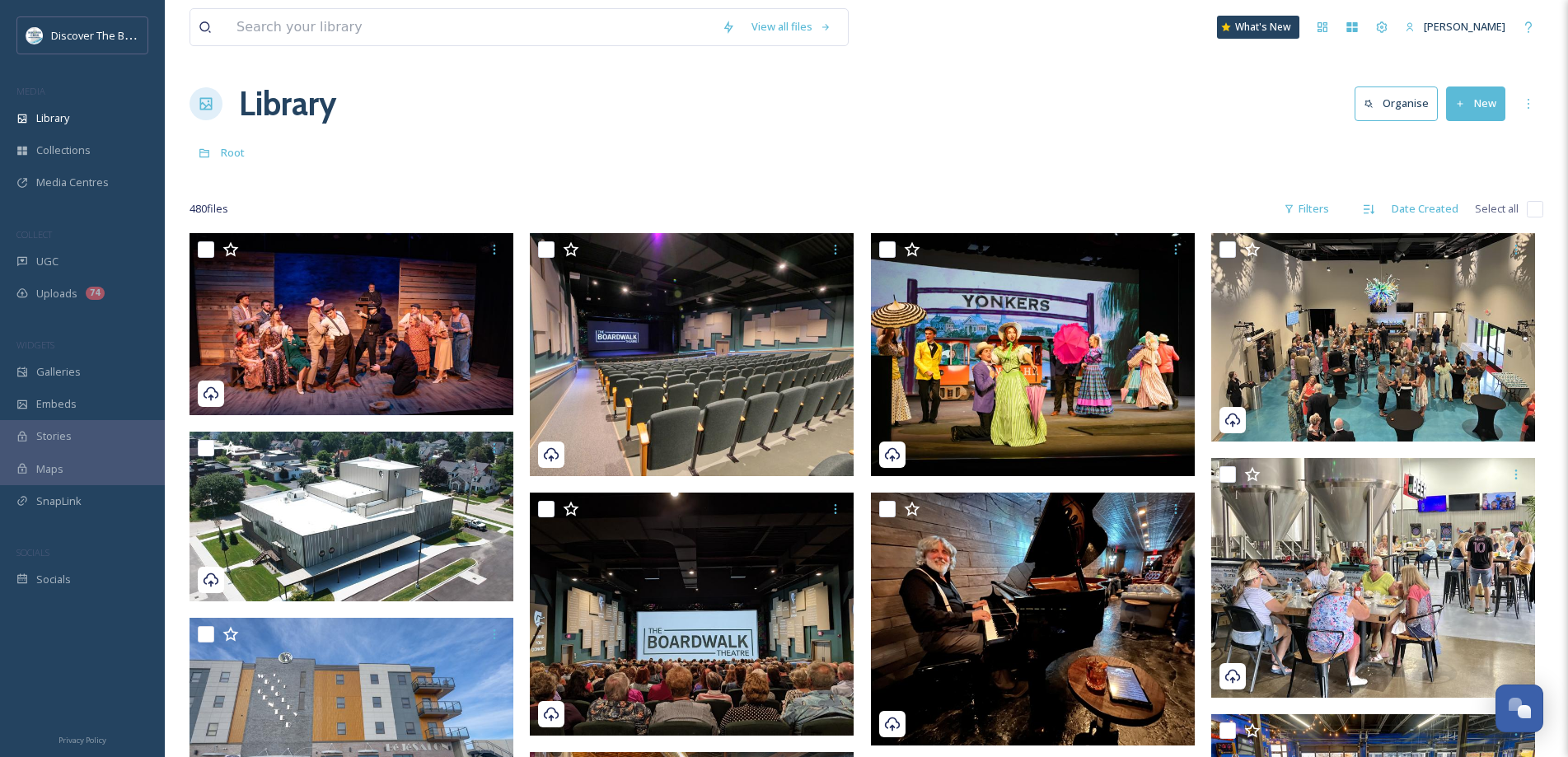
click at [1470, 105] on button "New" at bounding box center [1474, 102] width 59 height 34
click at [1460, 142] on span "File Upload" at bounding box center [1467, 142] width 54 height 15
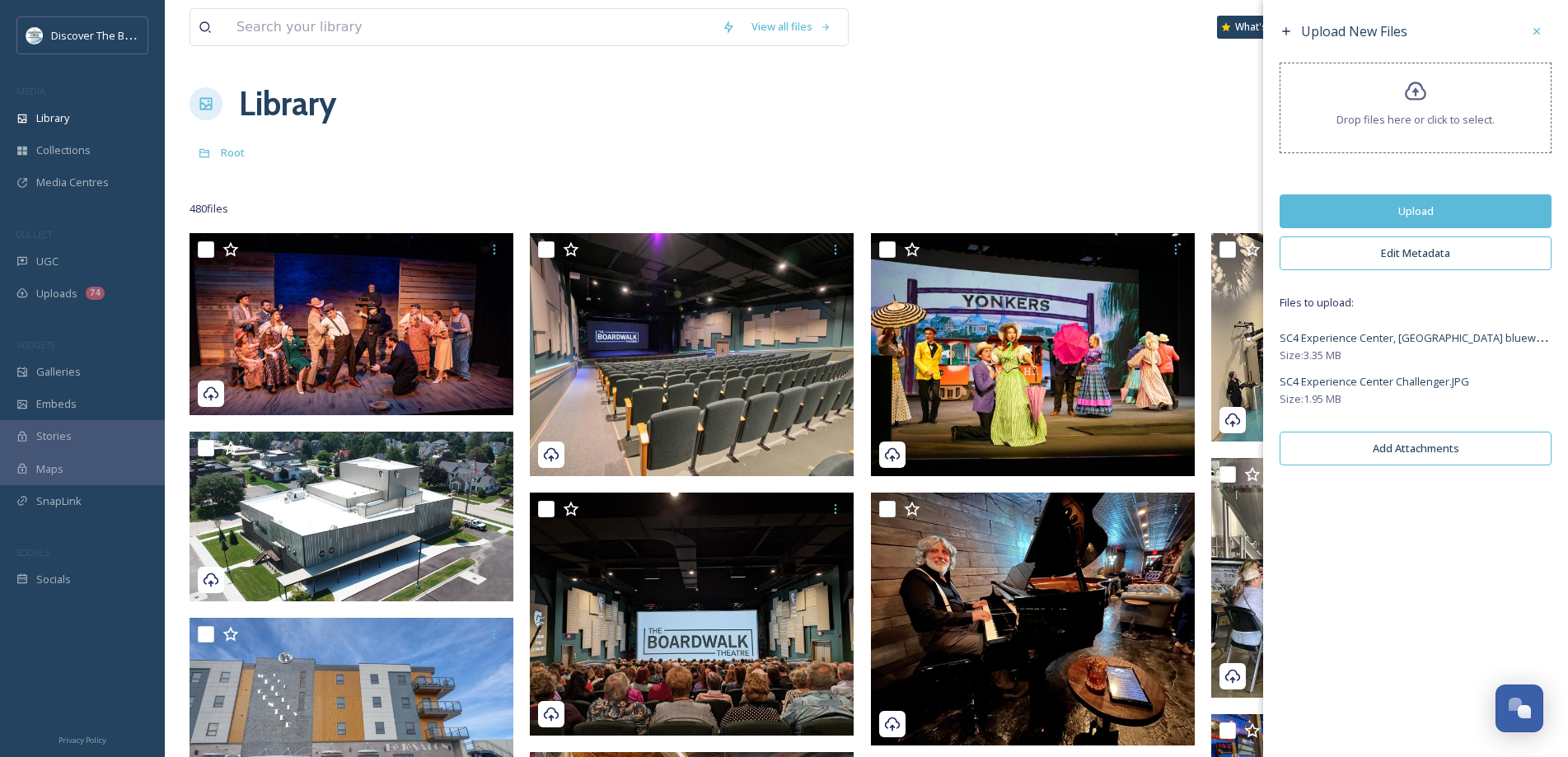
click at [1496, 199] on button "Upload" at bounding box center [1414, 211] width 272 height 34
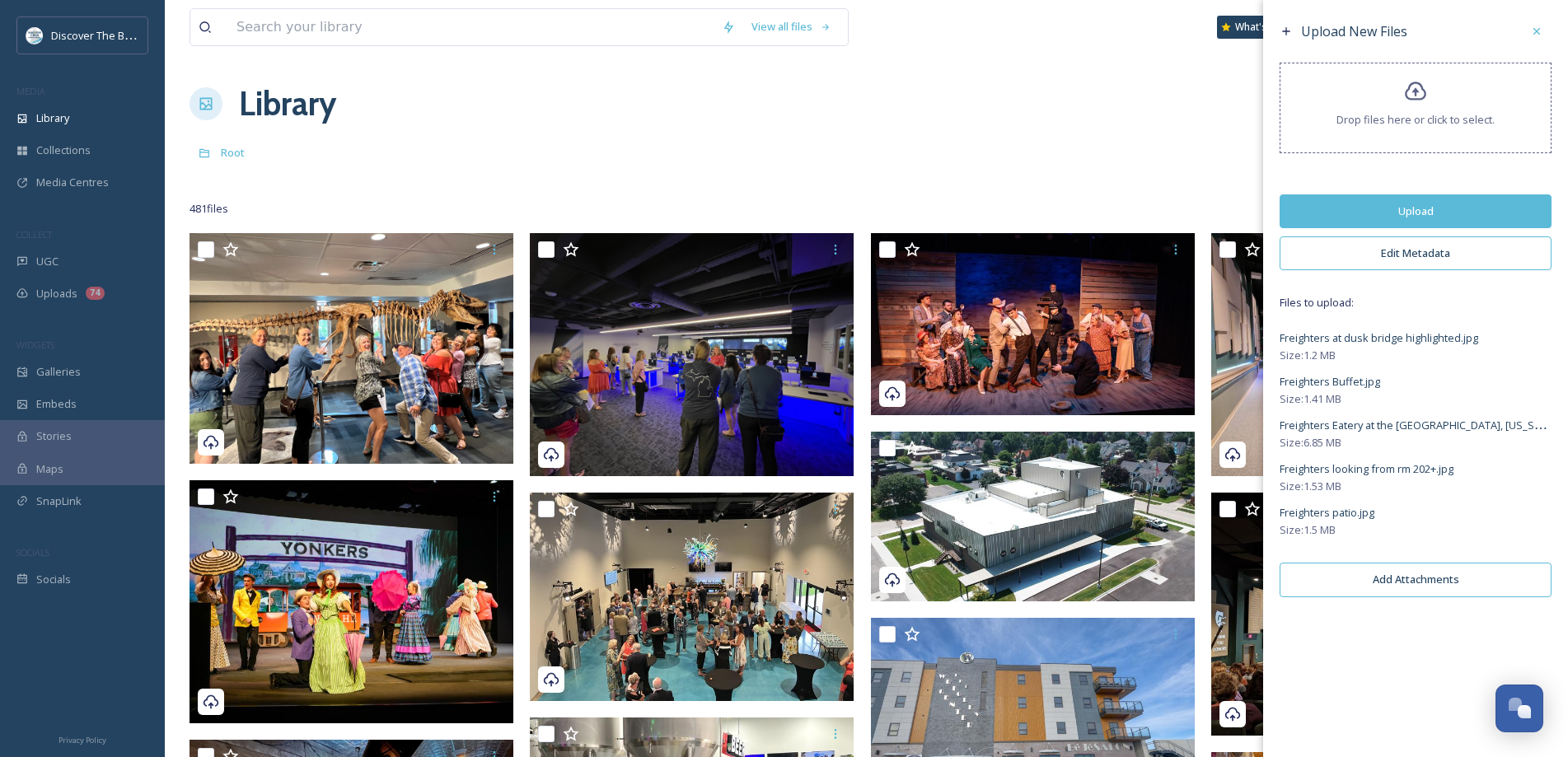
click at [1418, 211] on button "Upload" at bounding box center [1414, 211] width 272 height 34
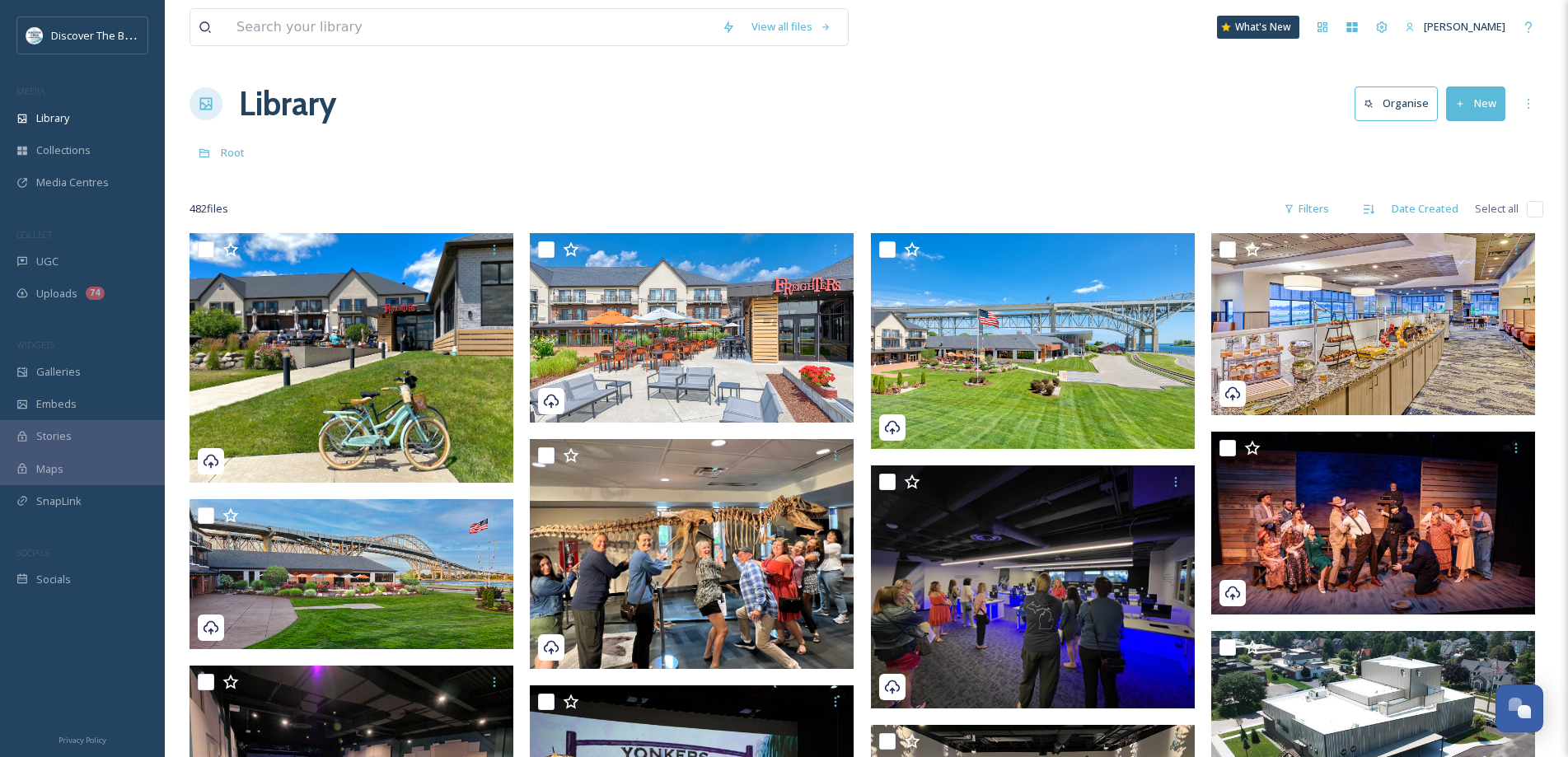
click at [889, 137] on div "Root" at bounding box center [866, 152] width 1353 height 31
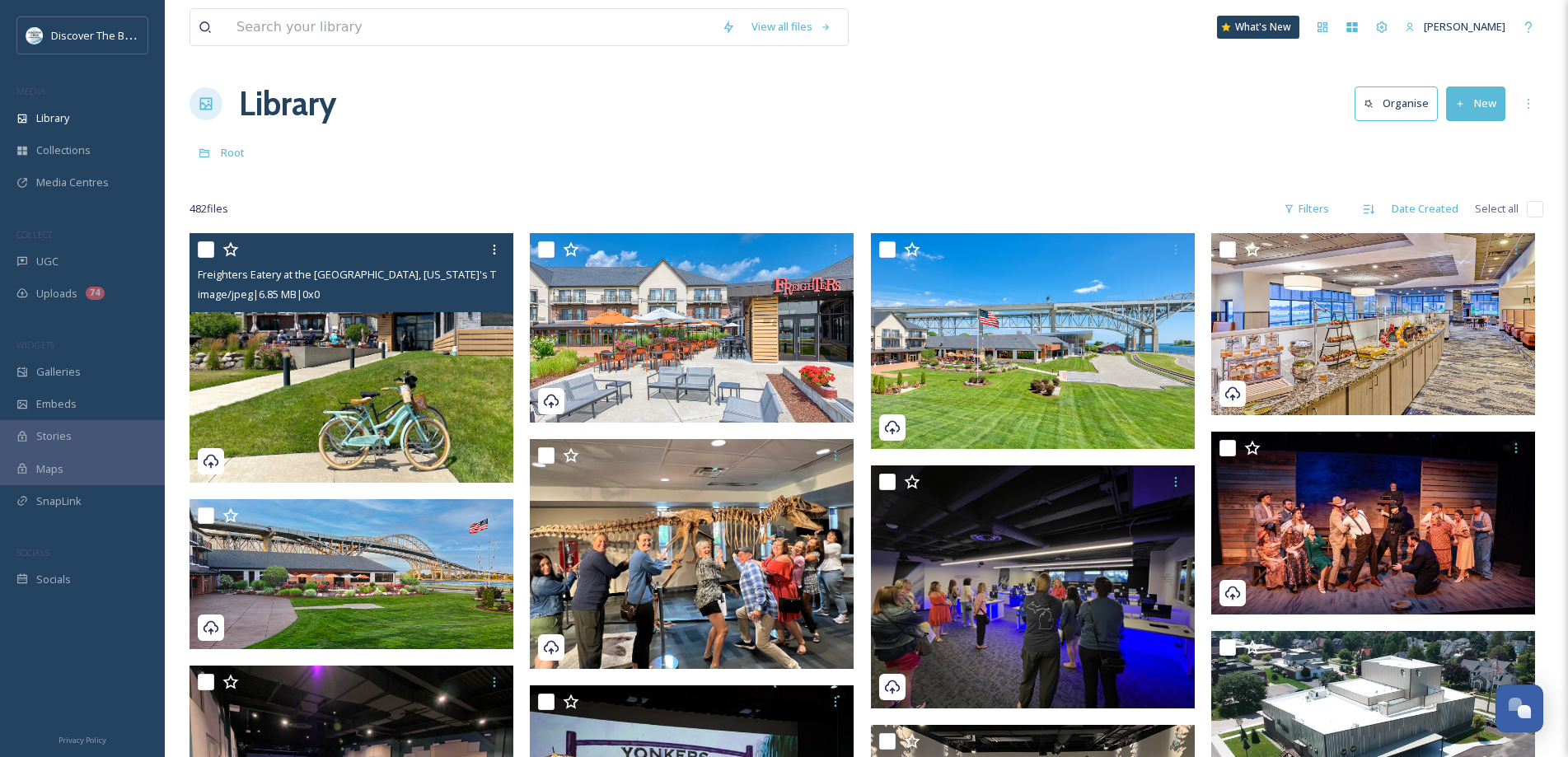
click at [198, 249] on input "checkbox" at bounding box center [205, 249] width 16 height 16
checkbox input "true"
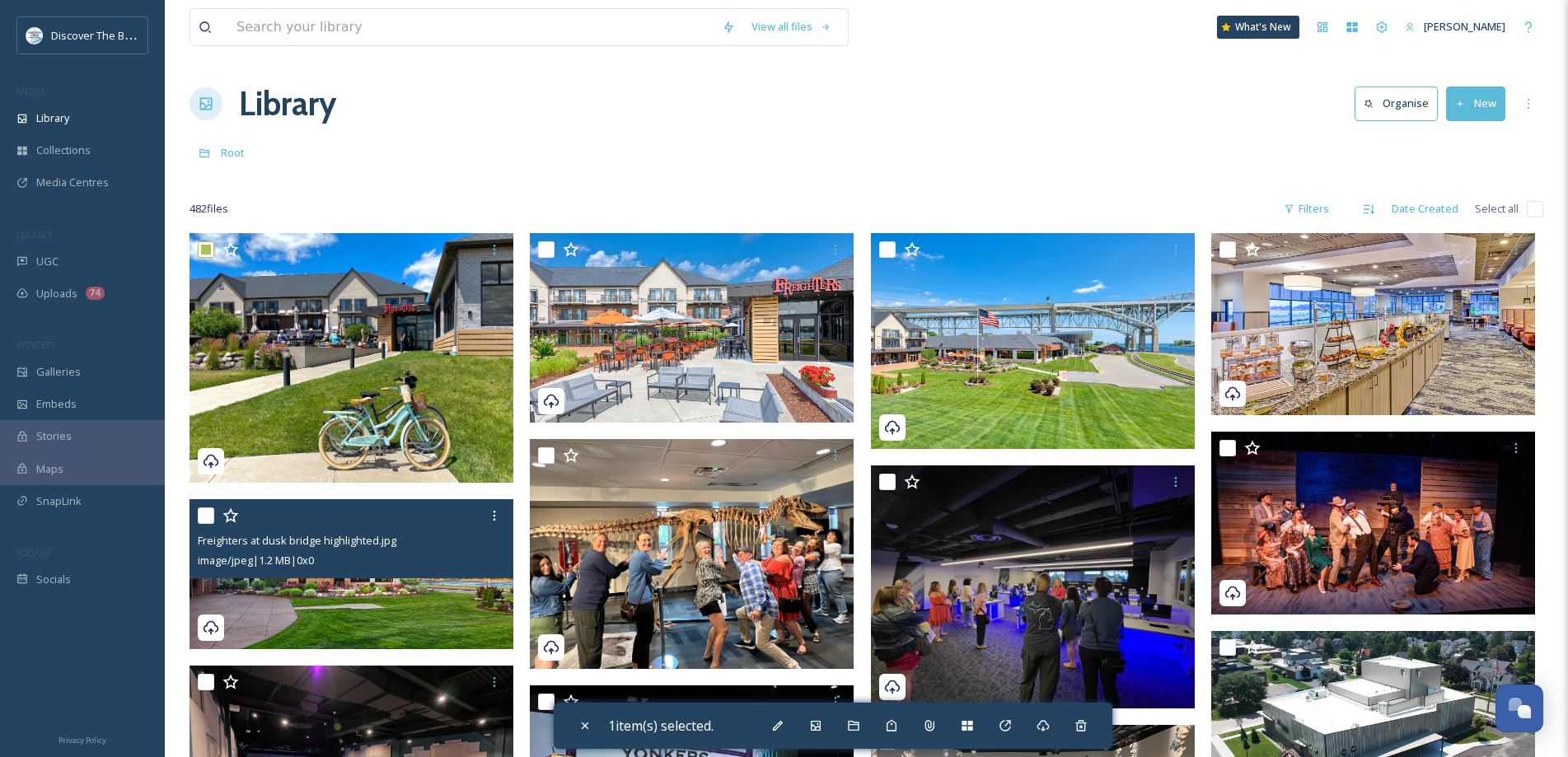
click at [206, 516] on input "checkbox" at bounding box center [205, 515] width 16 height 16
checkbox input "true"
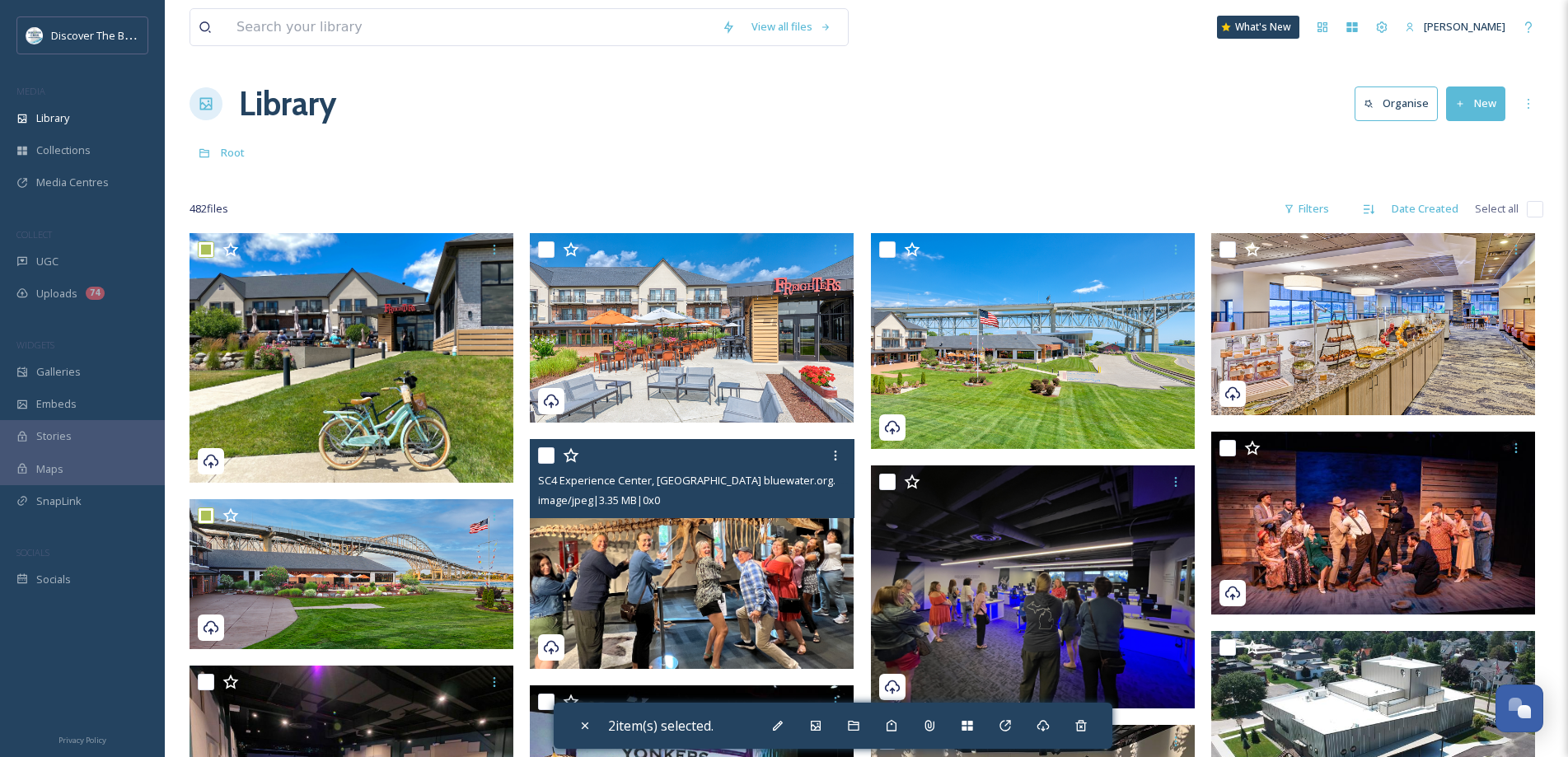
click at [548, 453] on input "checkbox" at bounding box center [545, 455] width 16 height 16
checkbox input "true"
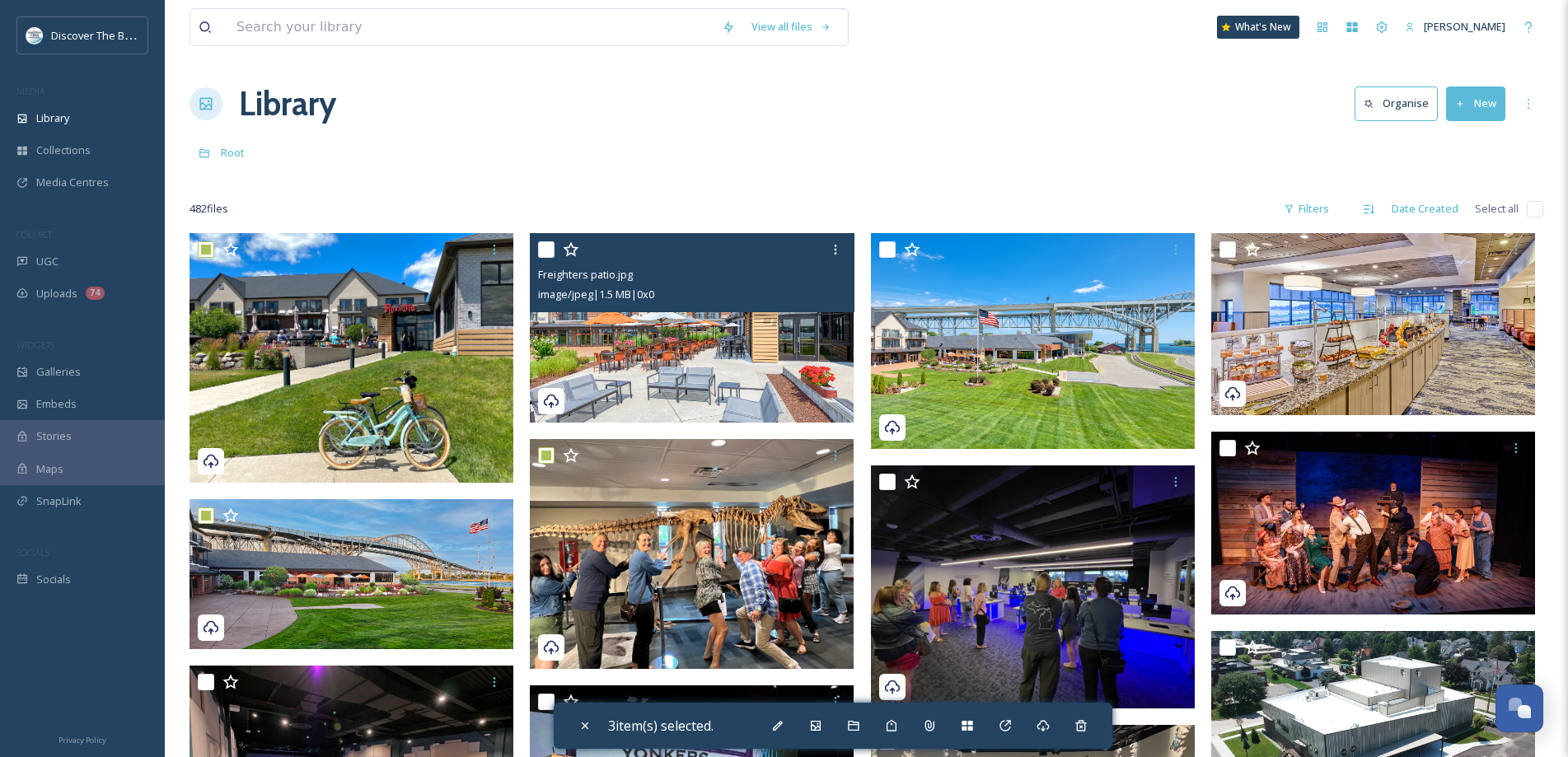
click at [542, 246] on input "checkbox" at bounding box center [545, 249] width 16 height 16
checkbox input "true"
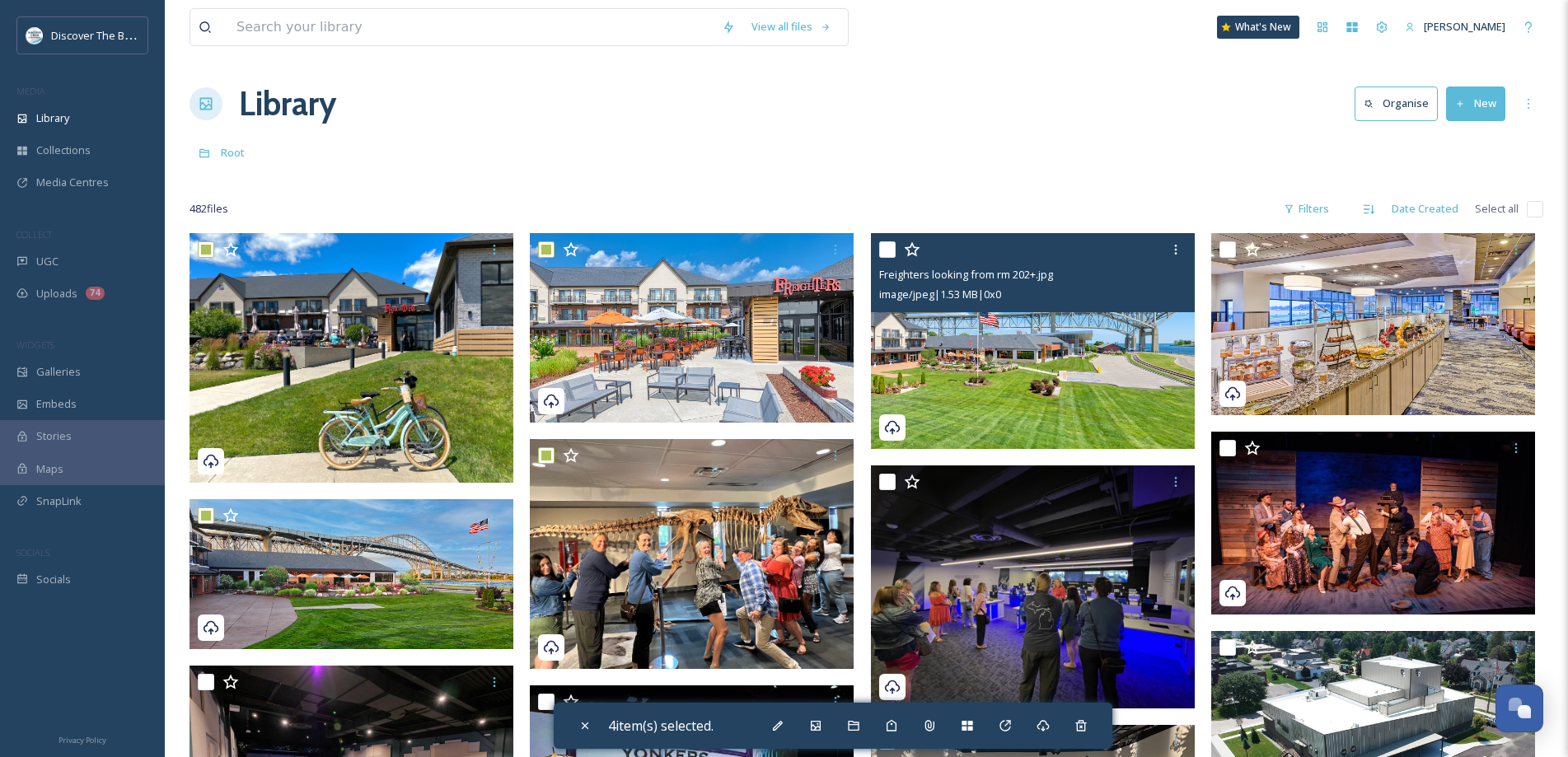
click at [889, 246] on input "checkbox" at bounding box center [886, 249] width 16 height 16
checkbox input "true"
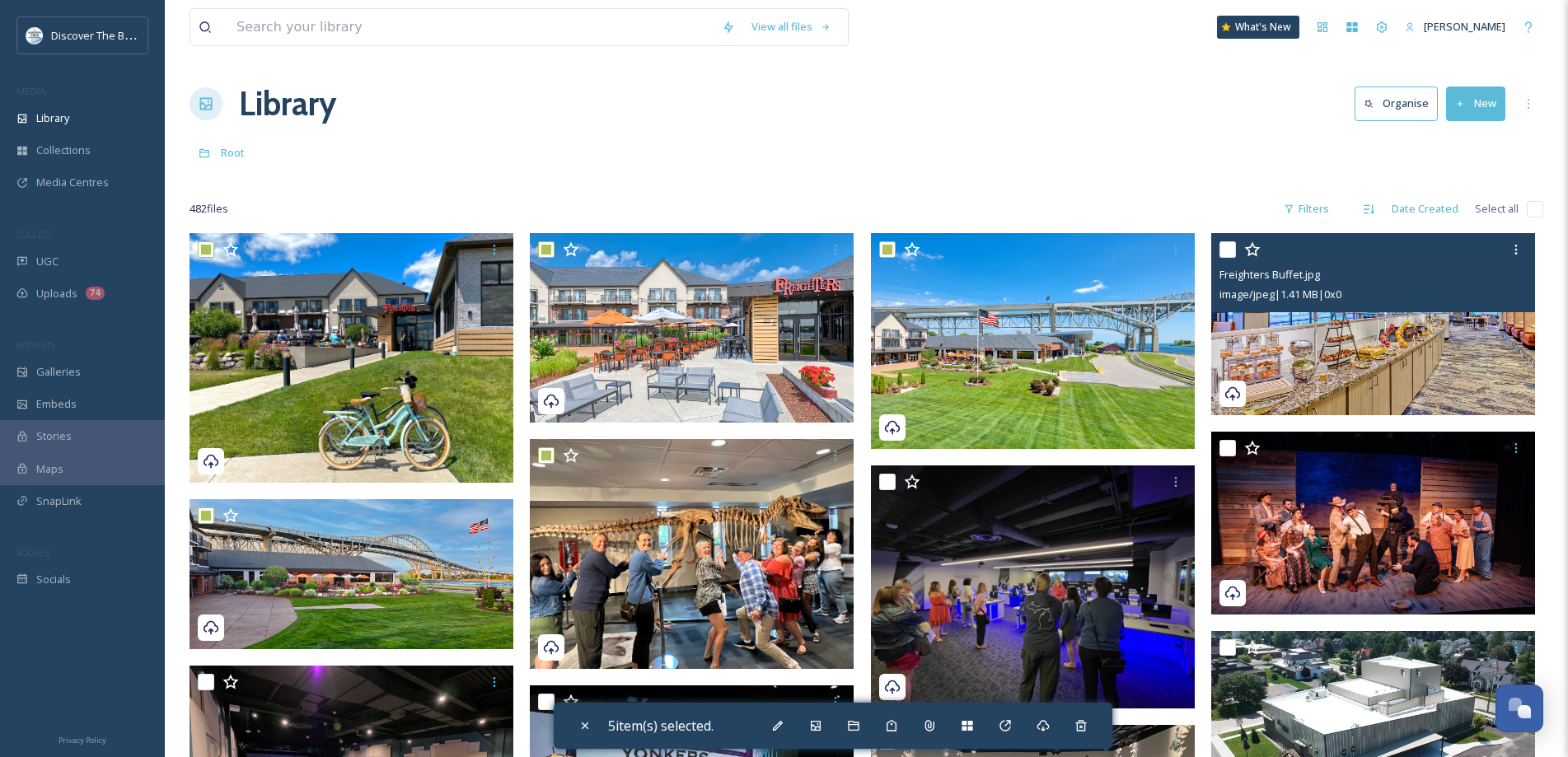
click at [1232, 247] on input "checkbox" at bounding box center [1227, 249] width 16 height 16
checkbox input "true"
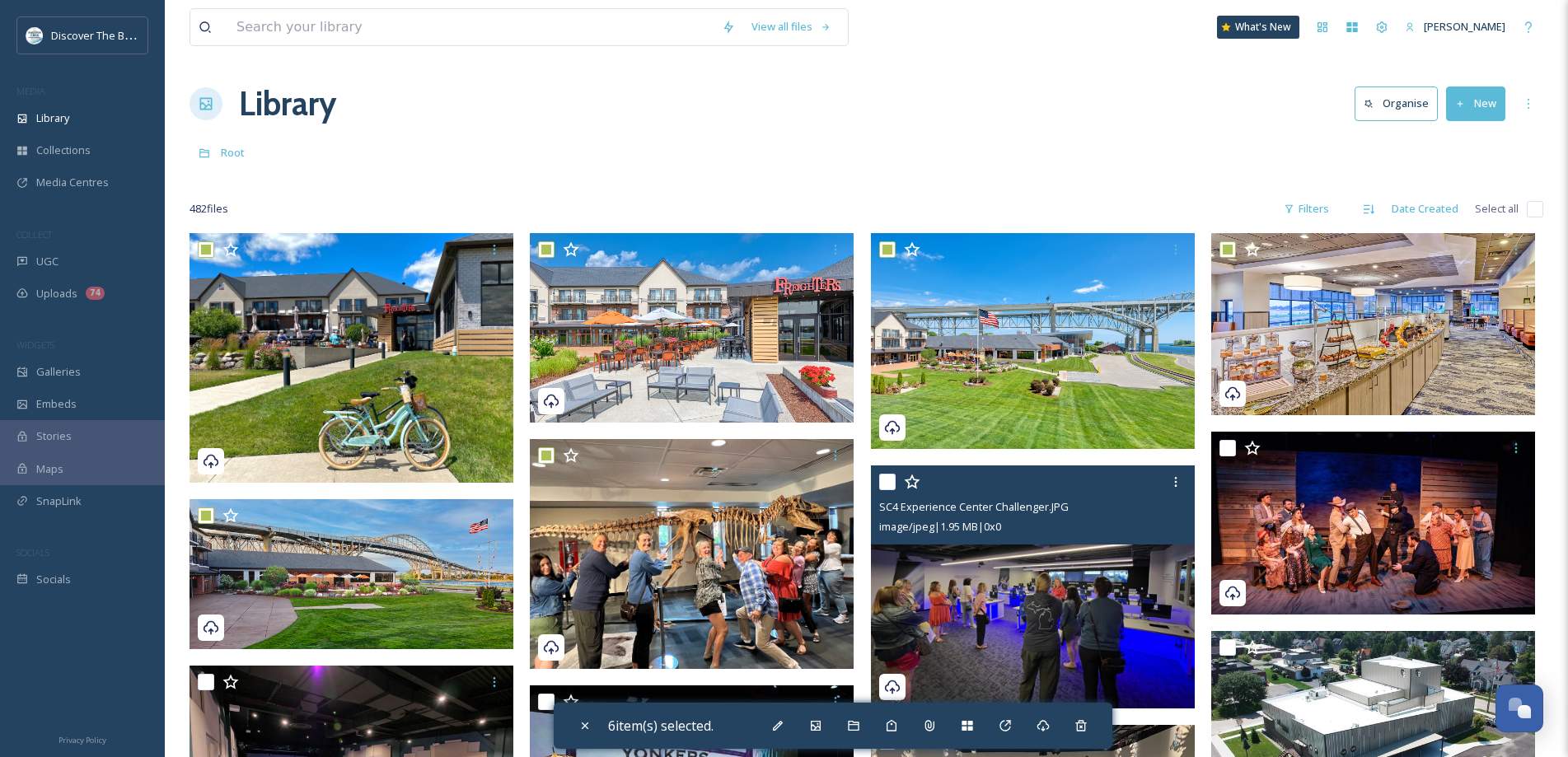
click at [888, 480] on input "checkbox" at bounding box center [886, 481] width 16 height 16
checkbox input "true"
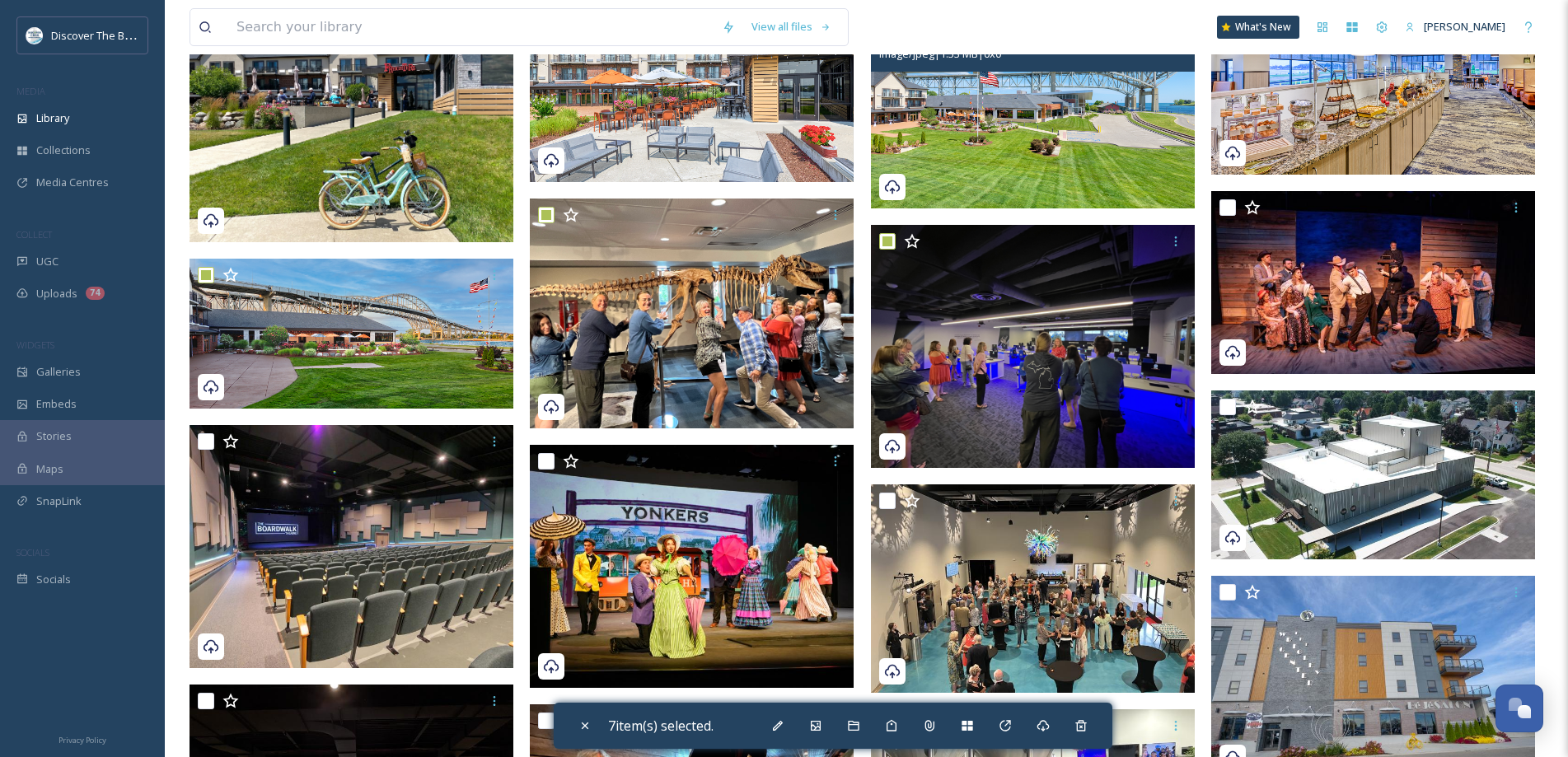
scroll to position [247, 0]
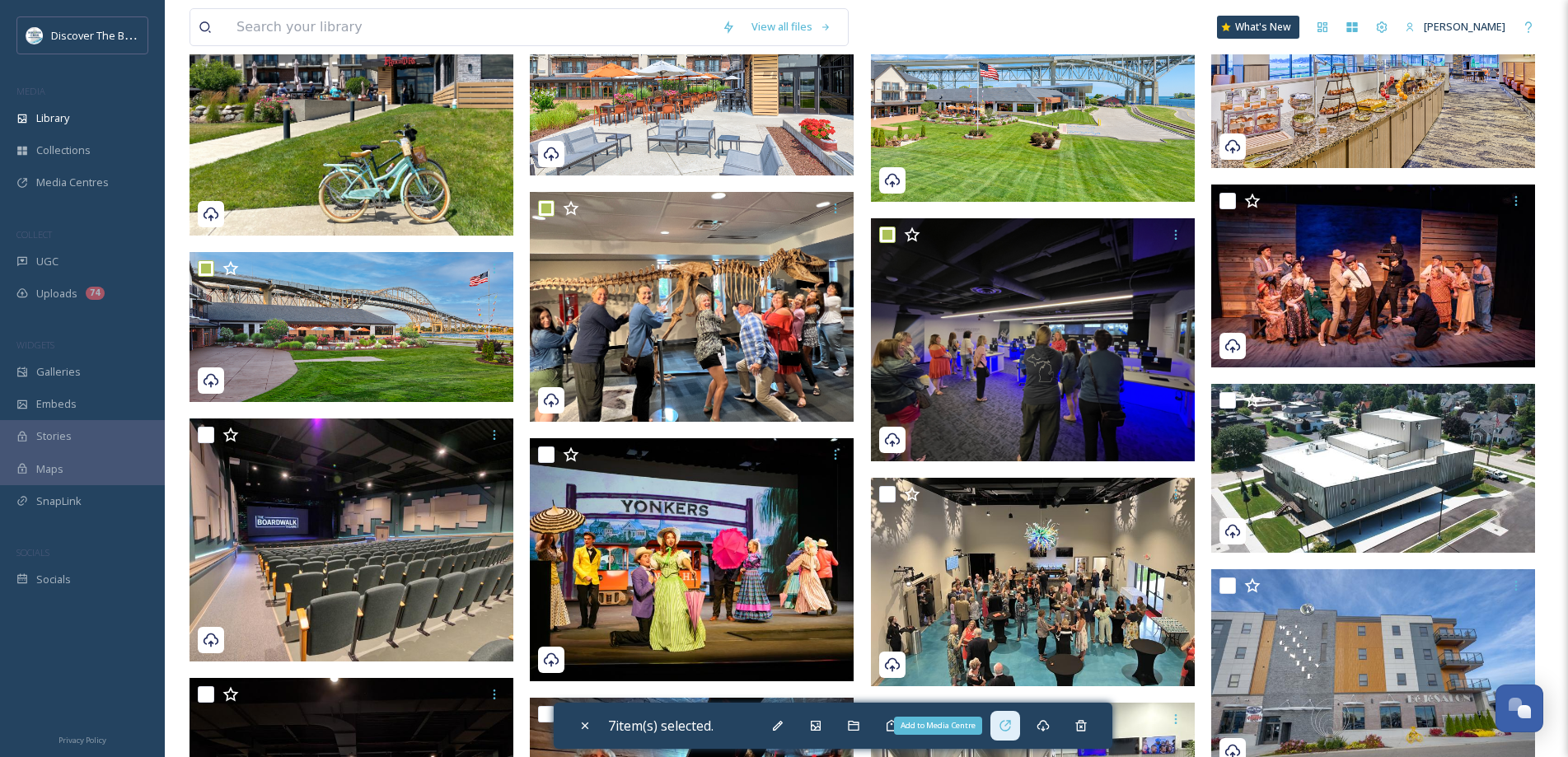
click at [1006, 722] on icon at bounding box center [1005, 726] width 14 height 14
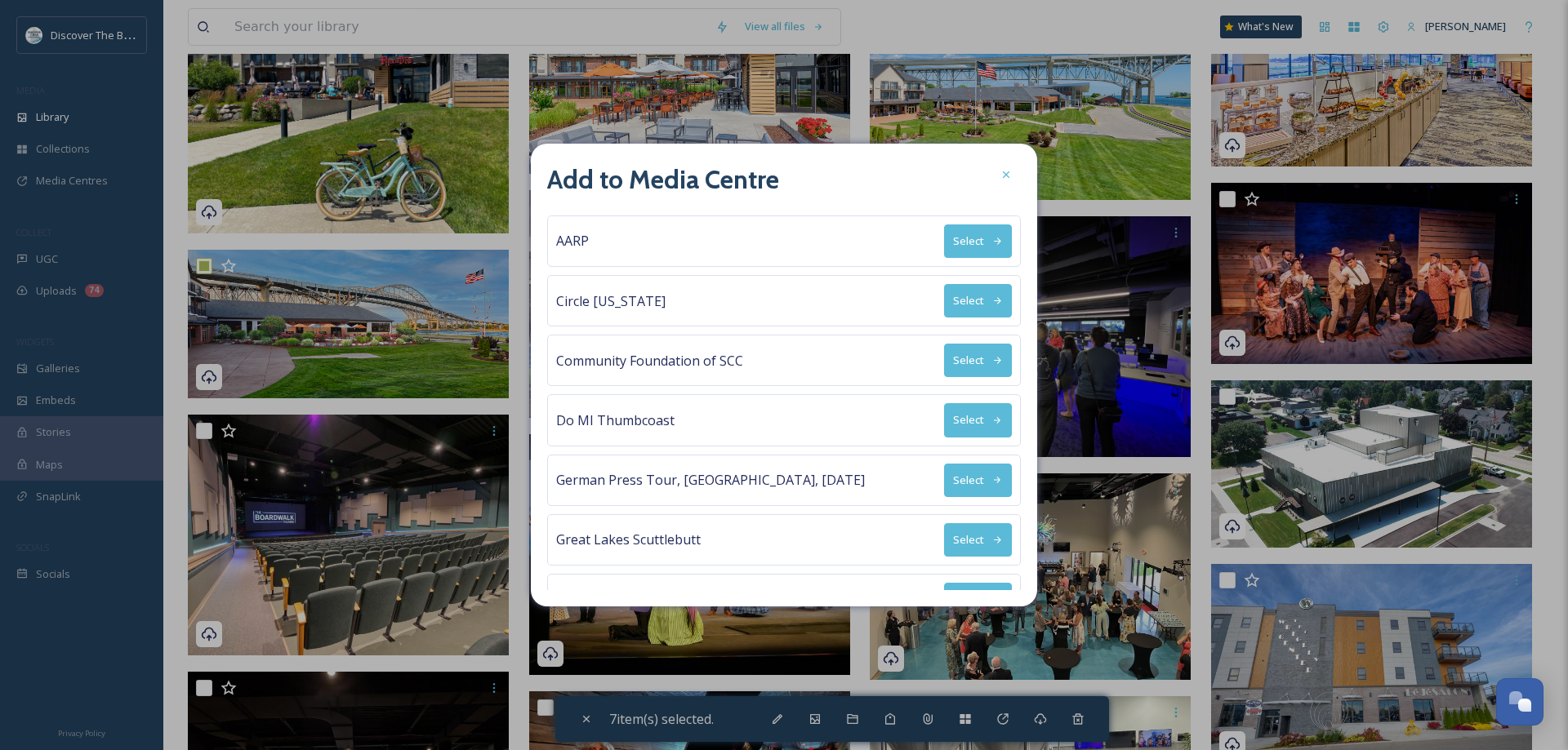
click at [969, 304] on button "Select" at bounding box center [978, 301] width 68 height 34
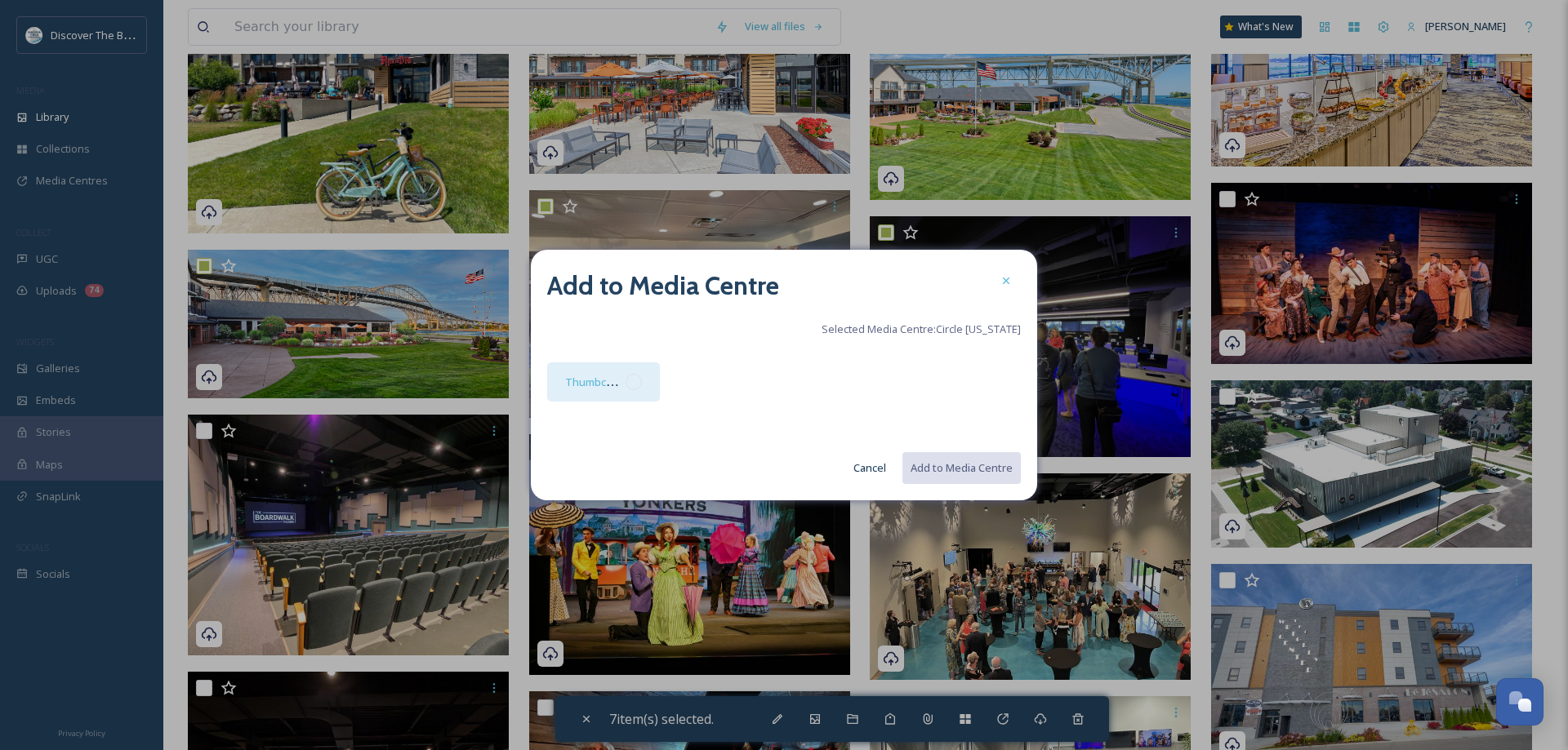
click at [637, 382] on div at bounding box center [634, 381] width 16 height 16
click at [1001, 472] on button "Add to Media Centre" at bounding box center [960, 467] width 120 height 34
checkbox input "false"
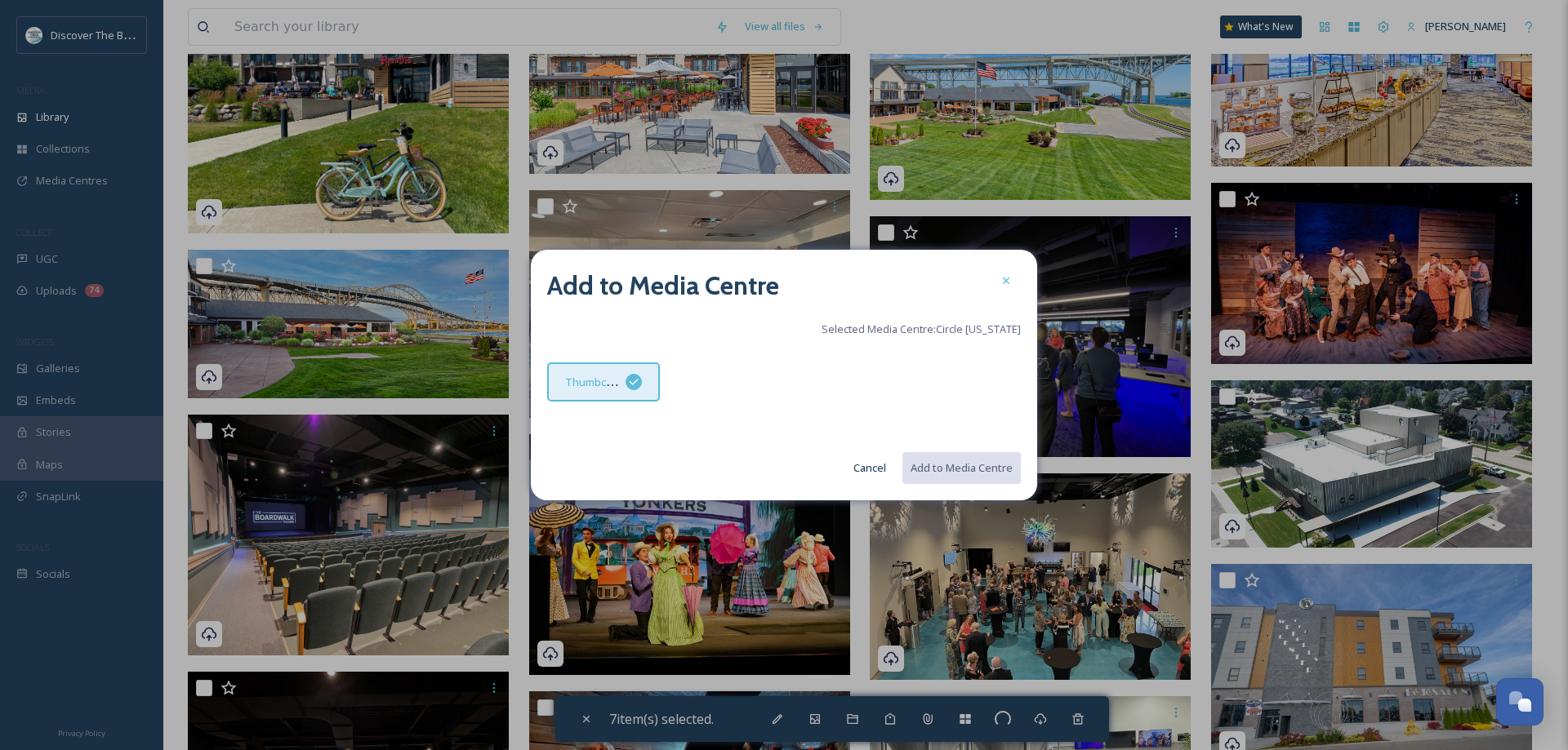
checkbox input "false"
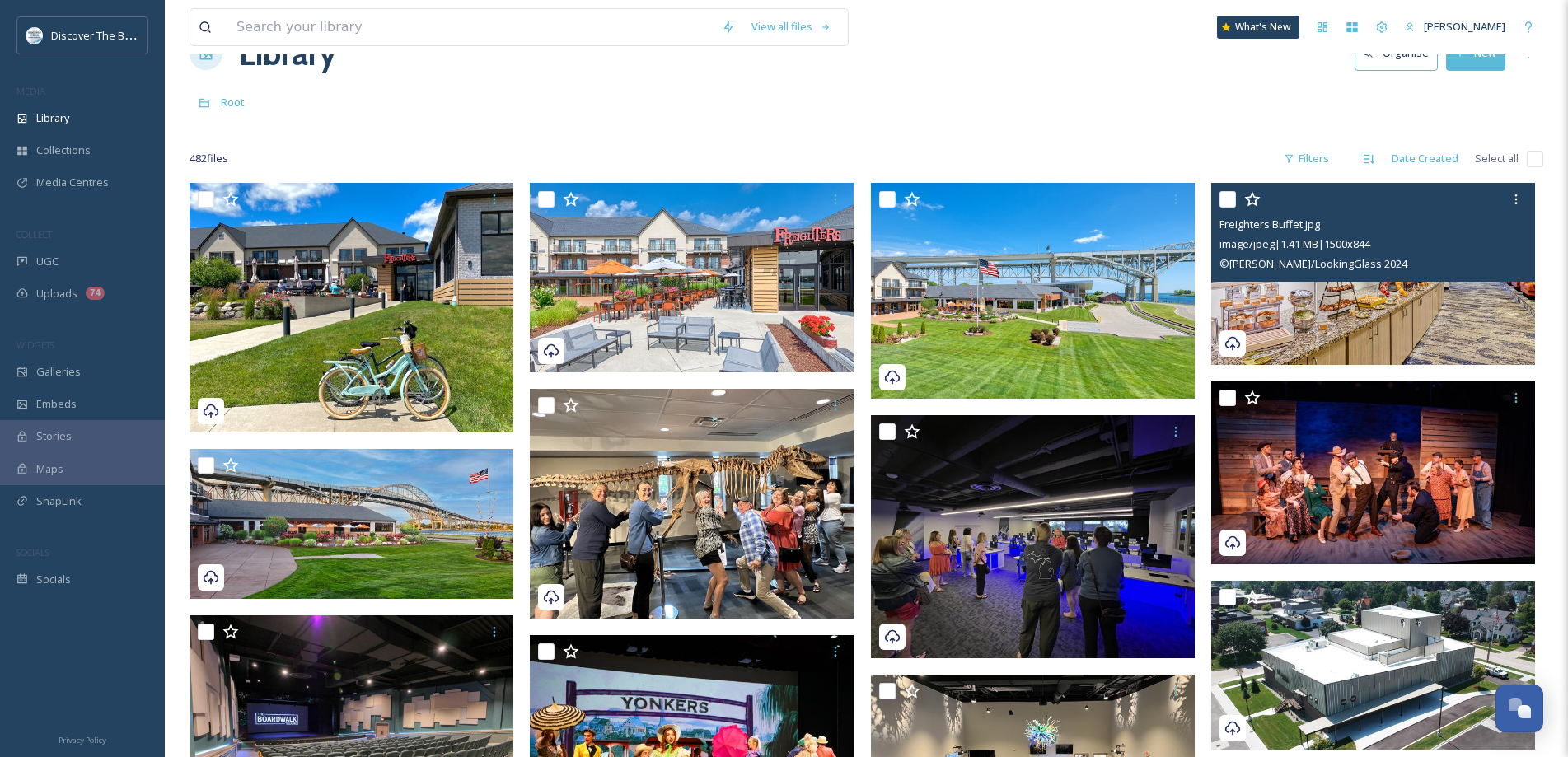
scroll to position [0, 0]
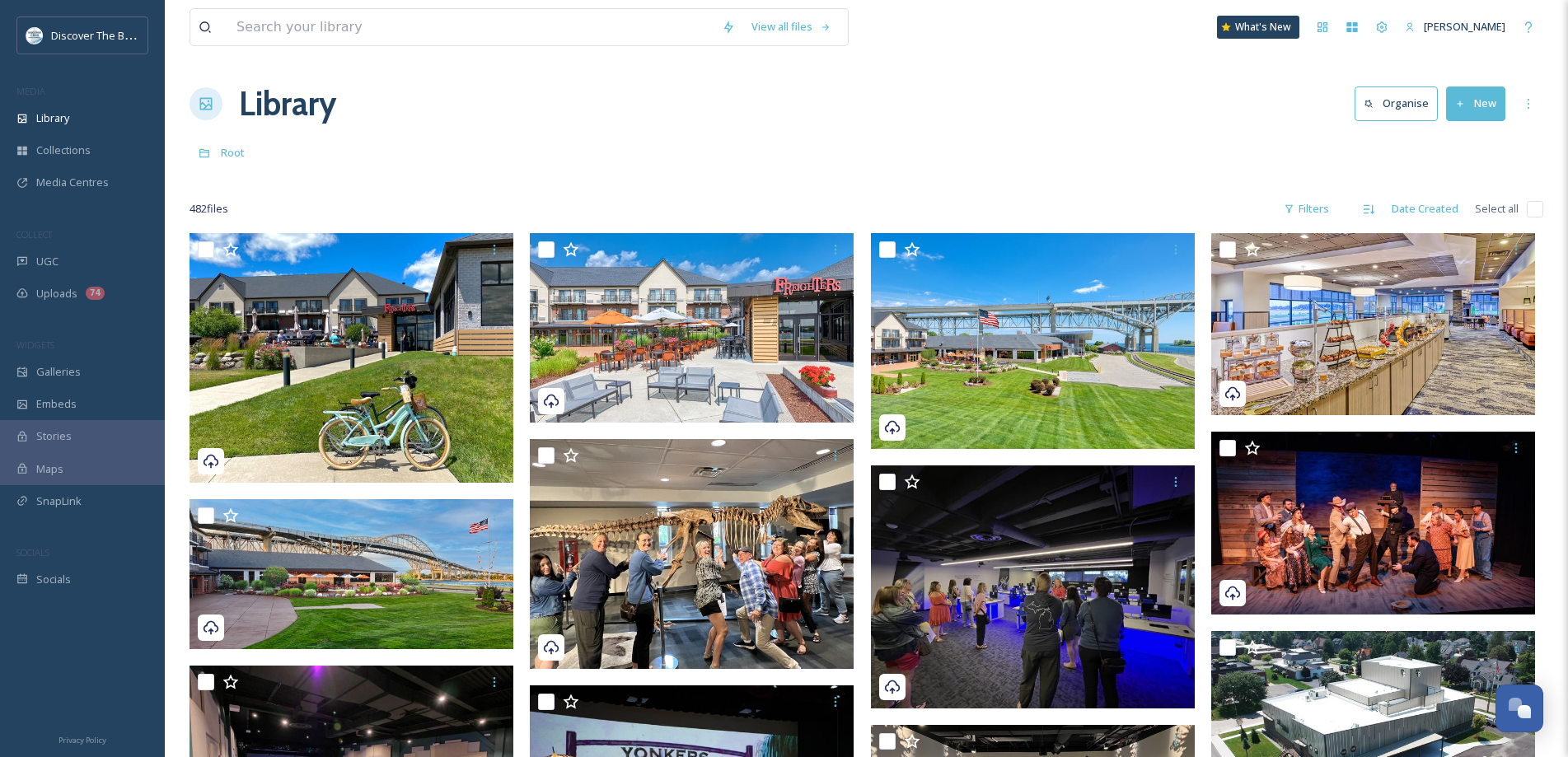
click at [1492, 107] on button "New" at bounding box center [1474, 102] width 59 height 34
click at [1478, 142] on span "File Upload" at bounding box center [1467, 142] width 54 height 15
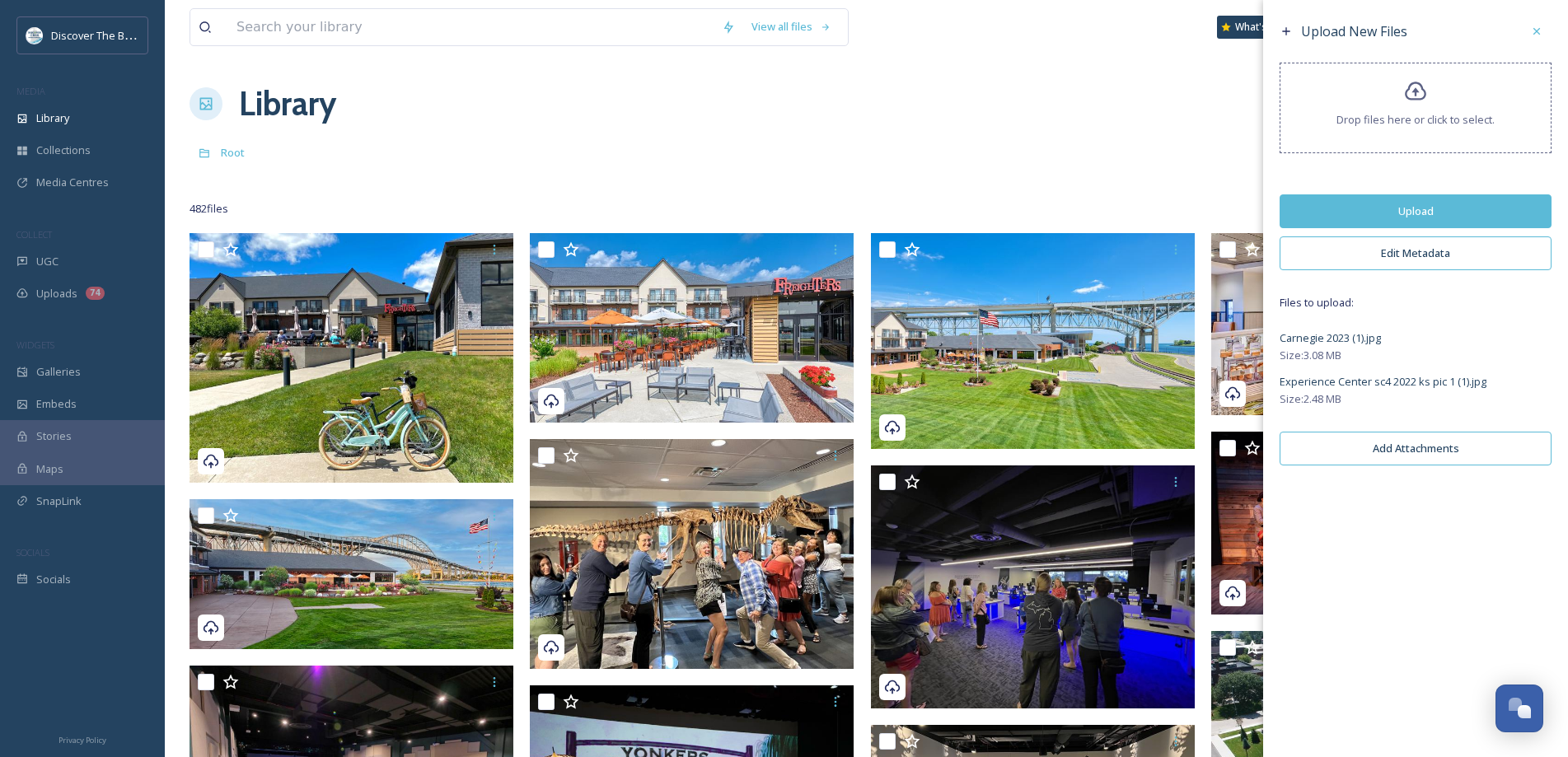
click at [1456, 207] on button "Upload" at bounding box center [1414, 211] width 272 height 34
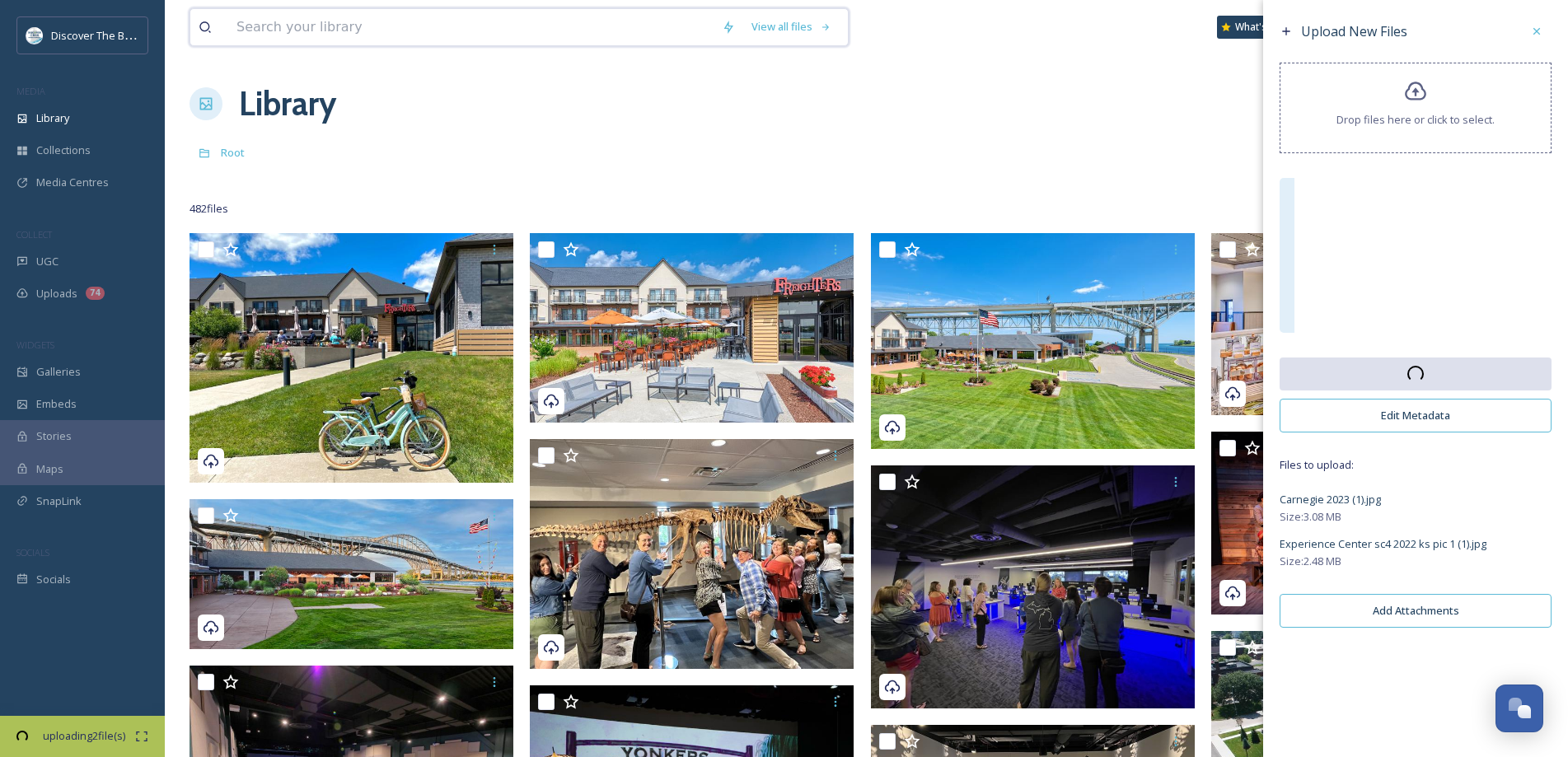
click at [314, 21] on input at bounding box center [471, 26] width 485 height 36
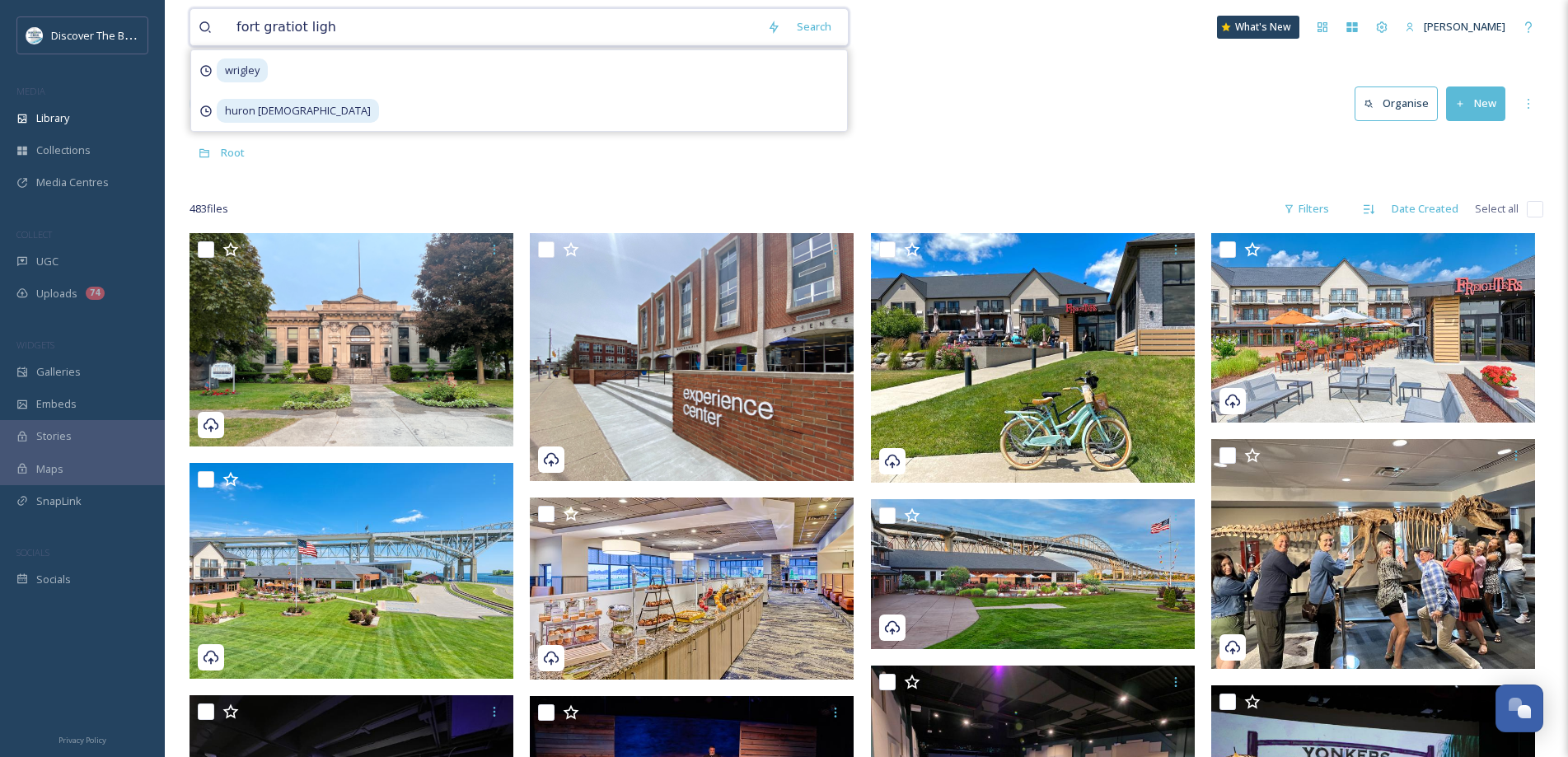
type input "fort gratiot light"
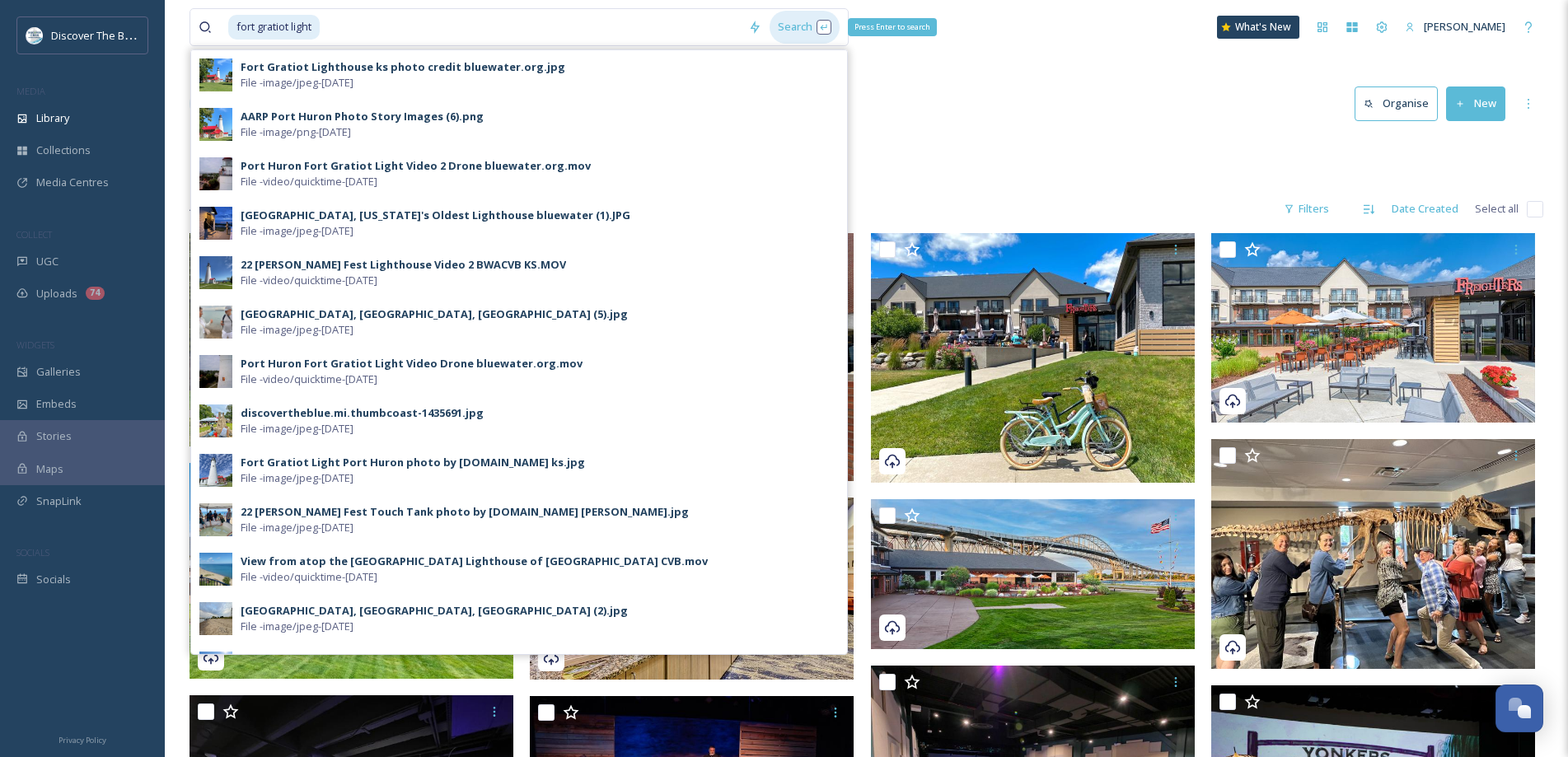
click at [789, 28] on div "Search Press Enter to search" at bounding box center [804, 26] width 70 height 32
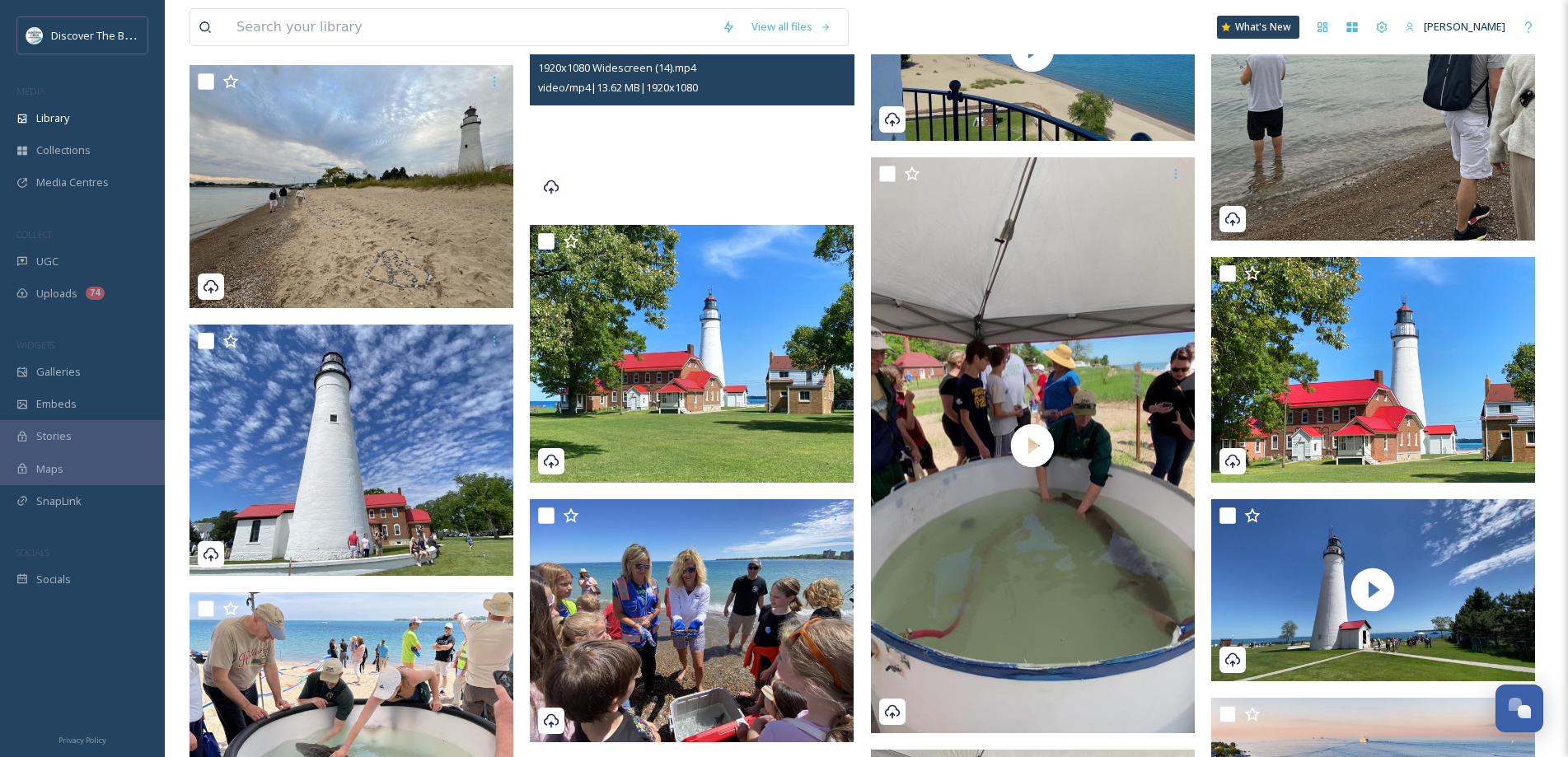
scroll to position [1318, 0]
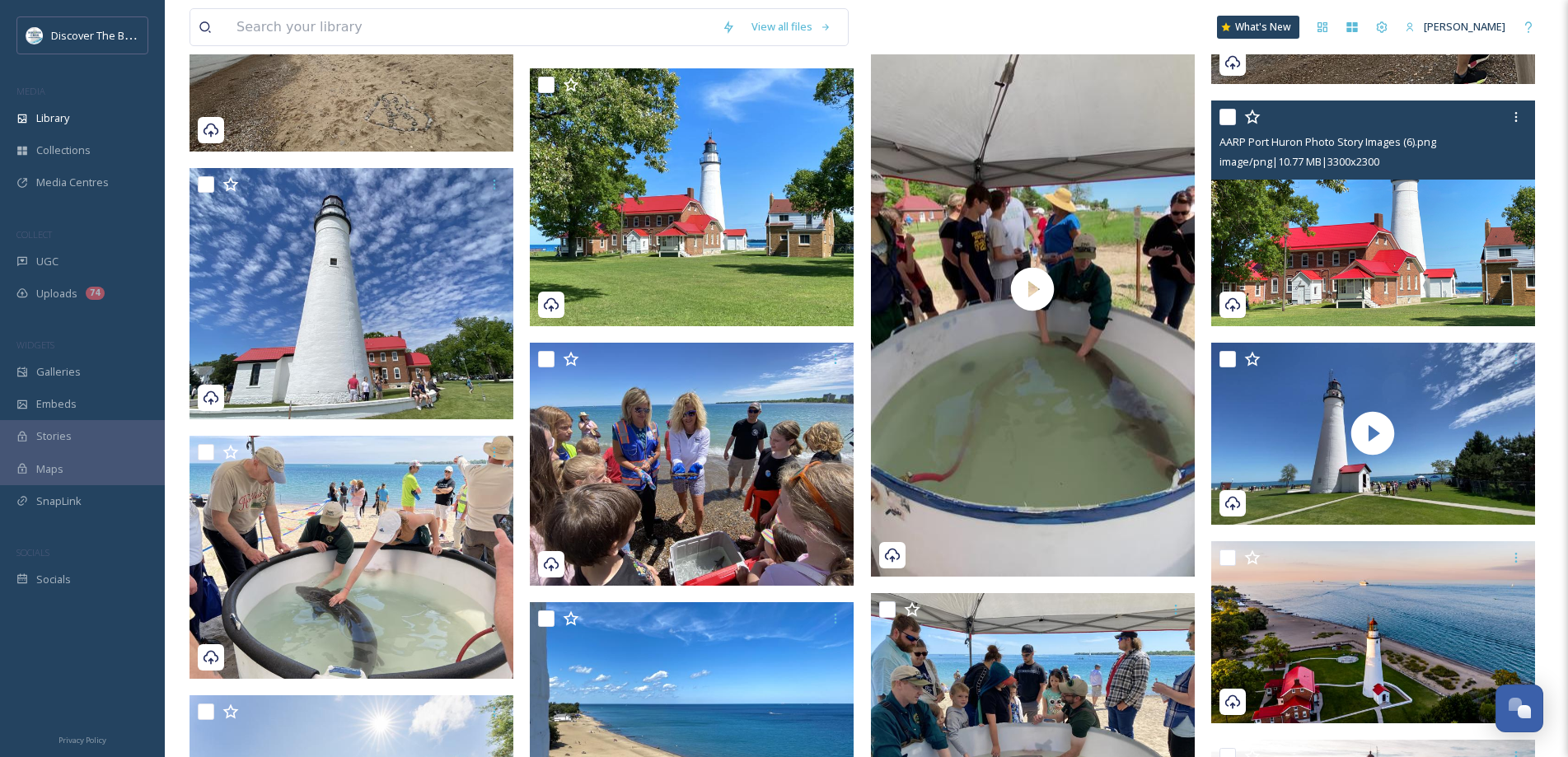
click at [1229, 119] on input "checkbox" at bounding box center [1227, 116] width 16 height 16
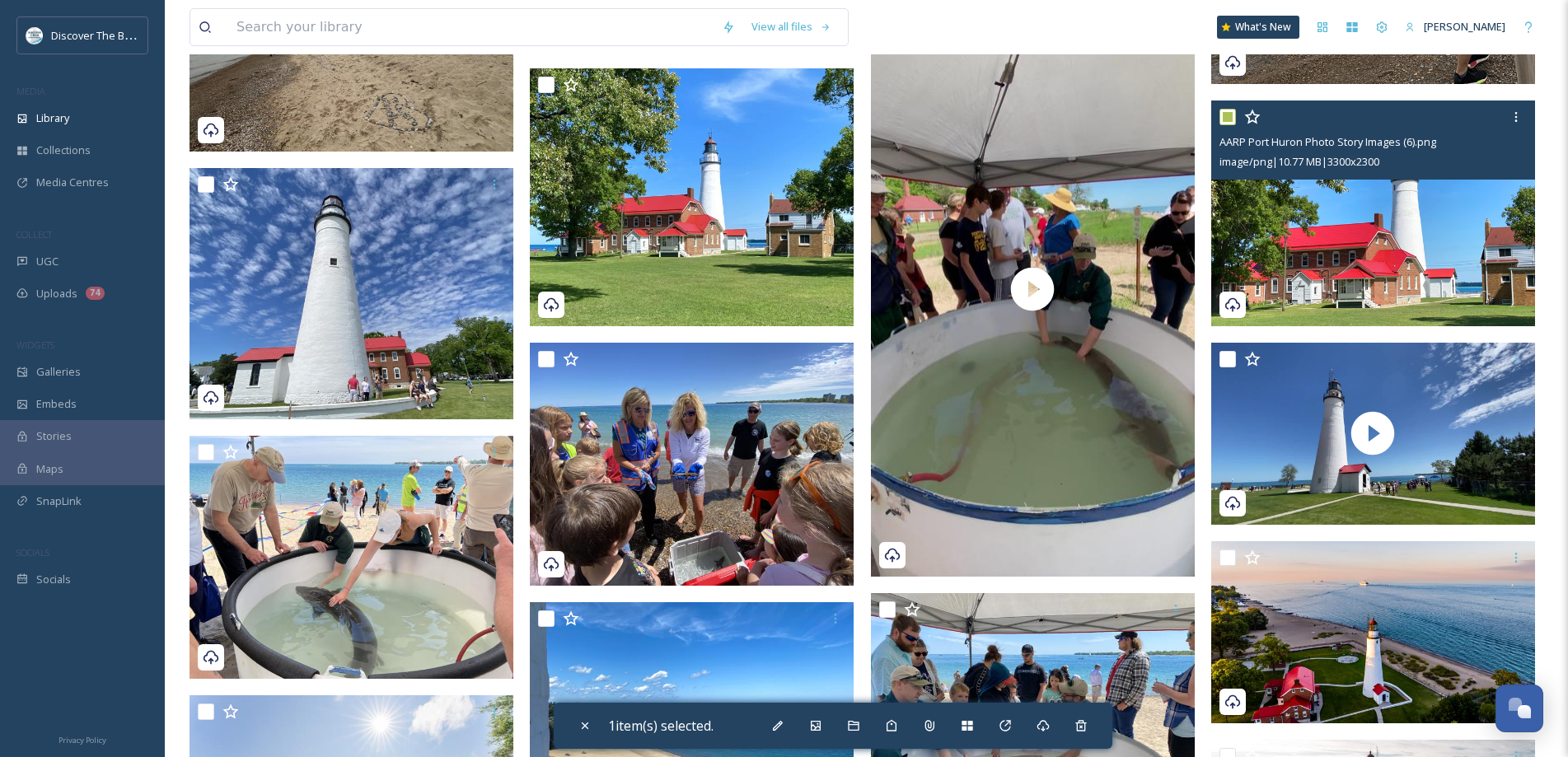
click at [1229, 119] on input "checkbox" at bounding box center [1227, 116] width 16 height 16
checkbox input "false"
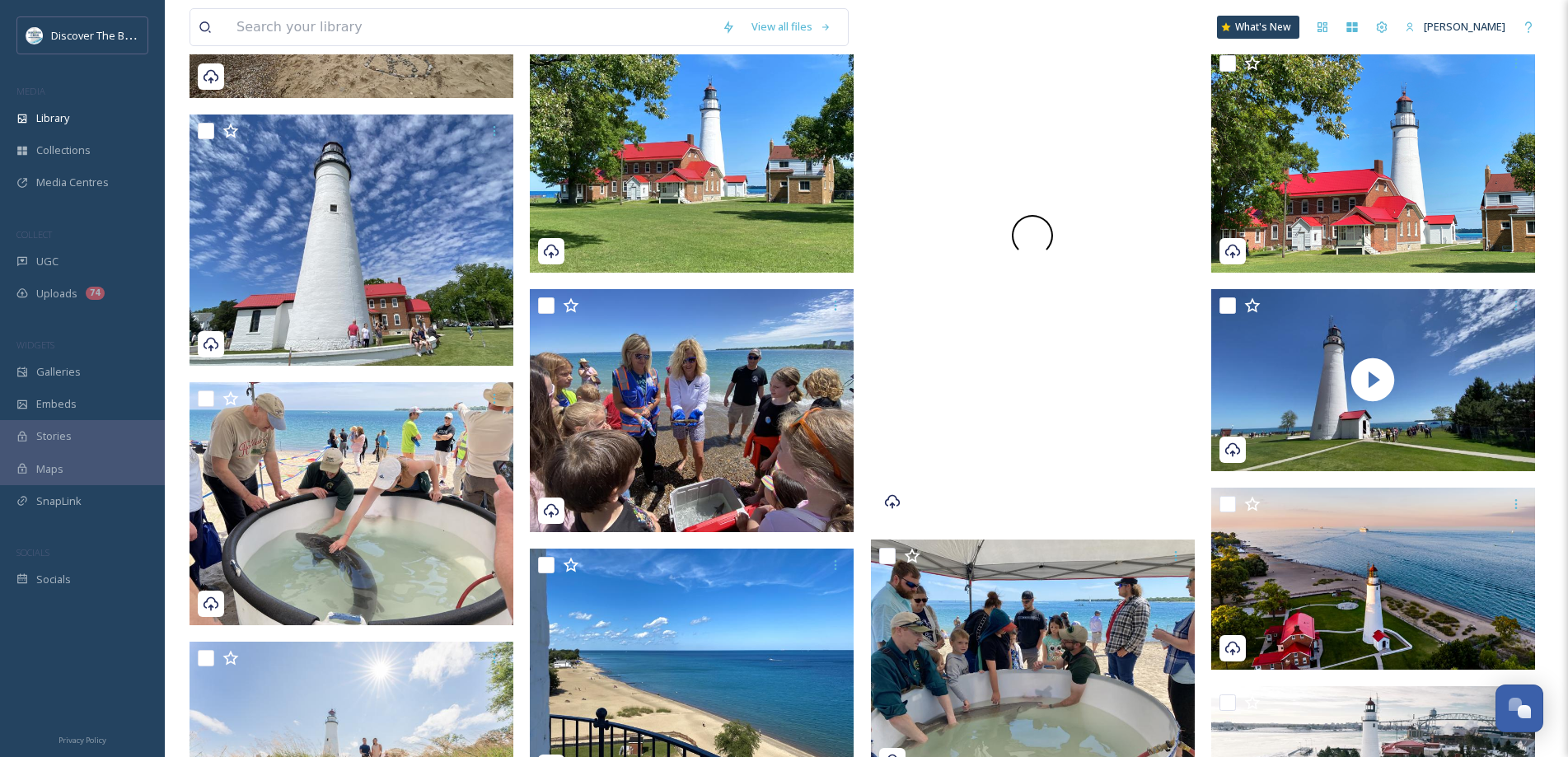
scroll to position [1401, 0]
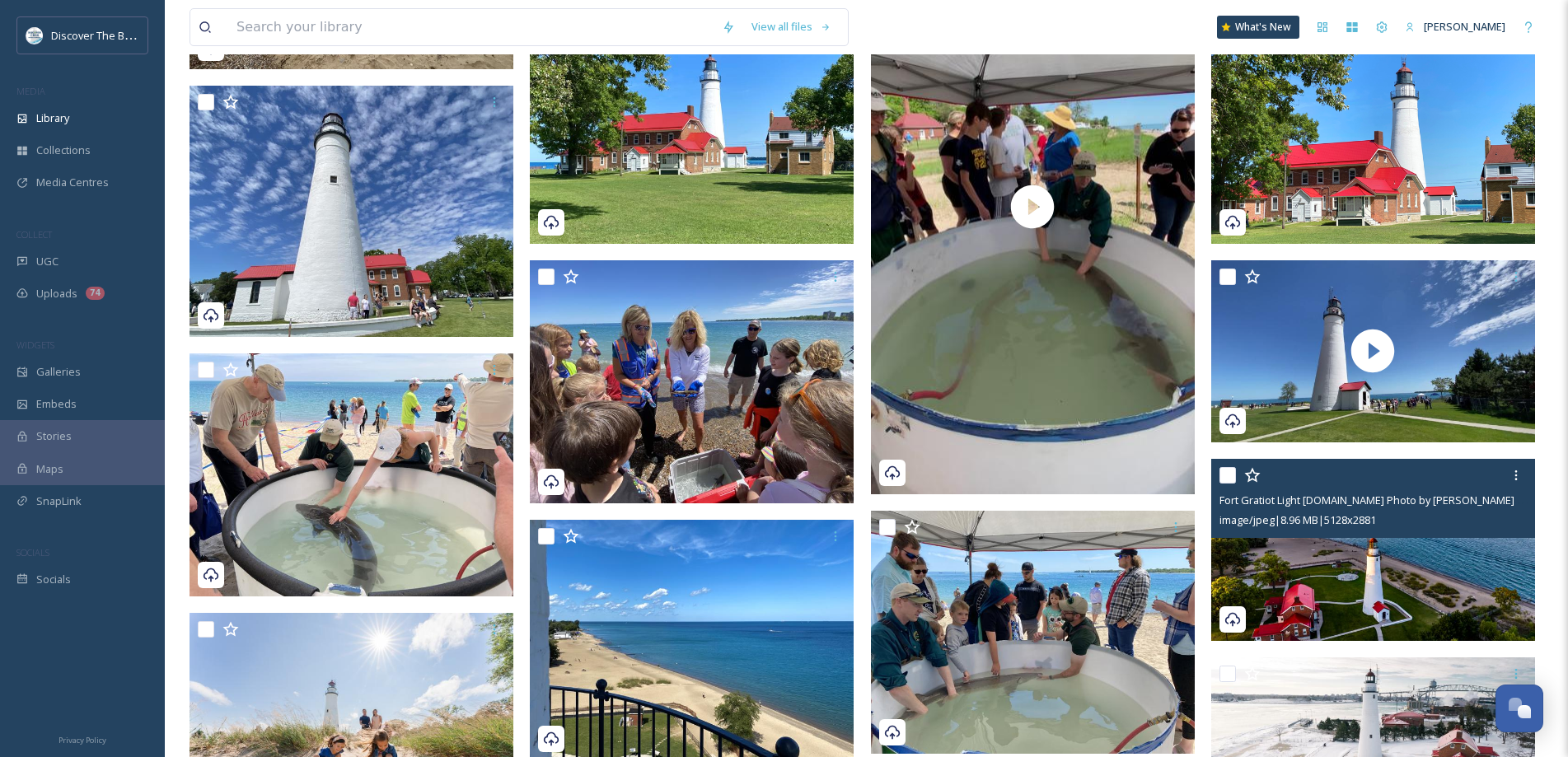
click at [1228, 471] on input "checkbox" at bounding box center [1227, 475] width 16 height 16
checkbox input "true"
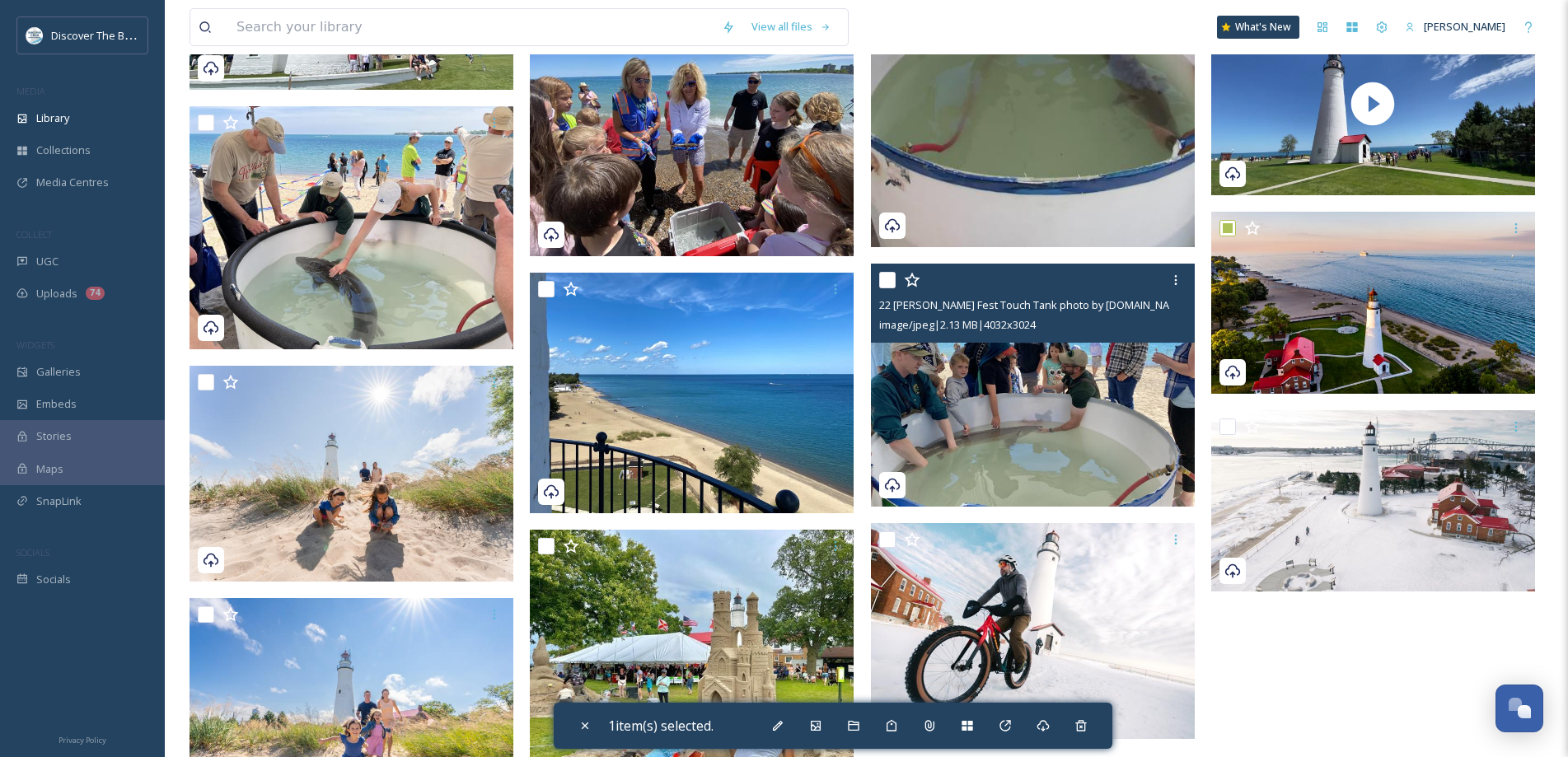
scroll to position [1732, 0]
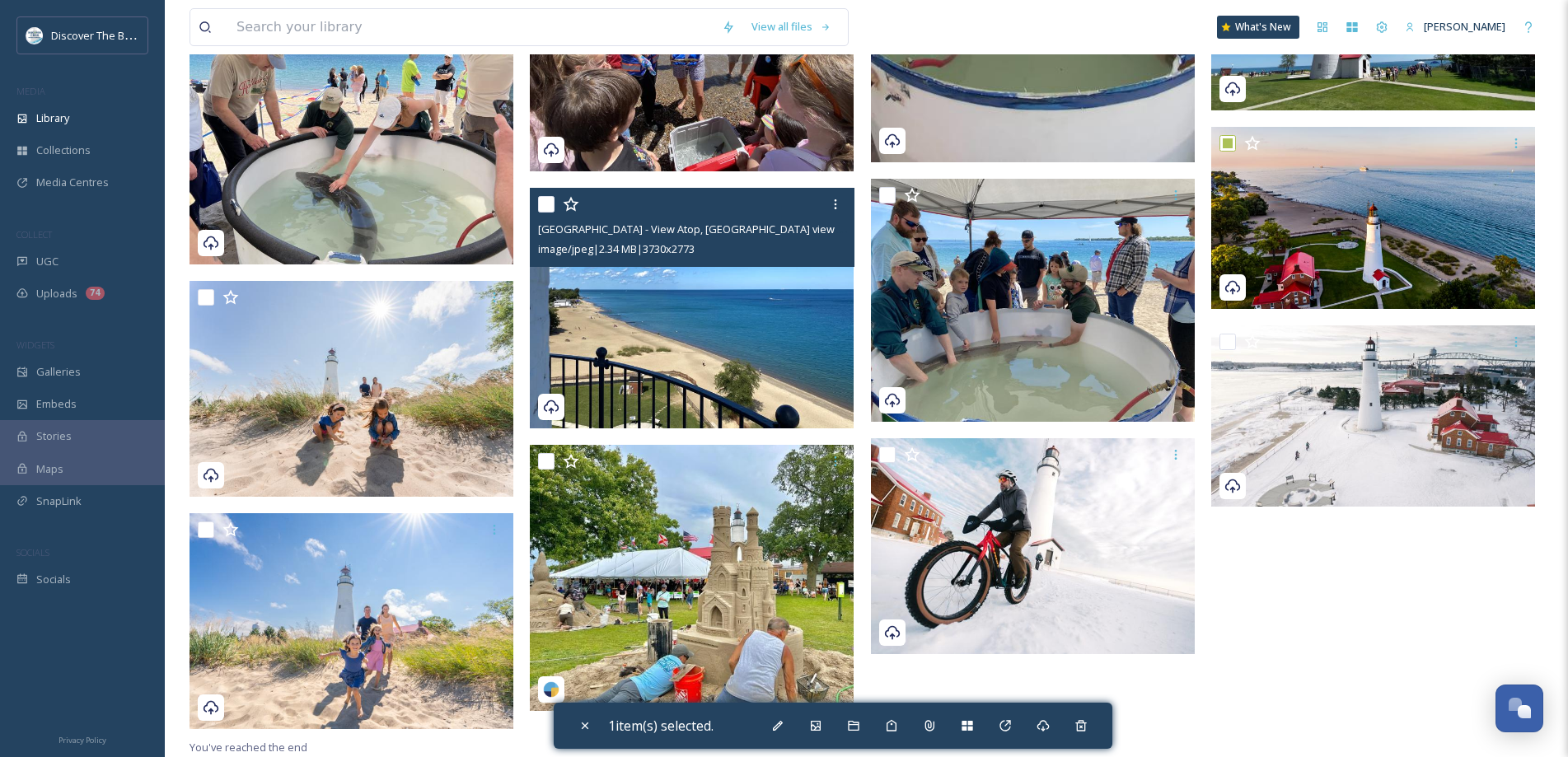
click at [548, 197] on input "checkbox" at bounding box center [545, 204] width 16 height 16
checkbox input "true"
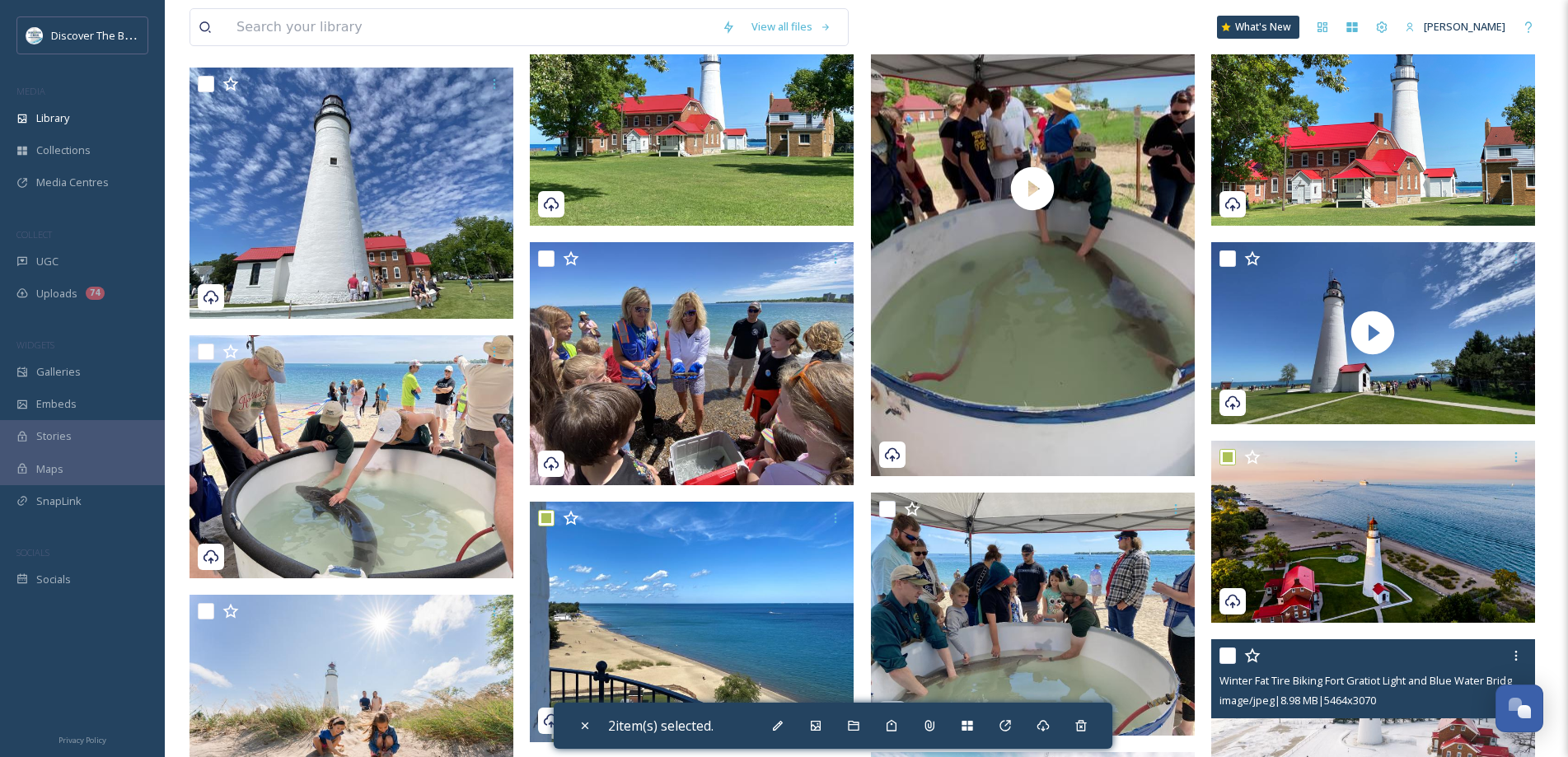
scroll to position [1238, 0]
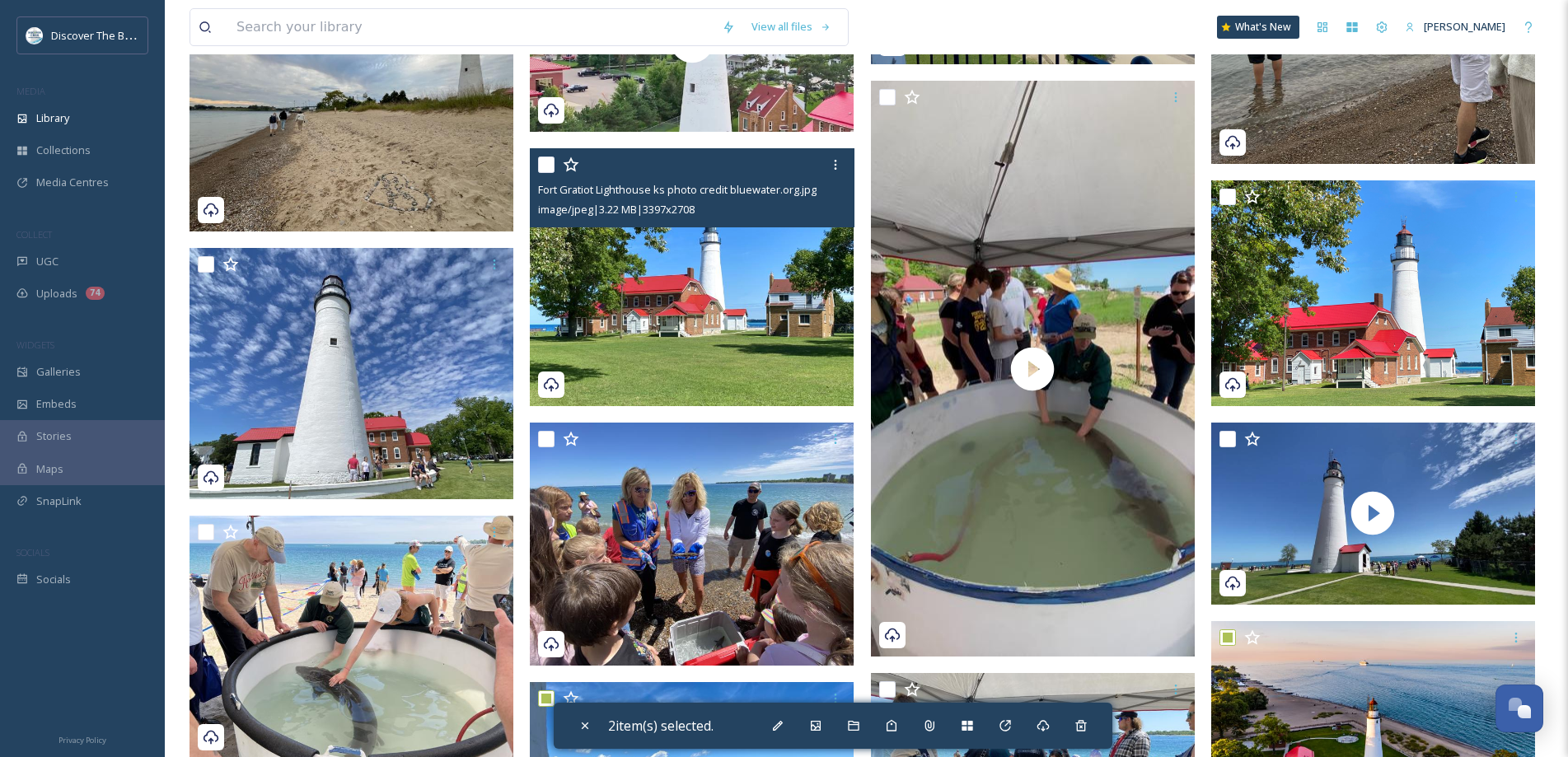
click at [543, 161] on input "checkbox" at bounding box center [545, 164] width 16 height 16
checkbox input "true"
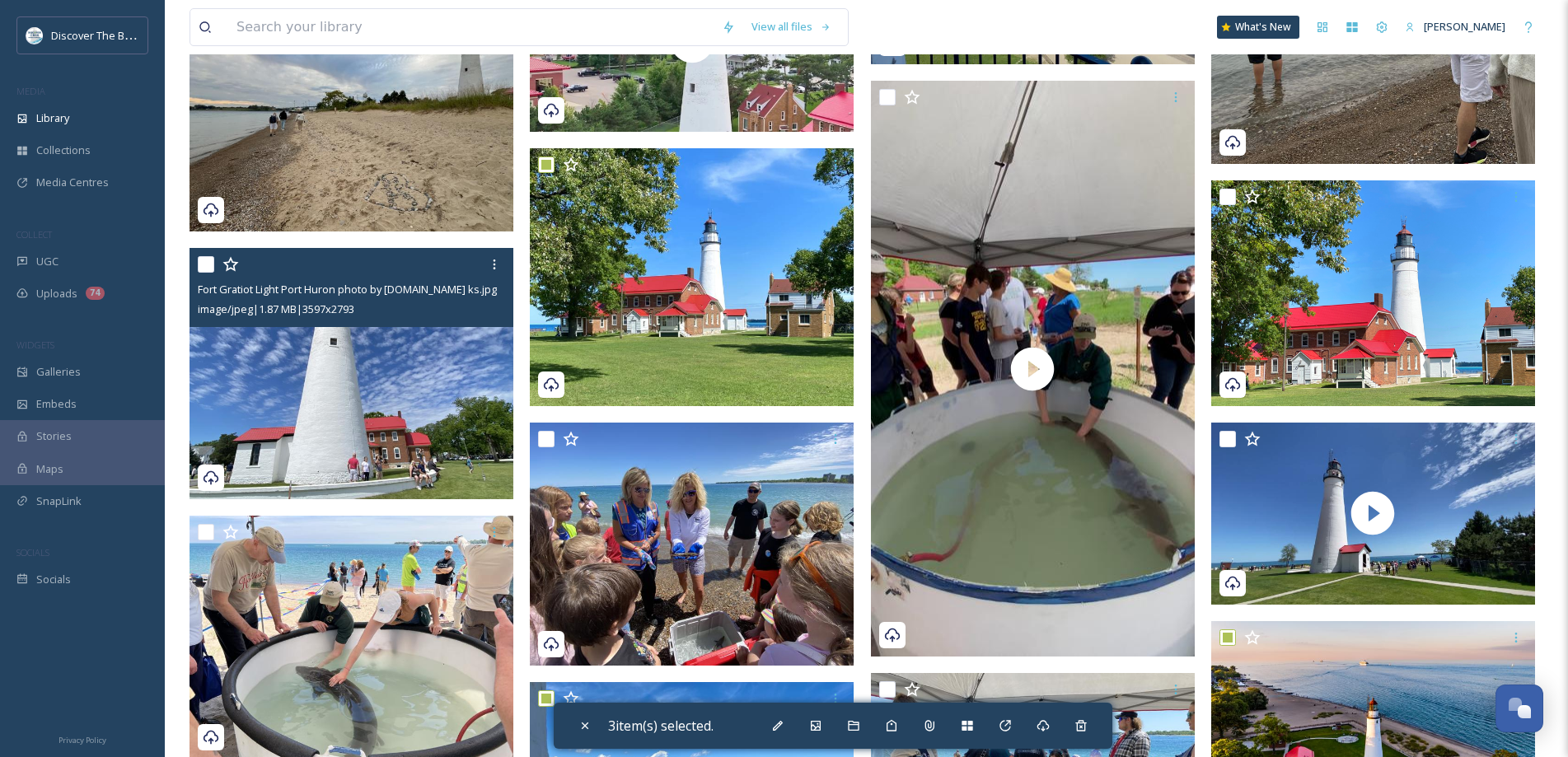
click at [198, 266] on input "checkbox" at bounding box center [205, 264] width 16 height 16
checkbox input "true"
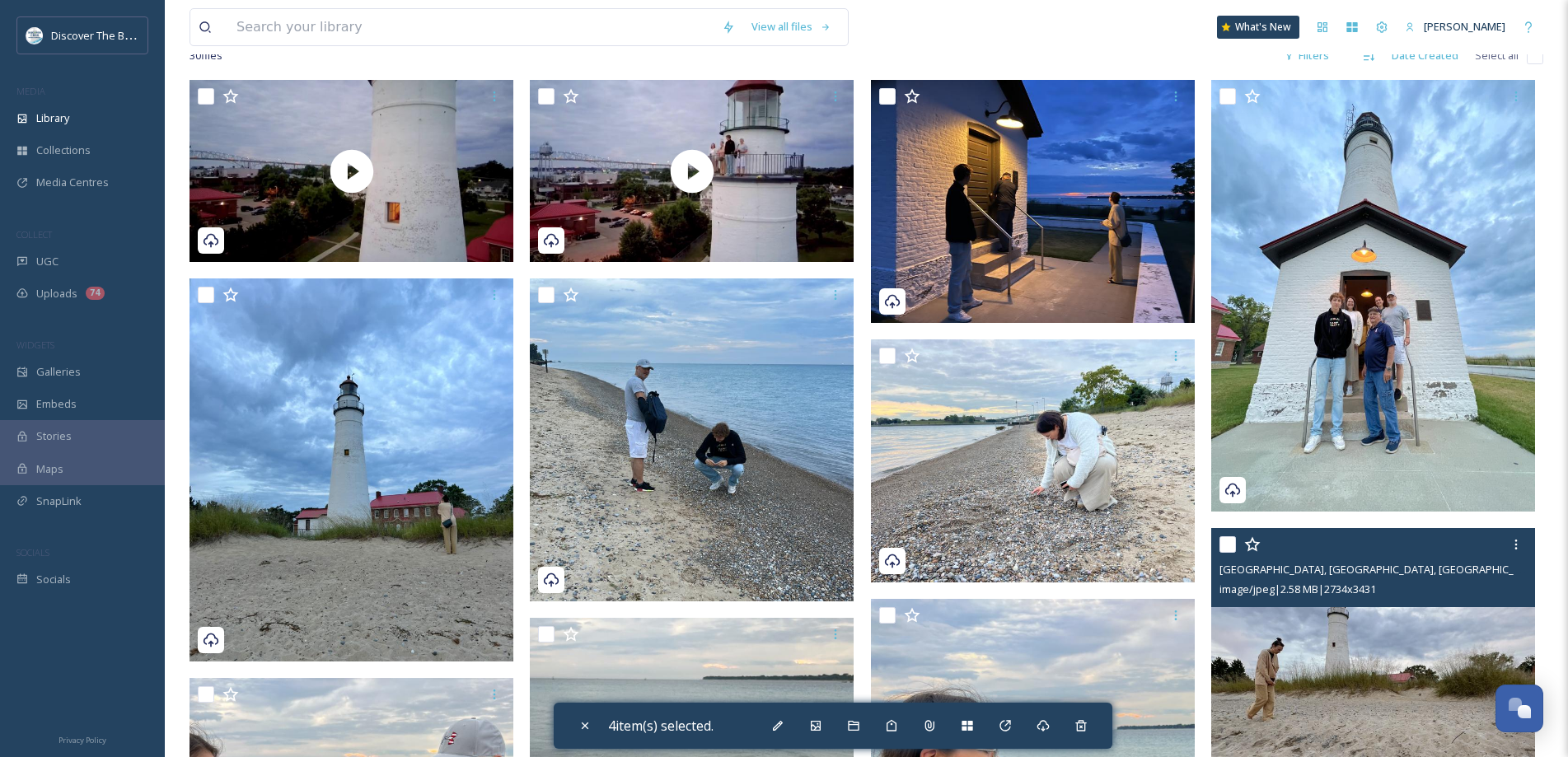
scroll to position [0, 0]
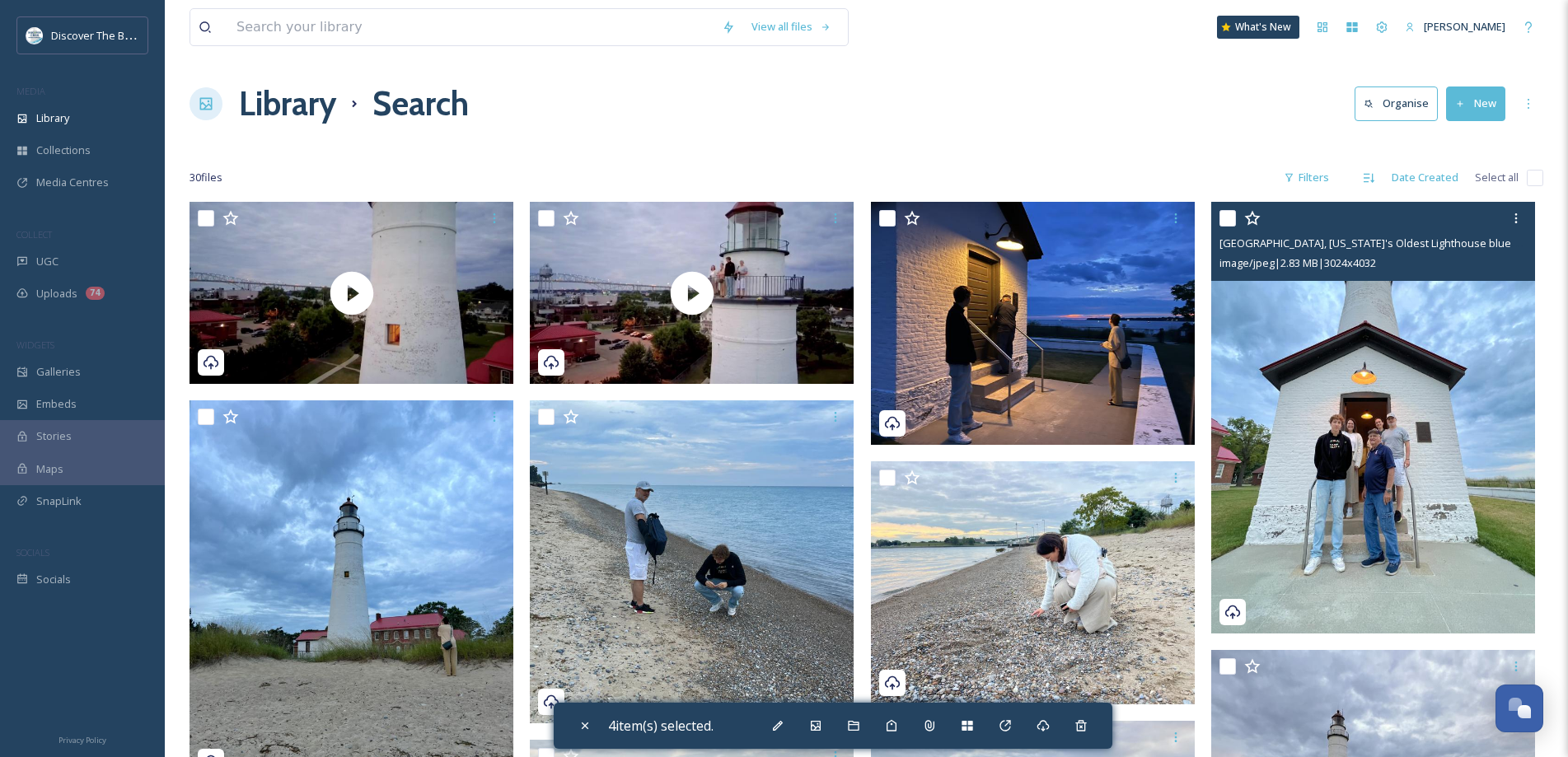
click at [1224, 220] on input "checkbox" at bounding box center [1227, 218] width 16 height 16
checkbox input "true"
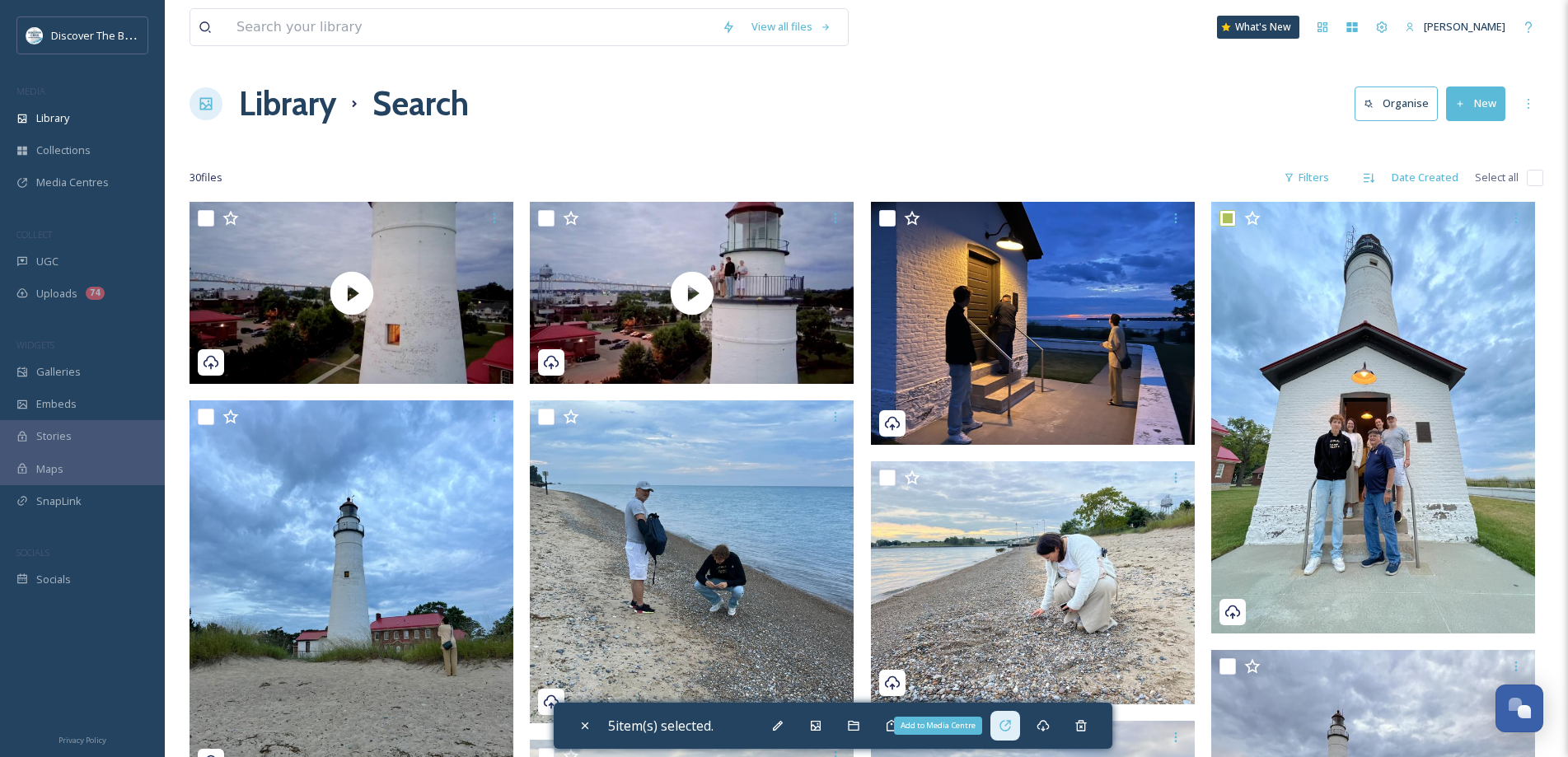
click at [1018, 725] on div "Add to Media Centre" at bounding box center [1004, 725] width 30 height 30
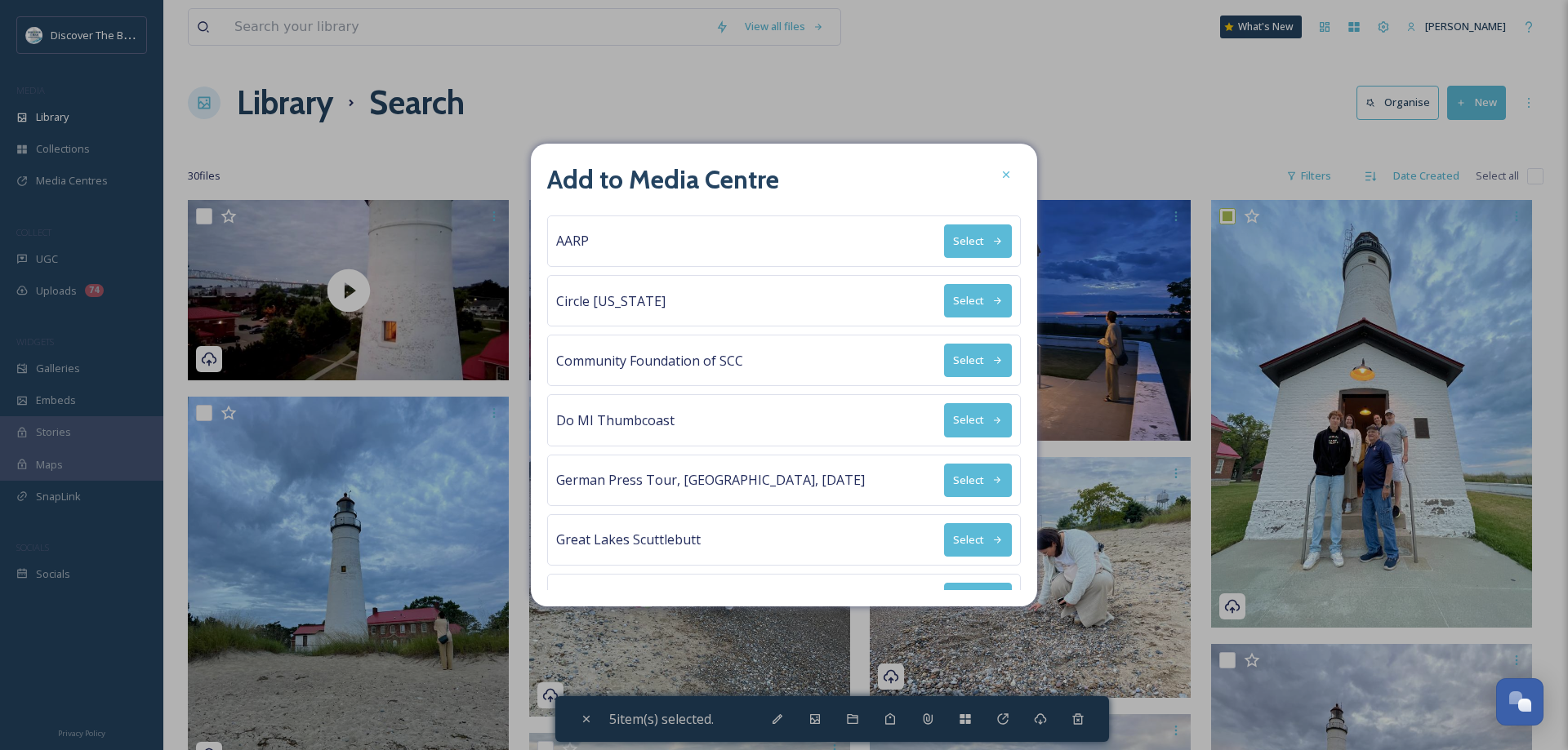
click at [994, 300] on icon at bounding box center [998, 300] width 8 height 7
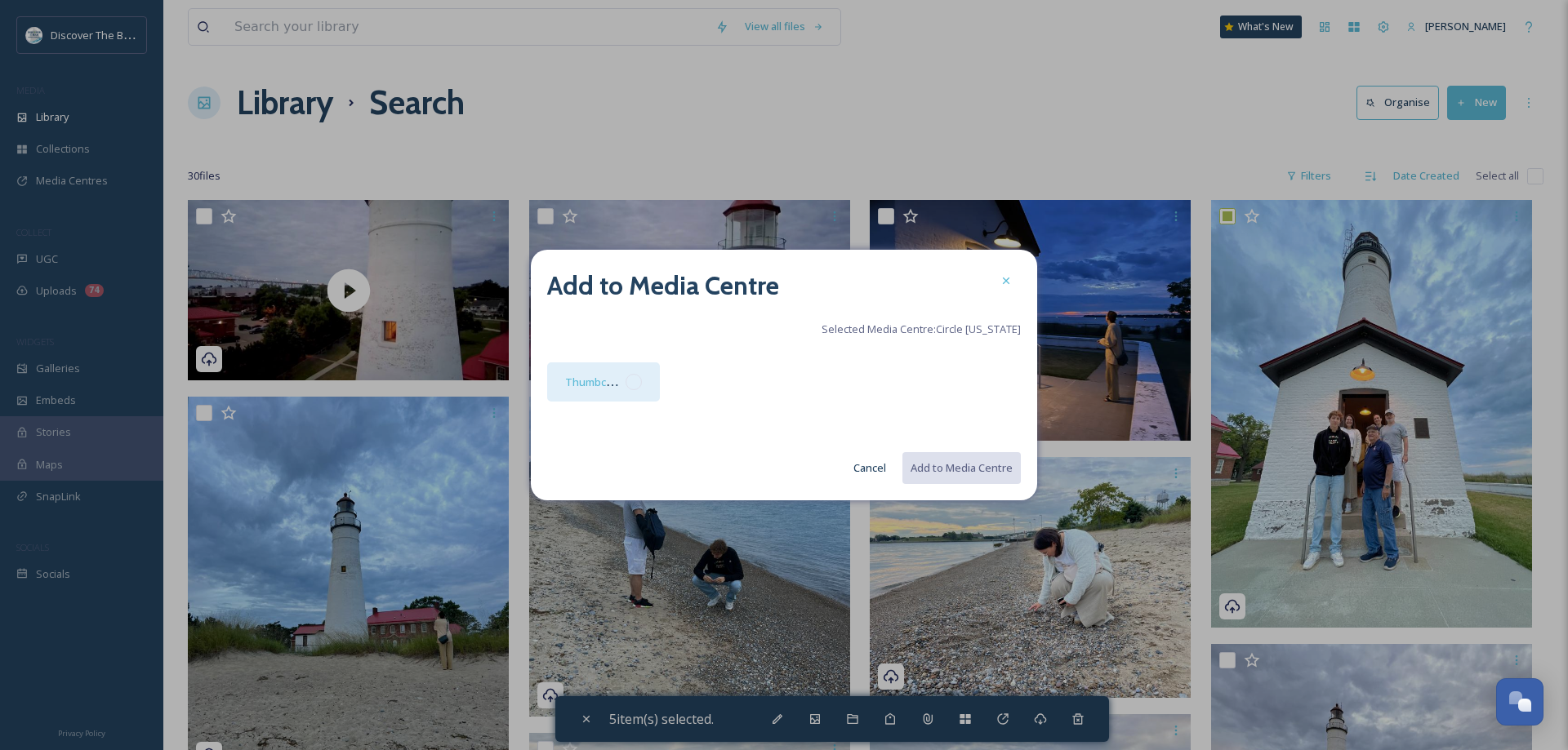
click at [635, 380] on div at bounding box center [634, 381] width 16 height 16
click at [919, 465] on button "Add to Media Centre" at bounding box center [960, 467] width 120 height 34
checkbox input "false"
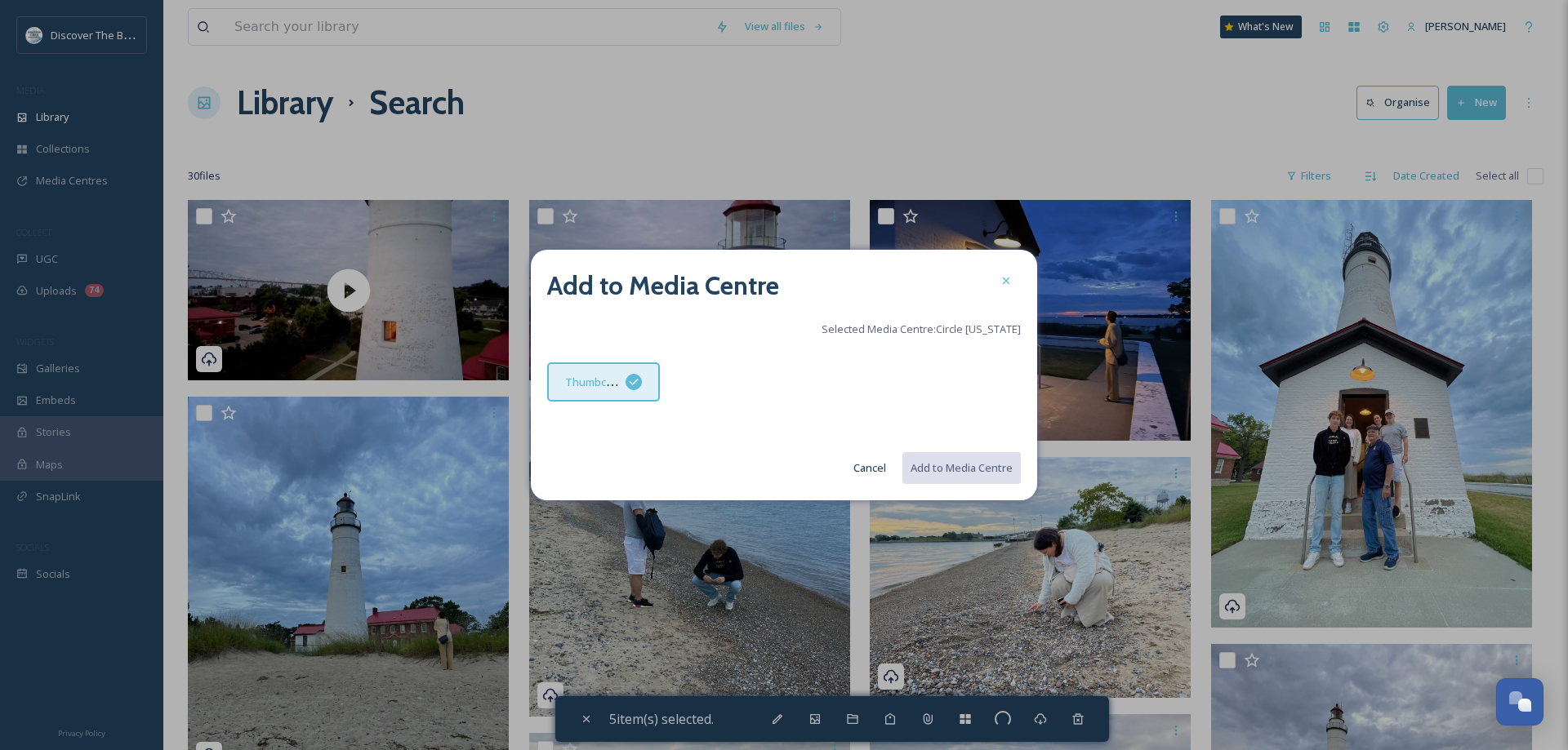
checkbox input "false"
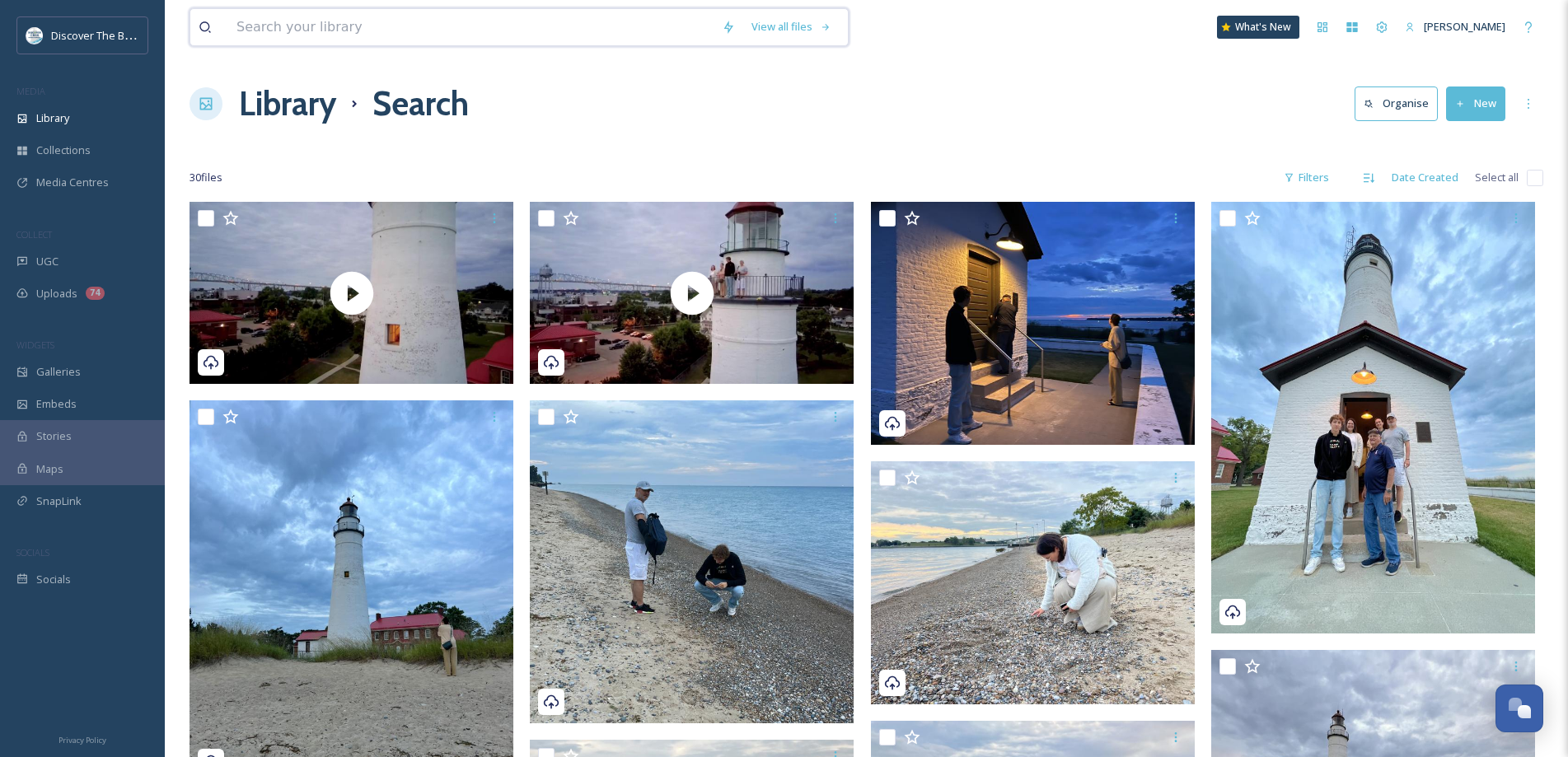
click at [416, 21] on input at bounding box center [471, 26] width 485 height 36
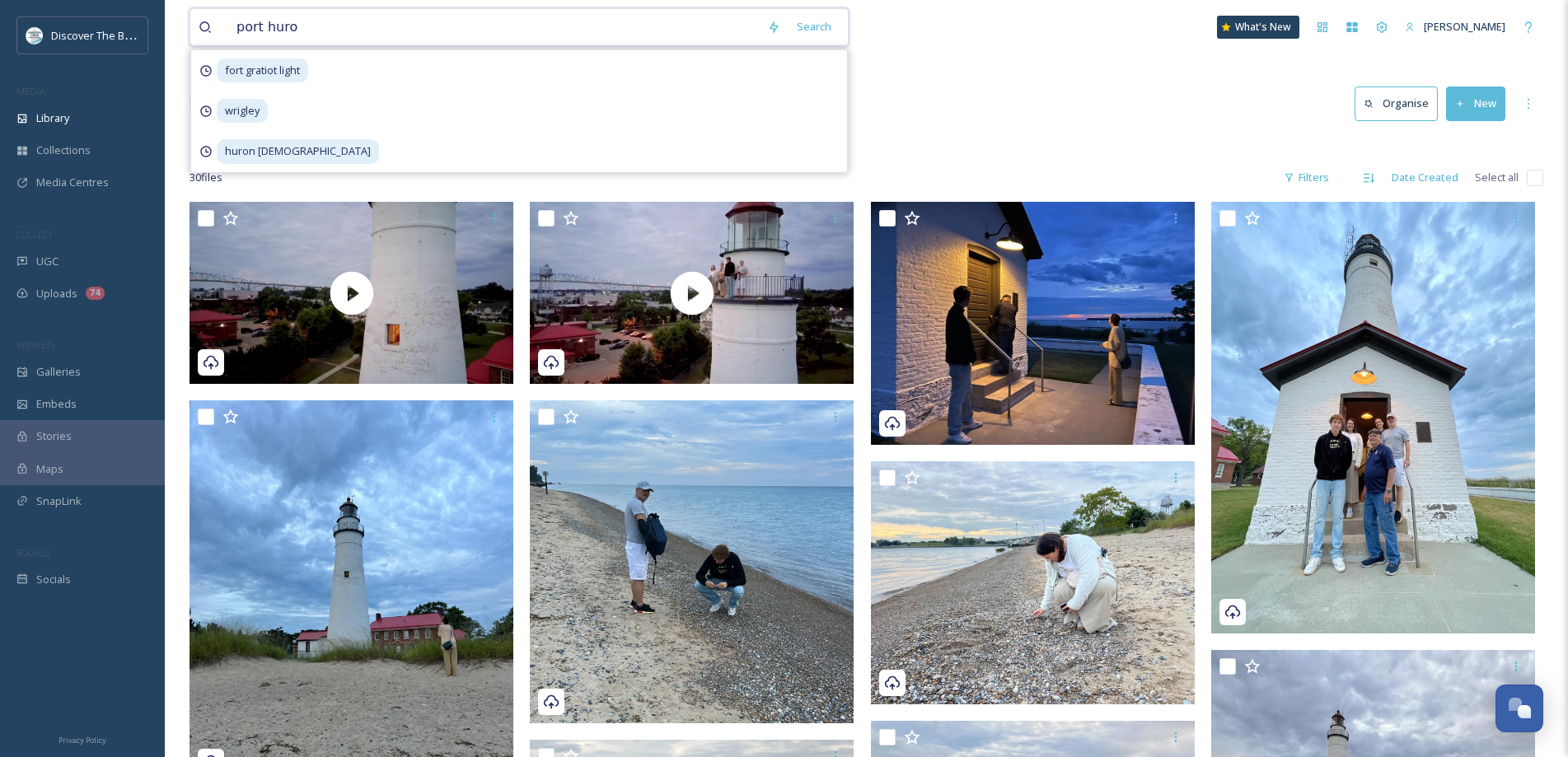
type input "port huron"
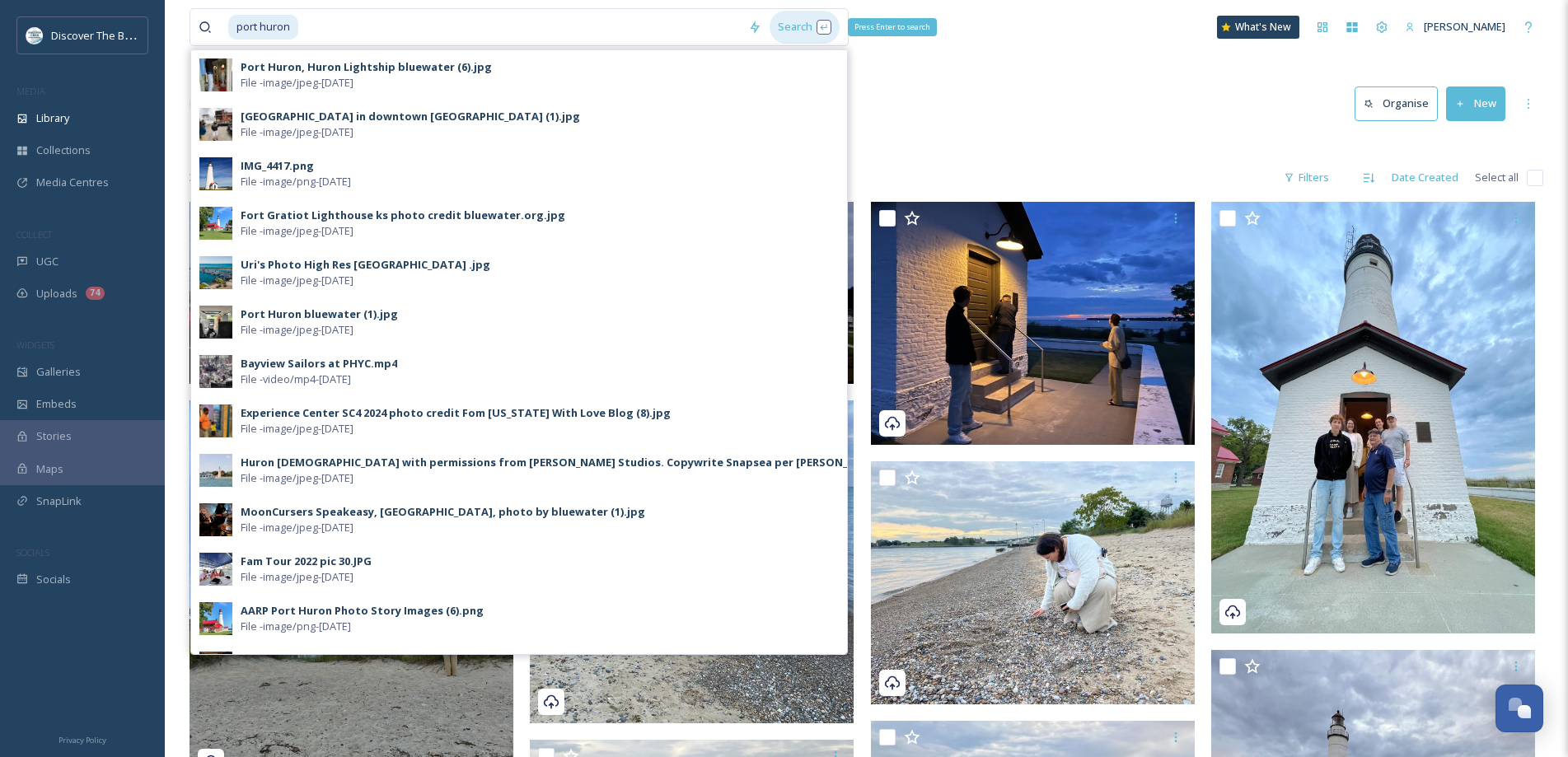
click at [797, 24] on div "Search Press Enter to search" at bounding box center [804, 26] width 70 height 32
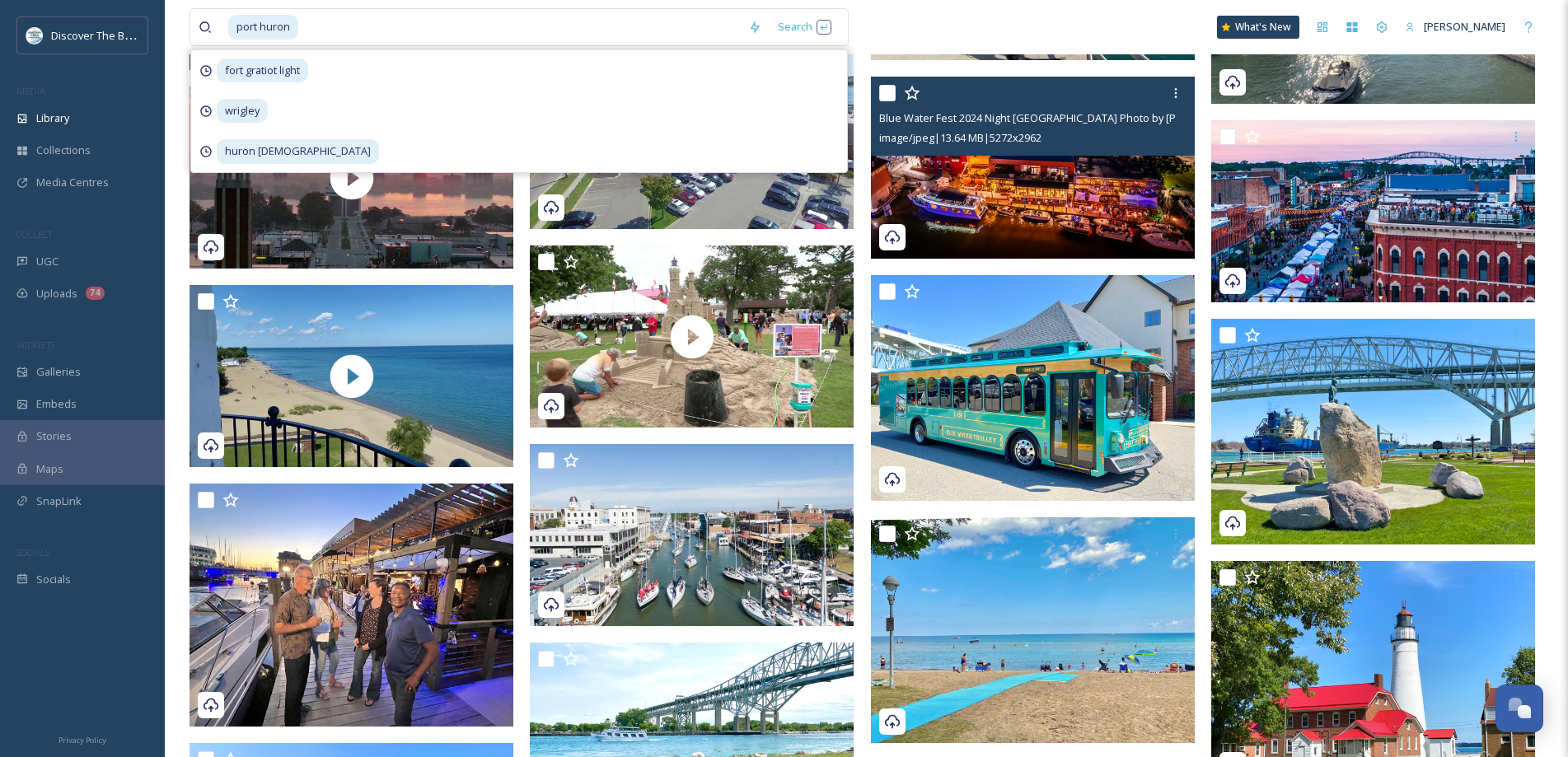
scroll to position [4696, 0]
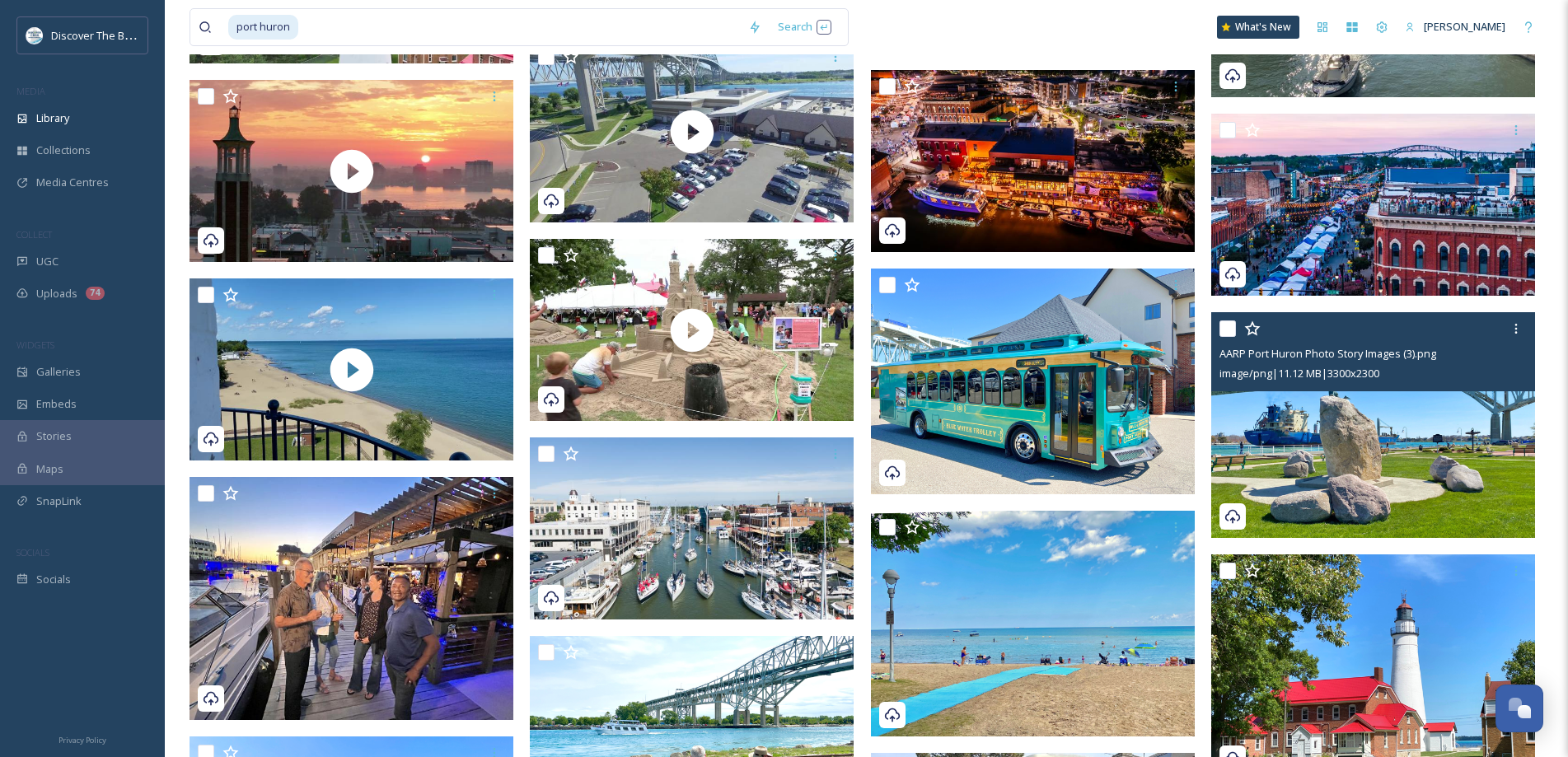
click at [1228, 326] on input "checkbox" at bounding box center [1227, 328] width 16 height 16
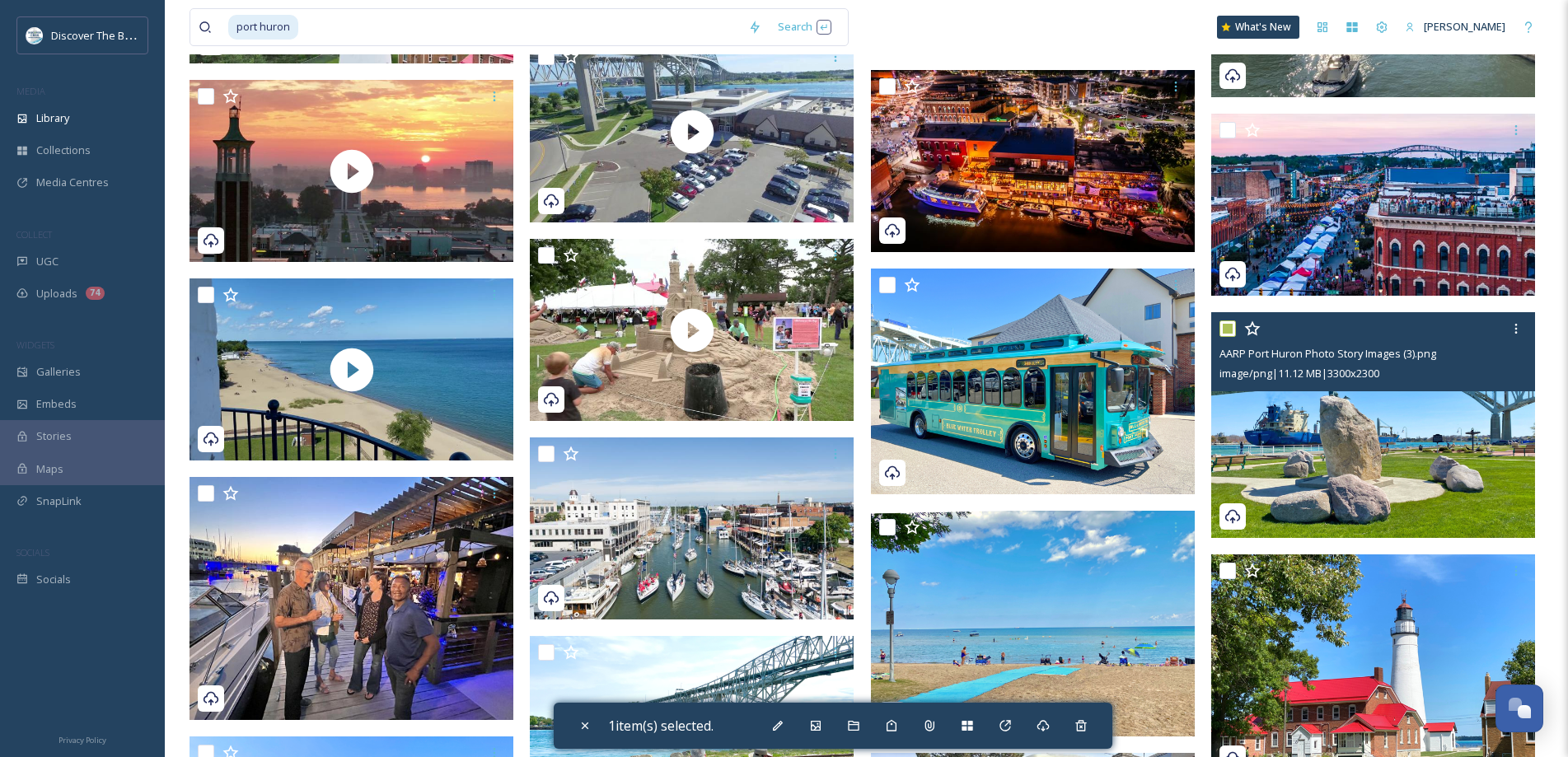
click at [1233, 326] on input "checkbox" at bounding box center [1227, 328] width 16 height 16
checkbox input "false"
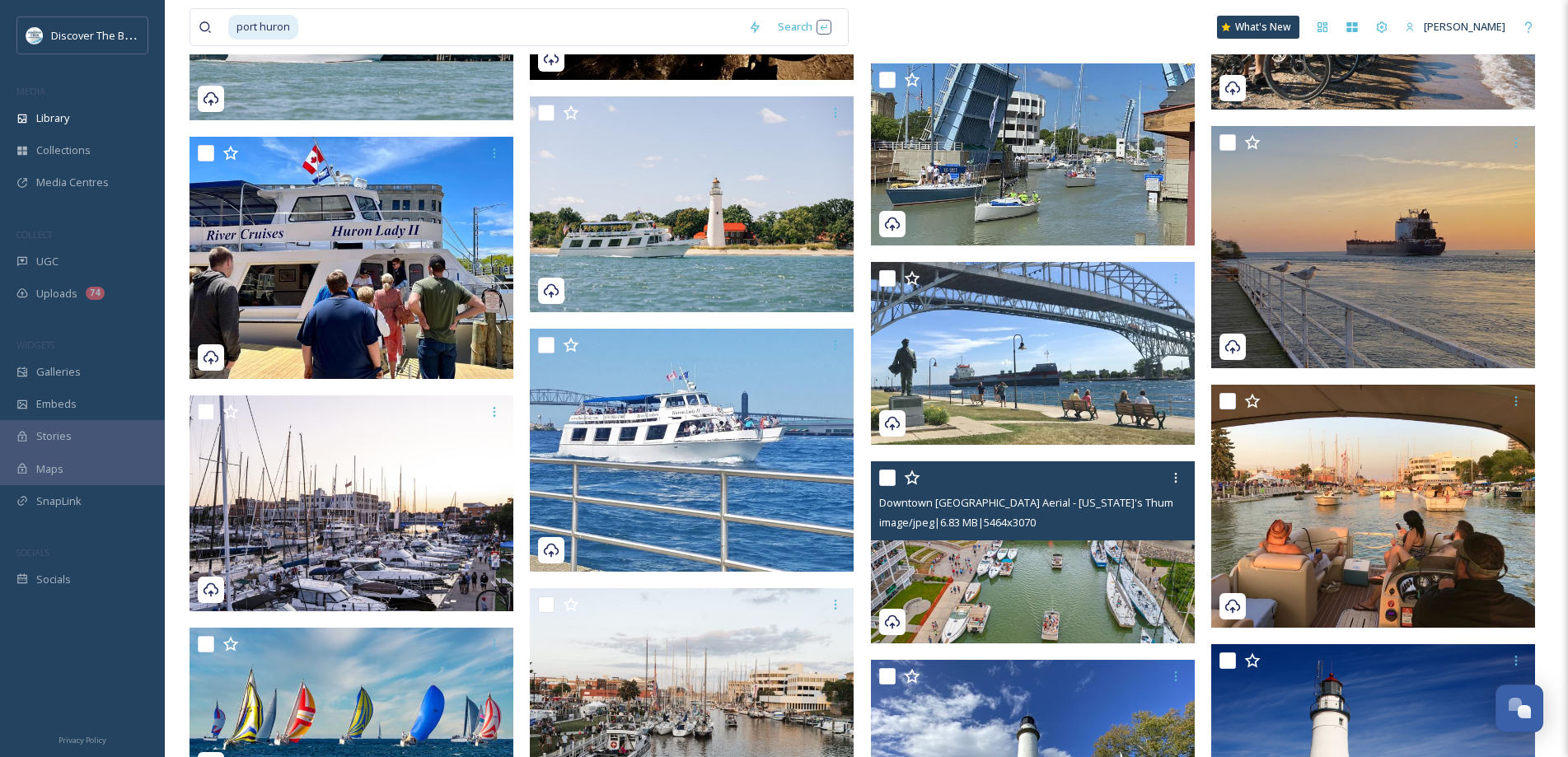
scroll to position [6837, 0]
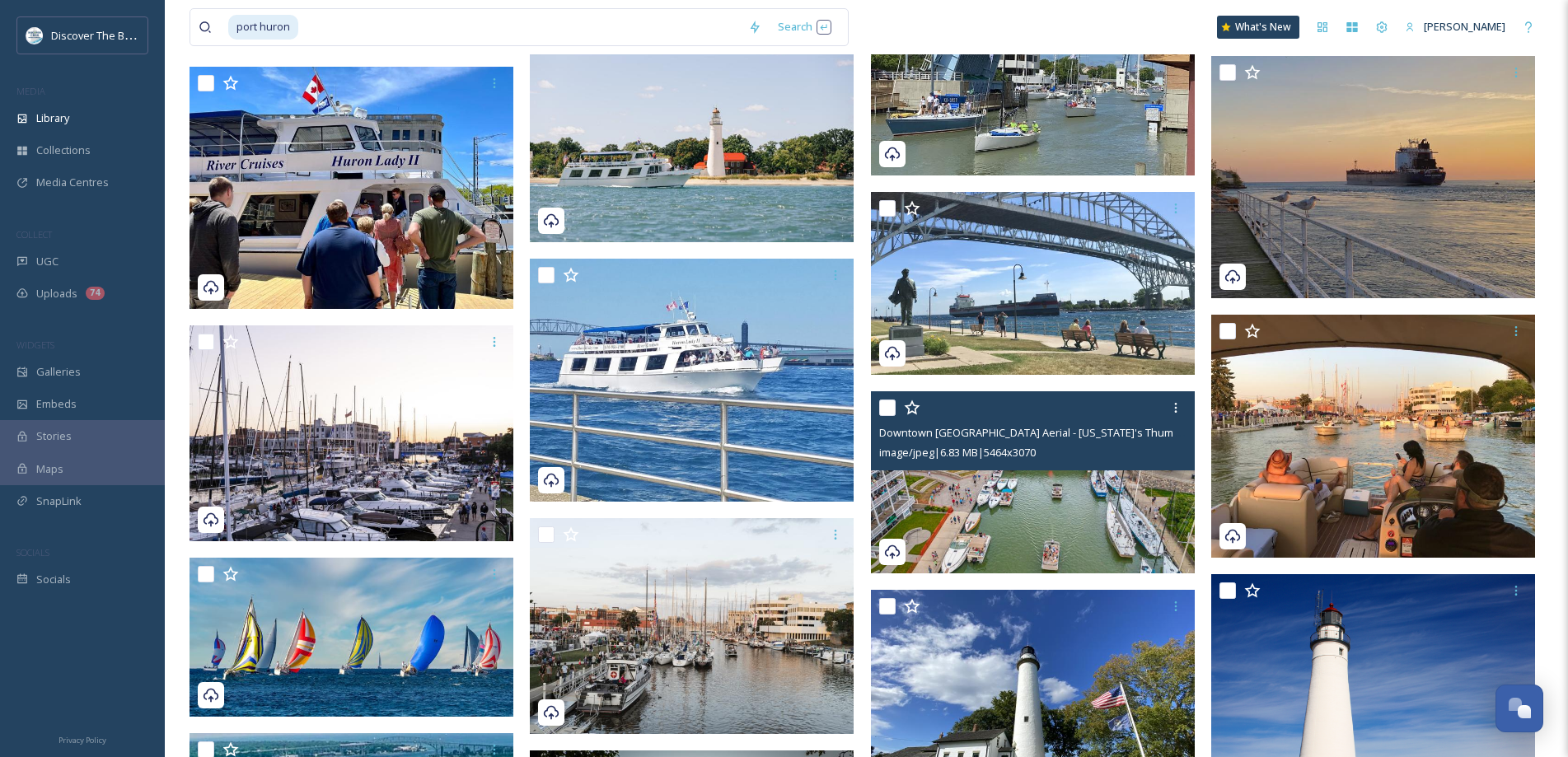
click at [888, 404] on input "checkbox" at bounding box center [886, 407] width 16 height 16
checkbox input "true"
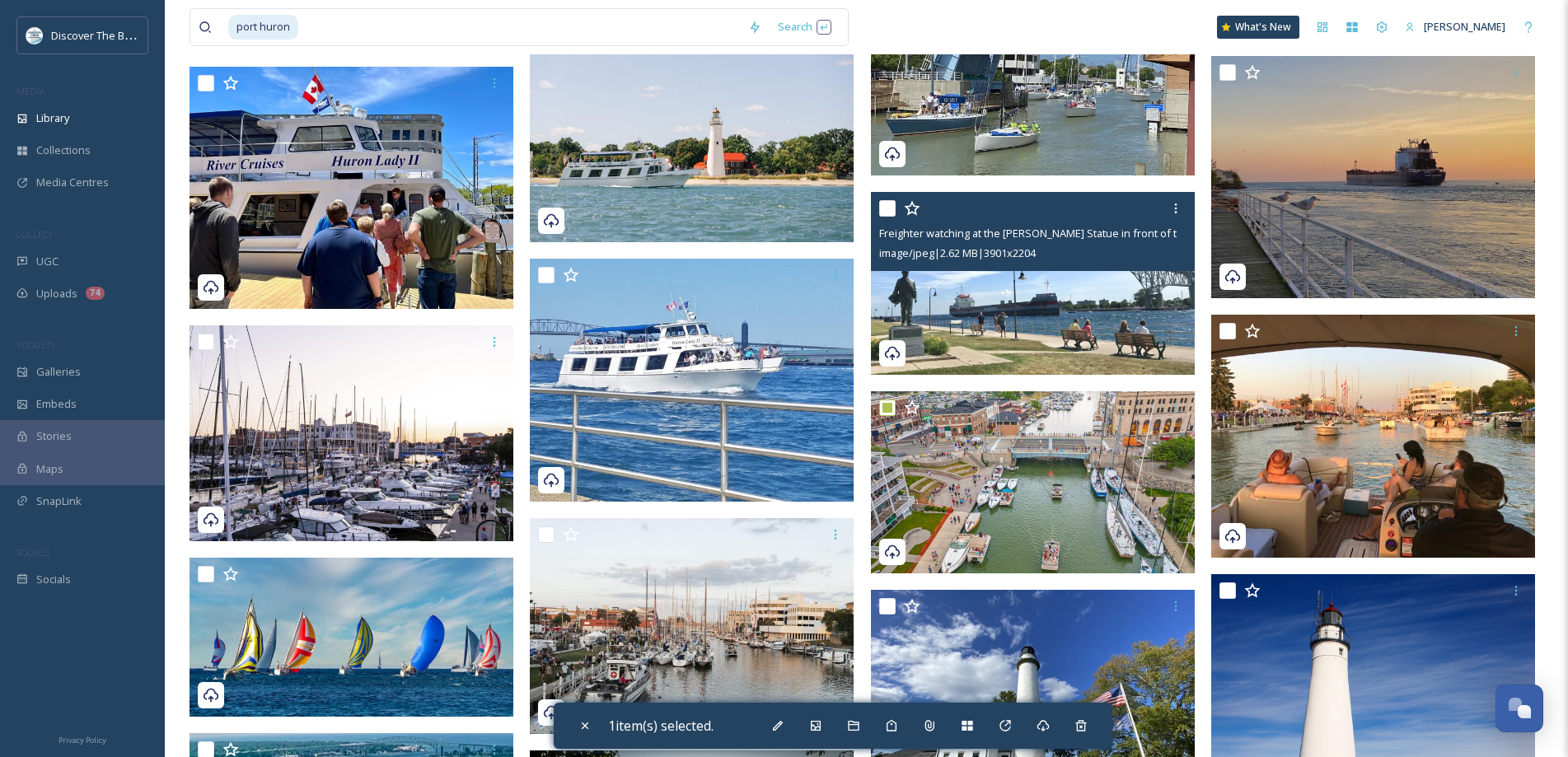
click at [879, 203] on input "checkbox" at bounding box center [886, 208] width 16 height 16
checkbox input "true"
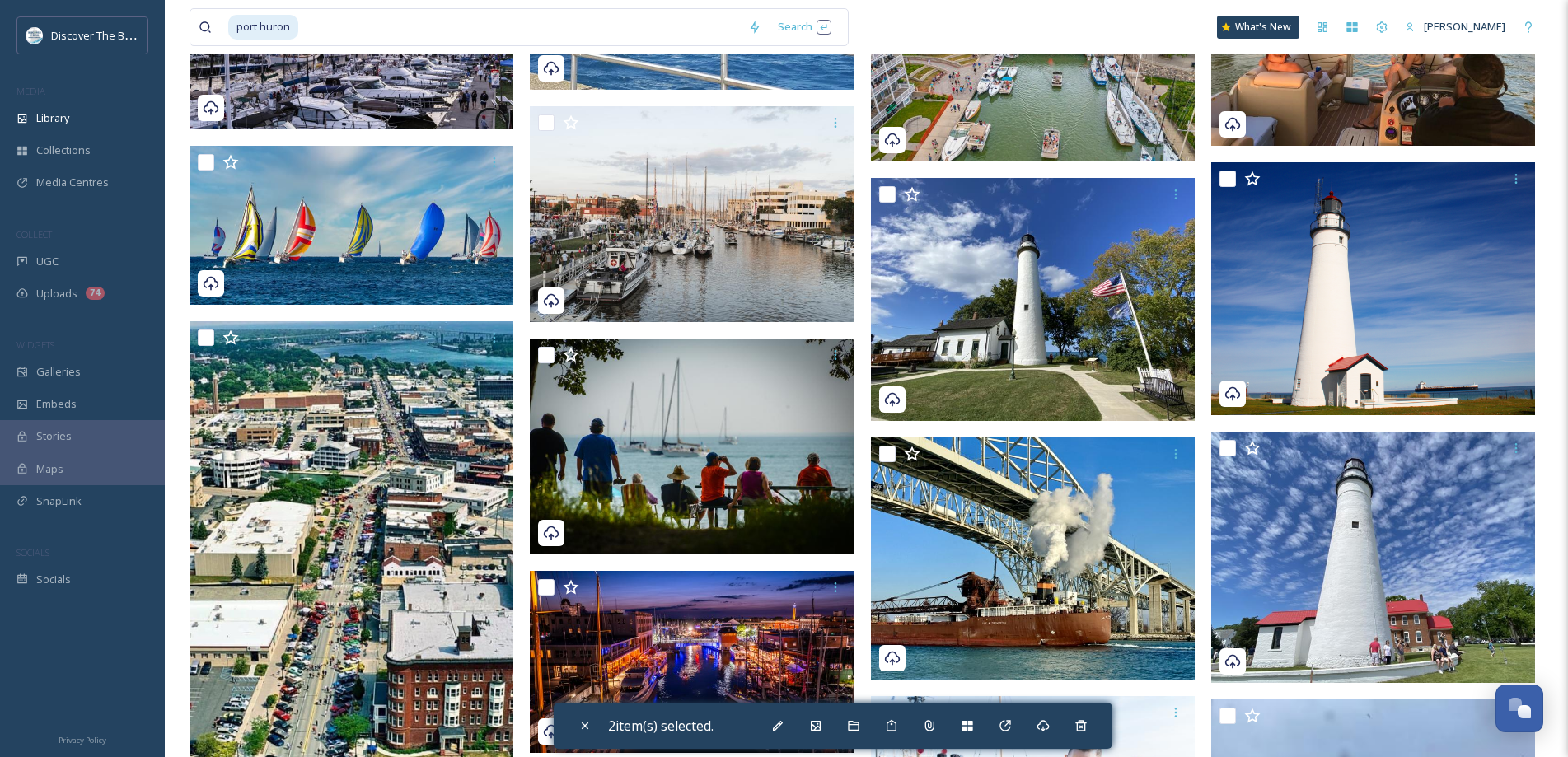
scroll to position [7497, 0]
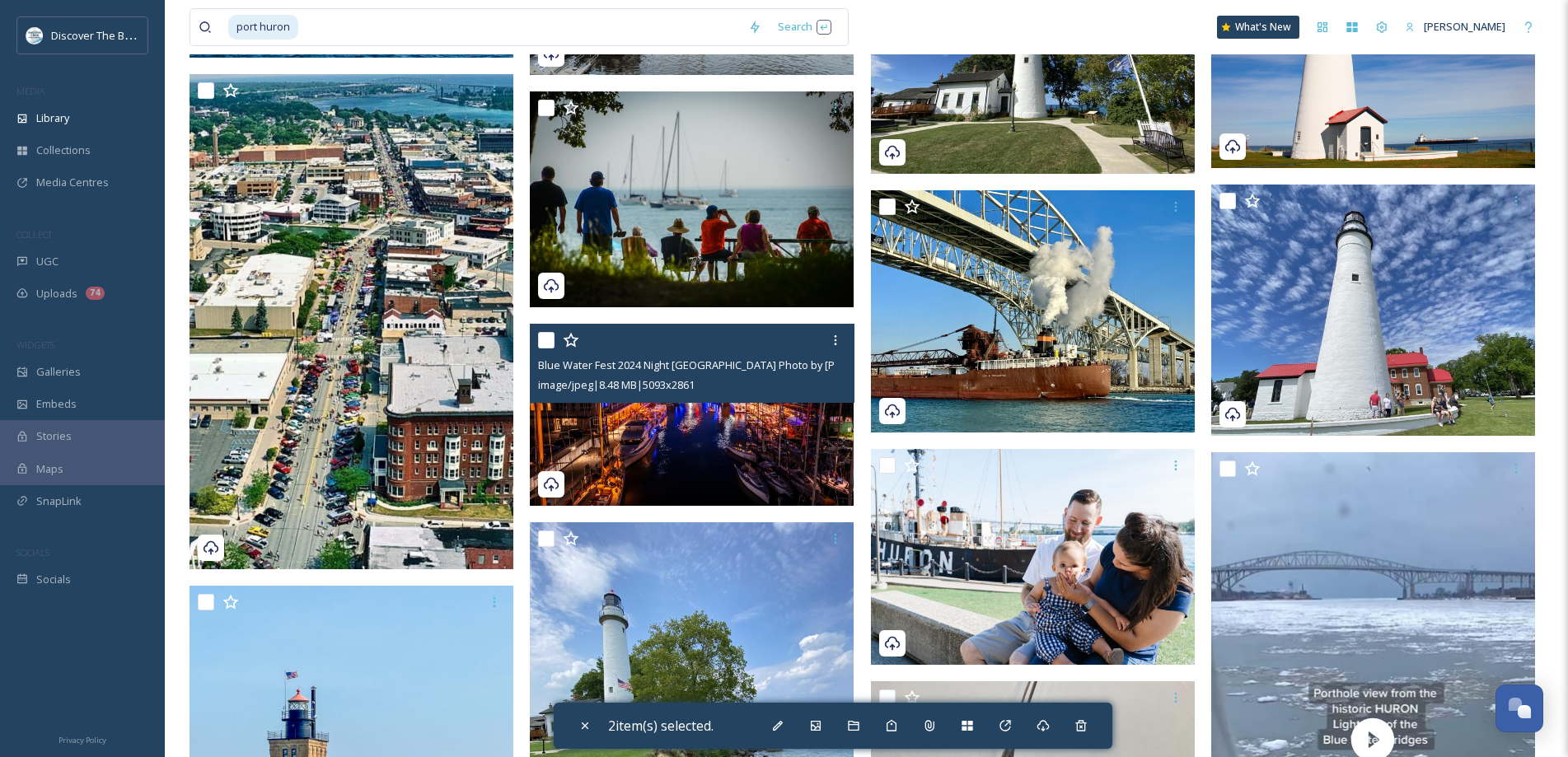
click at [549, 337] on input "checkbox" at bounding box center [545, 339] width 16 height 16
checkbox input "true"
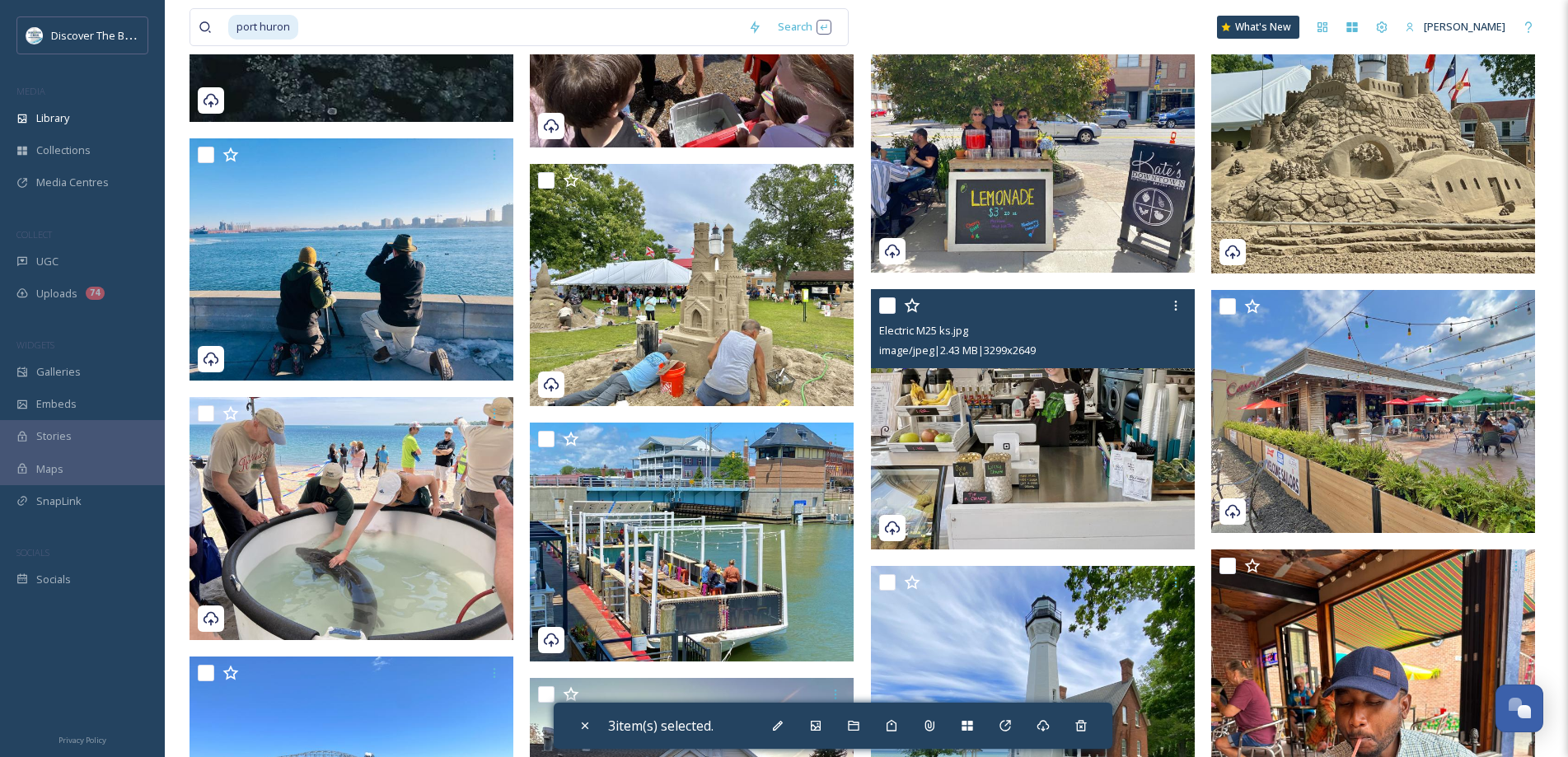
scroll to position [9391, 0]
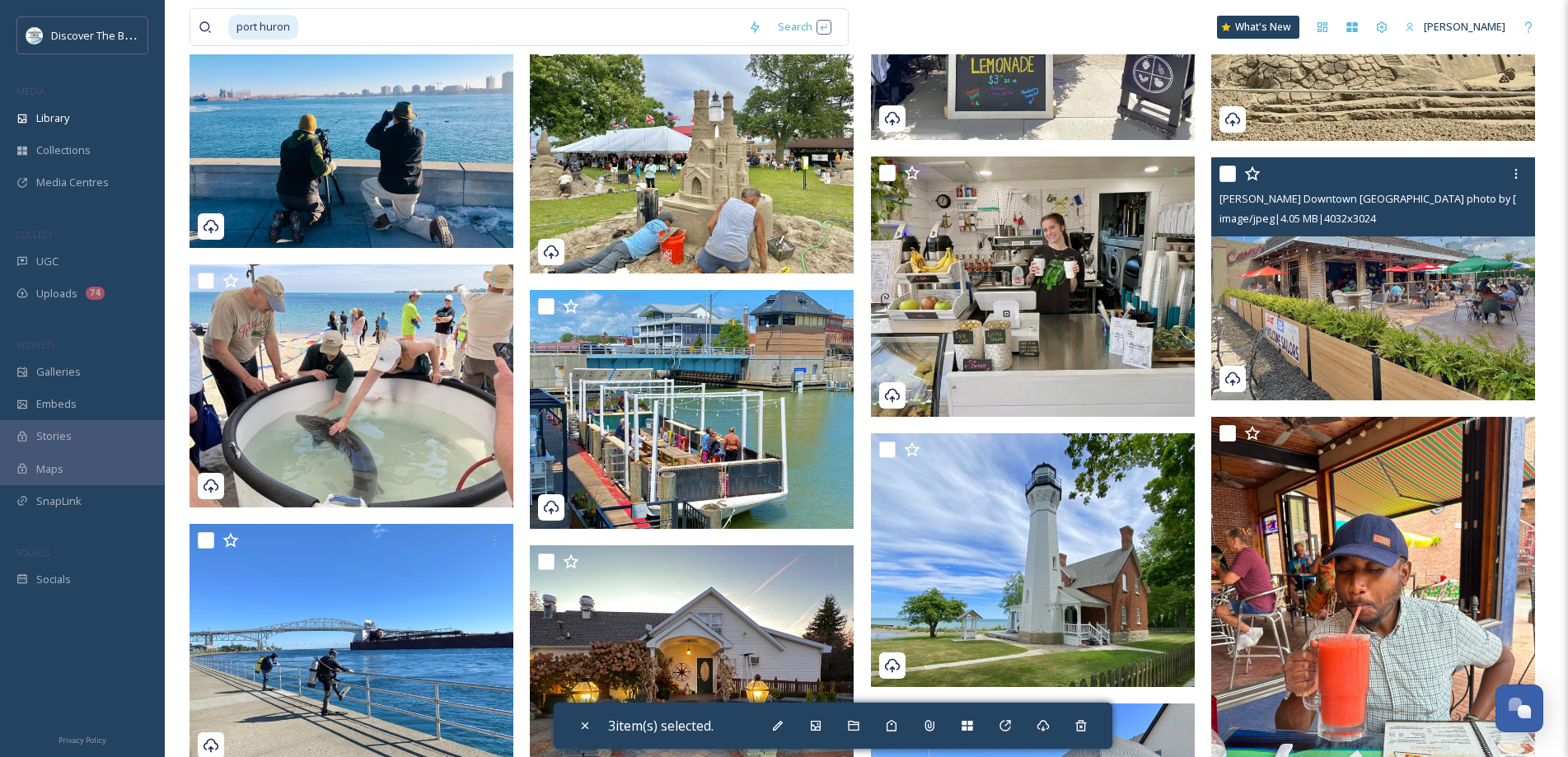
click at [1231, 170] on input "checkbox" at bounding box center [1227, 173] width 16 height 16
checkbox input "true"
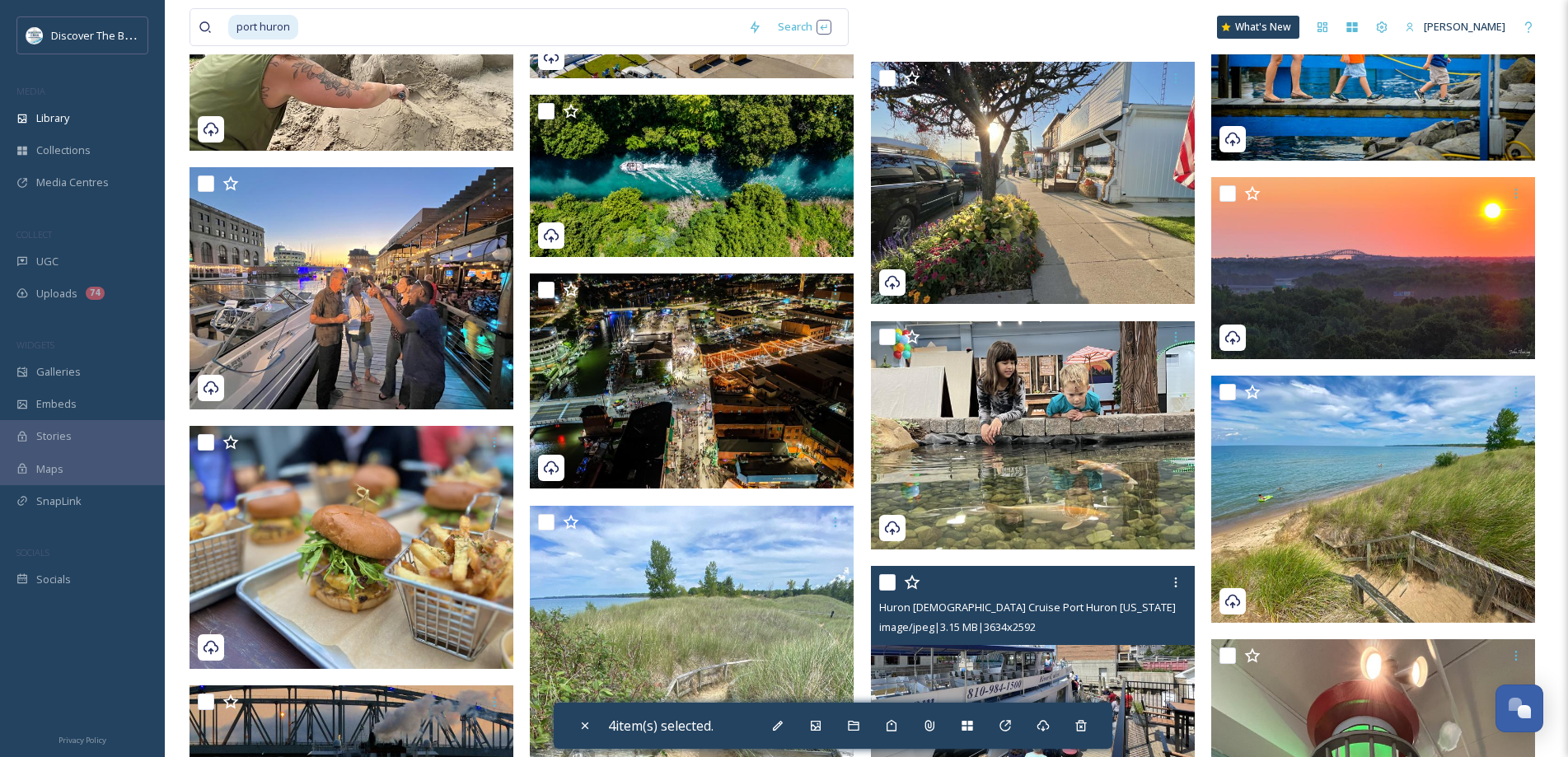
scroll to position [10297, 0]
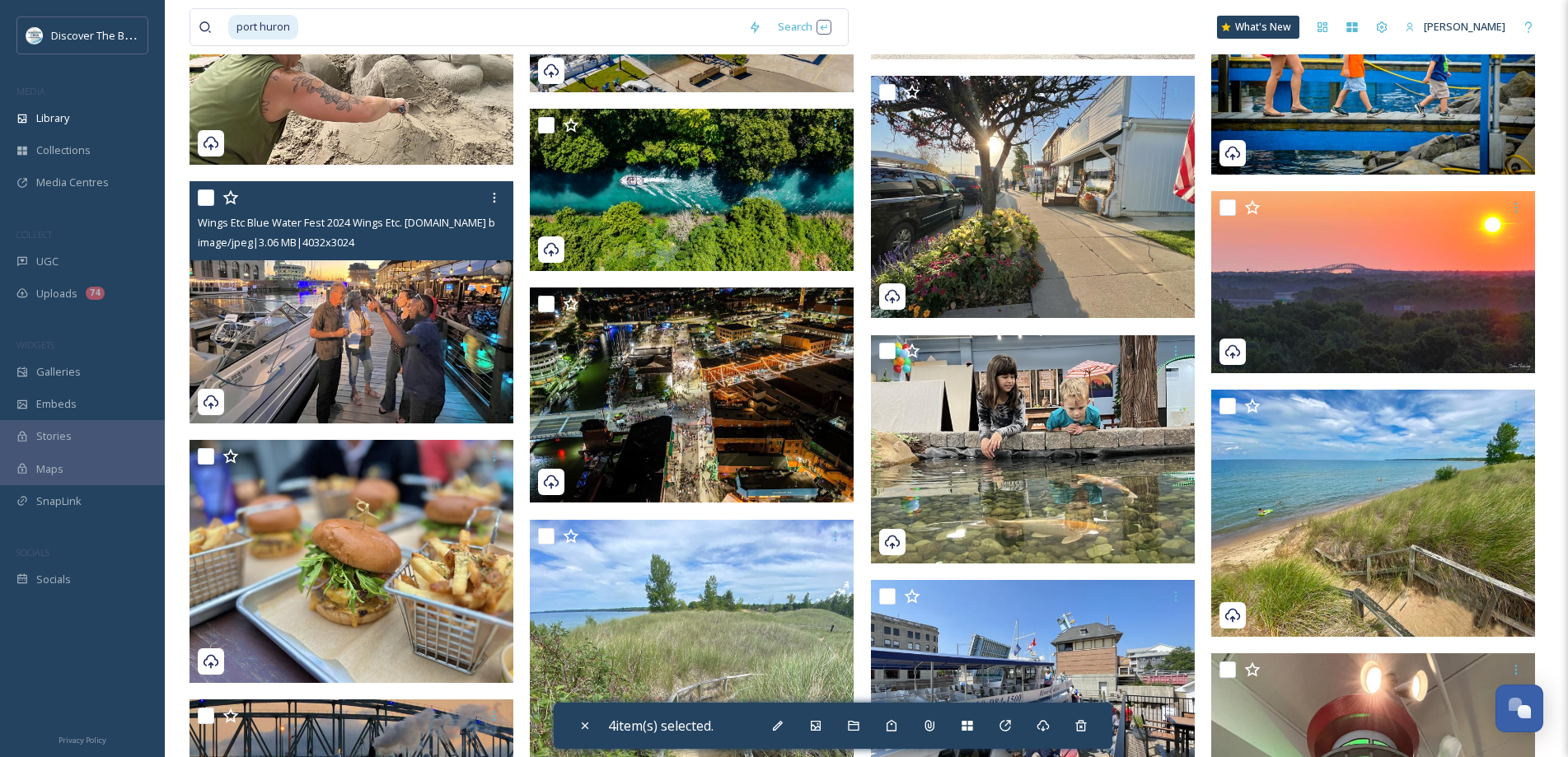
click at [207, 192] on input "checkbox" at bounding box center [205, 197] width 16 height 16
checkbox input "true"
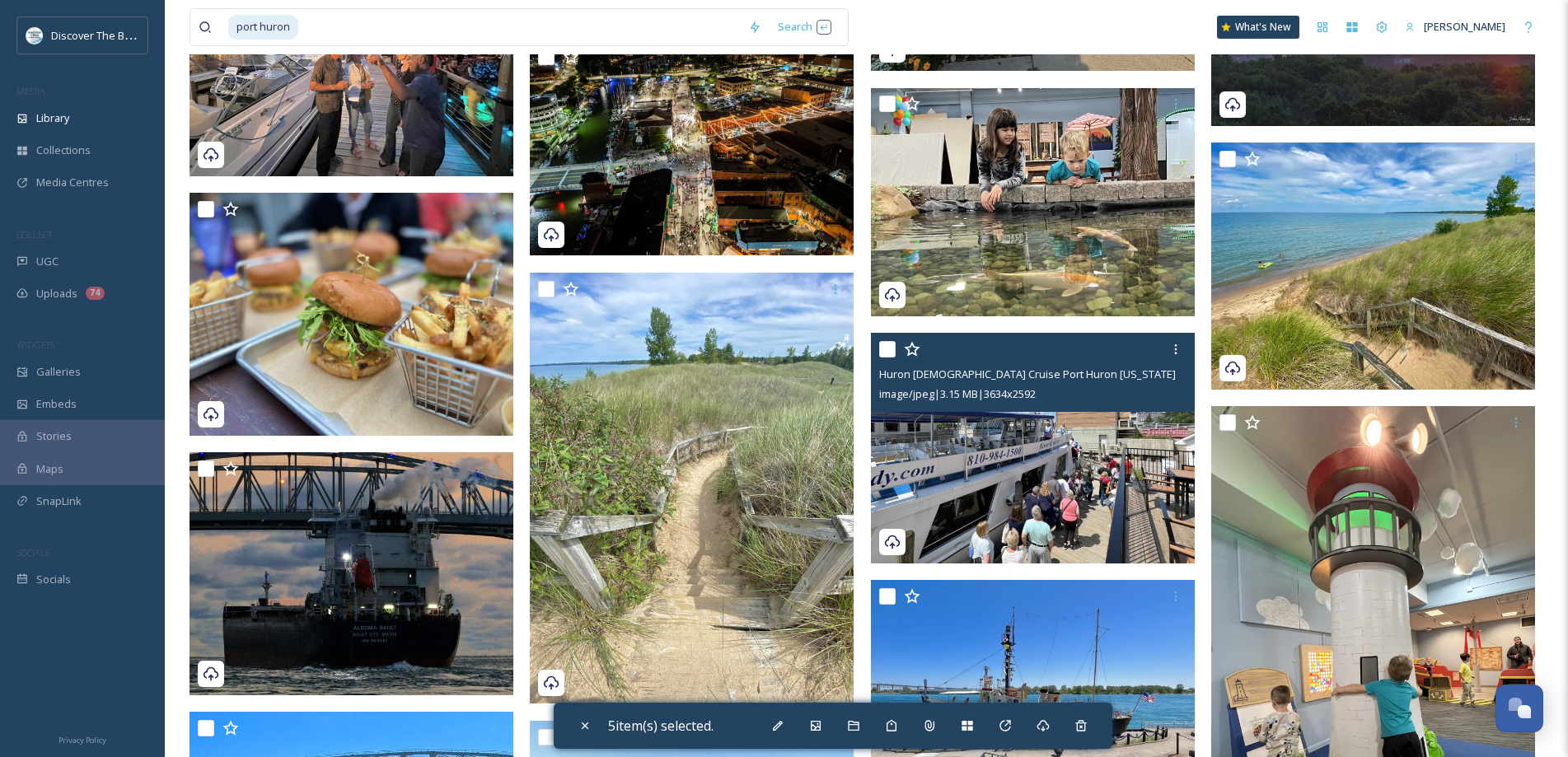
scroll to position [10791, 0]
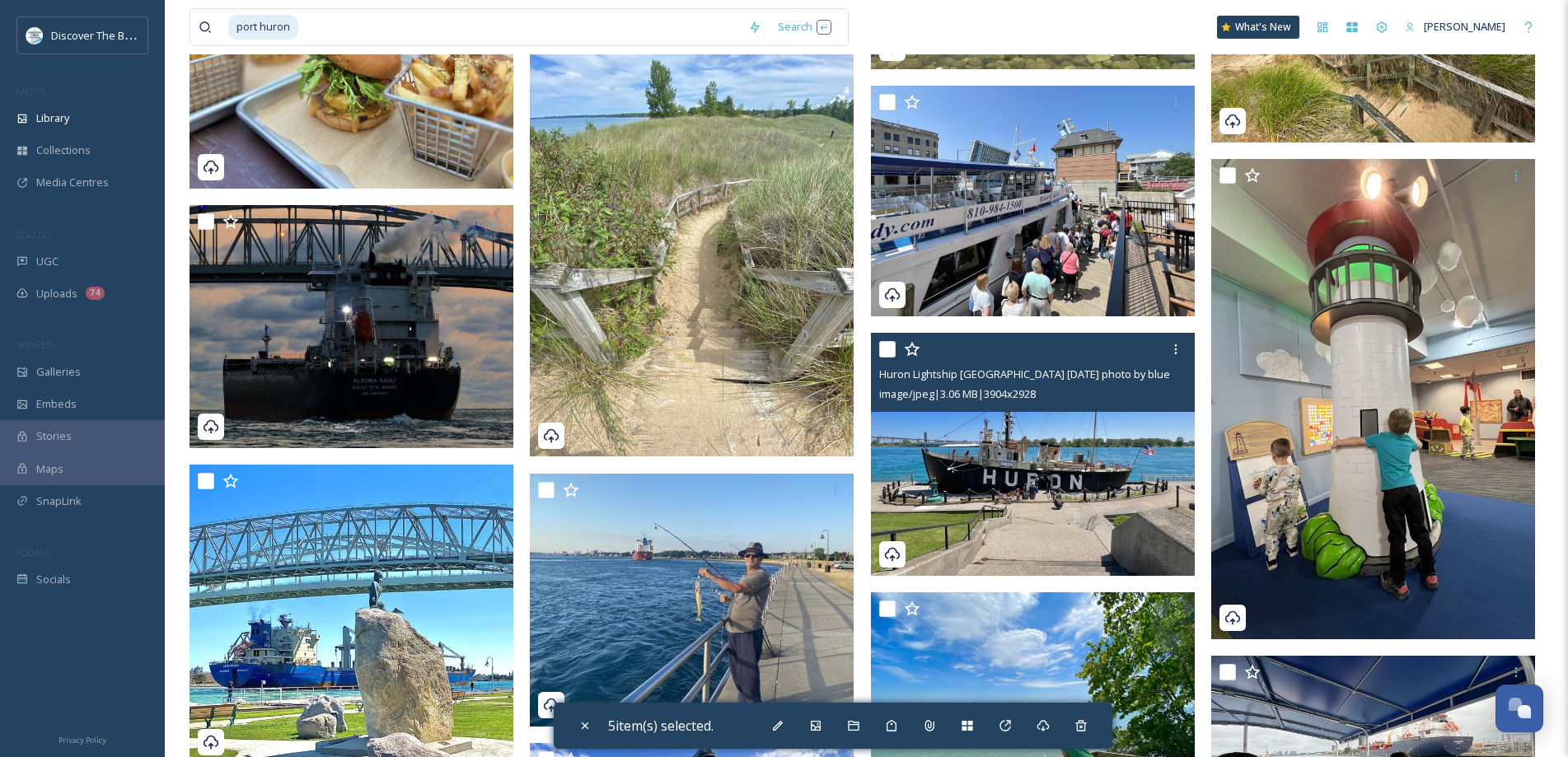
click at [889, 346] on input "checkbox" at bounding box center [886, 349] width 16 height 16
checkbox input "true"
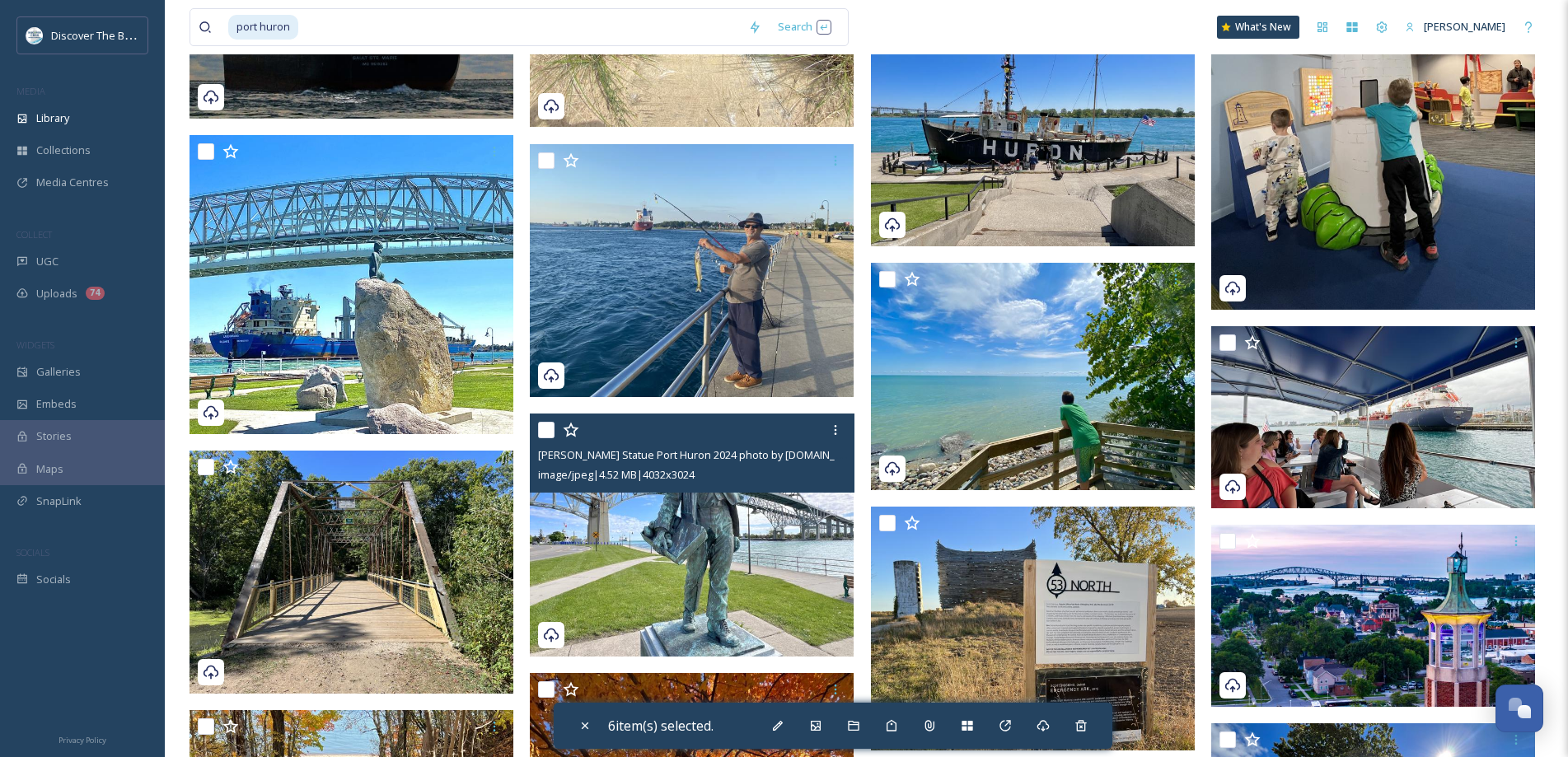
click at [549, 427] on input "checkbox" at bounding box center [545, 429] width 16 height 16
checkbox input "true"
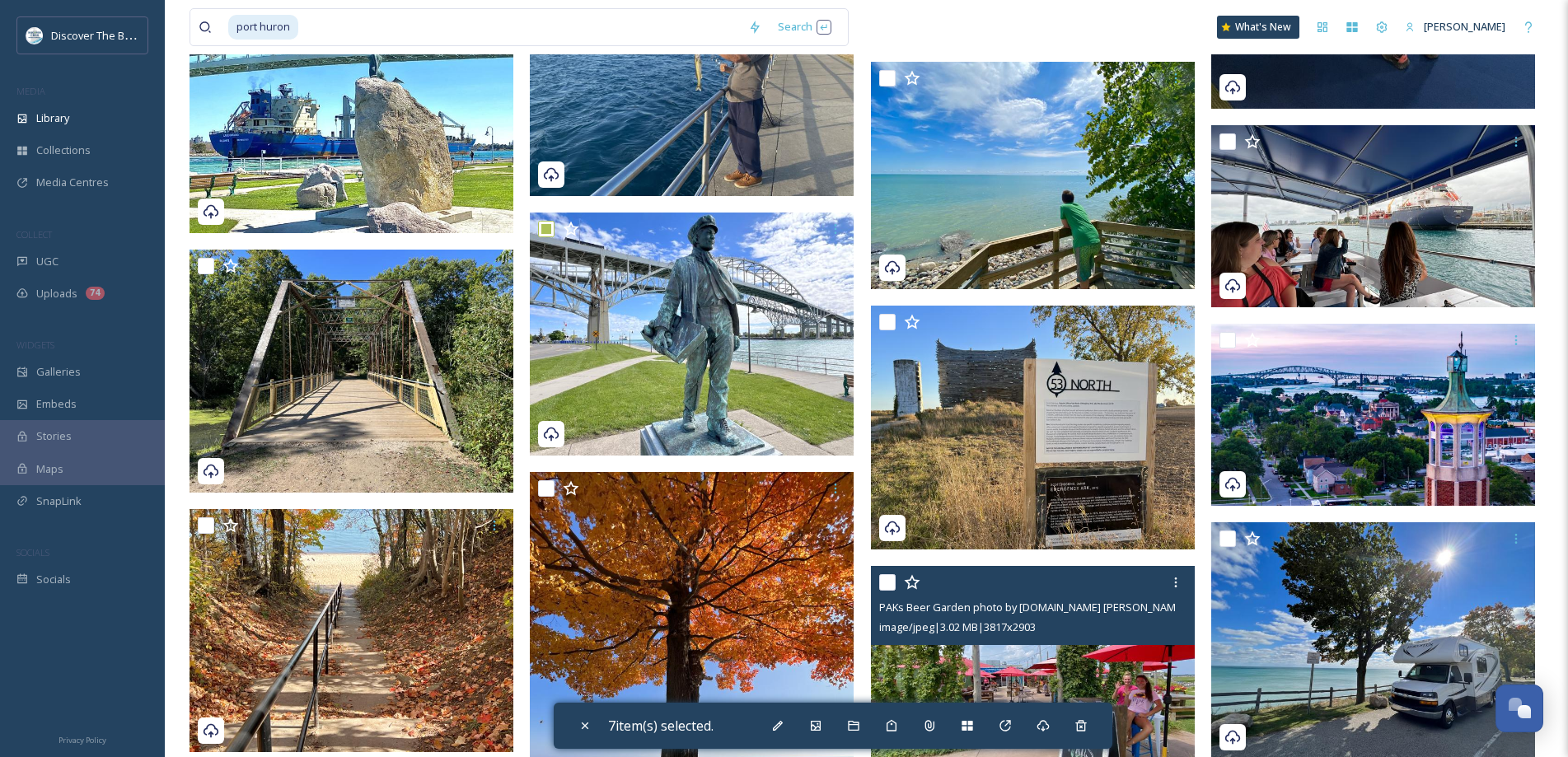
scroll to position [11451, 0]
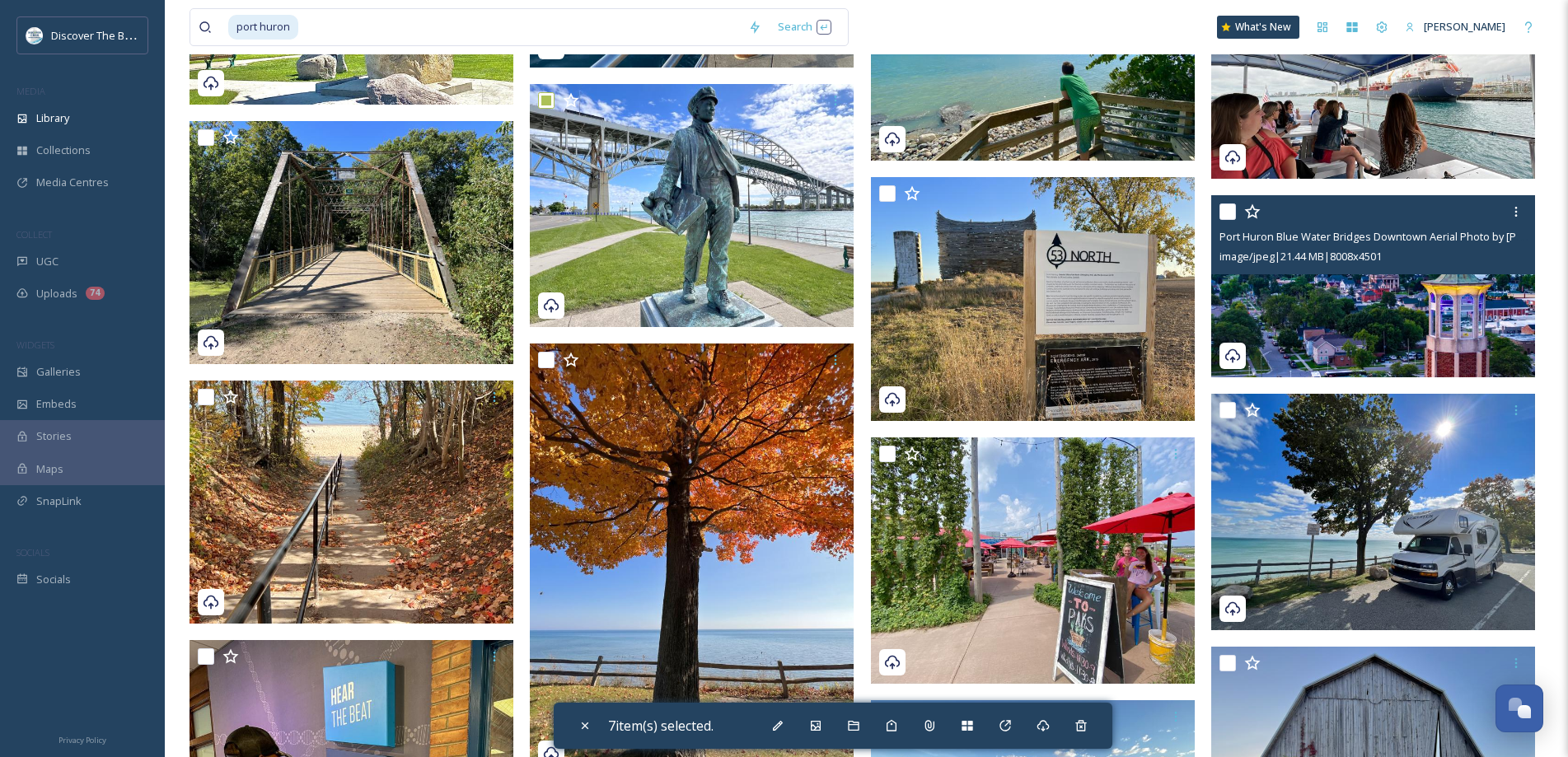
click at [1233, 209] on input "checkbox" at bounding box center [1227, 211] width 16 height 16
checkbox input "true"
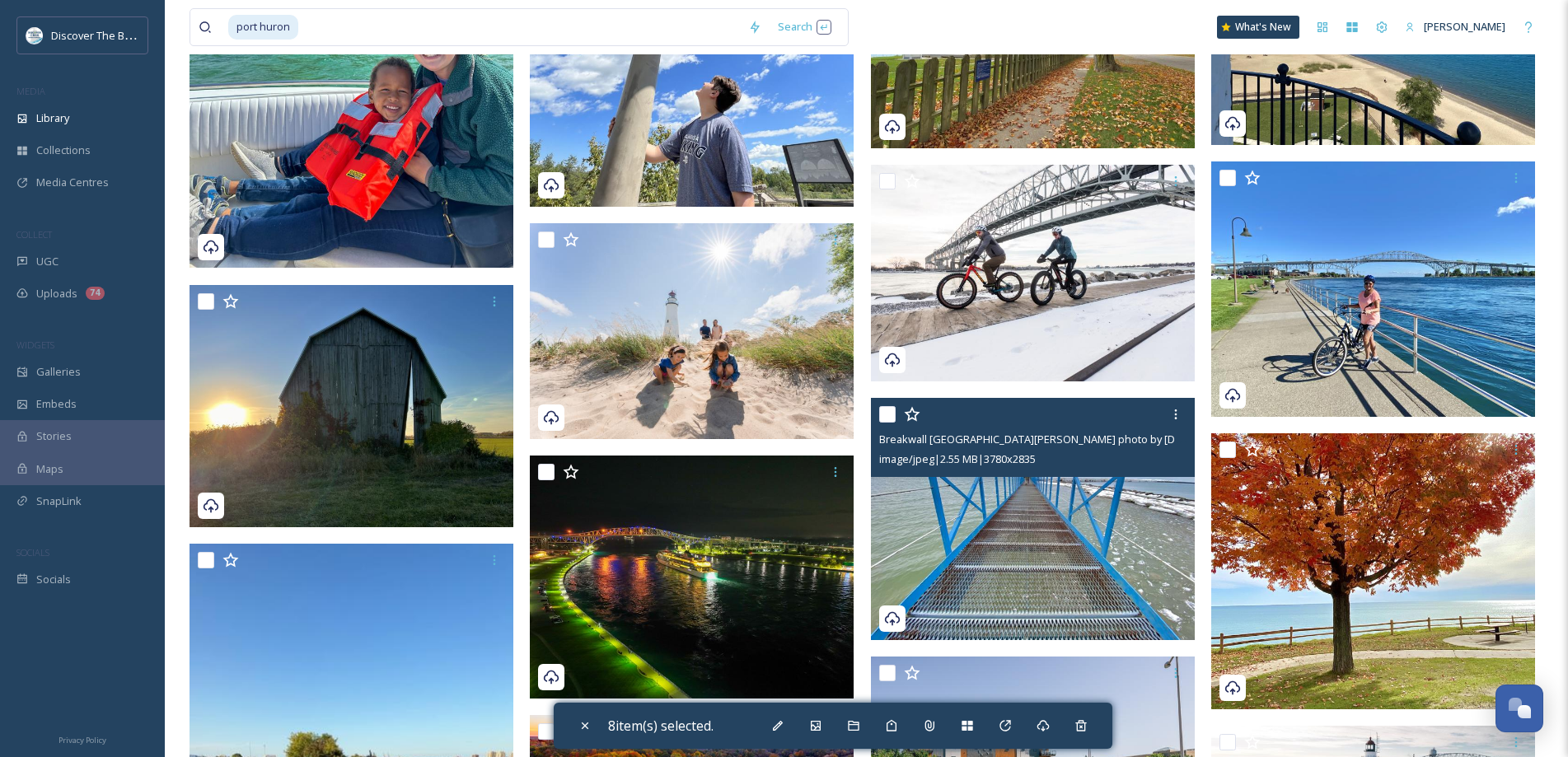
scroll to position [13346, 0]
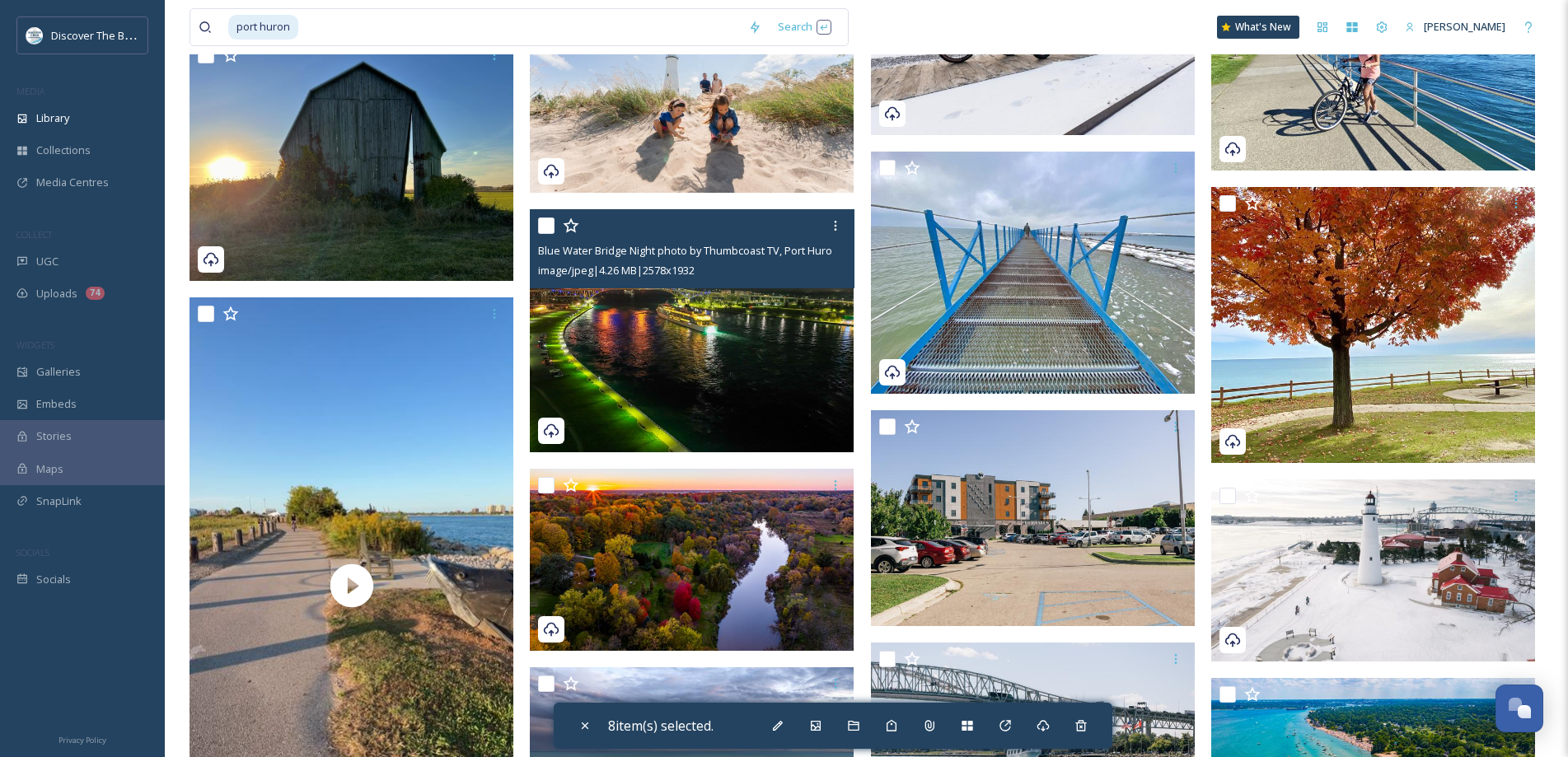
click at [550, 225] on input "checkbox" at bounding box center [545, 225] width 16 height 16
checkbox input "true"
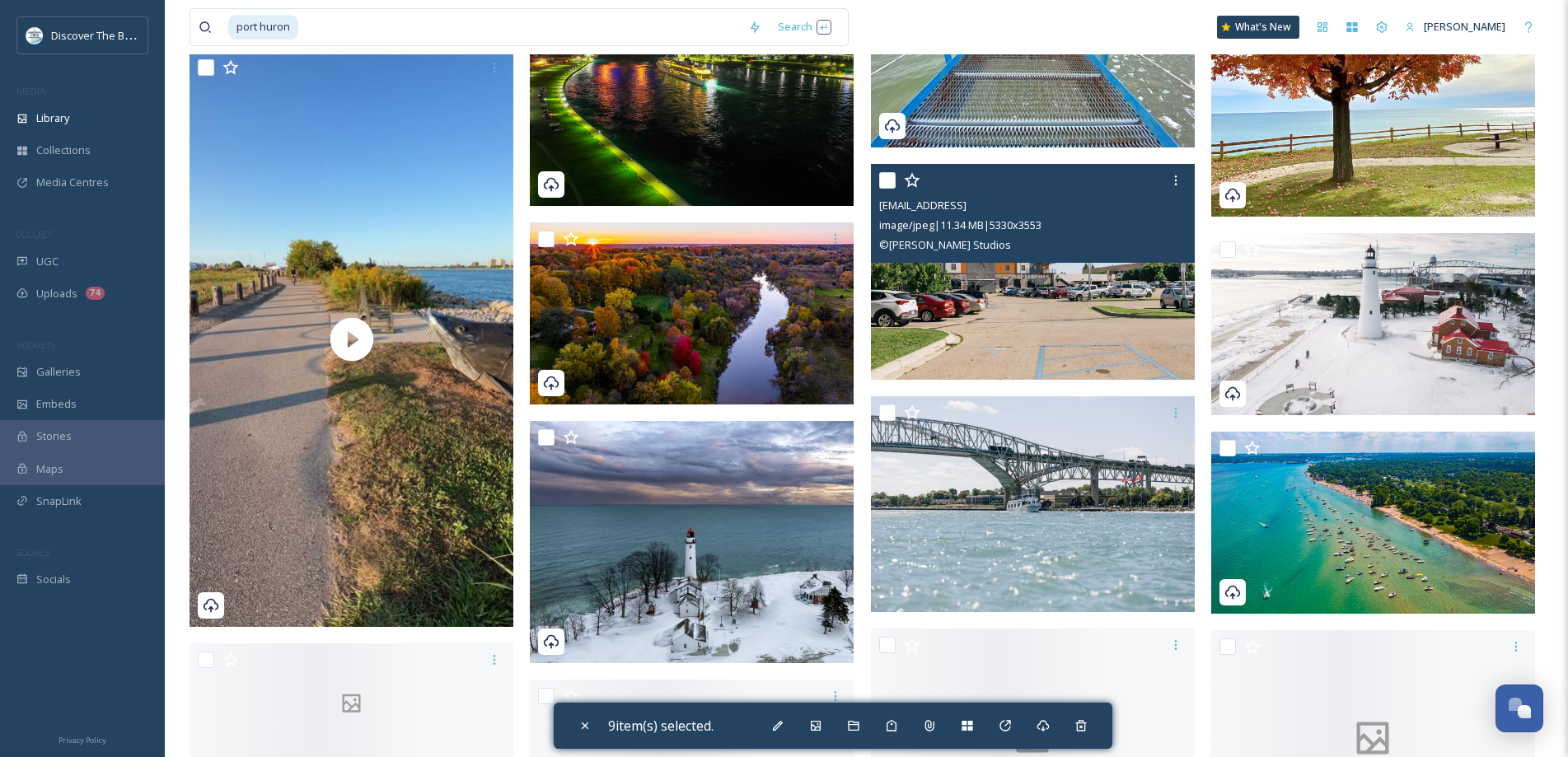
scroll to position [13592, 0]
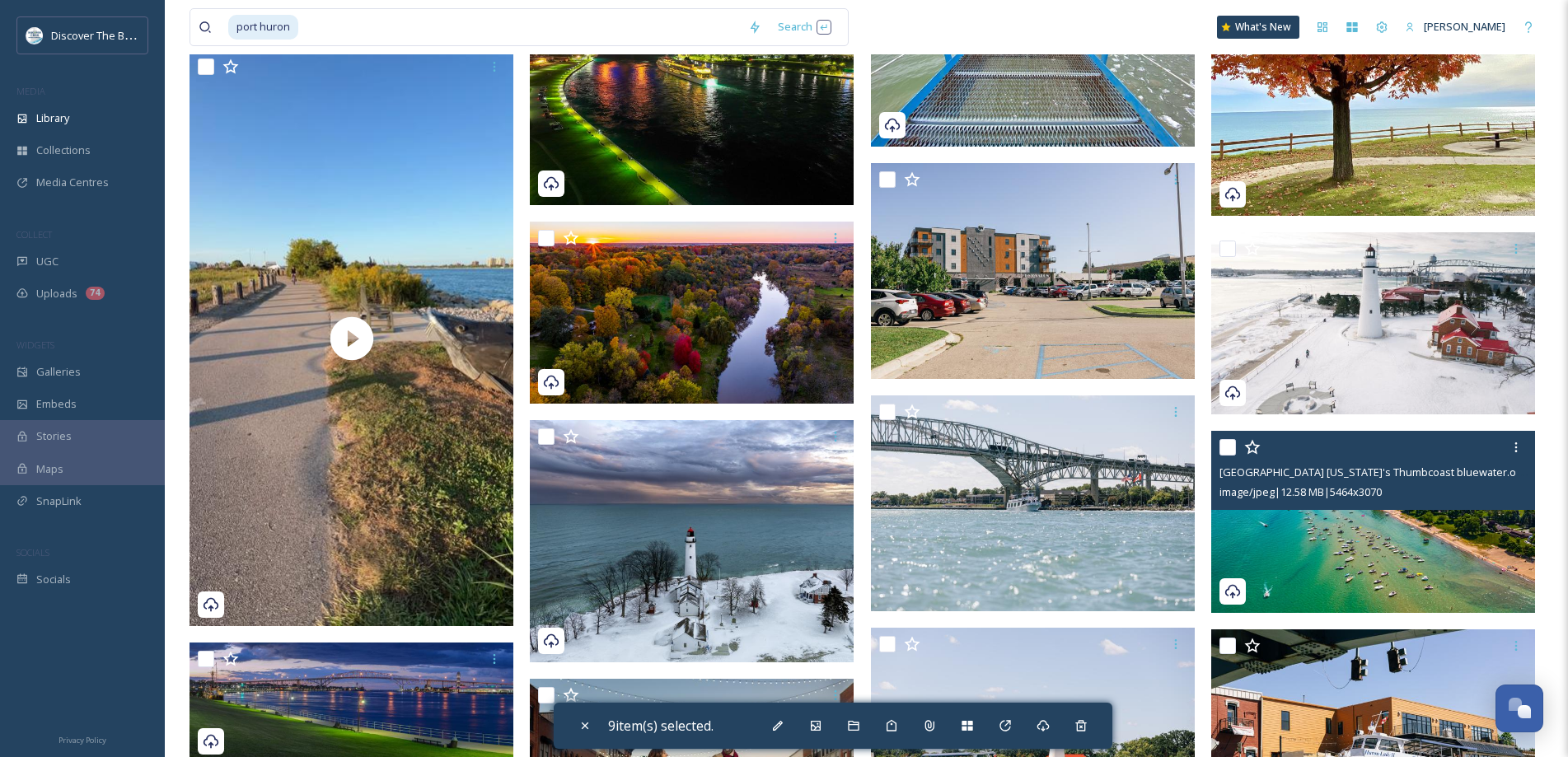
drag, startPoint x: 1226, startPoint y: 447, endPoint x: 1205, endPoint y: 441, distance: 21.8
click at [1226, 446] on input "checkbox" at bounding box center [1227, 447] width 16 height 16
checkbox input "true"
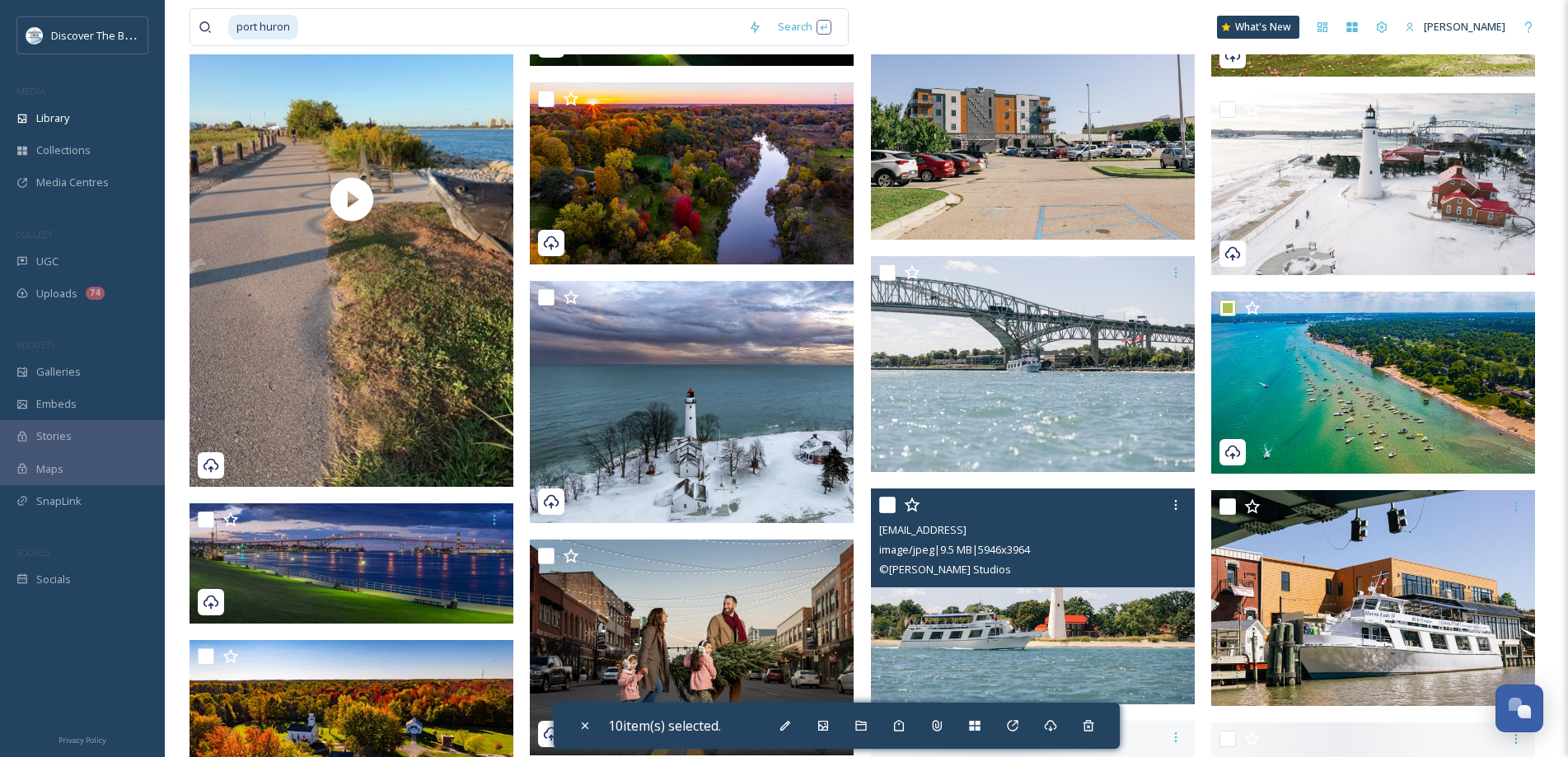
scroll to position [13922, 0]
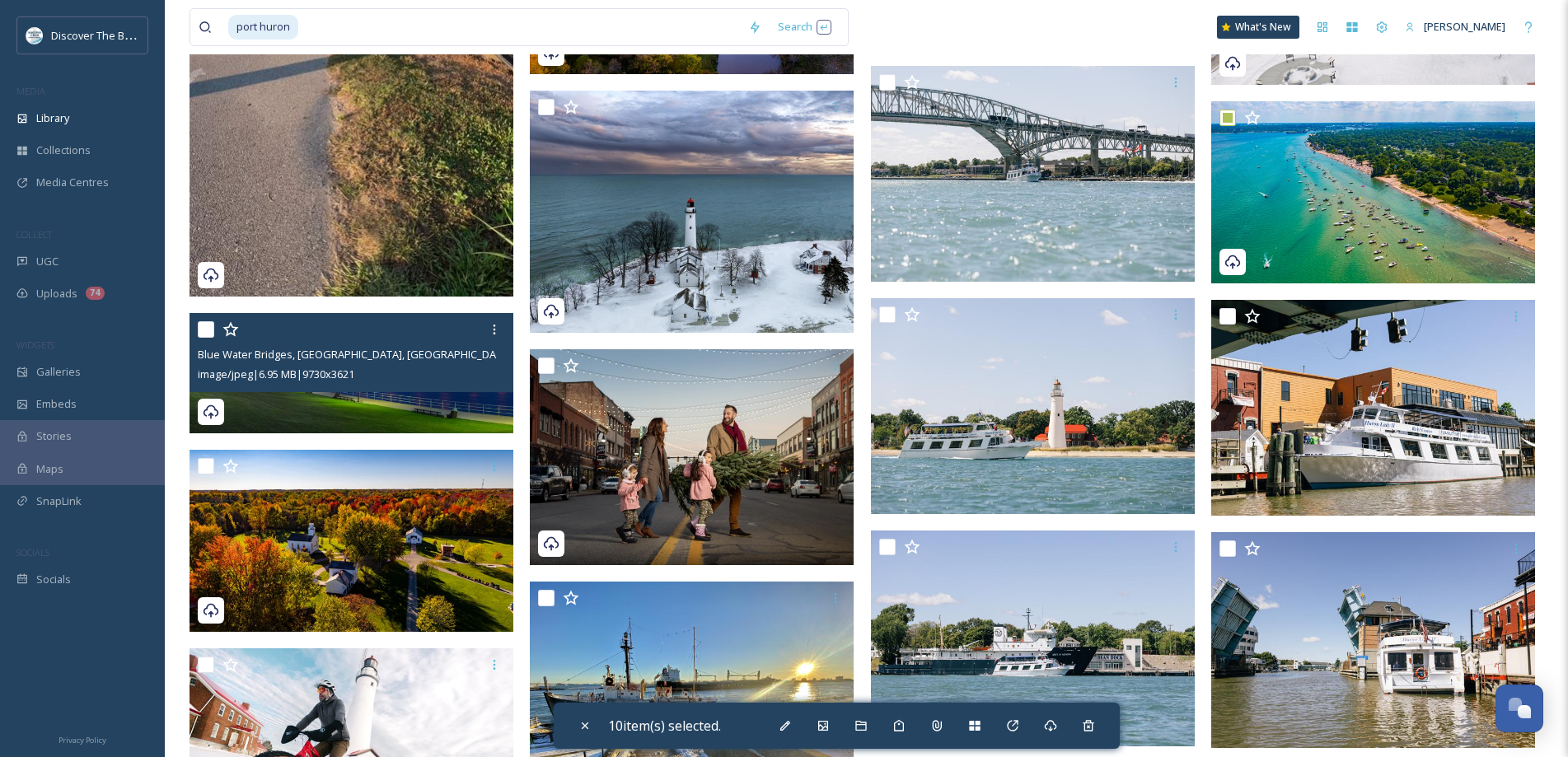
click at [205, 323] on input "checkbox" at bounding box center [205, 329] width 16 height 16
checkbox input "true"
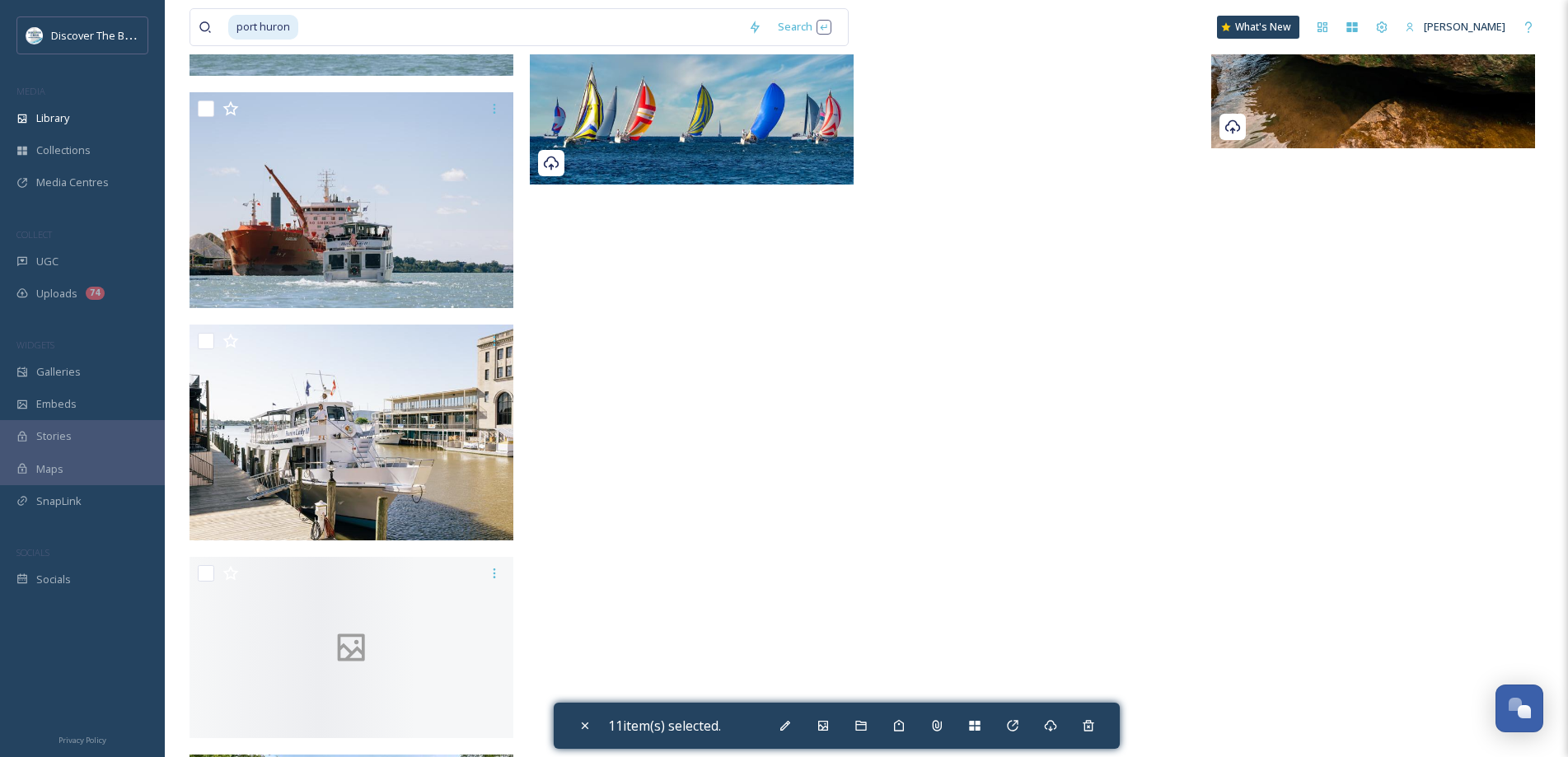
scroll to position [16146, 0]
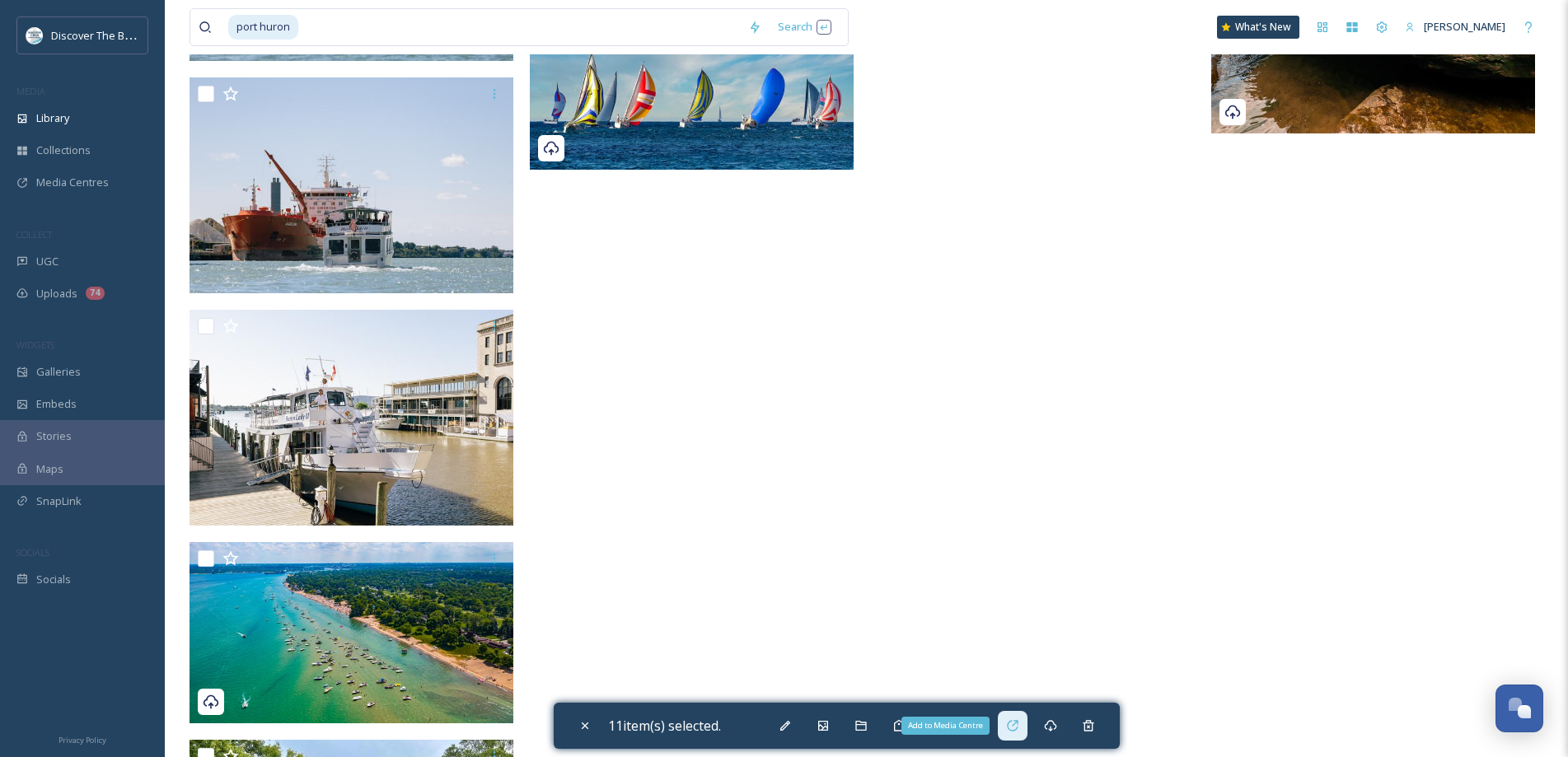
click at [1012, 731] on icon at bounding box center [1012, 726] width 14 height 14
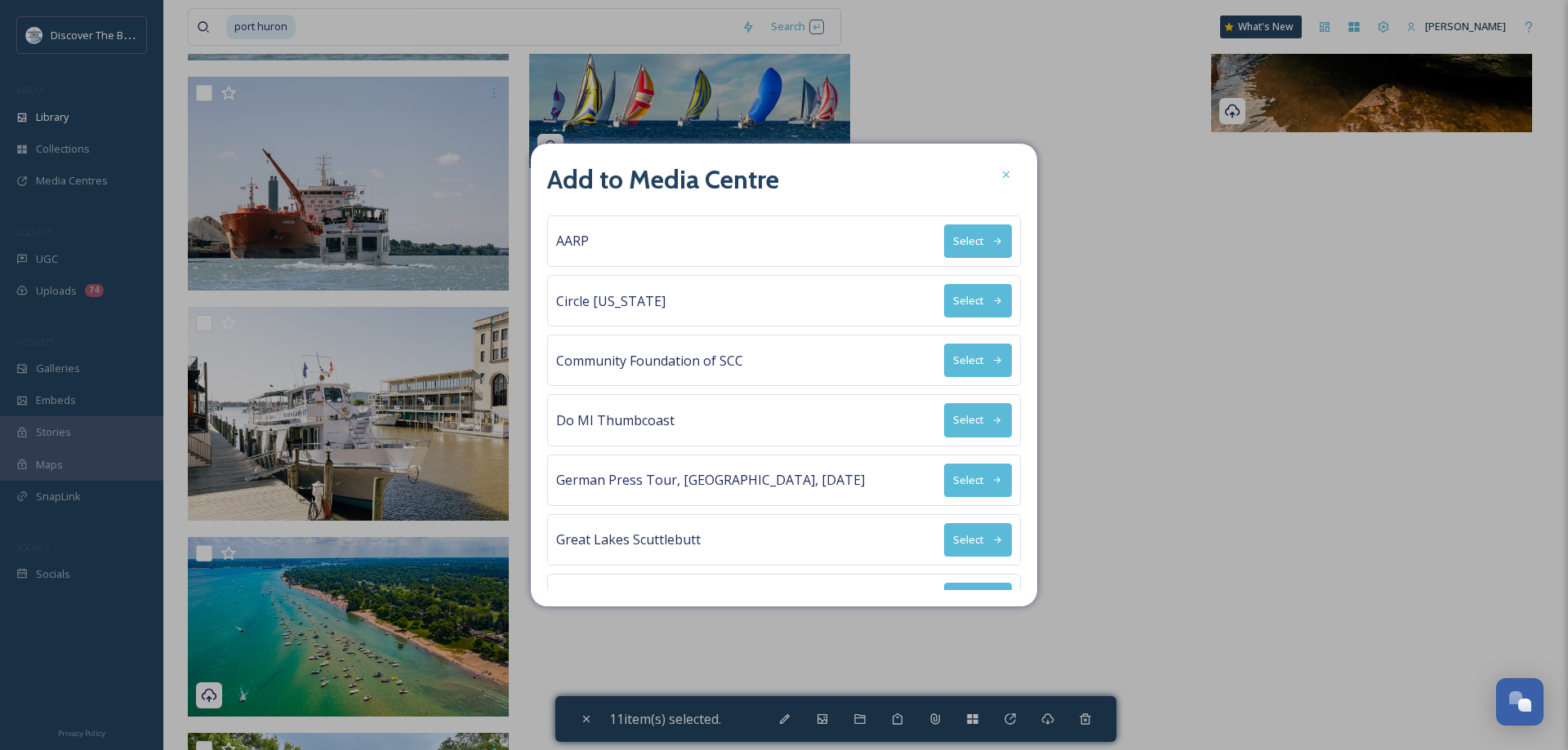
click at [970, 307] on button "Select" at bounding box center [978, 301] width 68 height 34
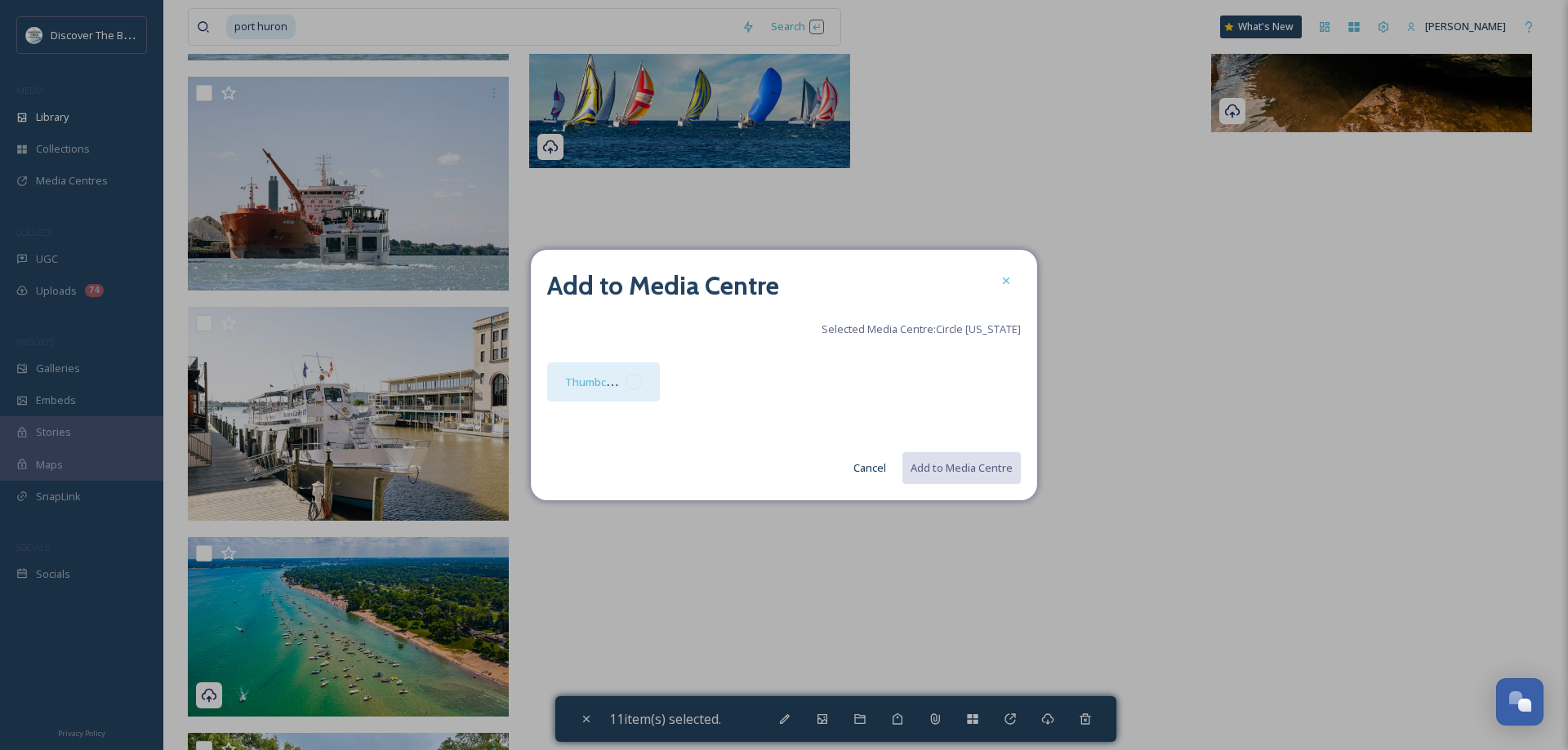
click at [637, 383] on div at bounding box center [634, 381] width 16 height 16
click at [975, 466] on button "Add to Media Centre" at bounding box center [960, 467] width 120 height 34
checkbox input "false"
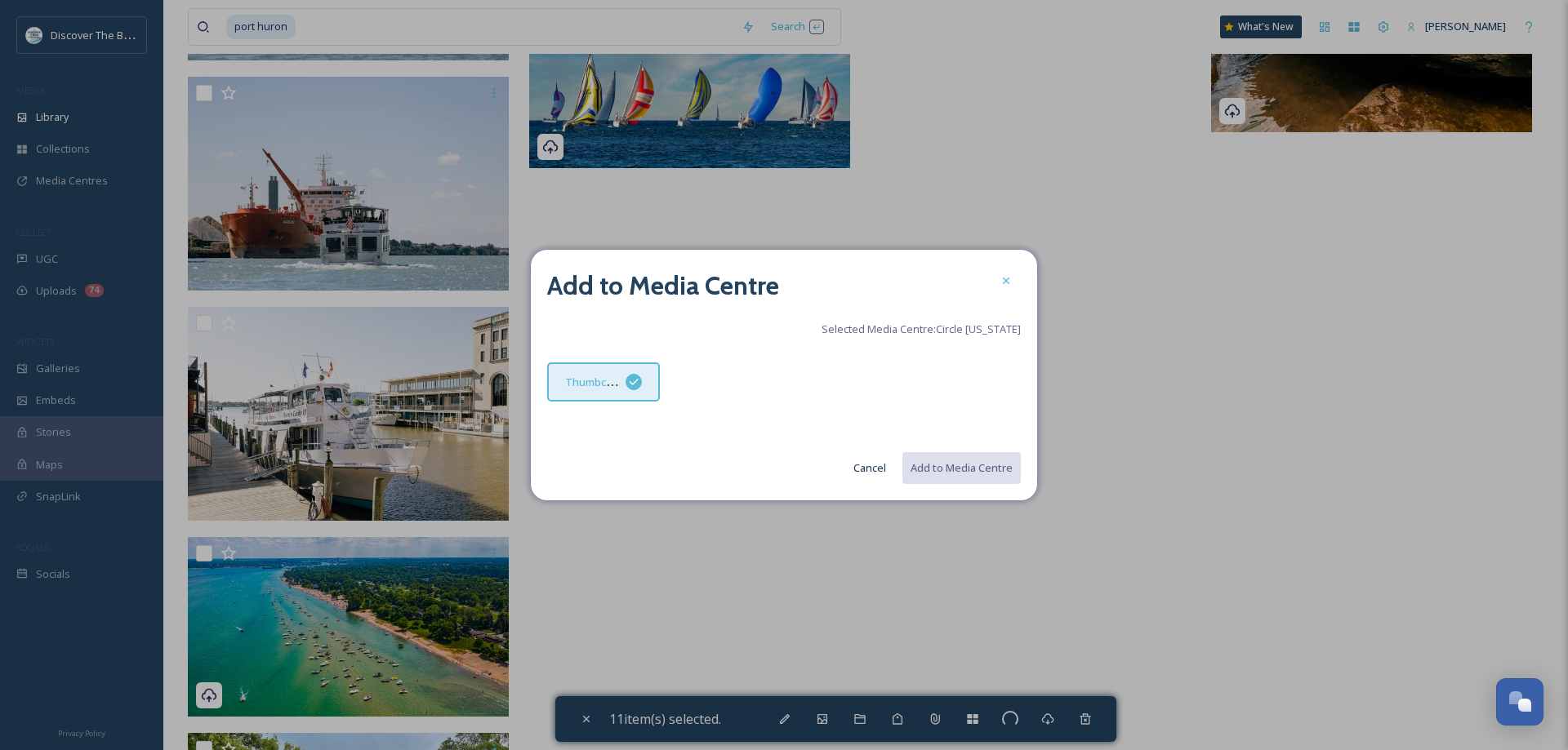
checkbox input "false"
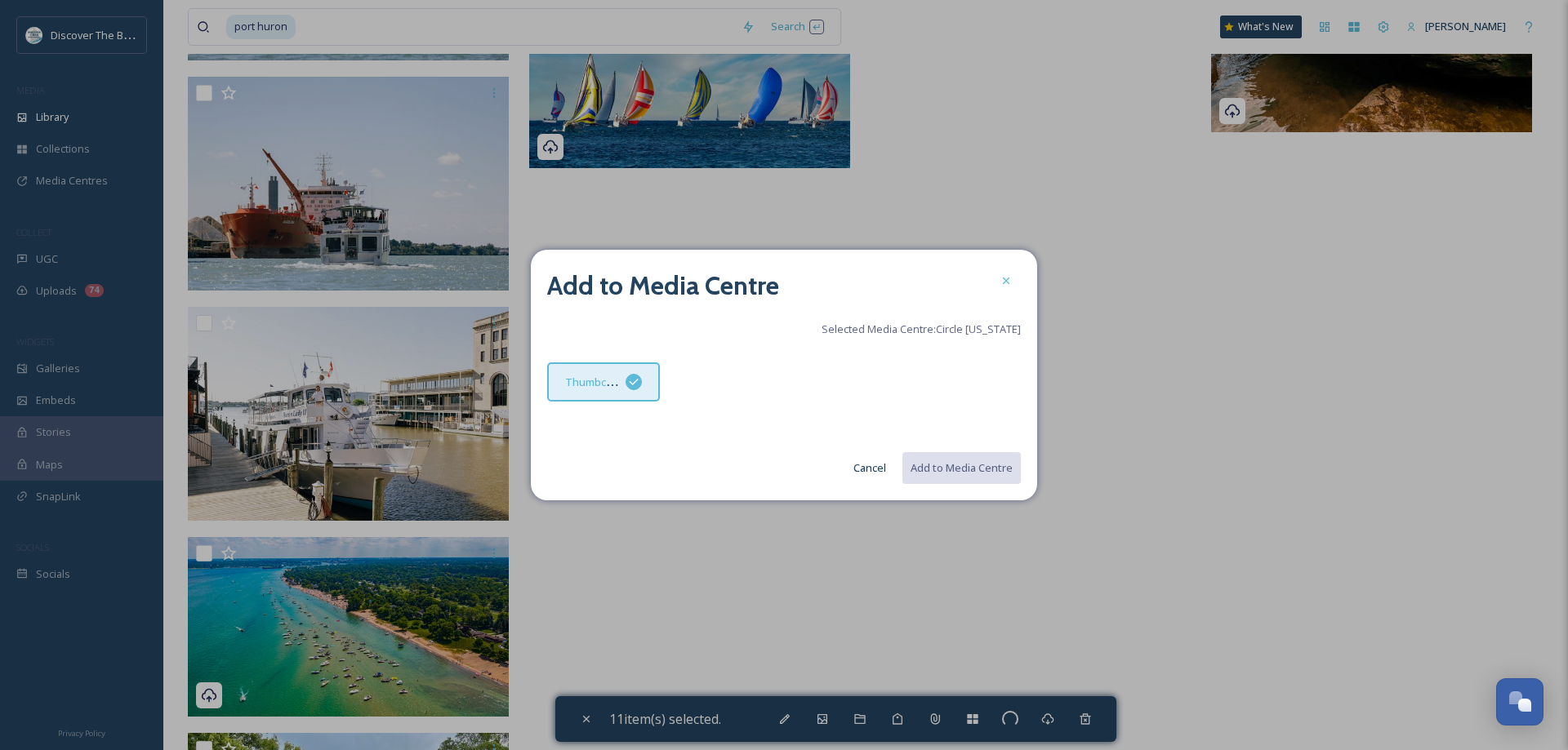
checkbox input "false"
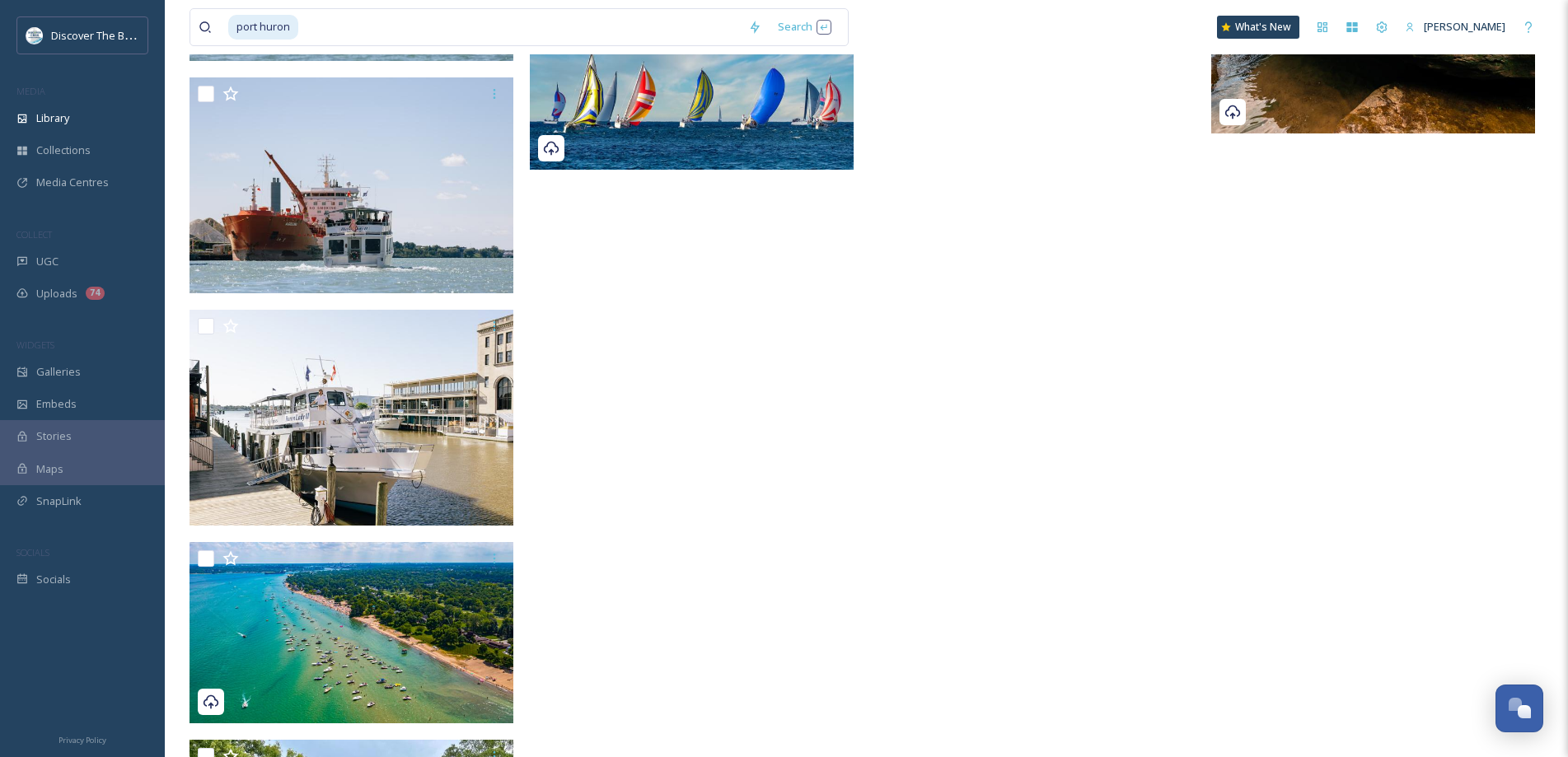
scroll to position [15735, 0]
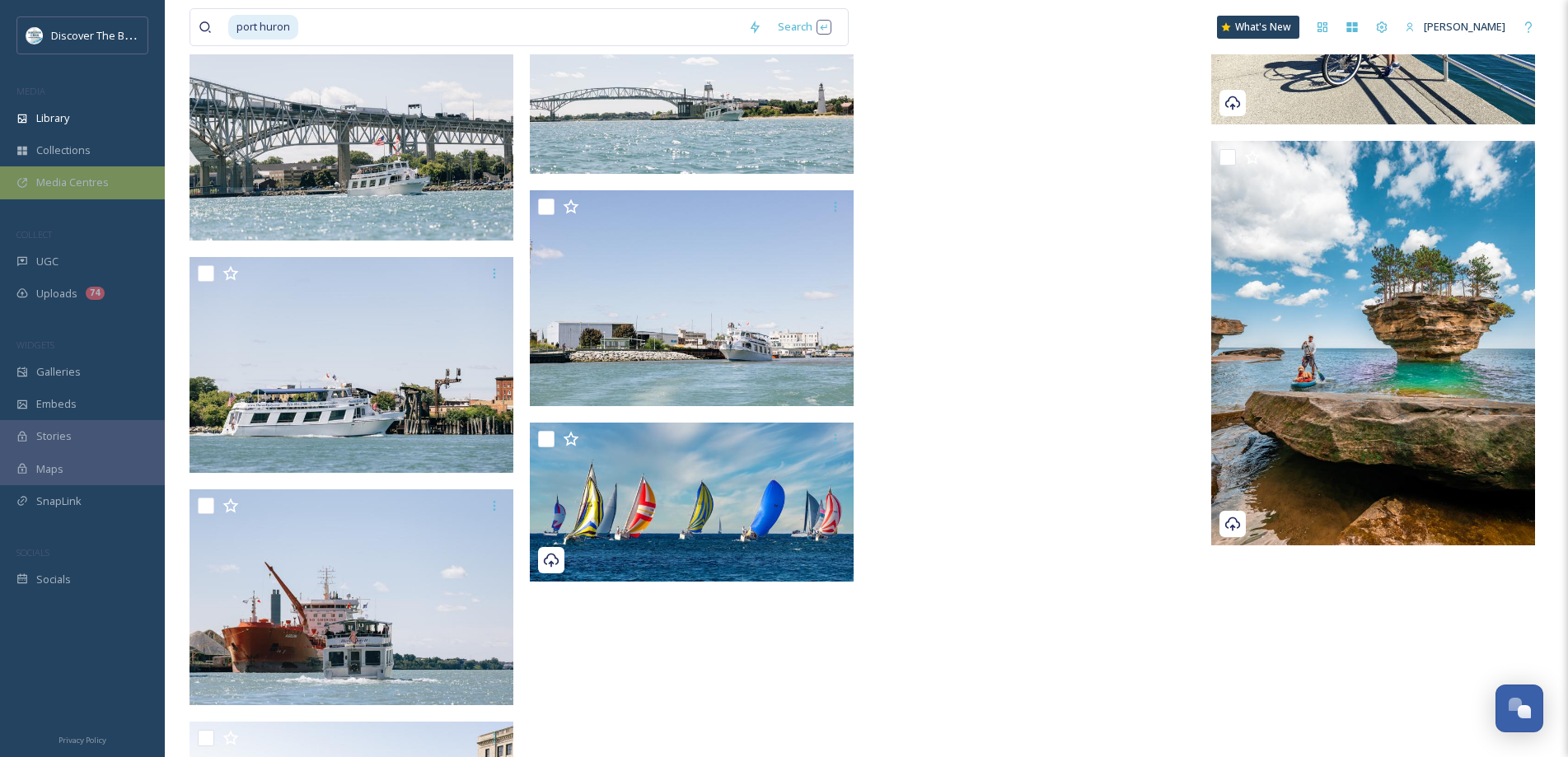
click at [109, 175] on div "Media Centres" at bounding box center [82, 182] width 164 height 32
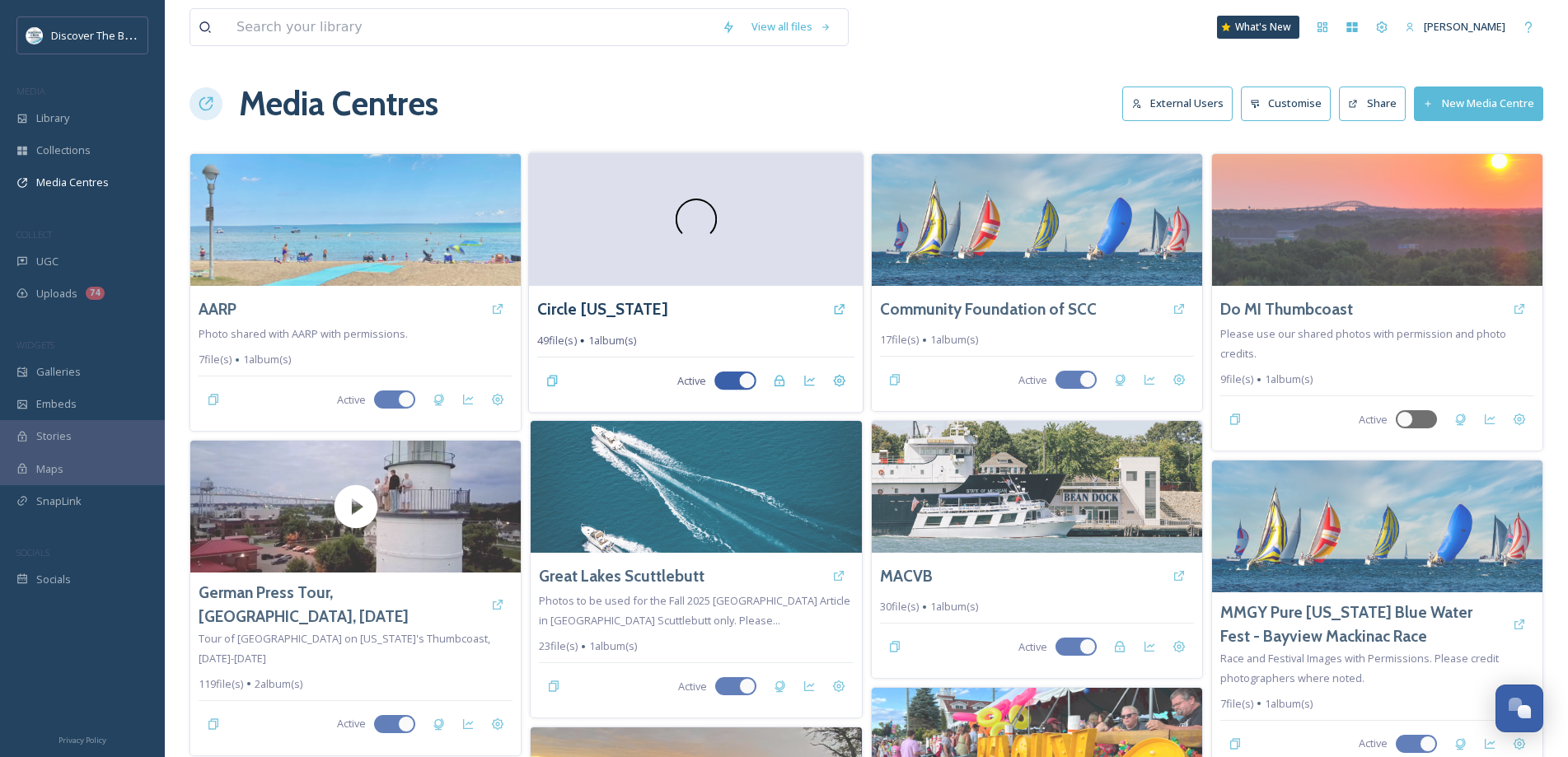
click at [780, 237] on video at bounding box center [695, 219] width 334 height 133
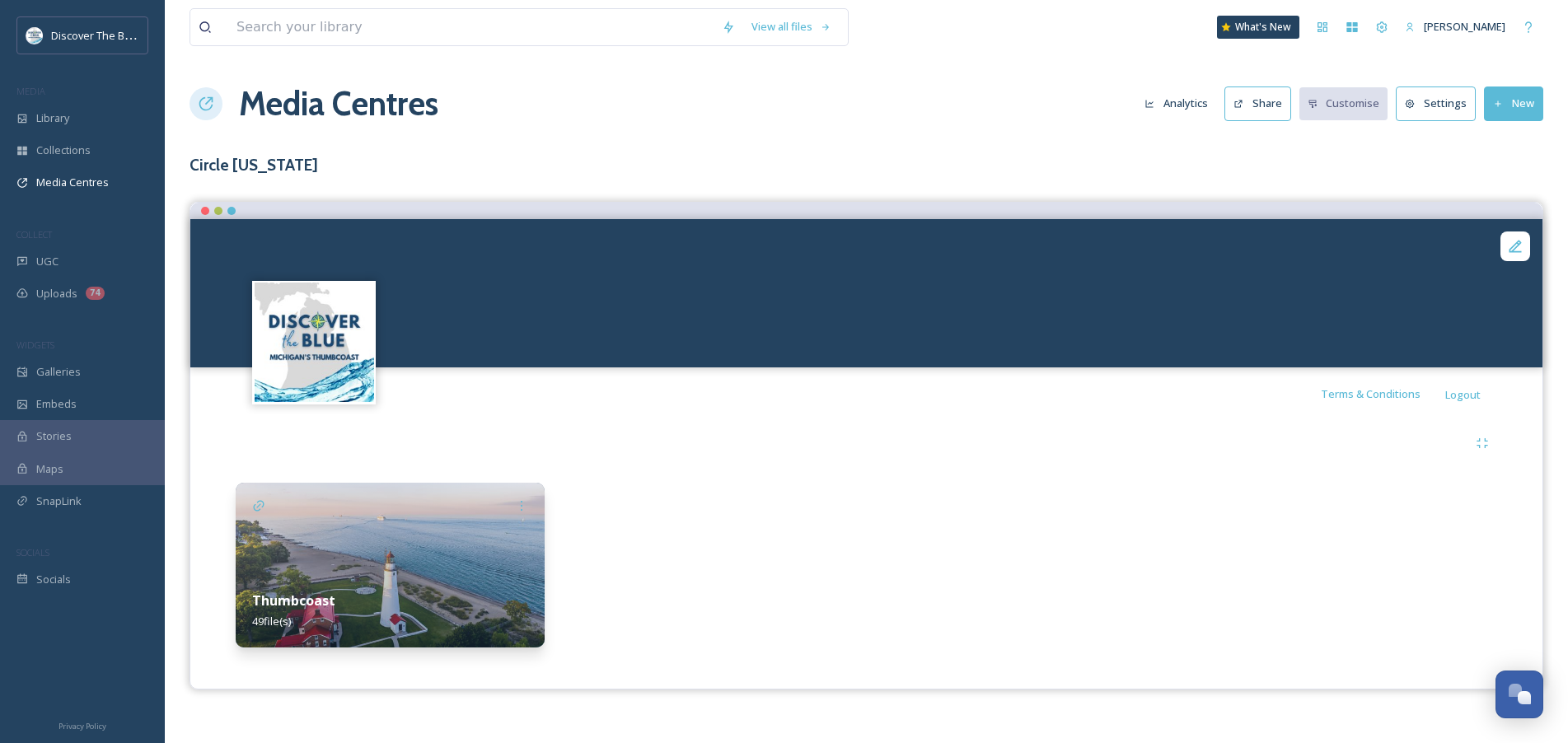
click at [1426, 114] on button "Settings" at bounding box center [1435, 102] width 80 height 34
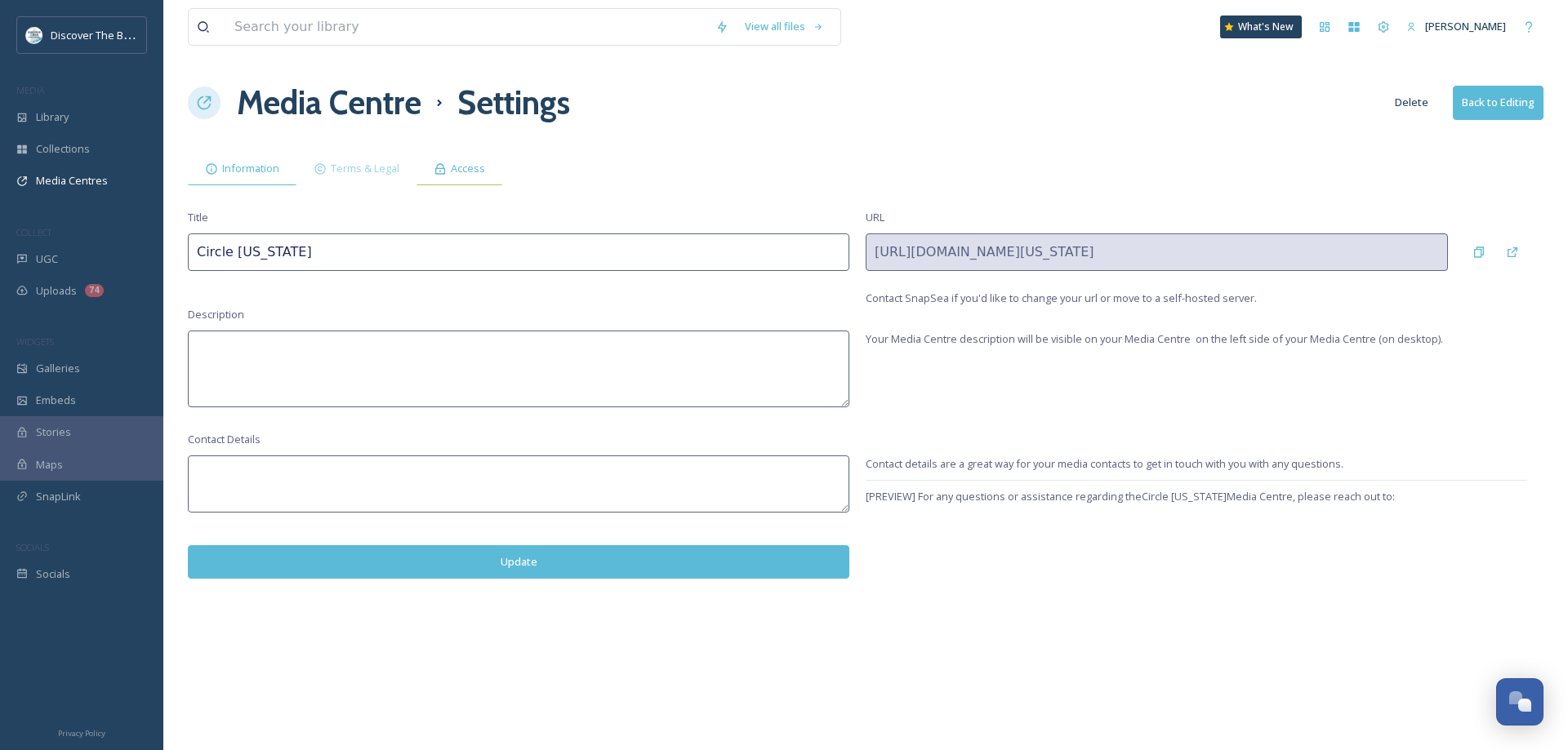
click at [465, 169] on span "Access" at bounding box center [468, 169] width 35 height 15
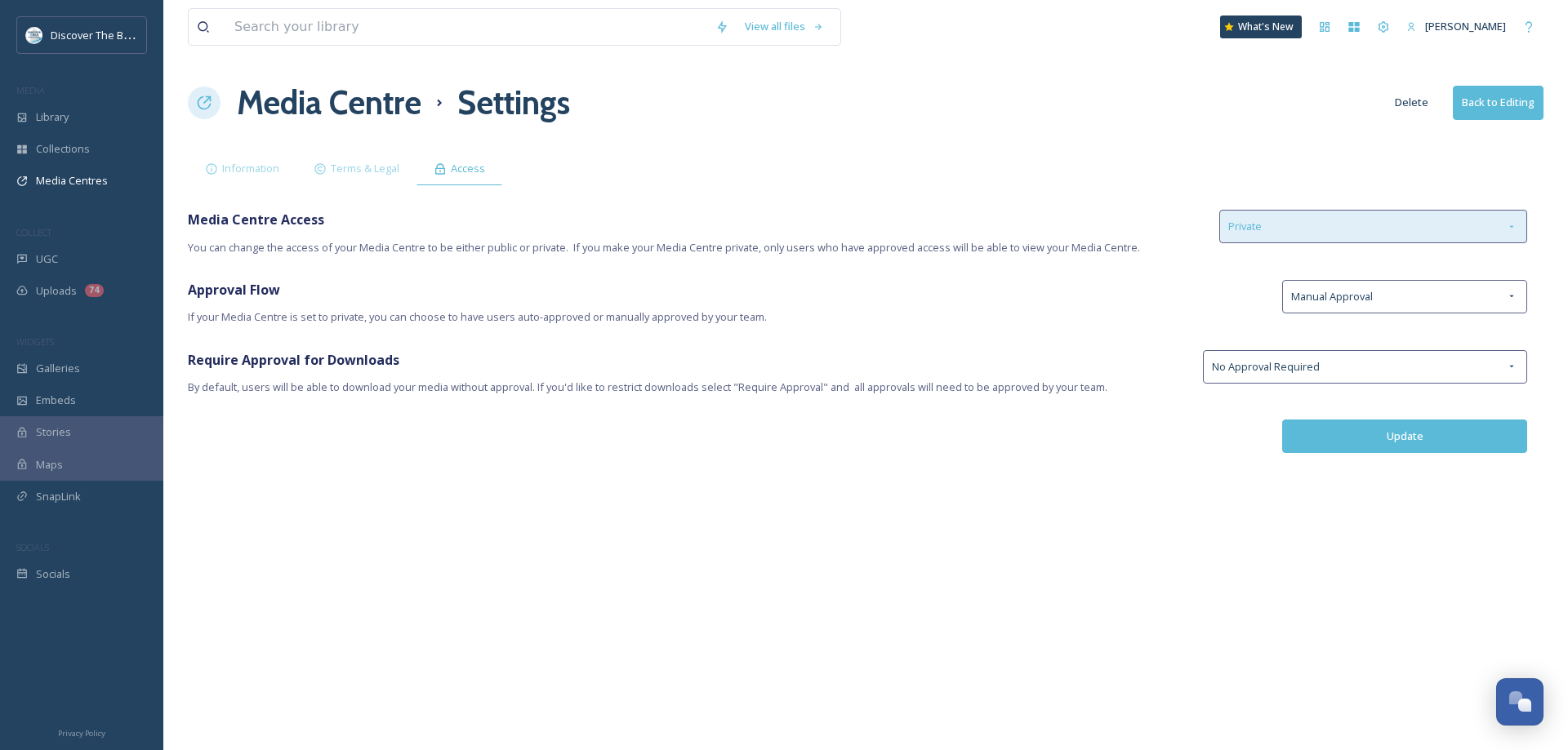
click at [1308, 231] on div "Private" at bounding box center [1372, 226] width 308 height 34
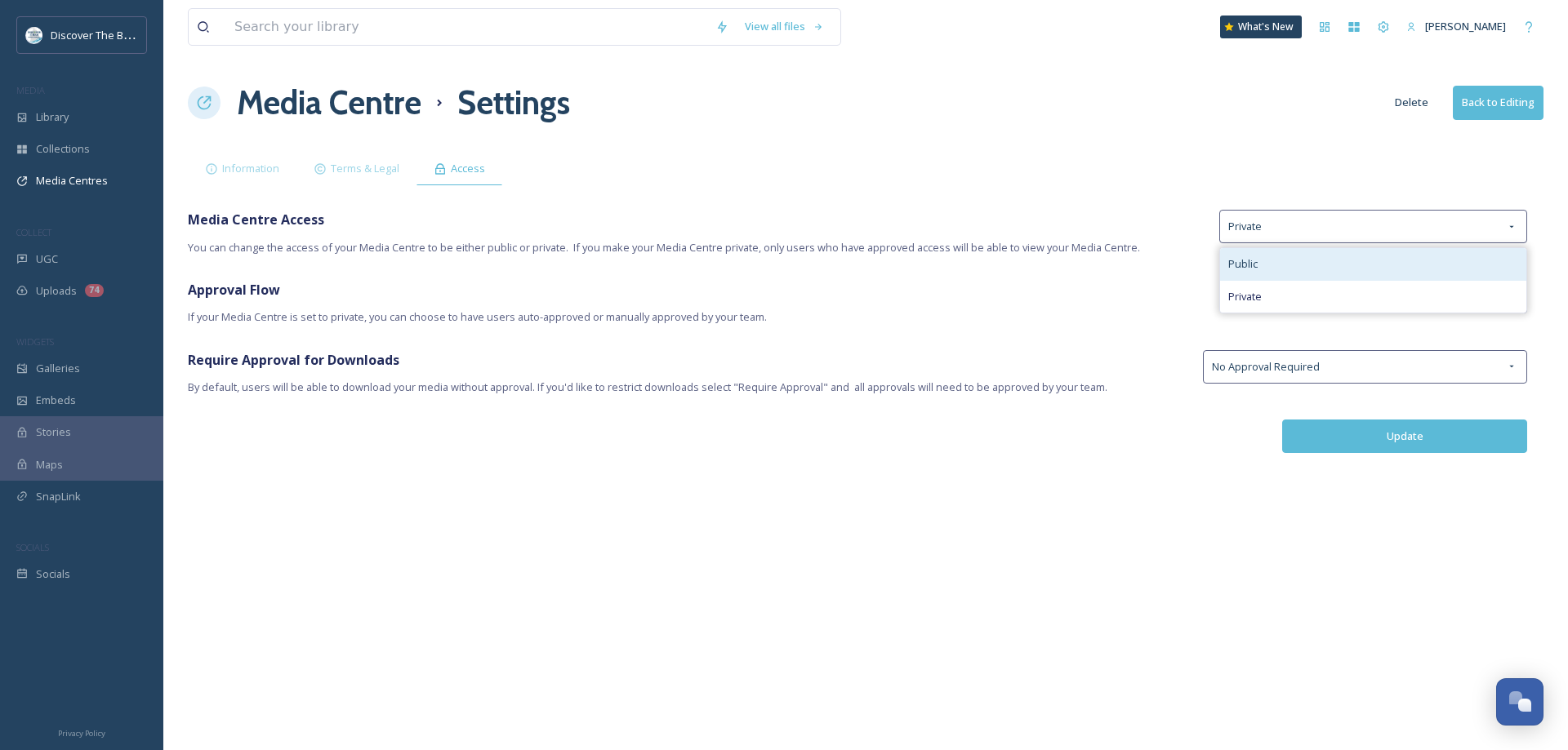
click at [1283, 262] on div "Public" at bounding box center [1373, 263] width 307 height 32
click at [1347, 443] on button "Update" at bounding box center [1405, 436] width 245 height 34
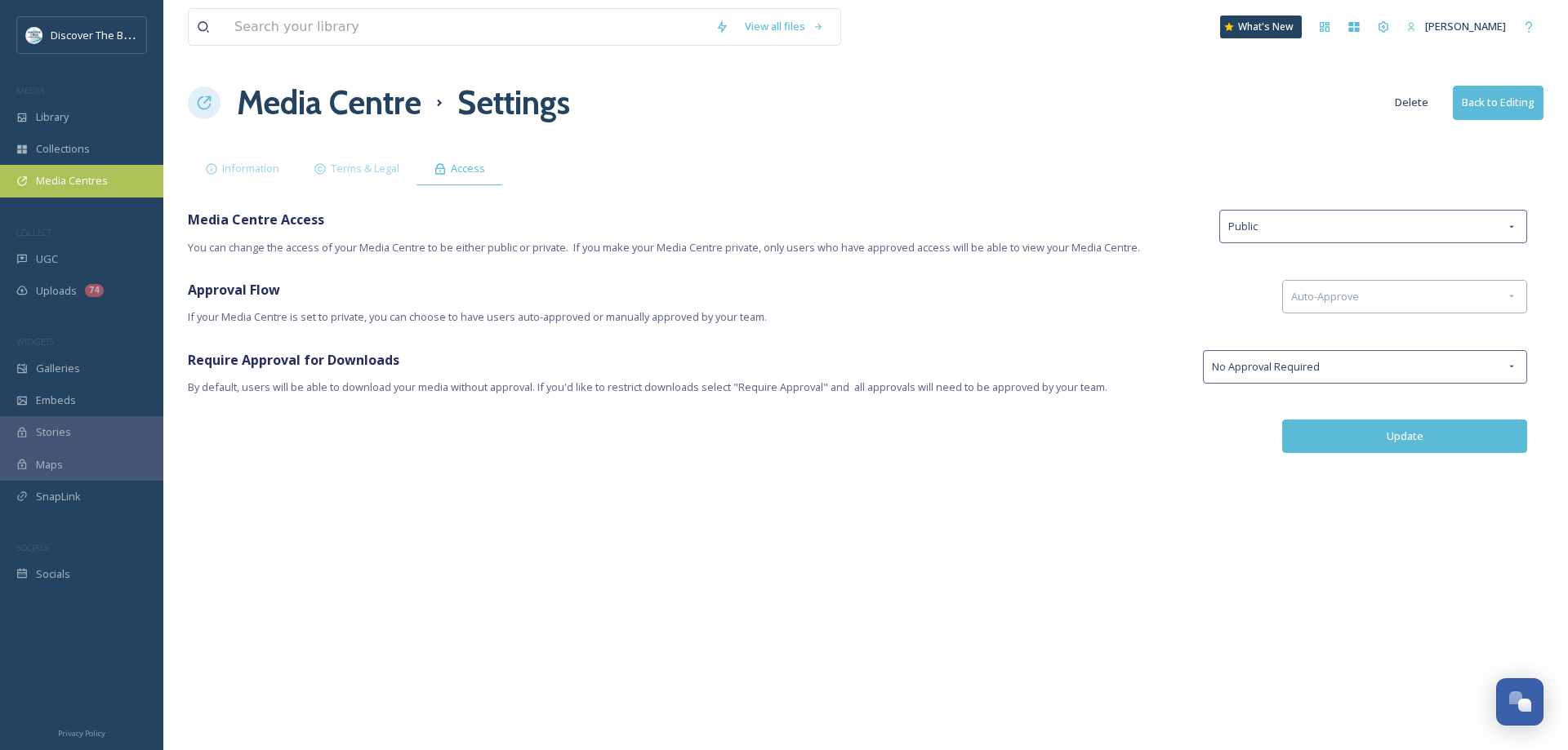
click at [93, 181] on span "Media Centres" at bounding box center [71, 181] width 72 height 15
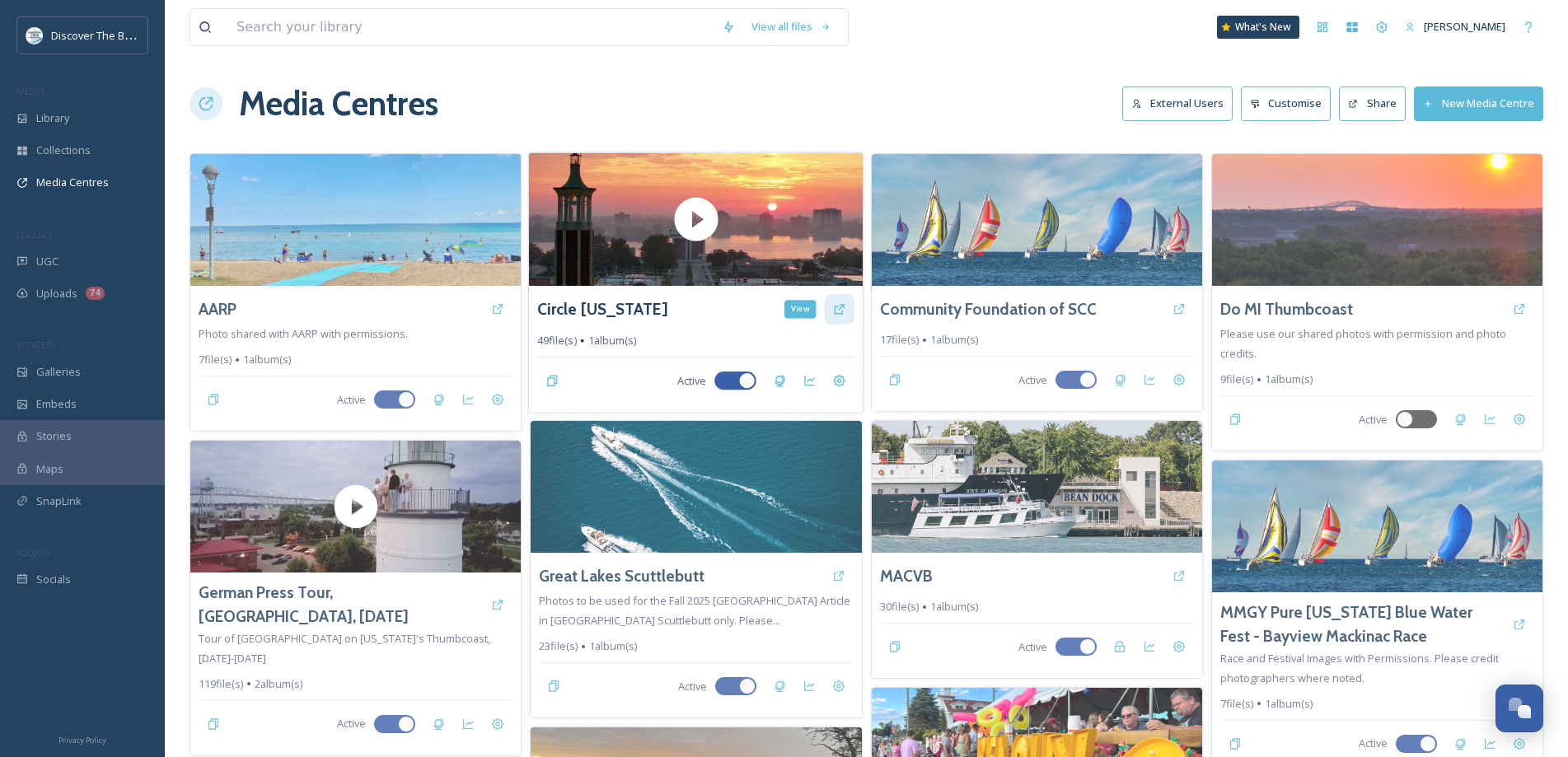
click at [844, 313] on icon at bounding box center [839, 309] width 14 height 14
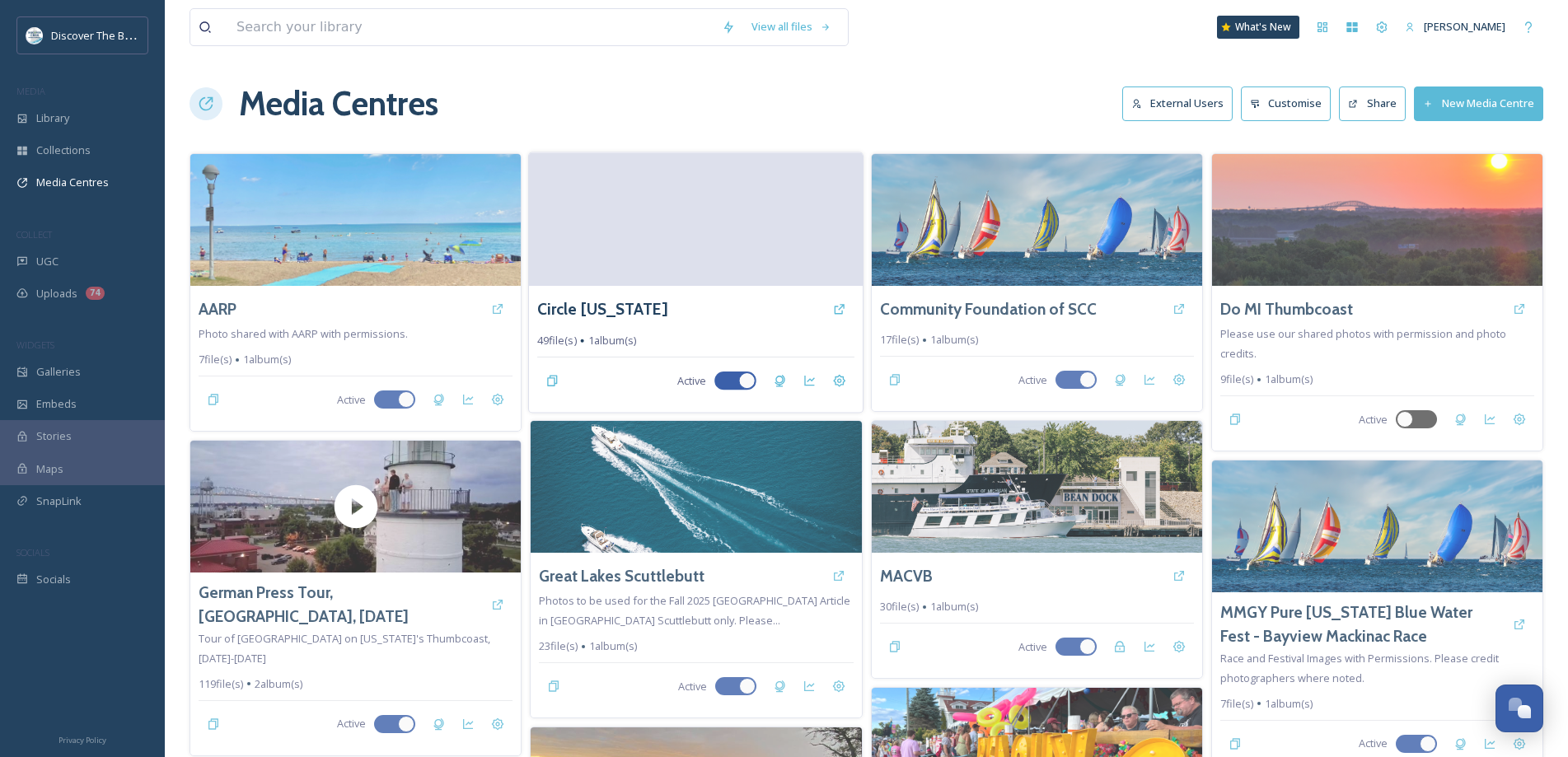
click at [784, 254] on video at bounding box center [695, 219] width 334 height 133
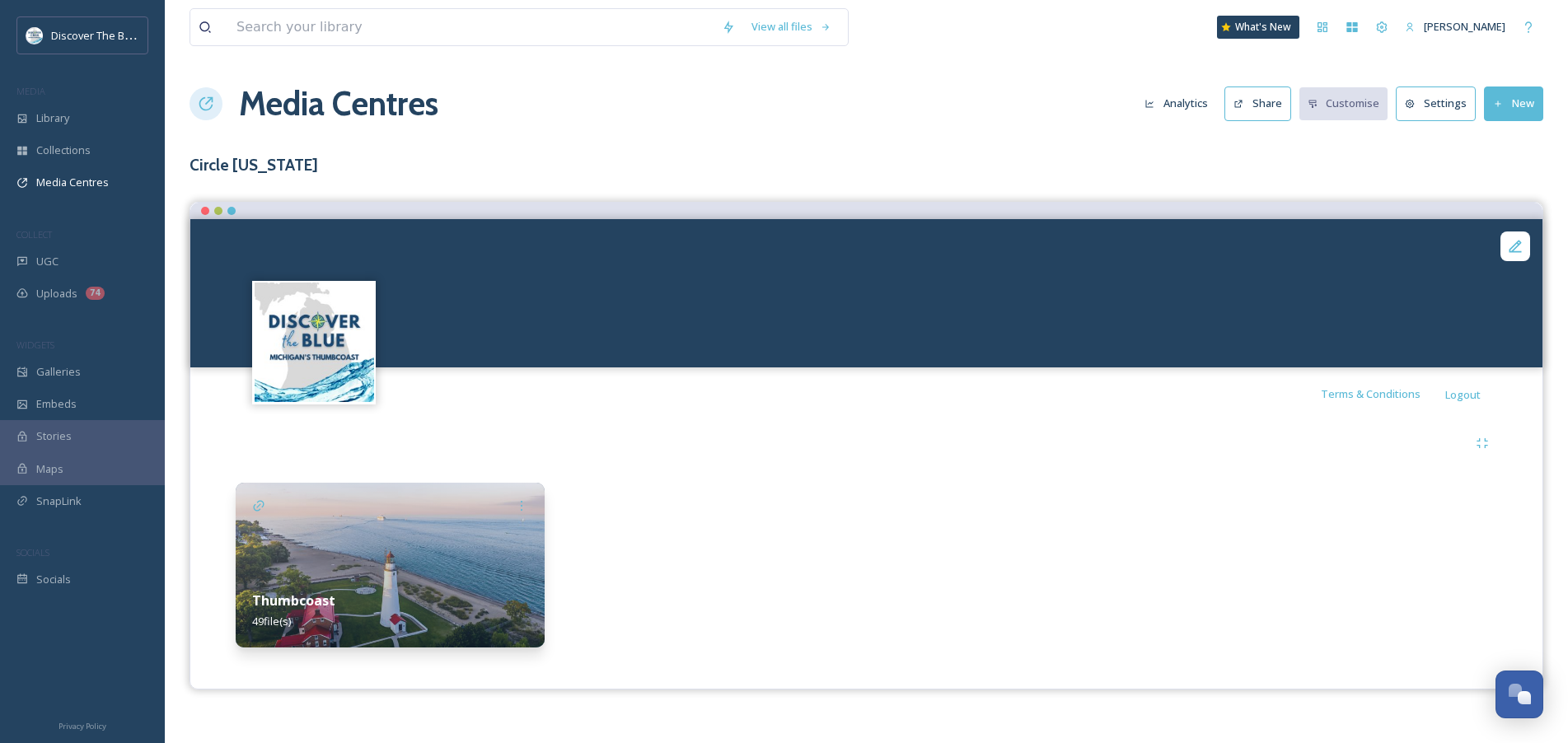
click at [1266, 111] on button "Share" at bounding box center [1257, 102] width 67 height 34
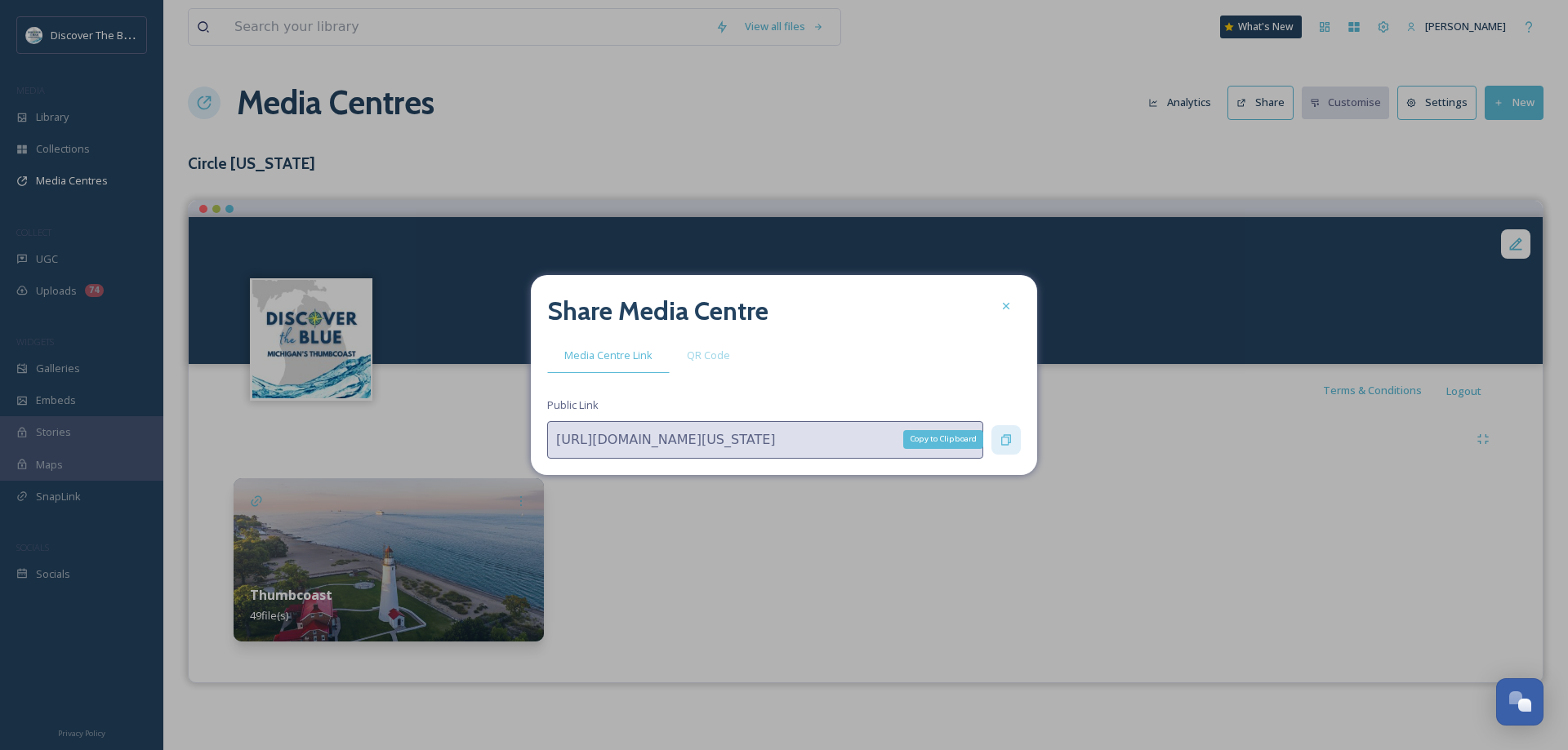
click at [1006, 443] on icon at bounding box center [1006, 440] width 13 height 13
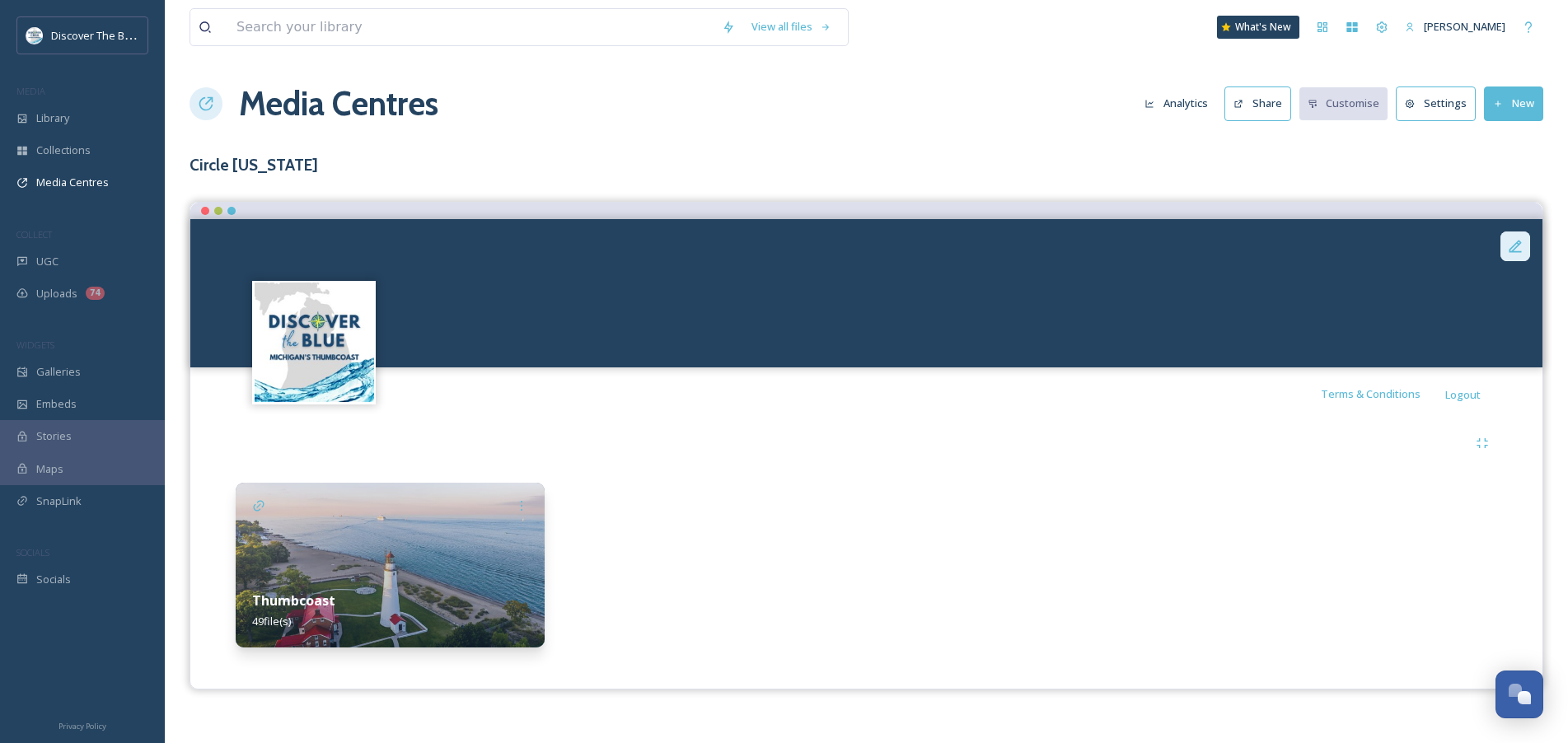
click at [1511, 247] on icon at bounding box center [1514, 245] width 16 height 16
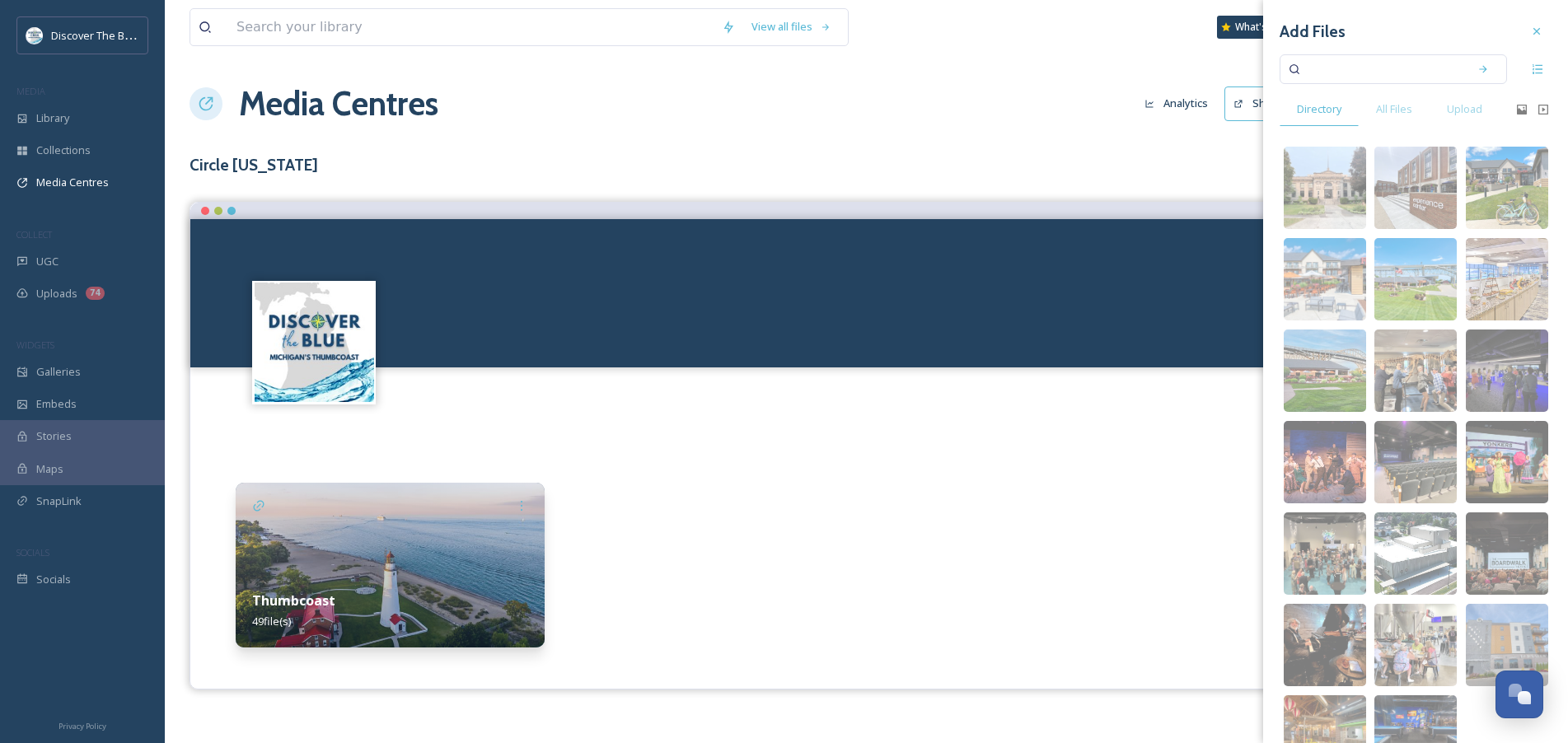
click at [476, 527] on img at bounding box center [391, 564] width 309 height 164
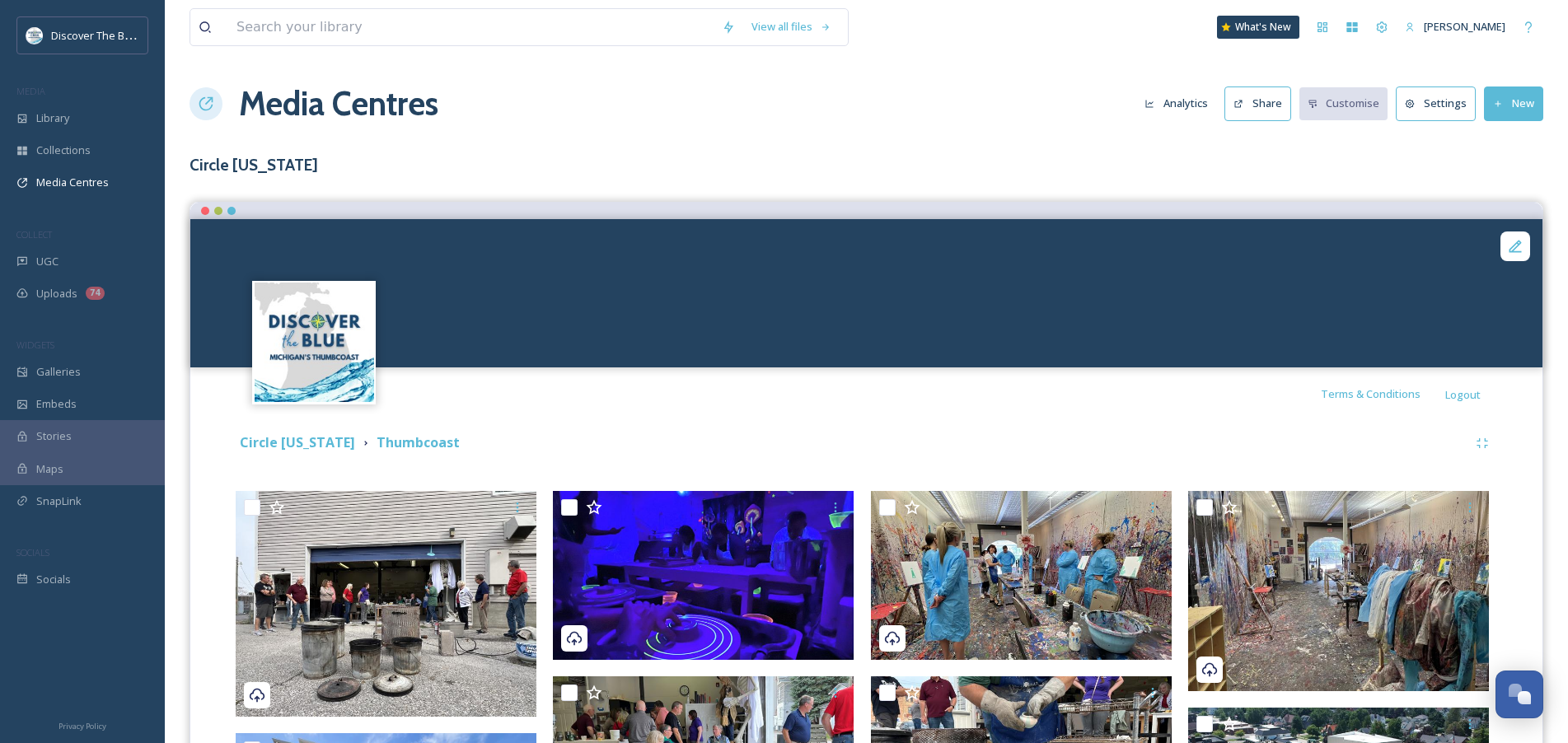
click at [681, 307] on video "1920x1080 Widescreen (9).mp4" at bounding box center [981, 293] width 1582 height 148
click at [1509, 244] on icon at bounding box center [1514, 245] width 16 height 16
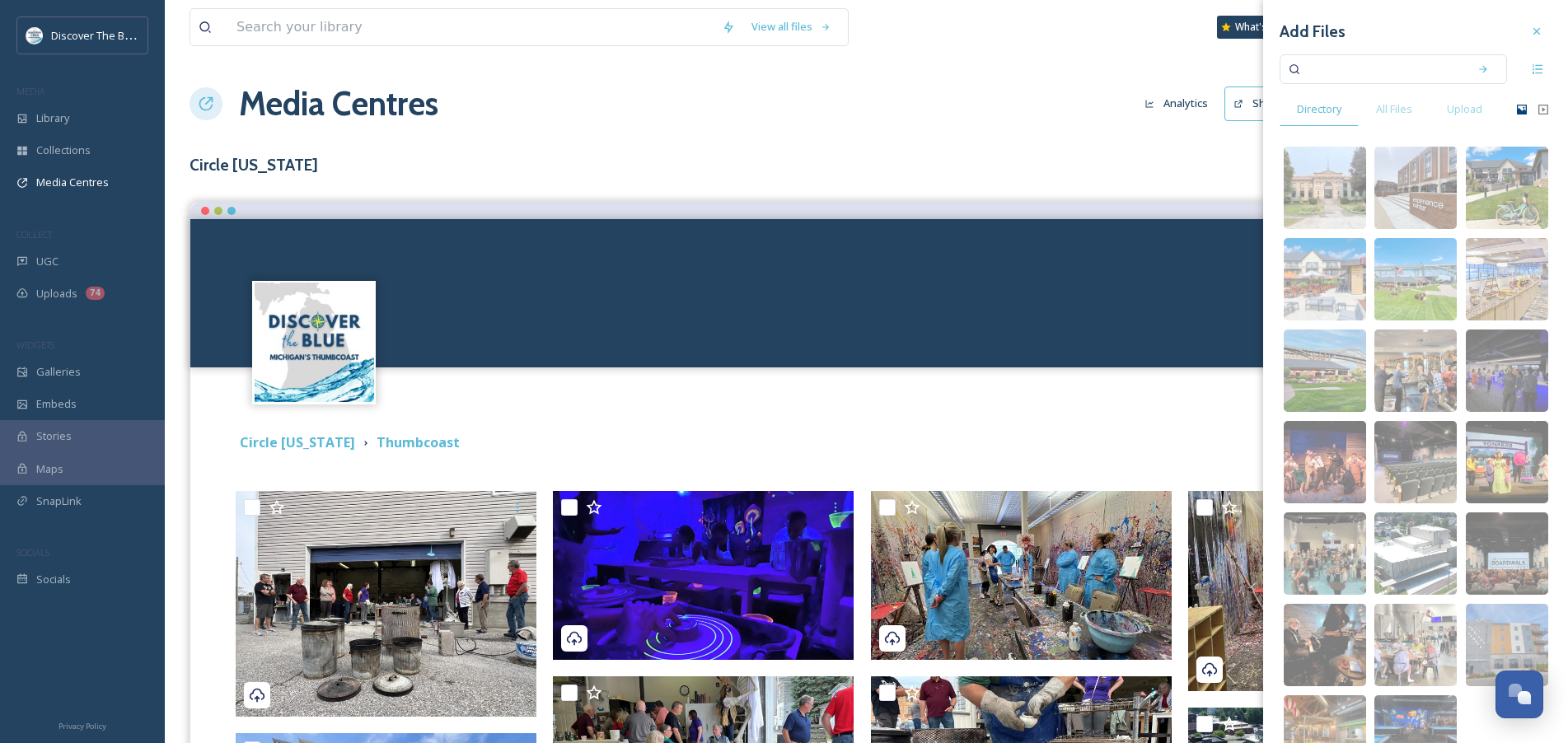
click at [1515, 107] on icon at bounding box center [1522, 110] width 14 height 14
click at [955, 305] on video "1920x1080 Widescreen (9).mp4" at bounding box center [981, 293] width 1582 height 148
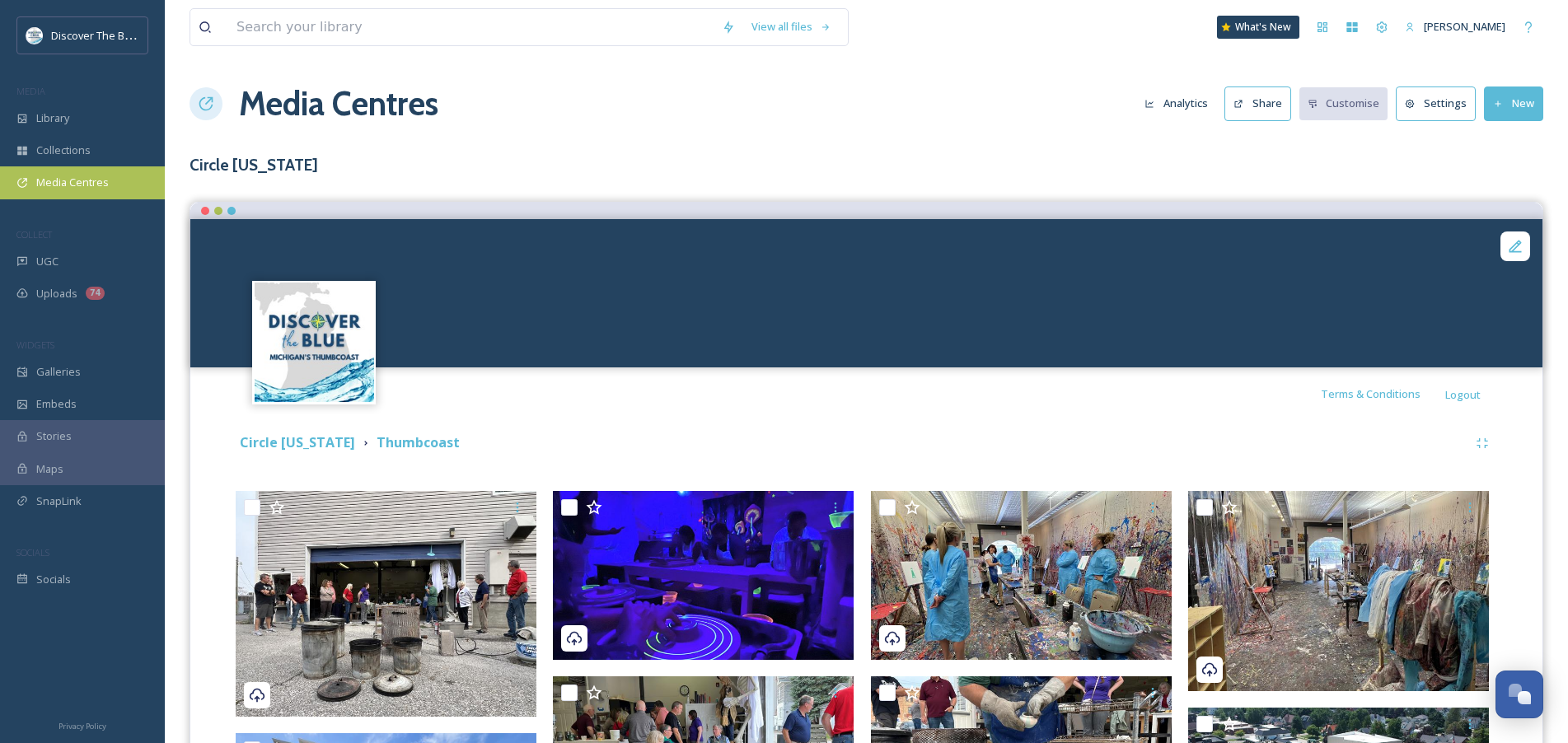
click at [64, 179] on span "Media Centres" at bounding box center [72, 183] width 73 height 15
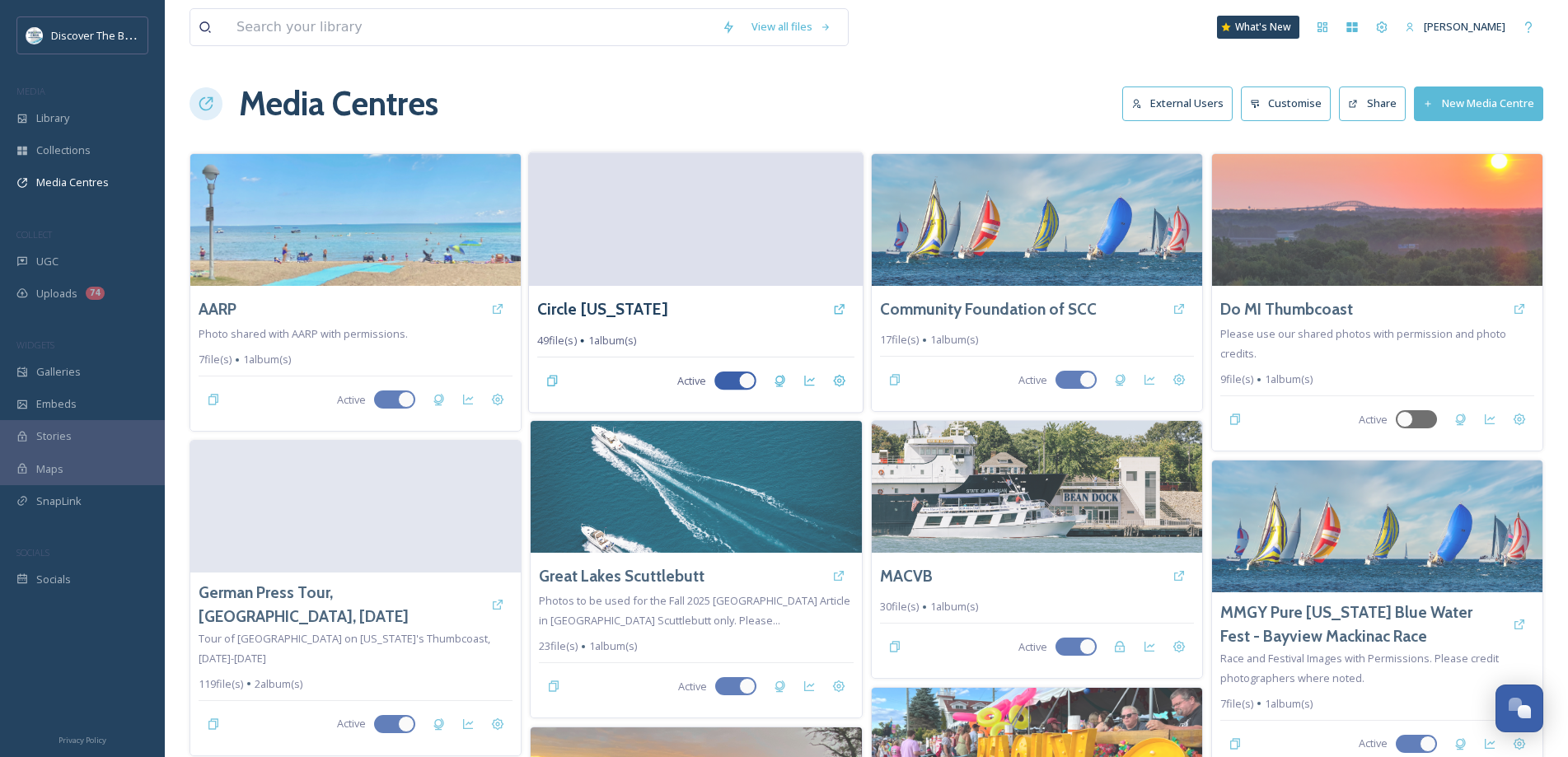
click at [778, 190] on video at bounding box center [695, 219] width 334 height 133
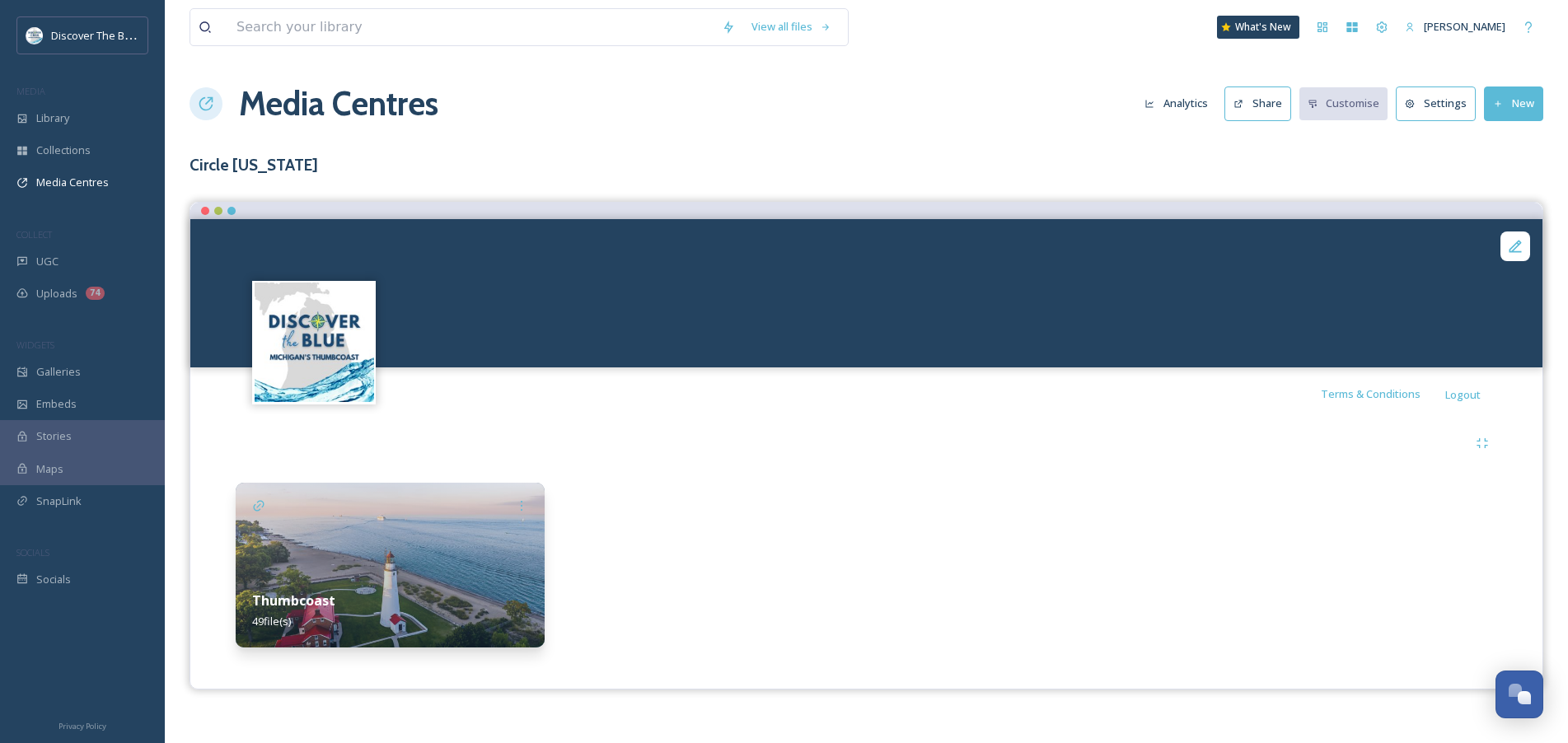
click at [1186, 108] on button "Analytics" at bounding box center [1176, 102] width 80 height 32
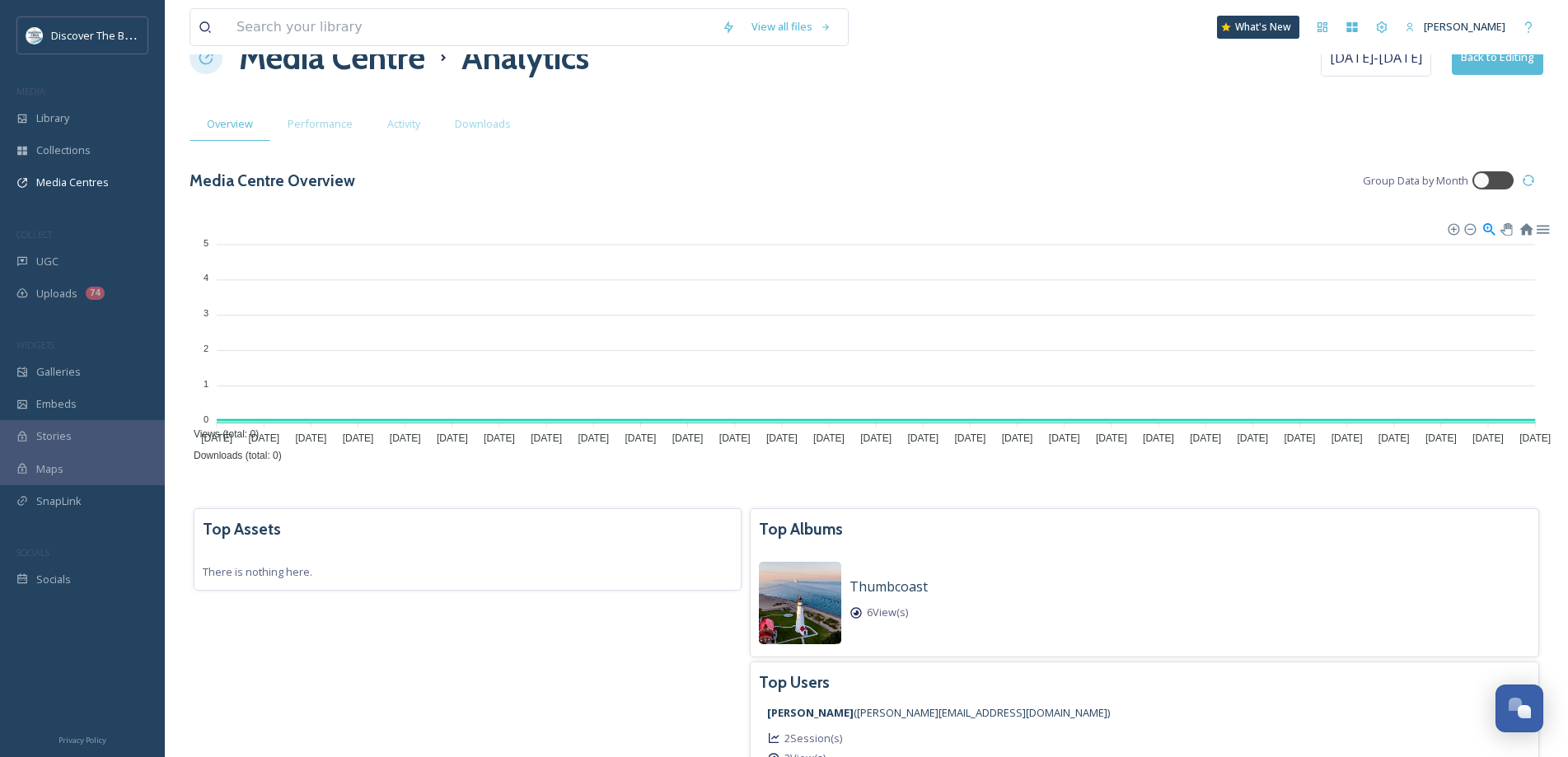
scroll to position [92, 0]
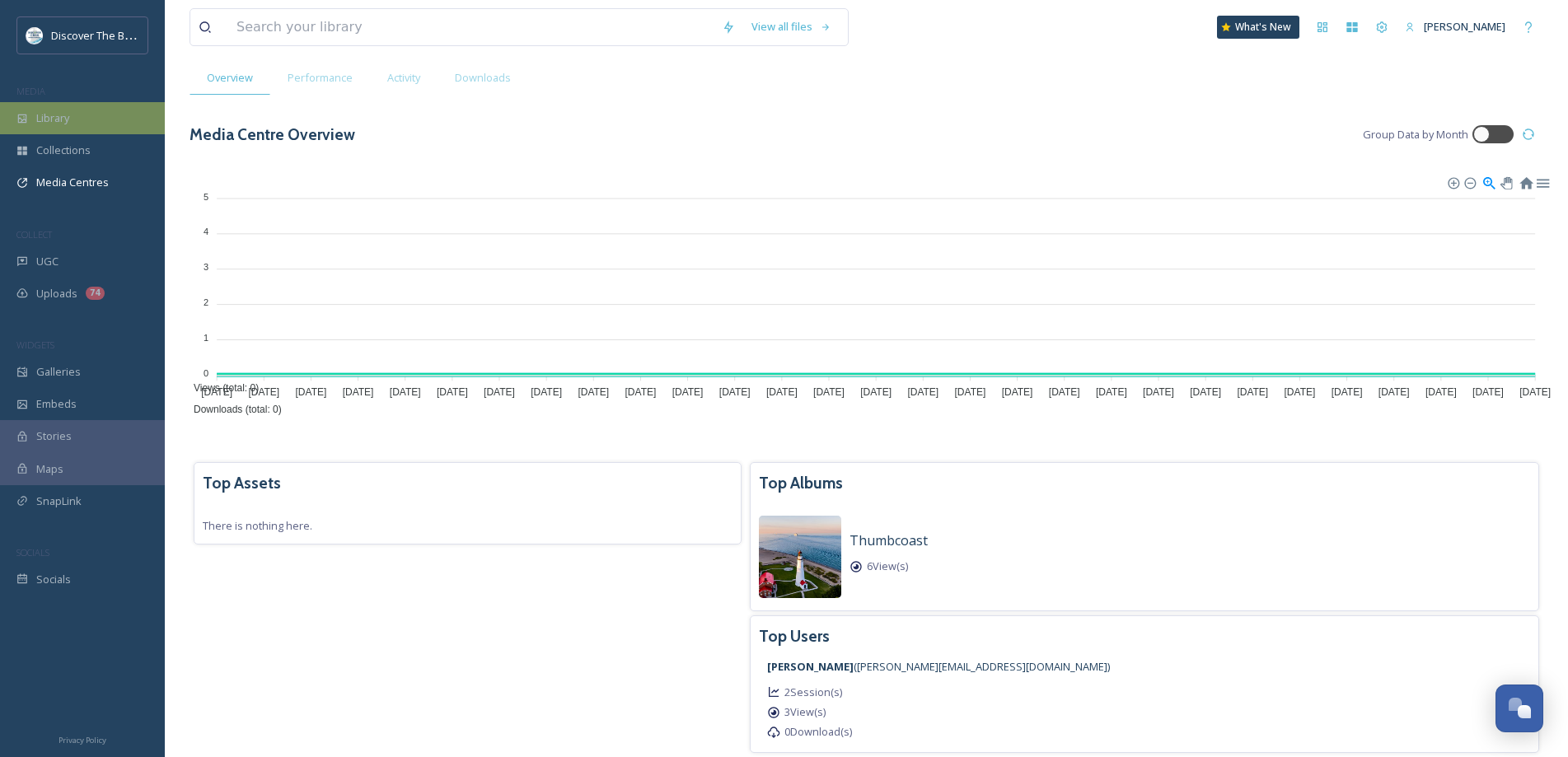
click at [64, 120] on span "Library" at bounding box center [52, 118] width 33 height 15
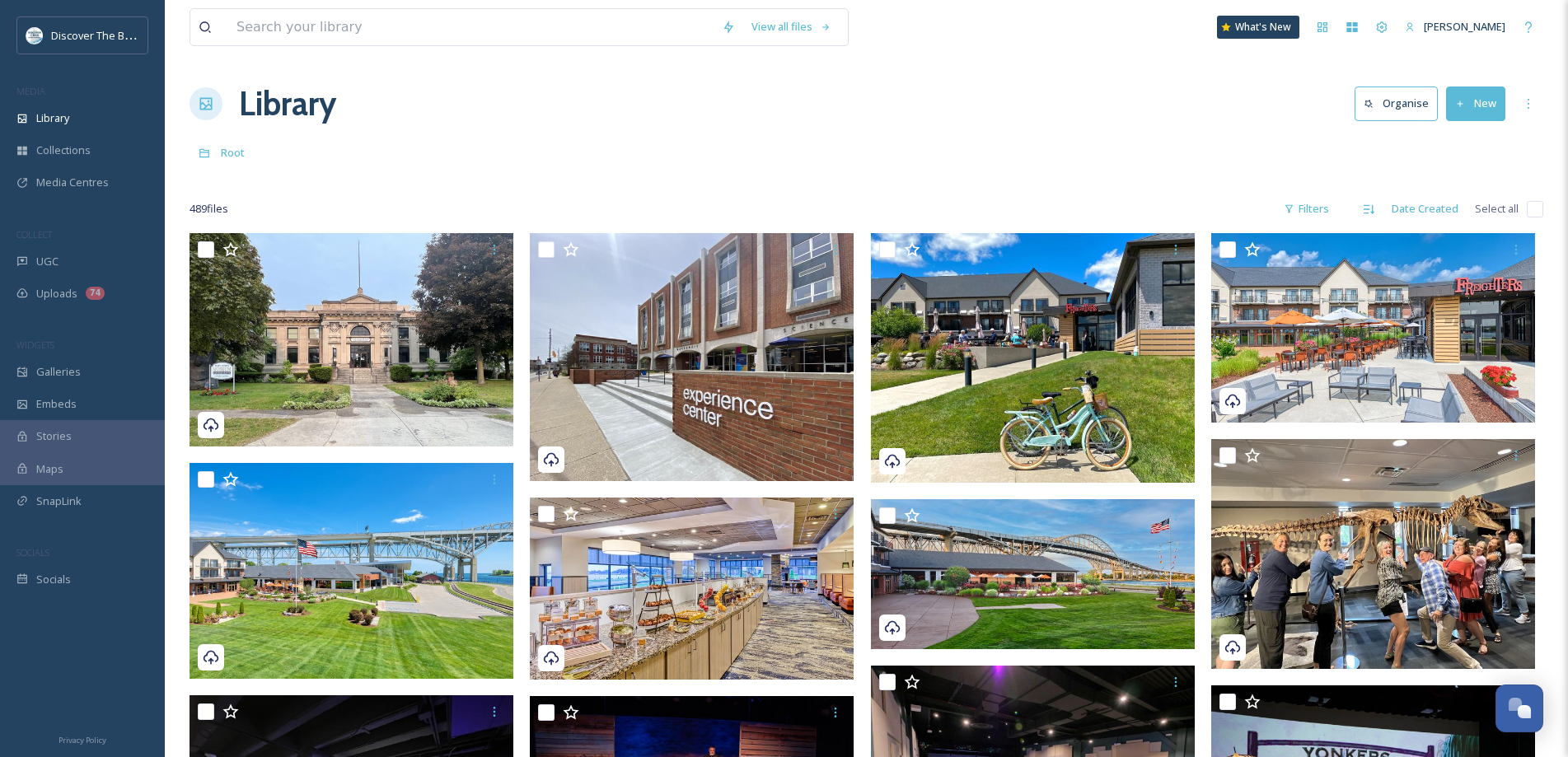
click at [1492, 103] on button "New" at bounding box center [1474, 102] width 59 height 34
click at [1473, 143] on span "File Upload" at bounding box center [1467, 142] width 54 height 15
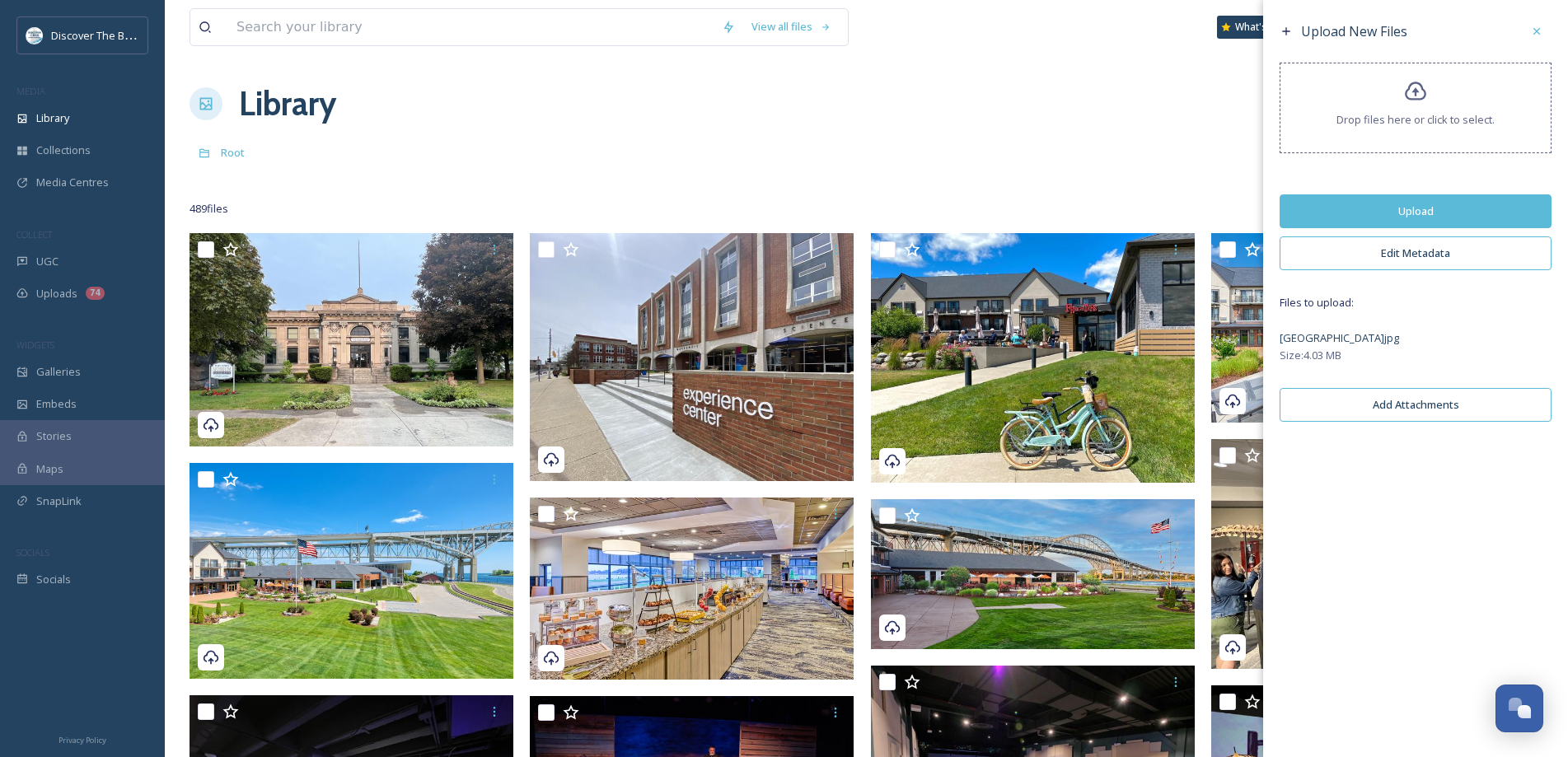
drag, startPoint x: 1314, startPoint y: 208, endPoint x: 1200, endPoint y: 179, distance: 117.6
click at [1300, 203] on button "Upload" at bounding box center [1414, 211] width 272 height 34
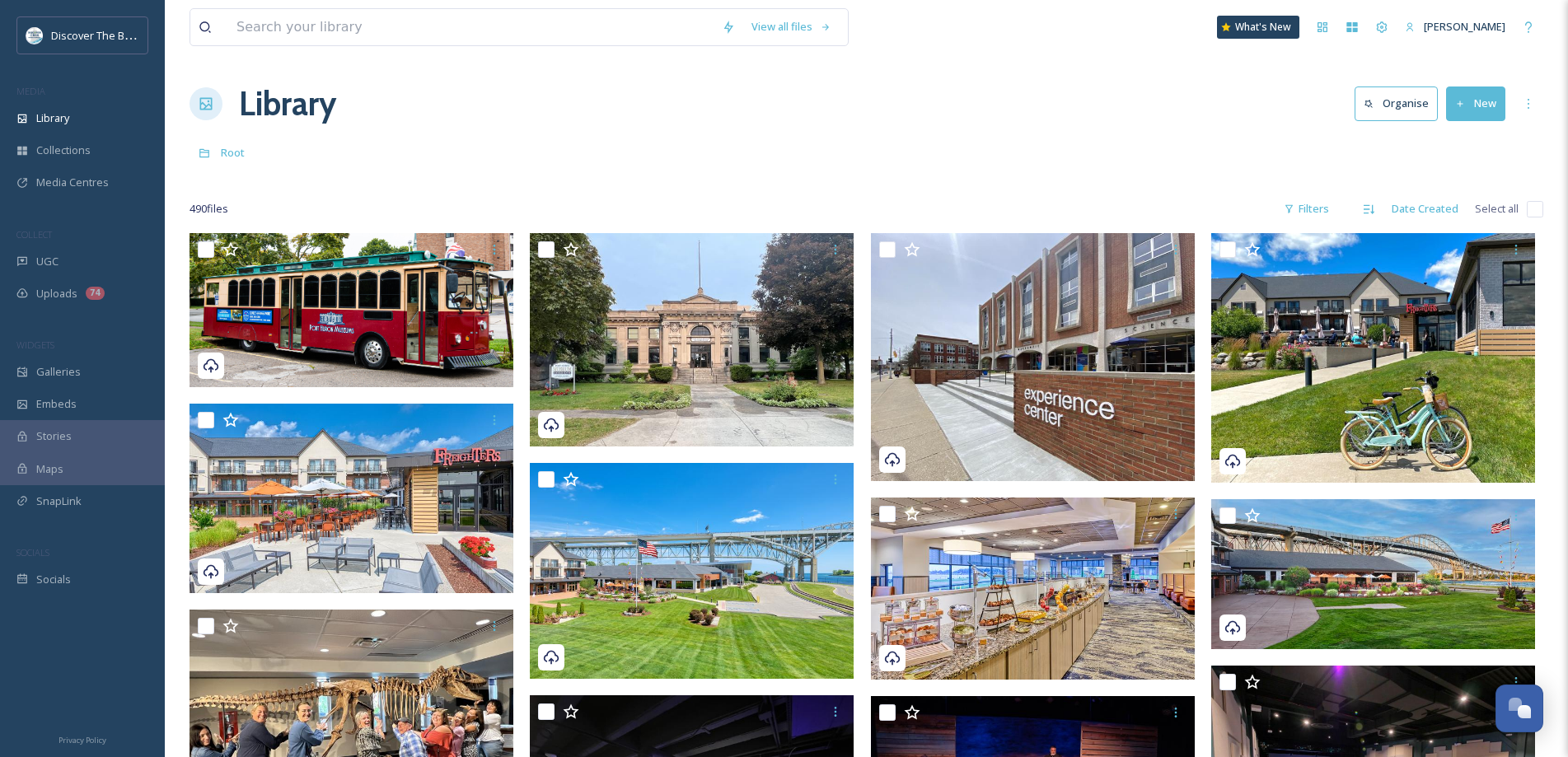
click at [1015, 157] on div "Root" at bounding box center [866, 152] width 1353 height 31
click at [1445, 111] on button "New" at bounding box center [1474, 102] width 59 height 34
drag, startPoint x: 1481, startPoint y: 143, endPoint x: 1461, endPoint y: 133, distance: 22.4
click at [1461, 134] on span "File Upload" at bounding box center [1467, 142] width 54 height 15
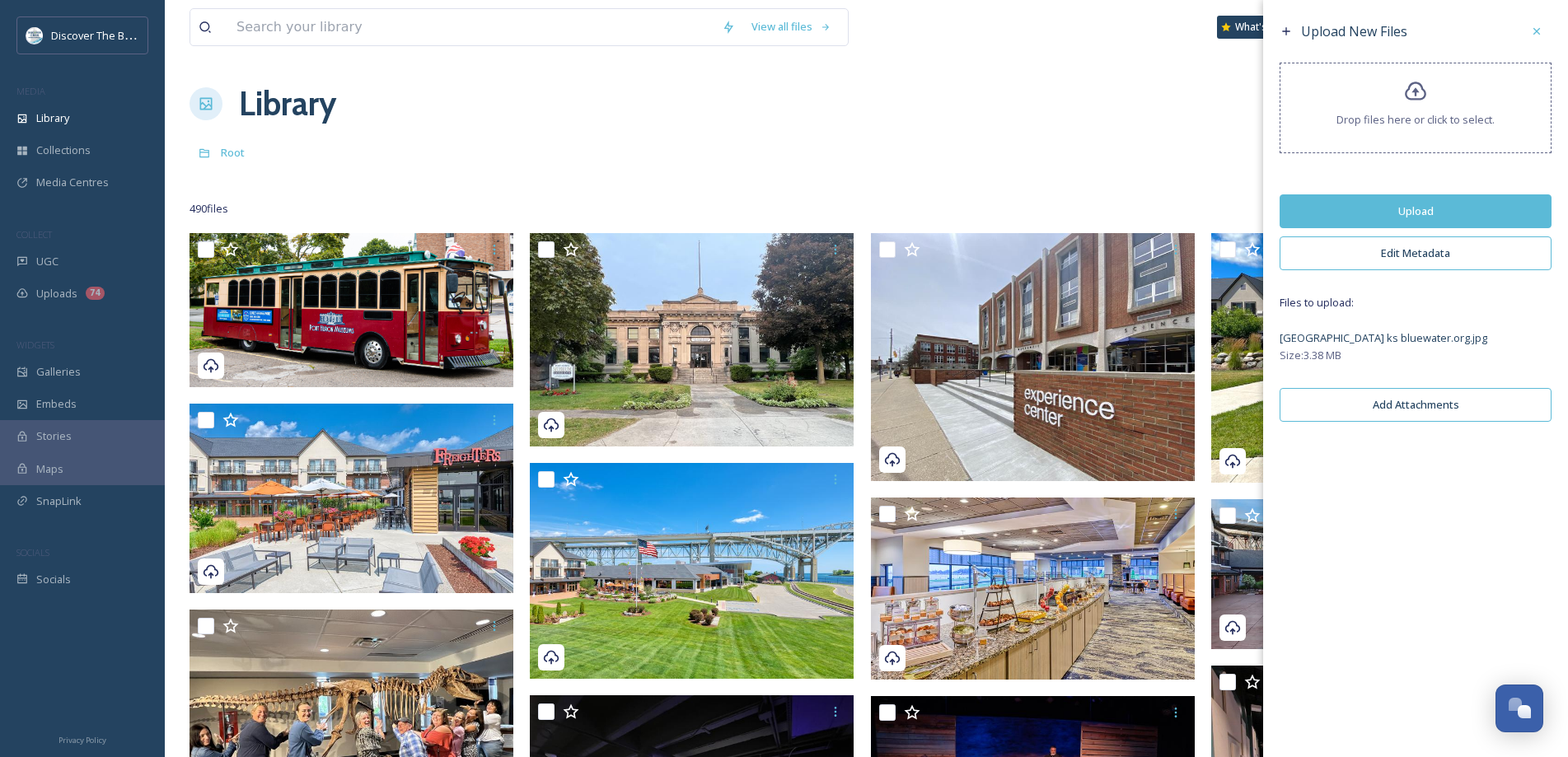
drag, startPoint x: 1473, startPoint y: 207, endPoint x: 974, endPoint y: 7, distance: 537.6
click at [1471, 205] on button "Upload" at bounding box center [1414, 211] width 272 height 34
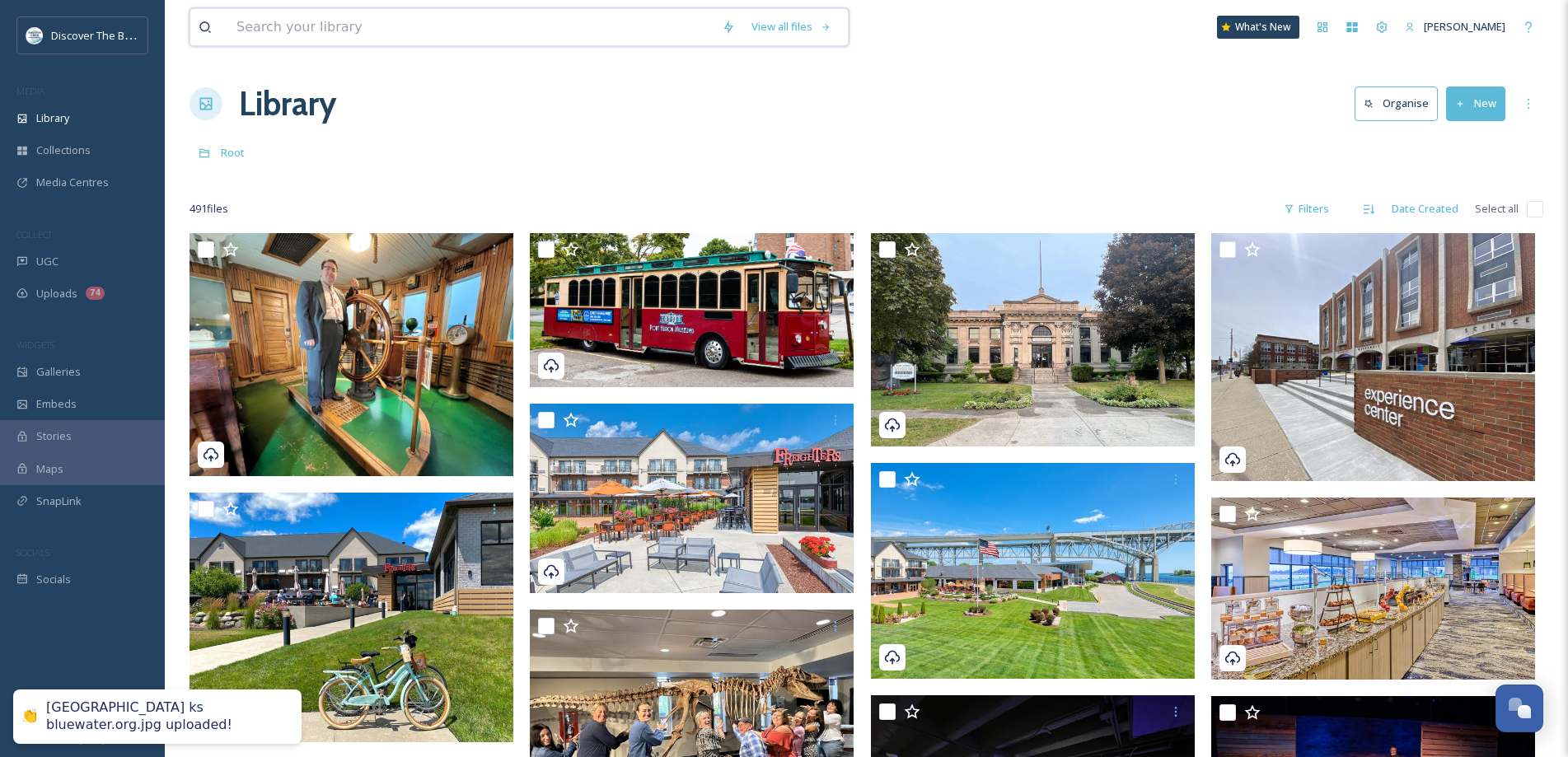
click at [347, 25] on input at bounding box center [471, 26] width 485 height 36
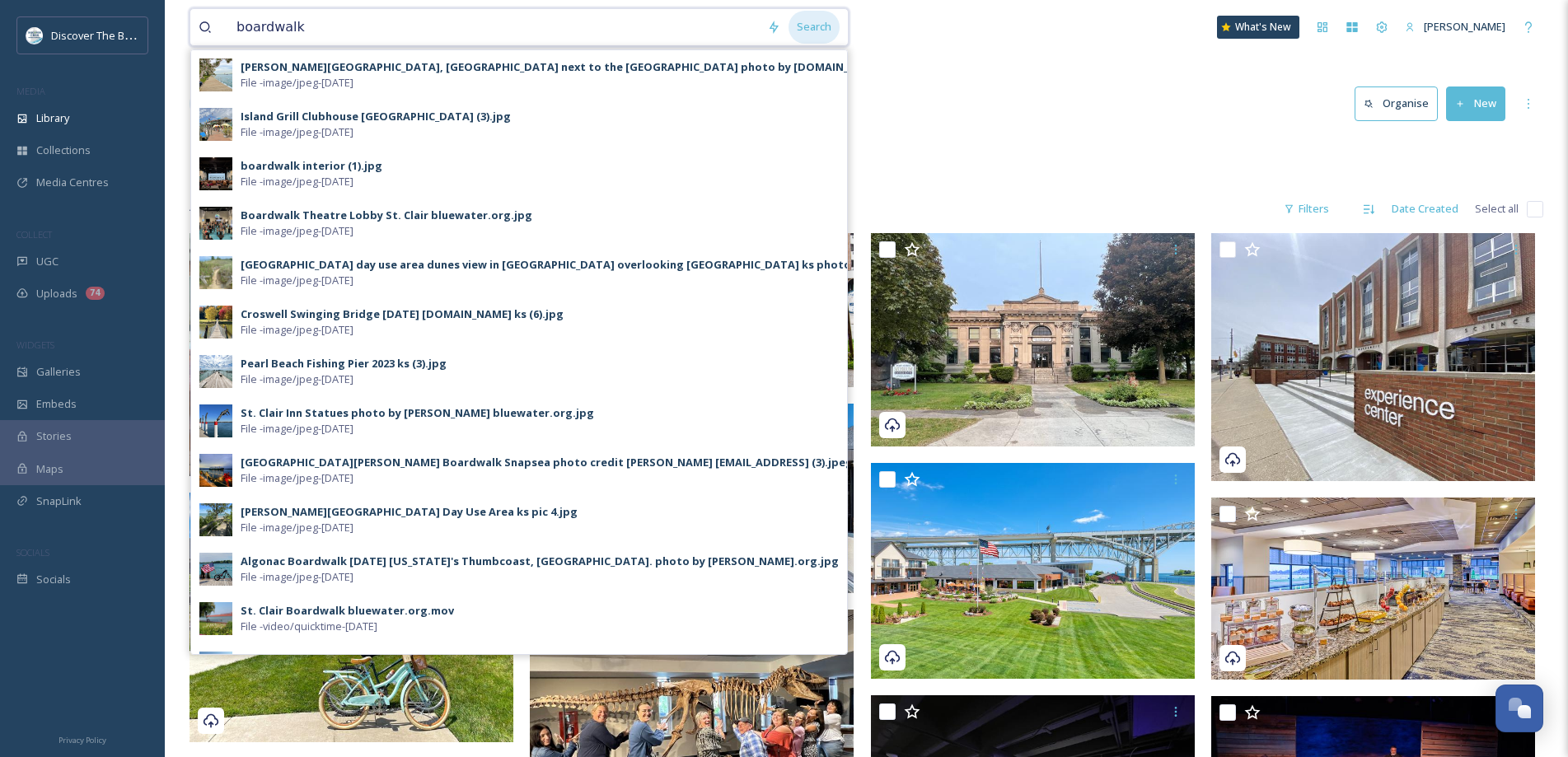
type input "boardwalk"
click at [814, 31] on div "Search" at bounding box center [813, 26] width 51 height 32
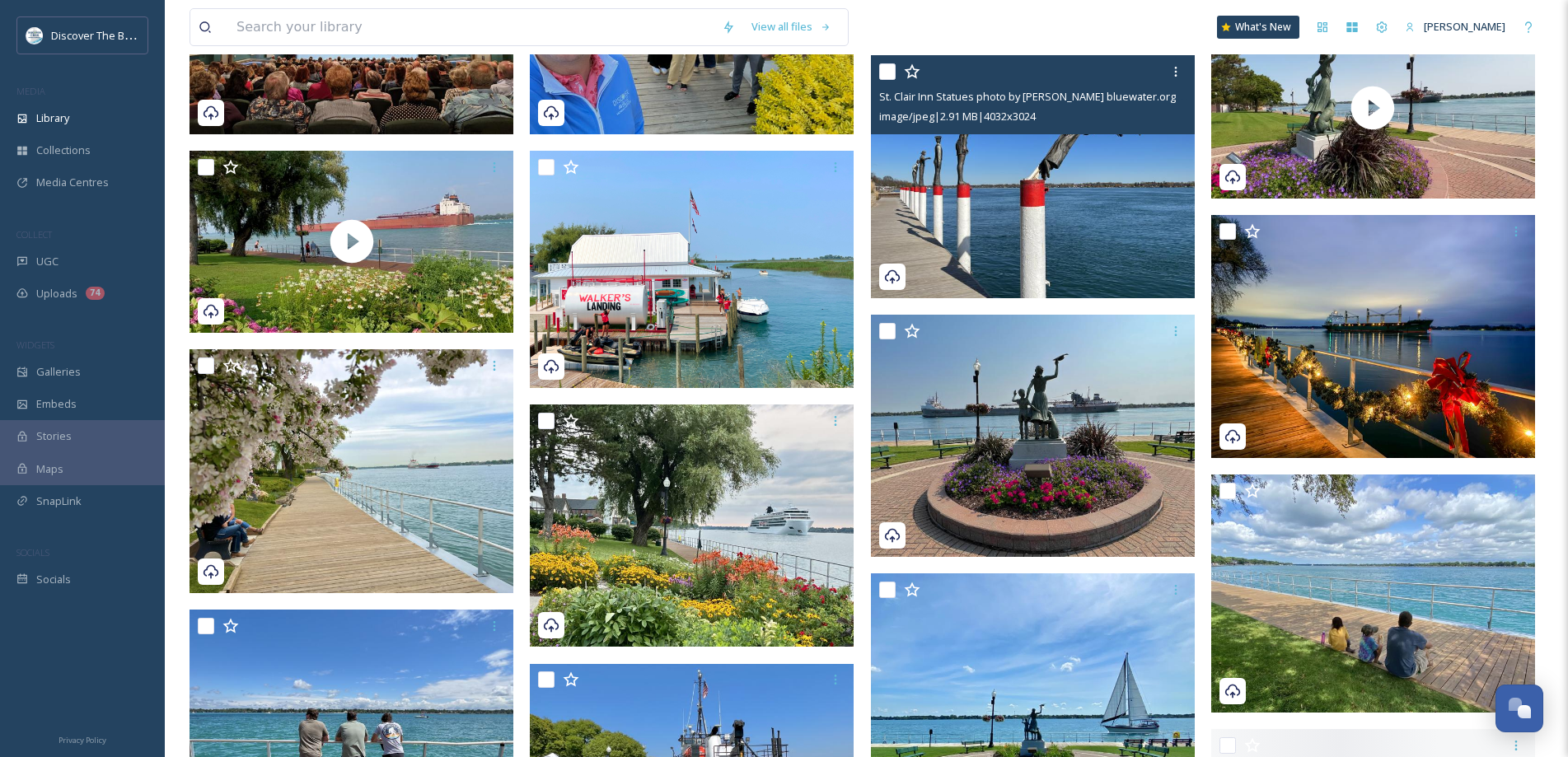
scroll to position [576, 0]
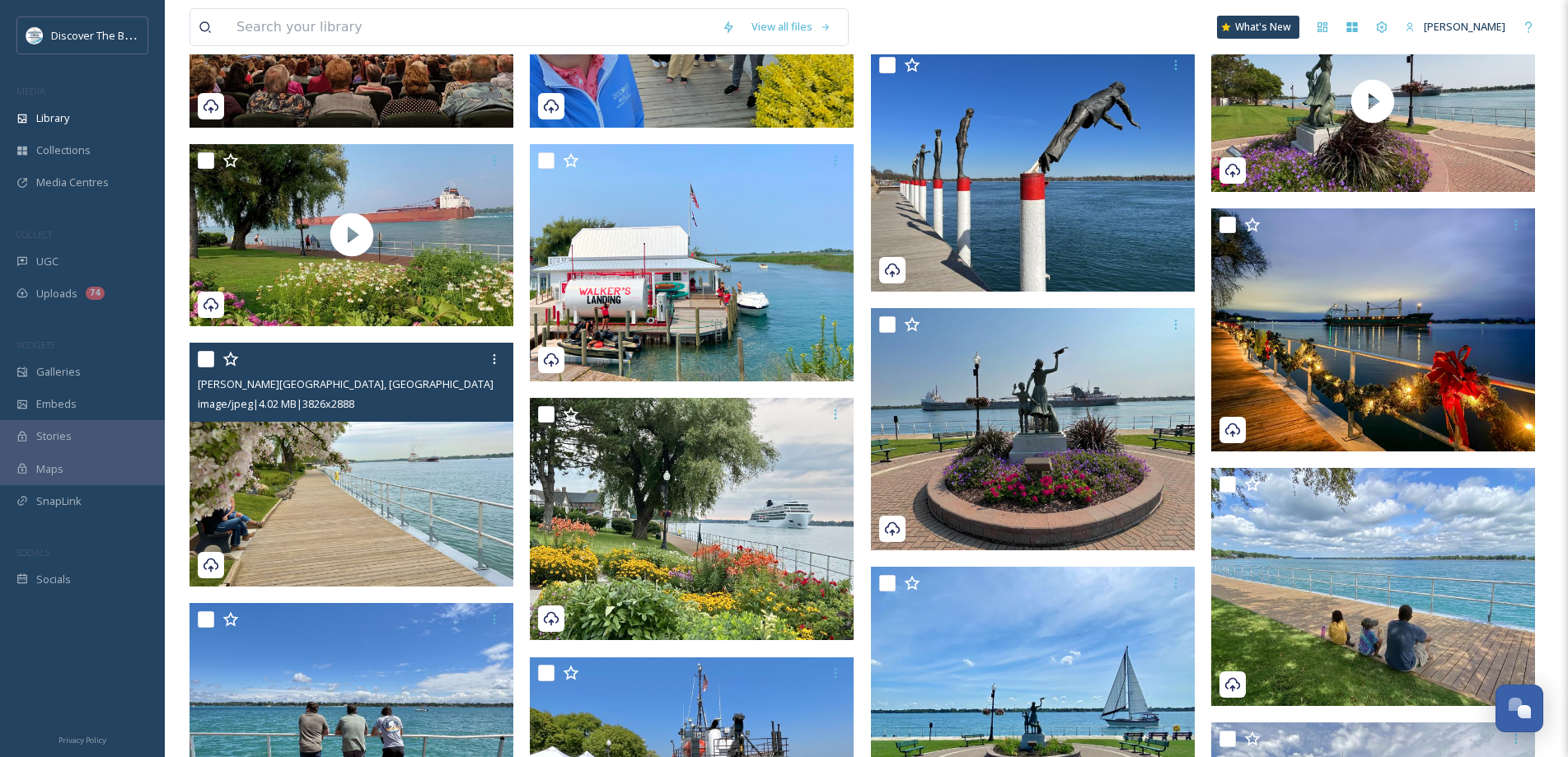
click at [211, 359] on input "checkbox" at bounding box center [205, 359] width 16 height 16
checkbox input "true"
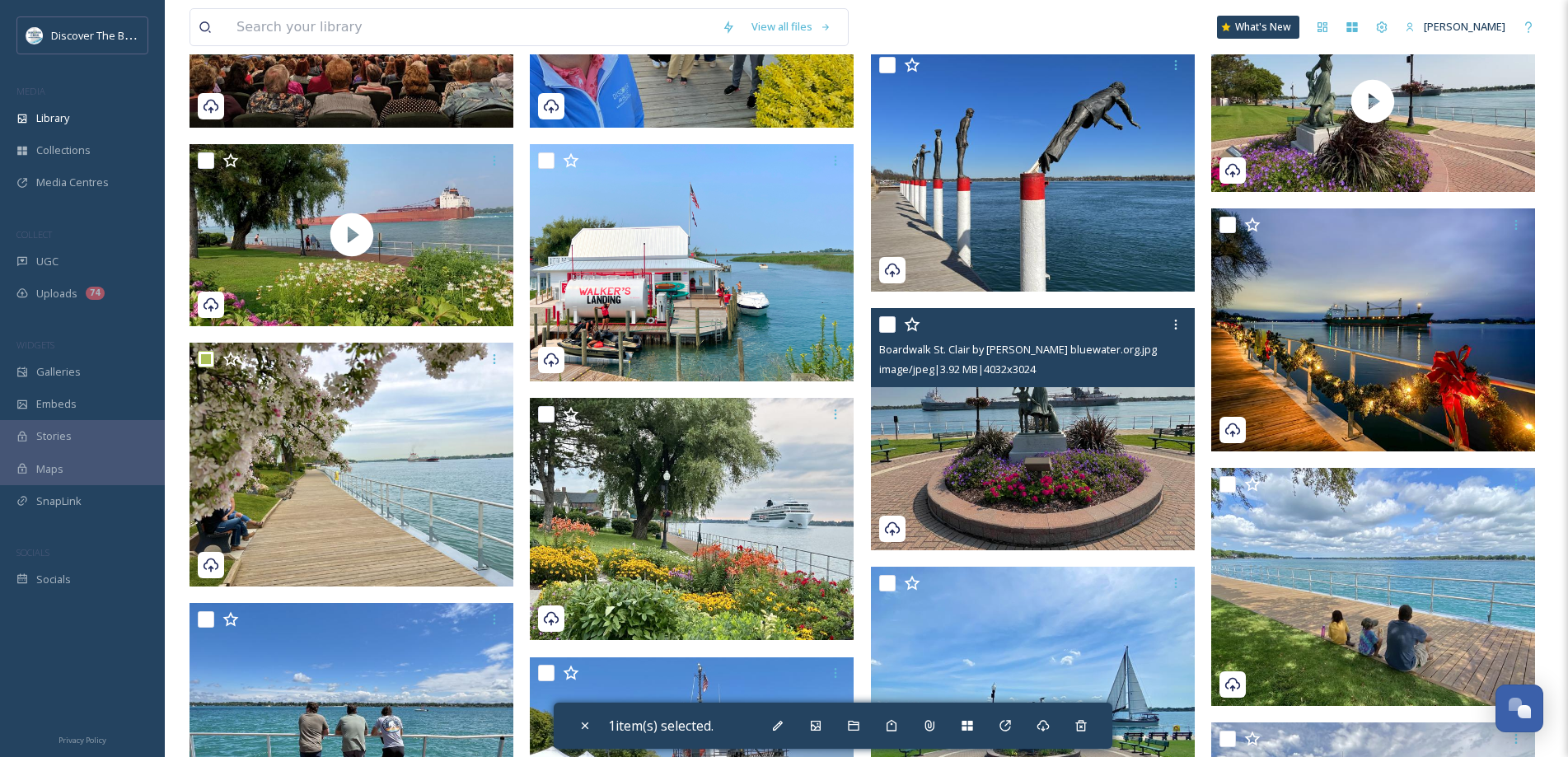
click at [887, 321] on input "checkbox" at bounding box center [886, 324] width 16 height 16
checkbox input "true"
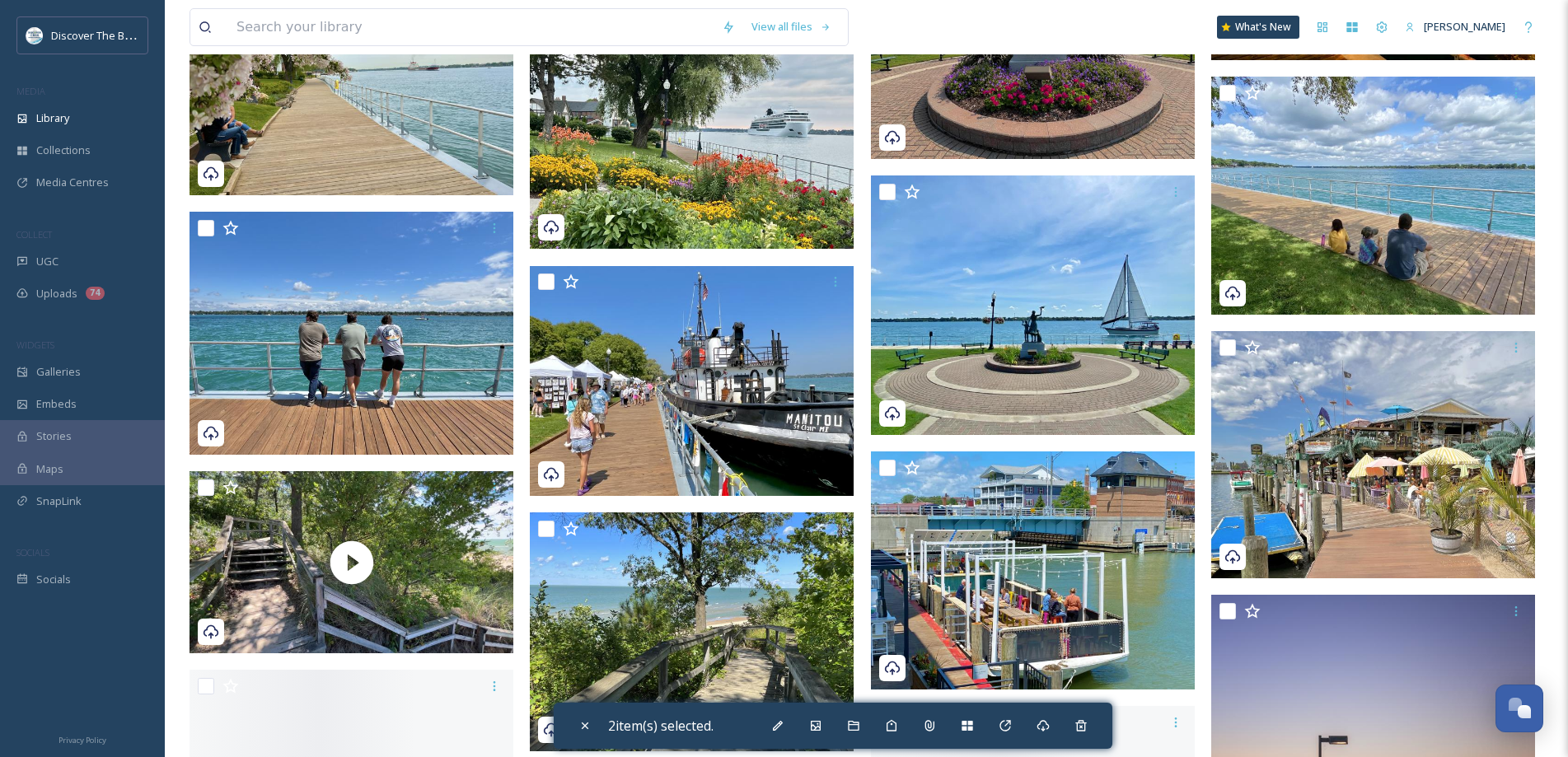
scroll to position [988, 0]
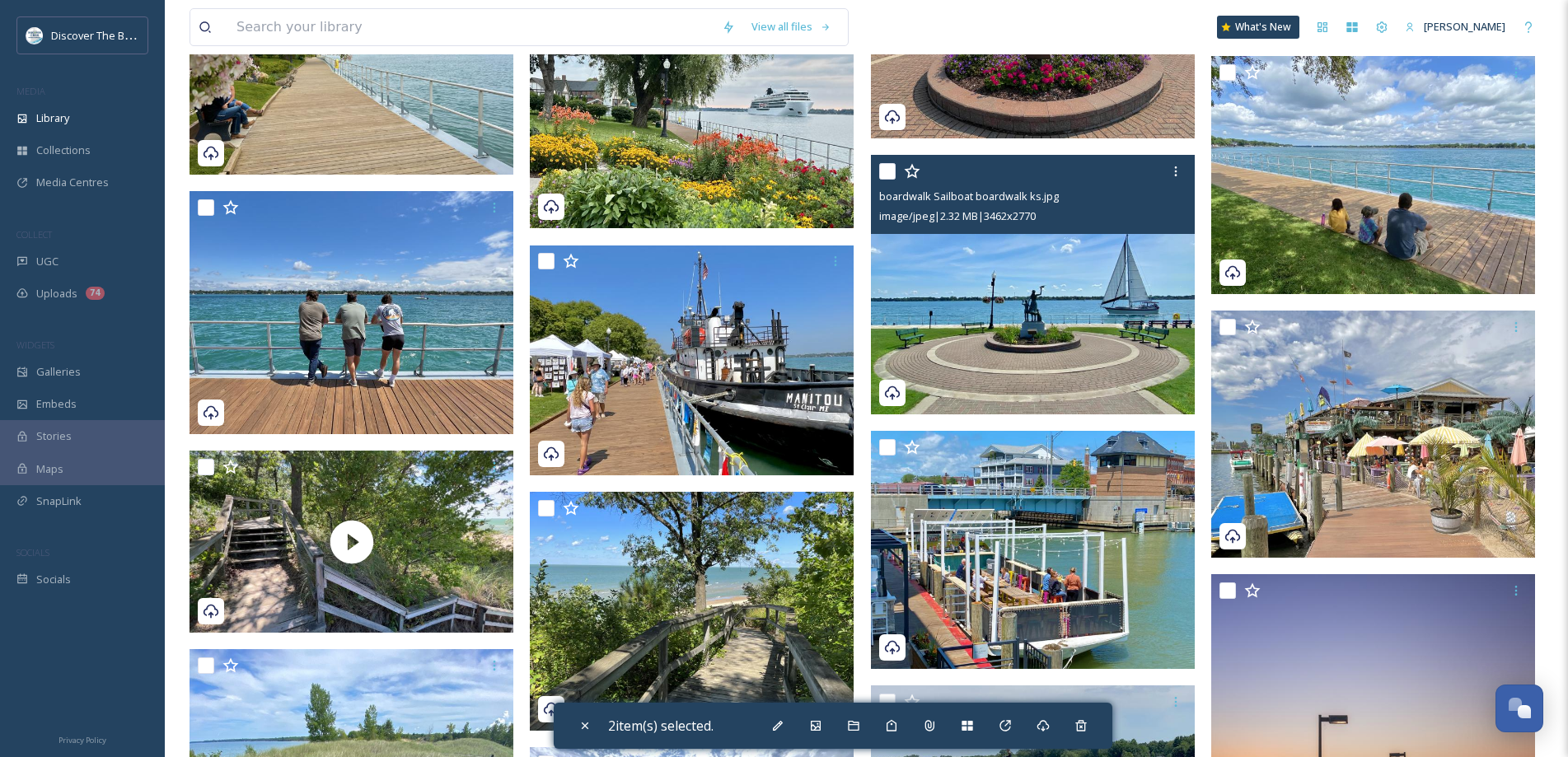
drag, startPoint x: 884, startPoint y: 172, endPoint x: 897, endPoint y: 197, distance: 28.2
click at [885, 173] on input "checkbox" at bounding box center [886, 171] width 16 height 16
checkbox input "true"
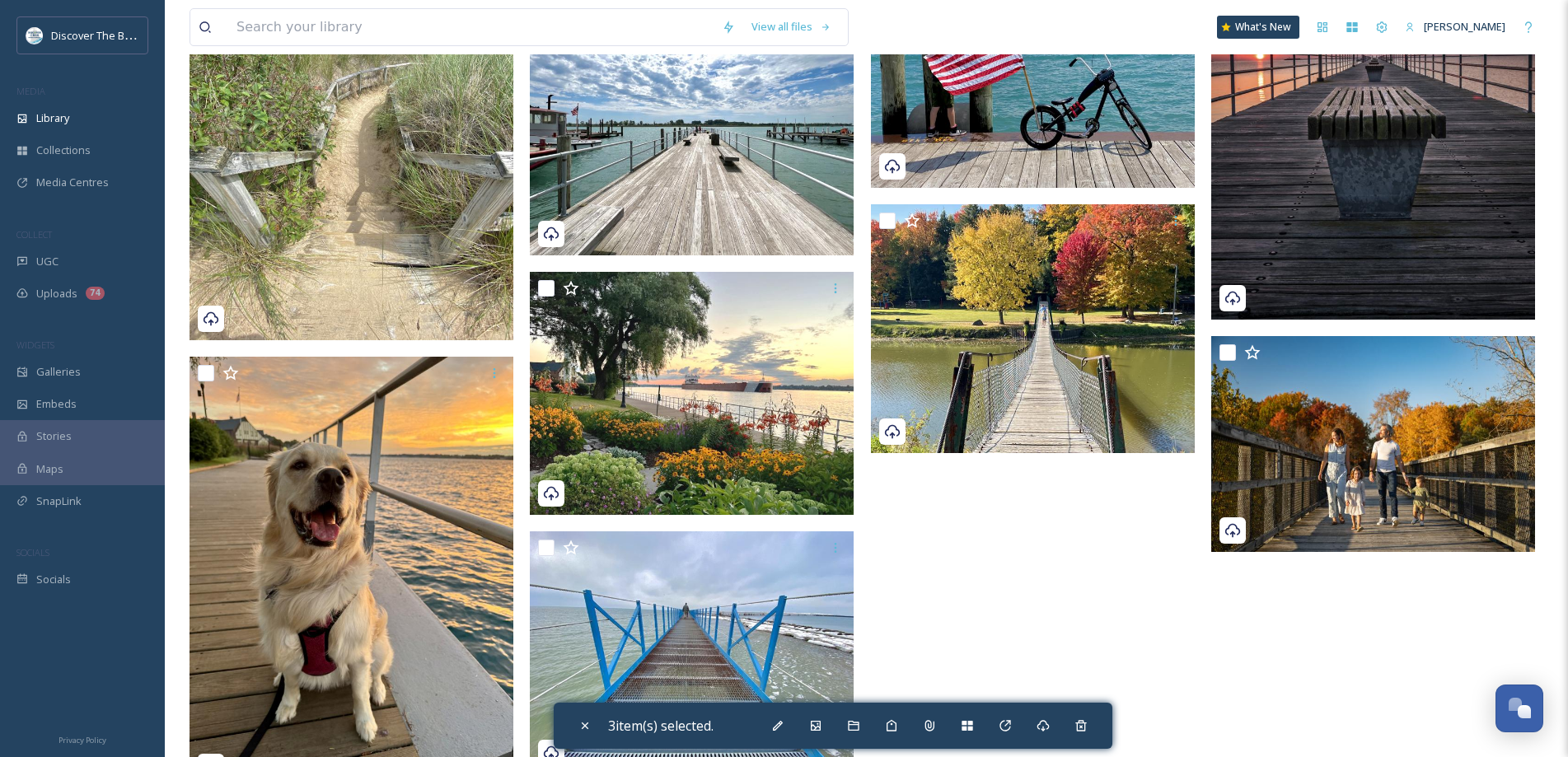
scroll to position [1813, 0]
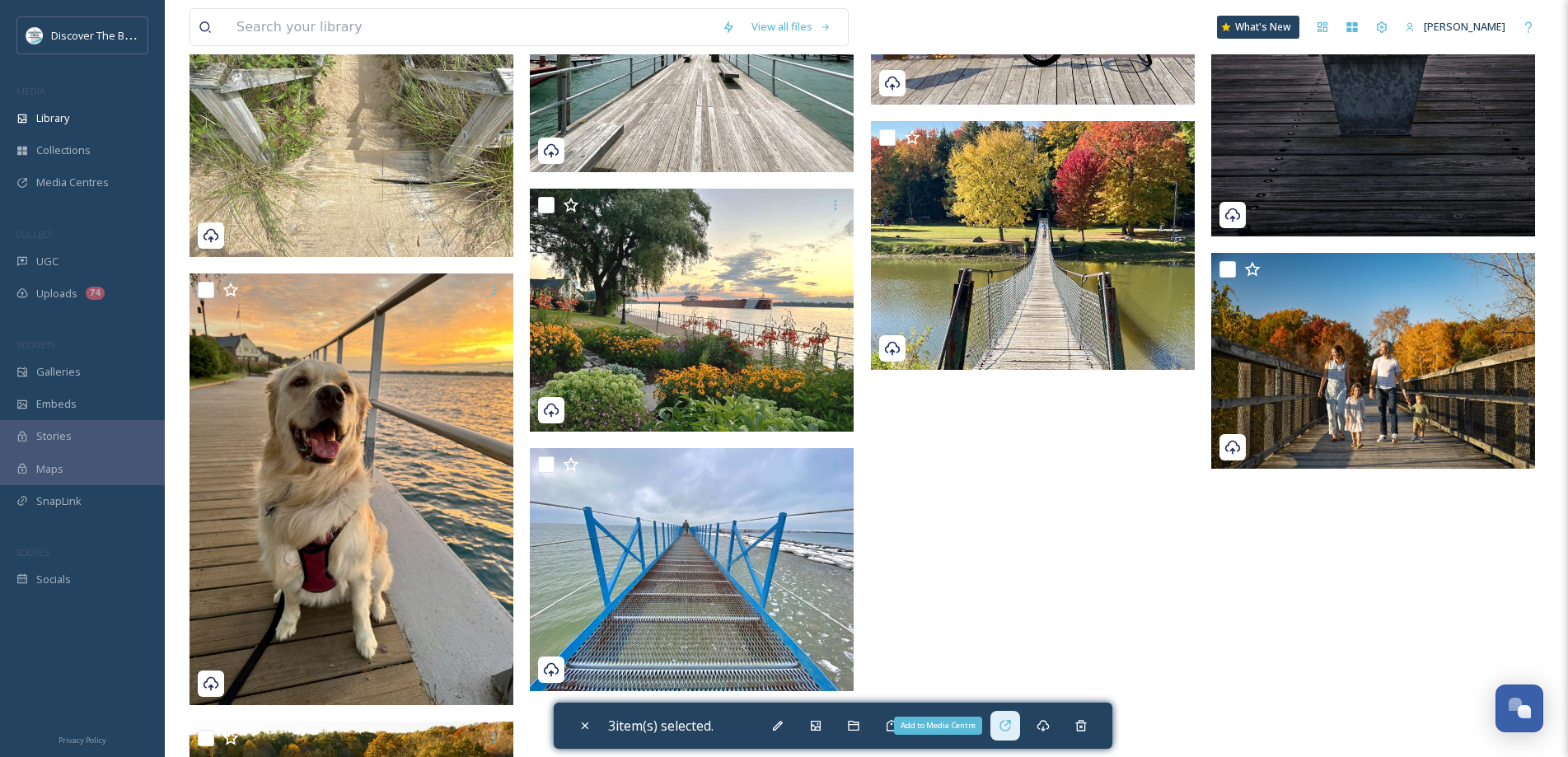
click at [1010, 730] on icon at bounding box center [1004, 725] width 11 height 11
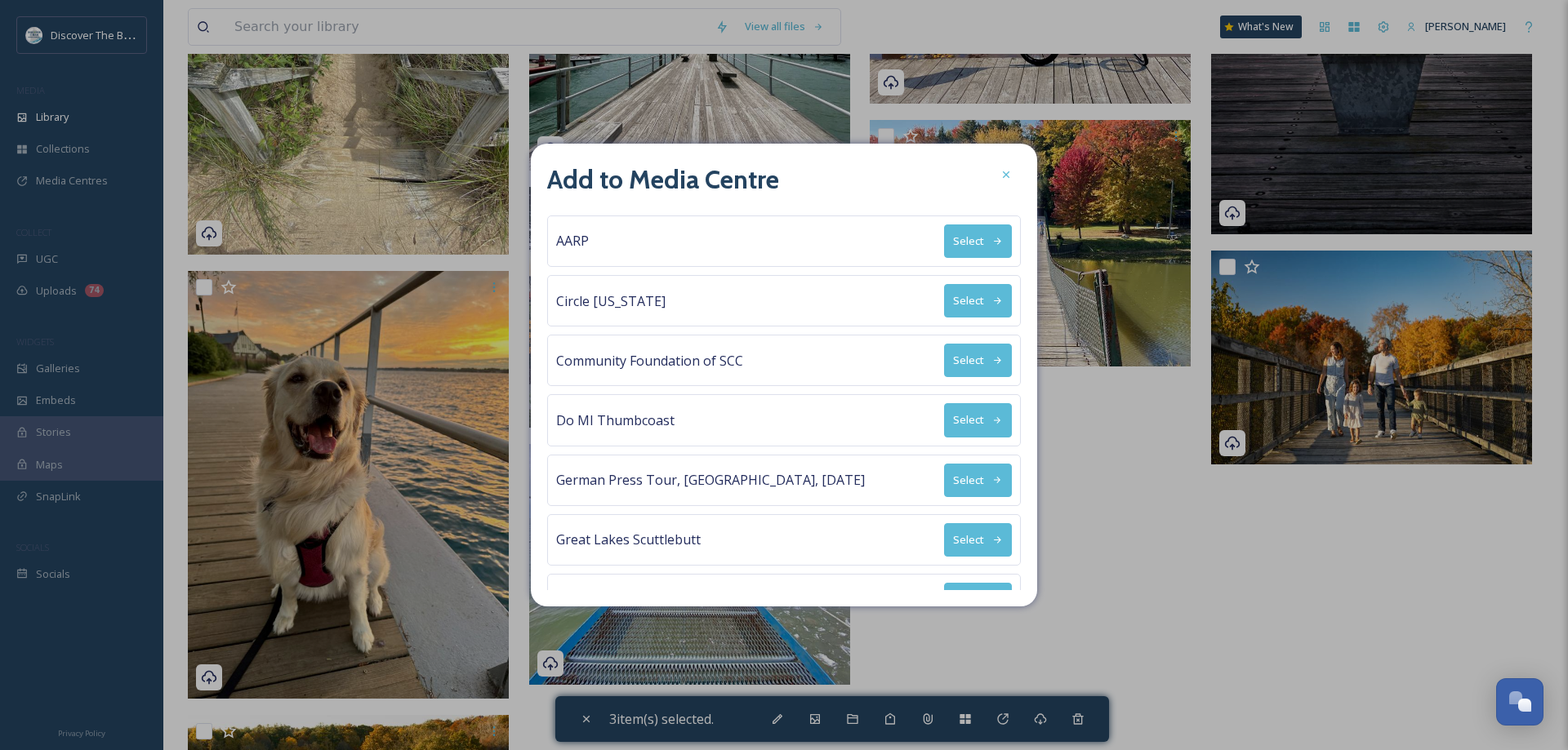
click at [975, 299] on button "Select" at bounding box center [978, 301] width 68 height 34
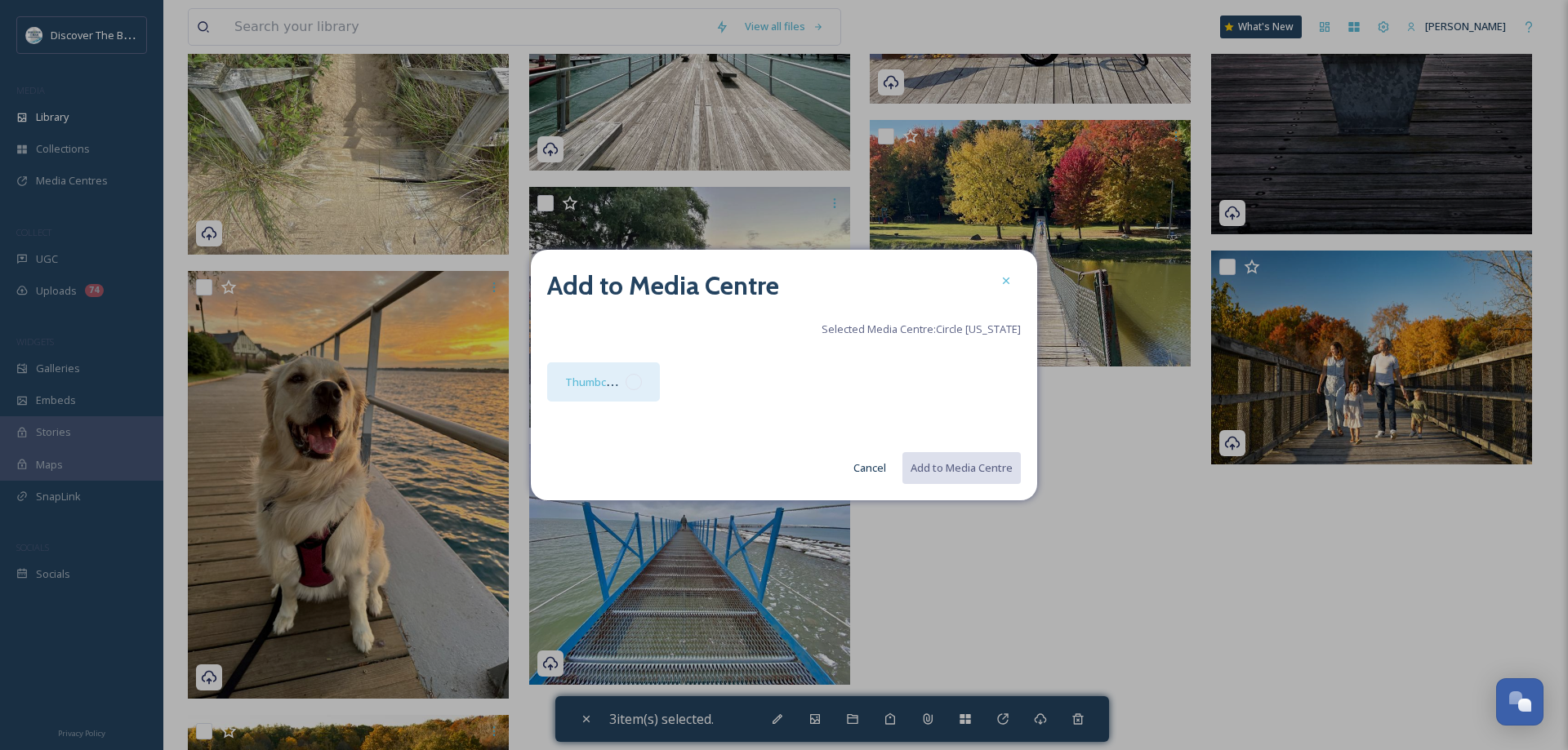
click at [638, 378] on div at bounding box center [634, 381] width 16 height 16
click at [993, 466] on button "Add to Media Centre" at bounding box center [960, 467] width 120 height 34
checkbox input "false"
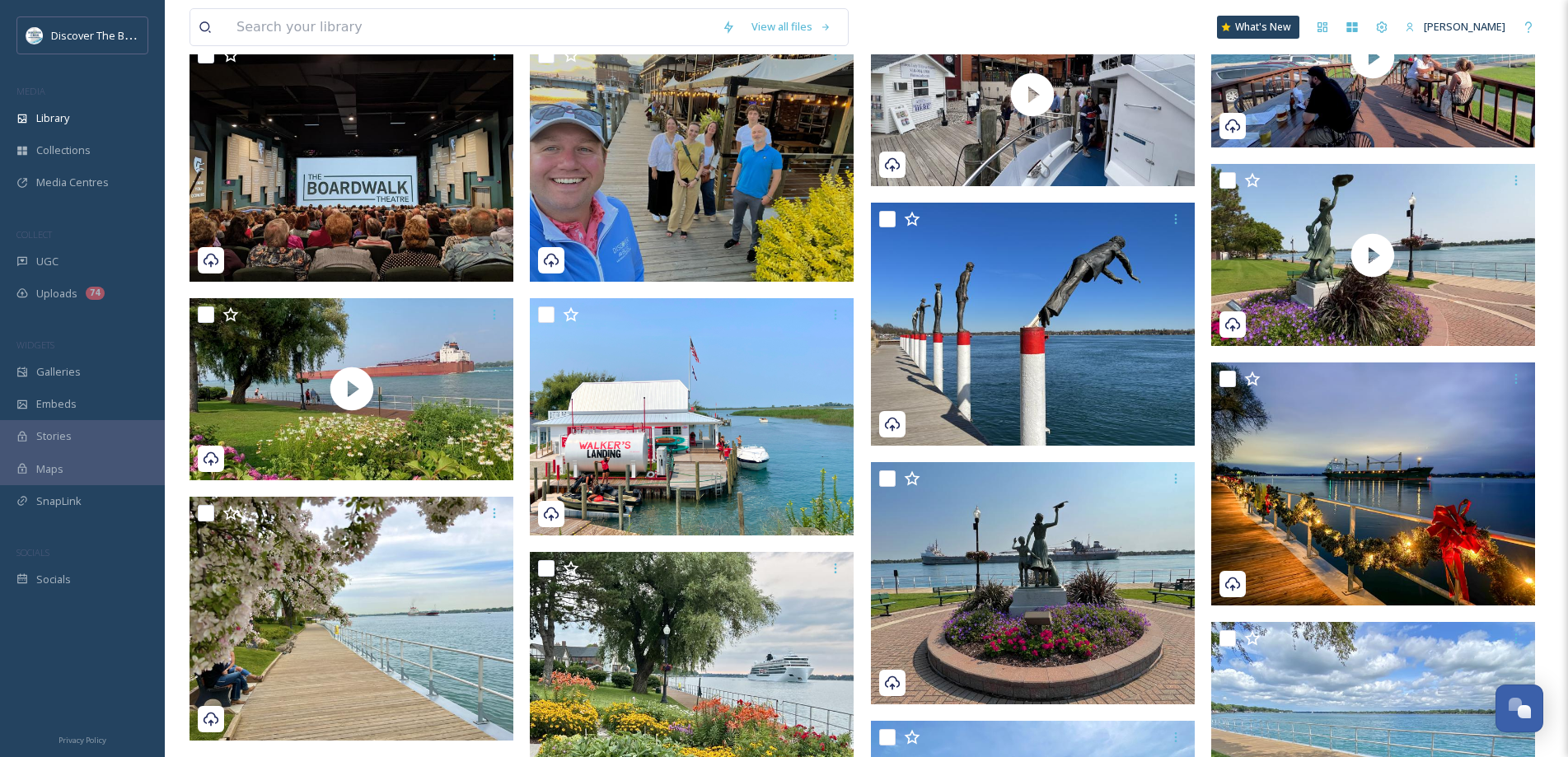
scroll to position [0, 0]
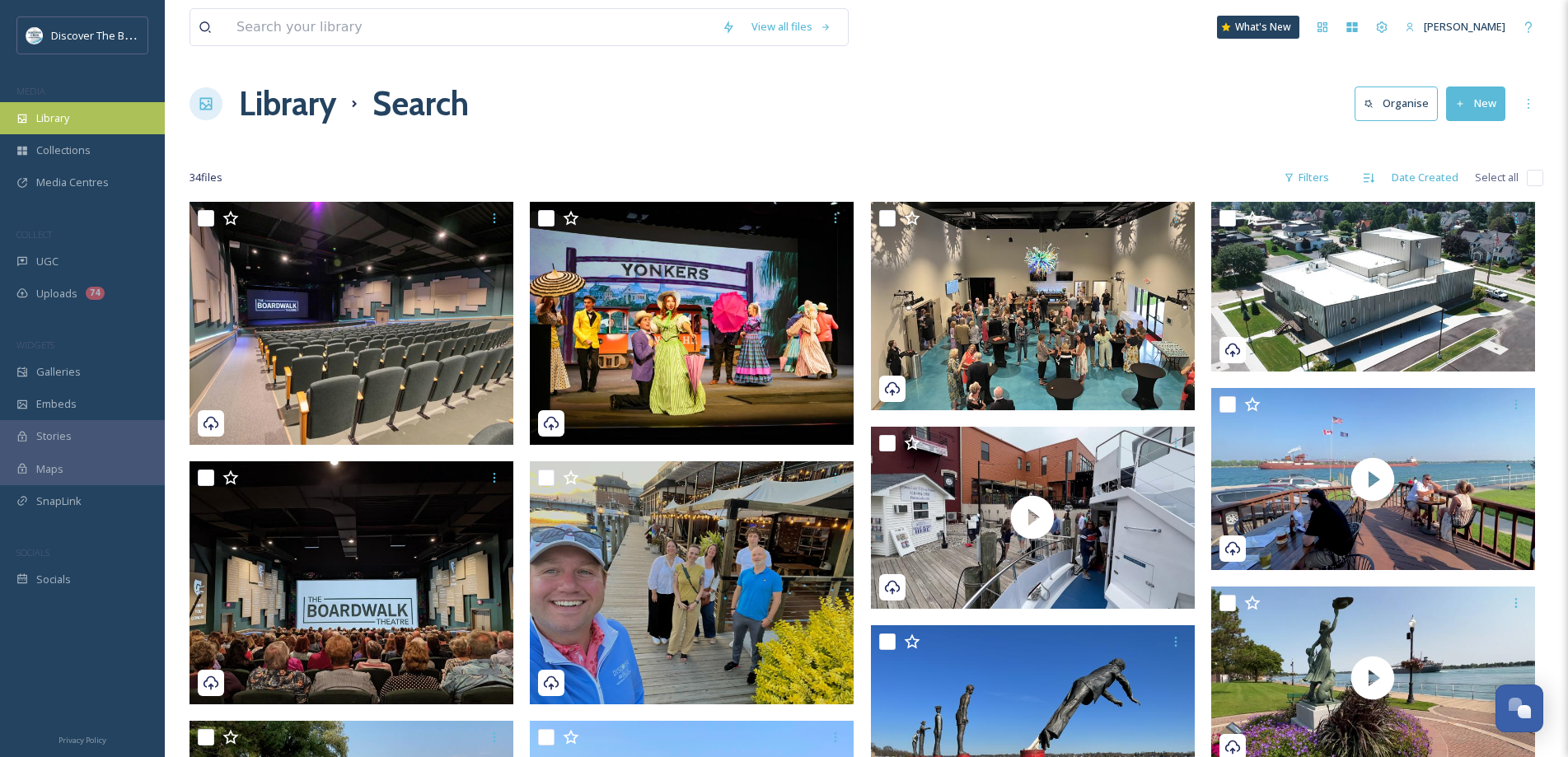
click at [42, 130] on div "Library" at bounding box center [82, 118] width 164 height 32
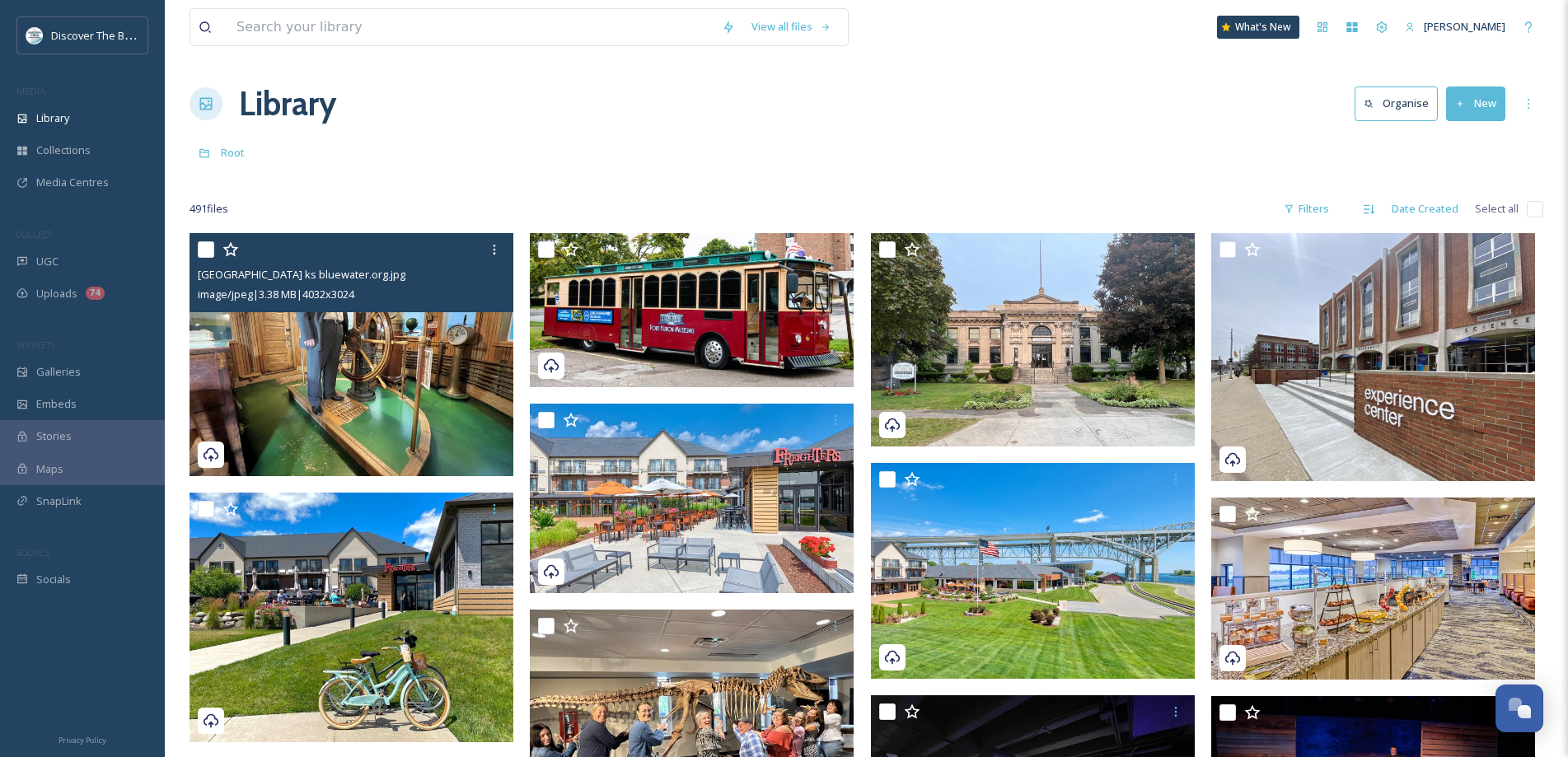
drag, startPoint x: 211, startPoint y: 249, endPoint x: 562, endPoint y: 296, distance: 354.1
click at [212, 249] on input "checkbox" at bounding box center [205, 249] width 16 height 16
checkbox input "true"
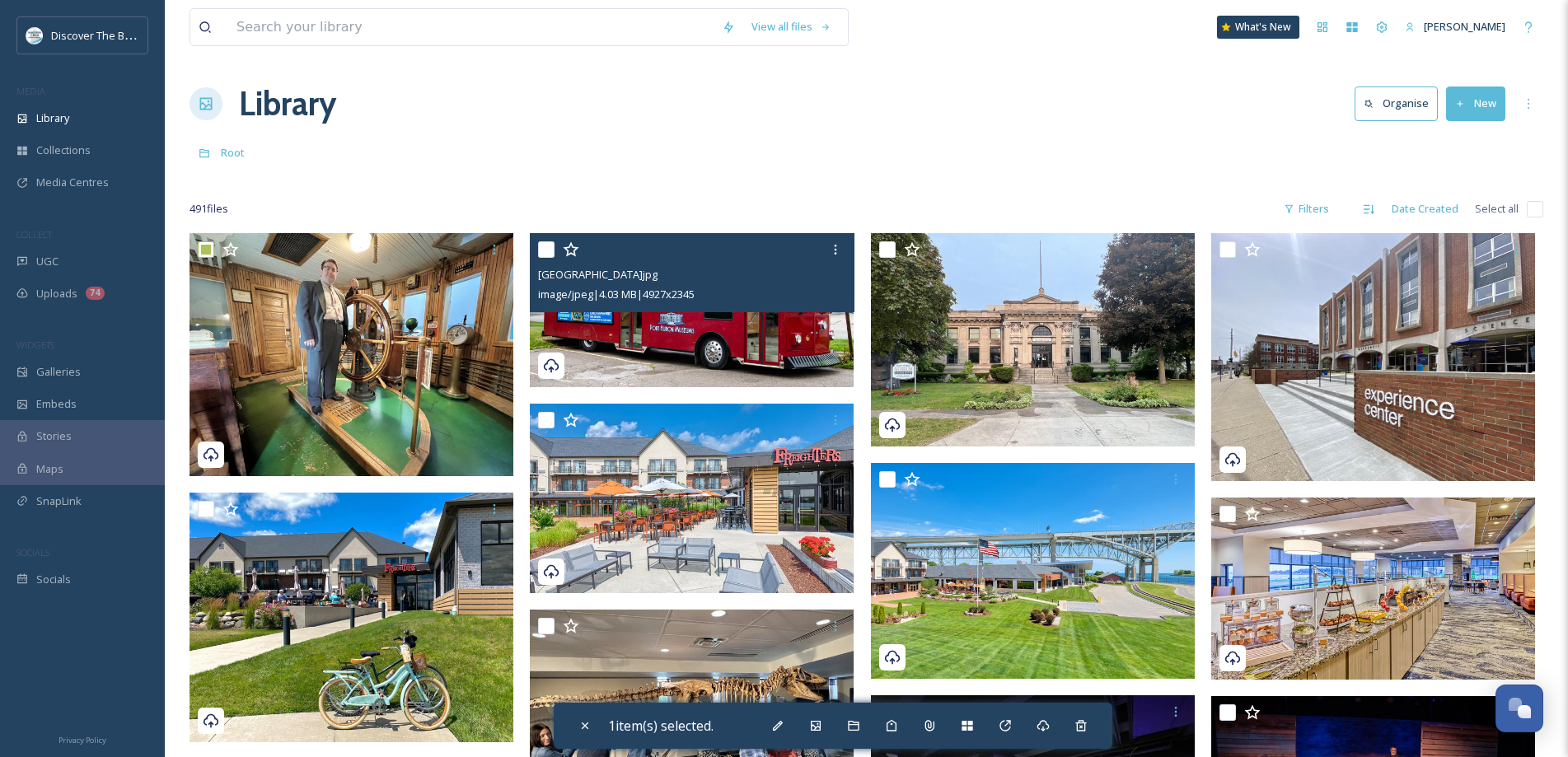
drag, startPoint x: 545, startPoint y: 246, endPoint x: 571, endPoint y: 293, distance: 53.7
click at [546, 246] on input "checkbox" at bounding box center [545, 249] width 16 height 16
checkbox input "true"
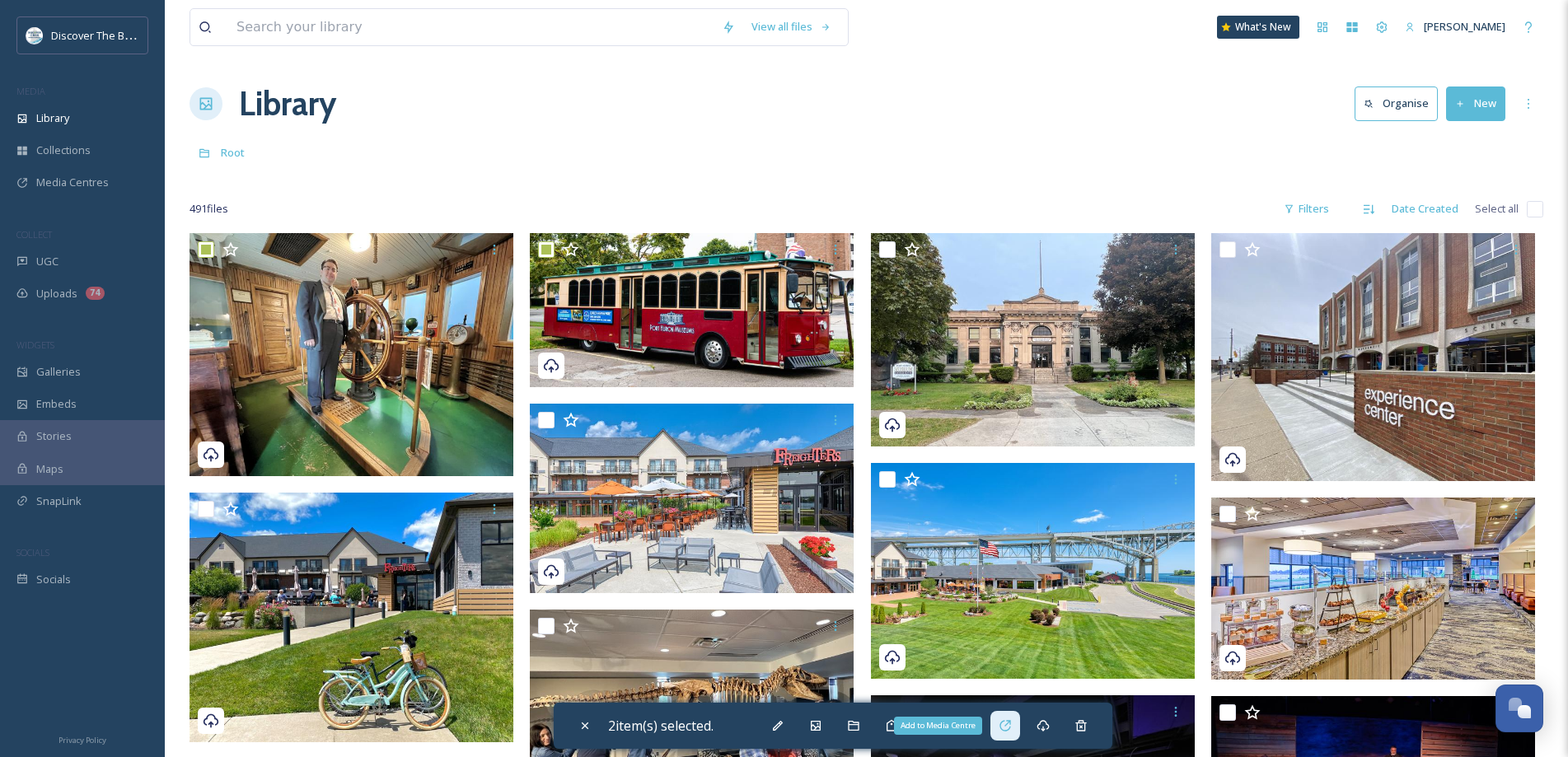
click at [1011, 723] on icon at bounding box center [1005, 726] width 14 height 14
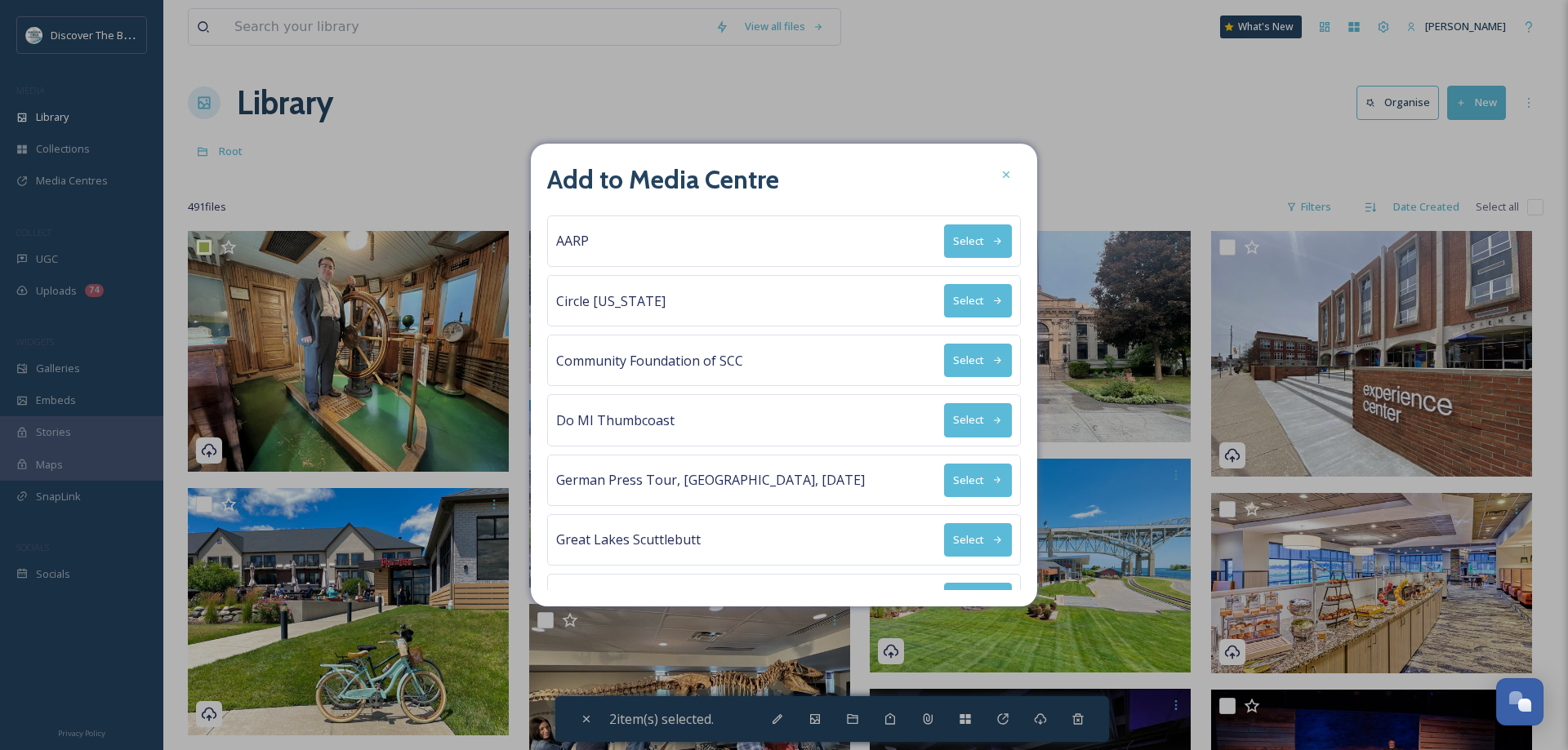
click at [992, 305] on icon at bounding box center [997, 300] width 11 height 11
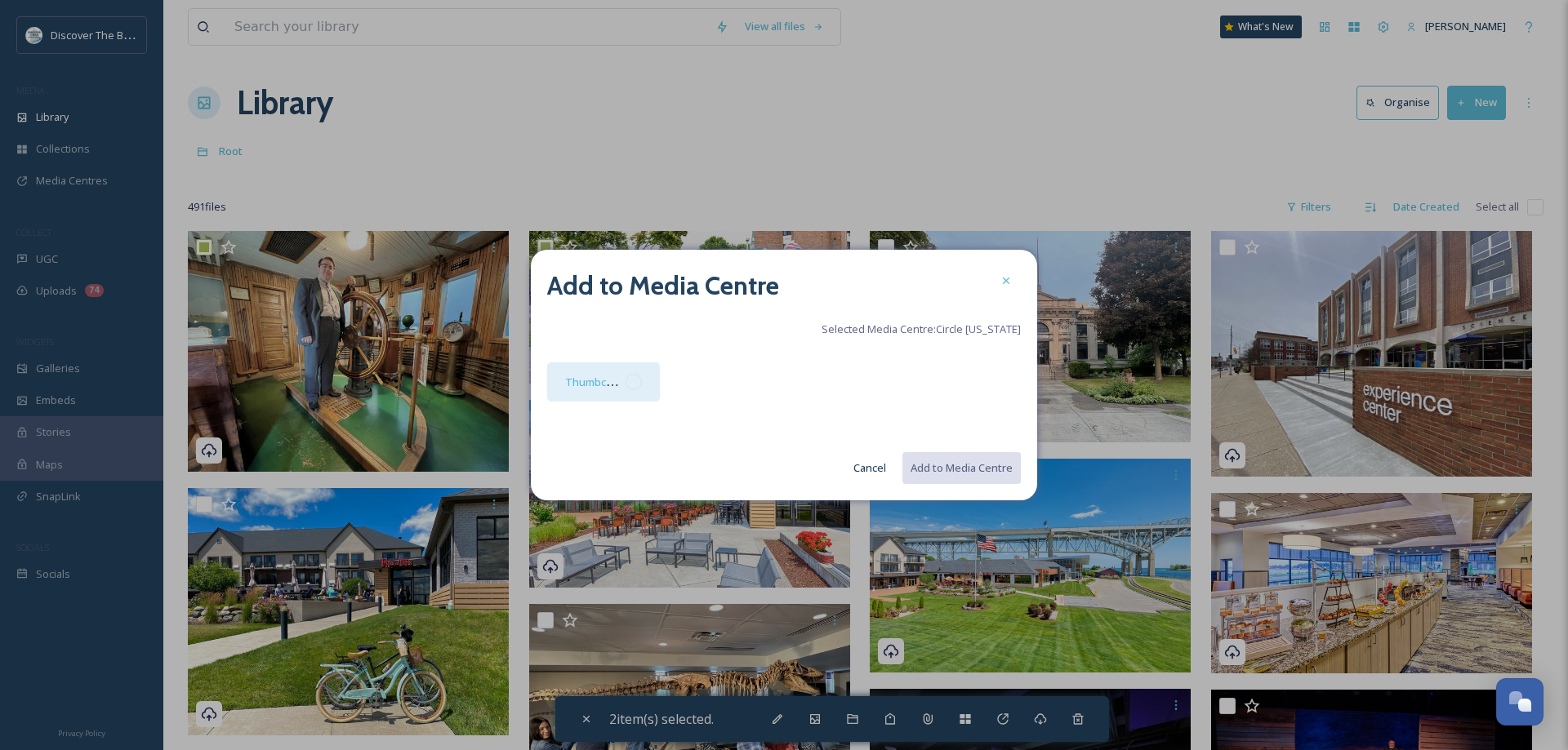
click at [641, 383] on div at bounding box center [634, 381] width 16 height 16
click at [933, 465] on button "Add to Media Centre" at bounding box center [960, 467] width 120 height 34
checkbox input "false"
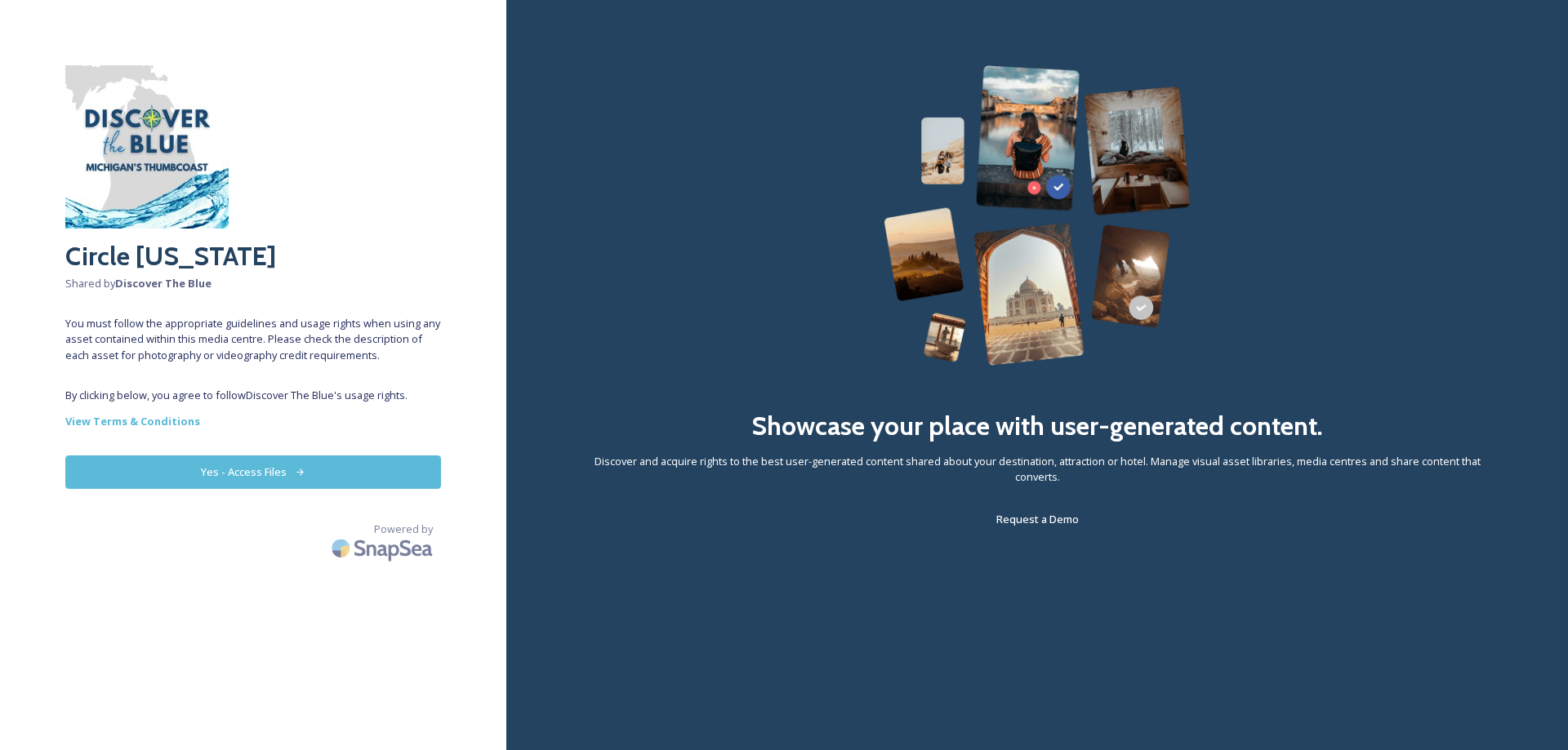
click at [384, 472] on button "Yes - Access Files" at bounding box center [253, 471] width 376 height 34
click at [337, 472] on button "Yes - Access Files" at bounding box center [253, 471] width 376 height 34
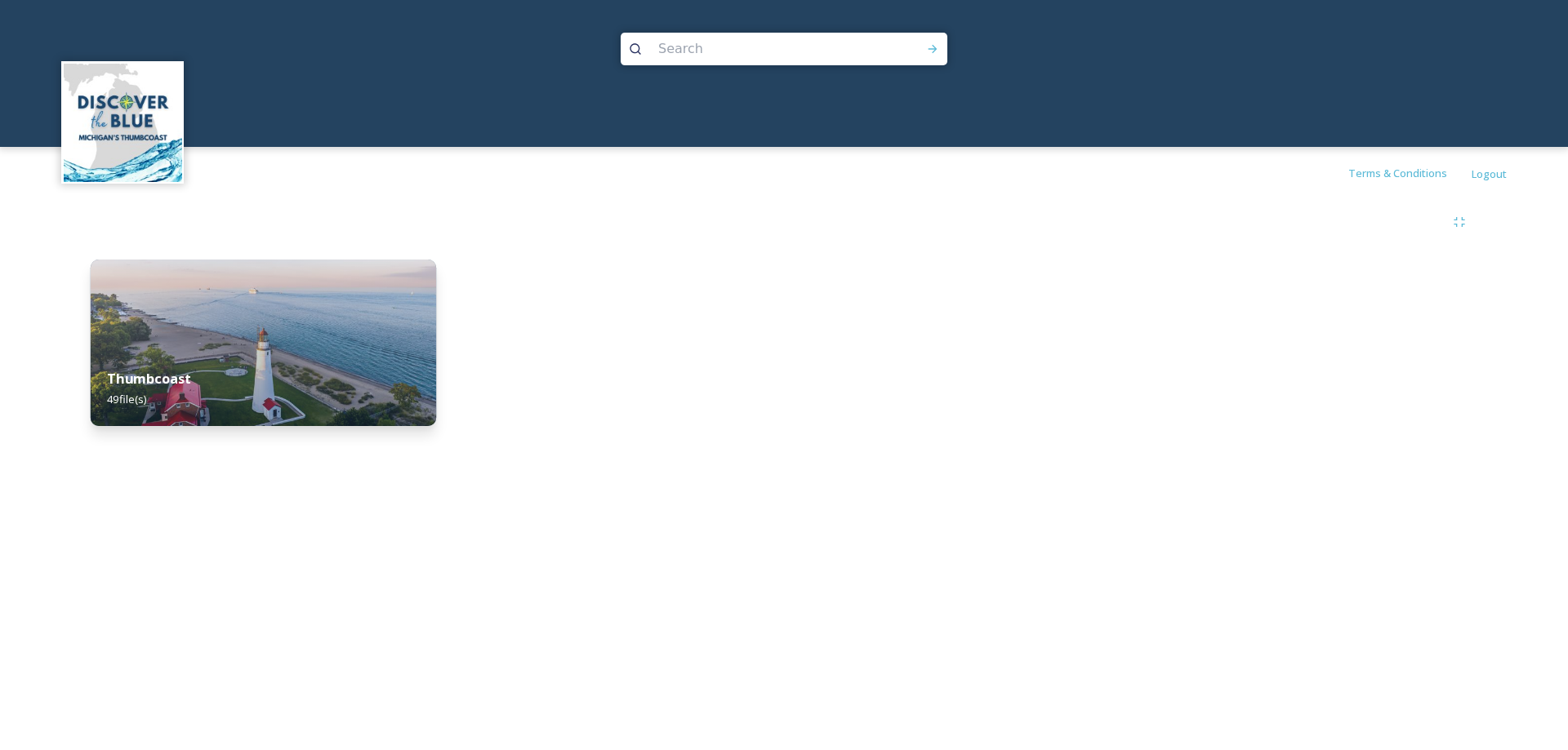
click at [263, 319] on img at bounding box center [264, 343] width 345 height 167
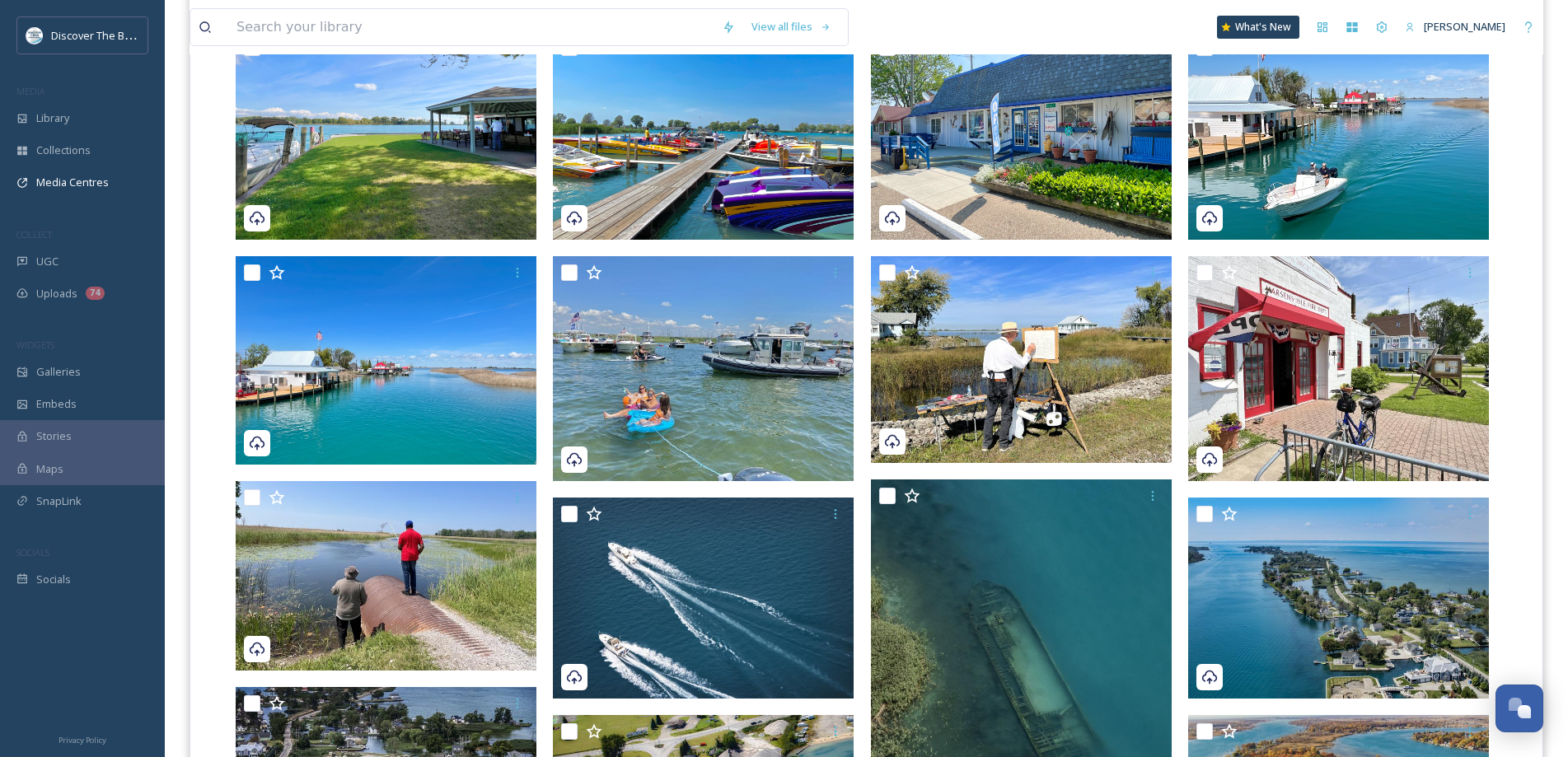
scroll to position [247, 0]
